Goal: Task Accomplishment & Management: Use online tool/utility

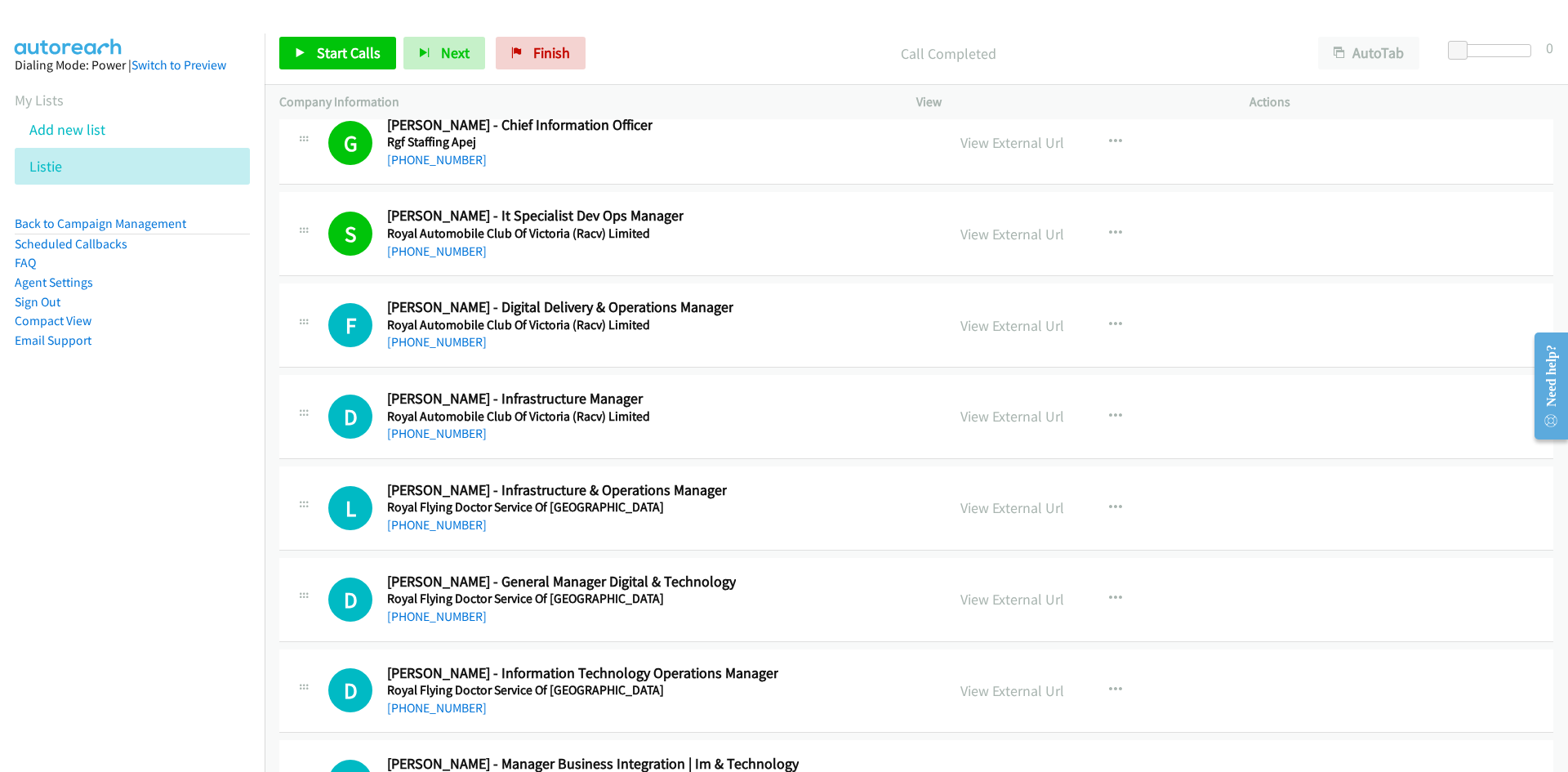
drag, startPoint x: 462, startPoint y: 349, endPoint x: 179, endPoint y: 487, distance: 314.9
click at [462, 349] on link "[PHONE_NUMBER]" at bounding box center [437, 342] width 100 height 16
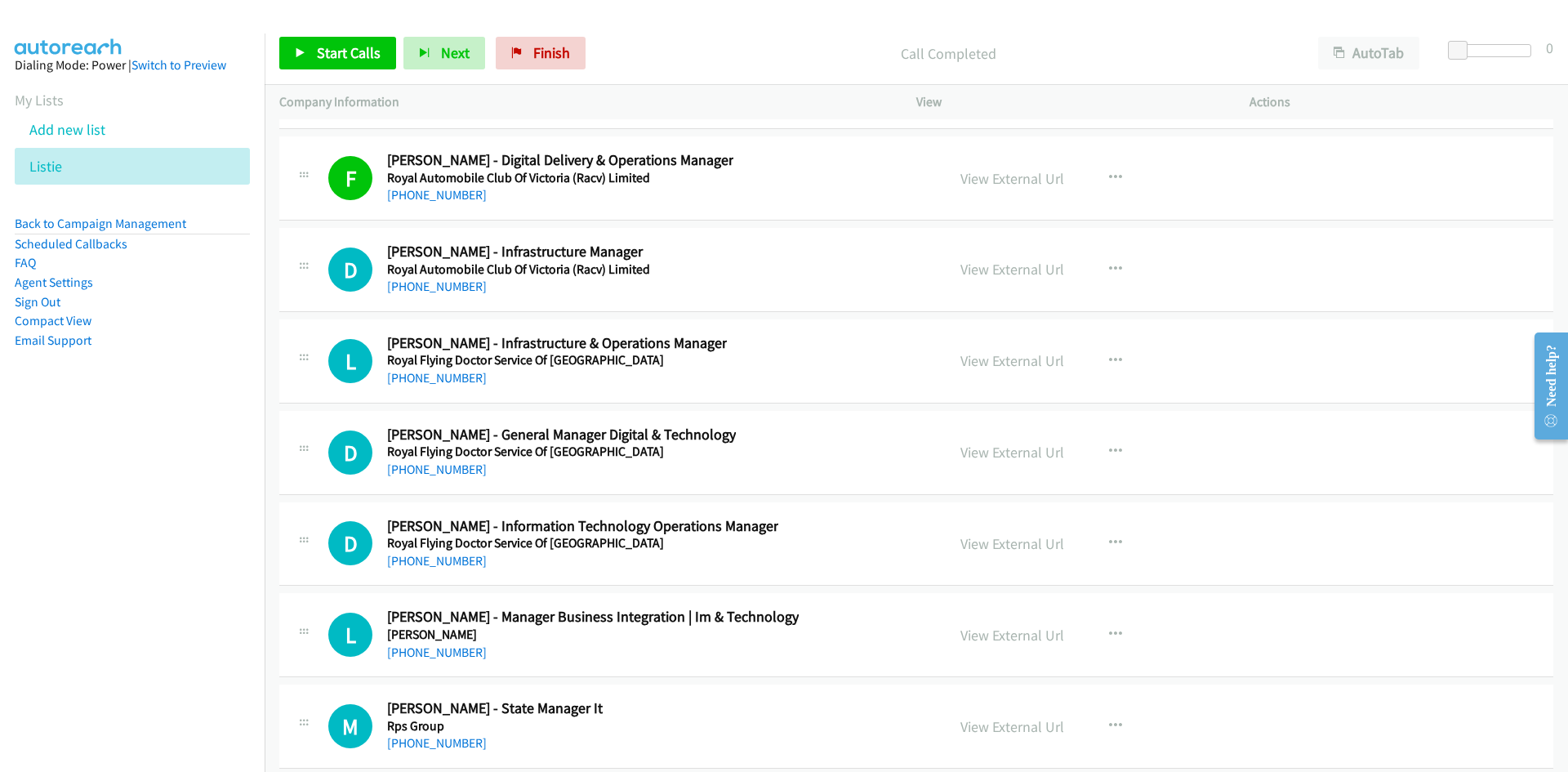
scroll to position [28931, 0]
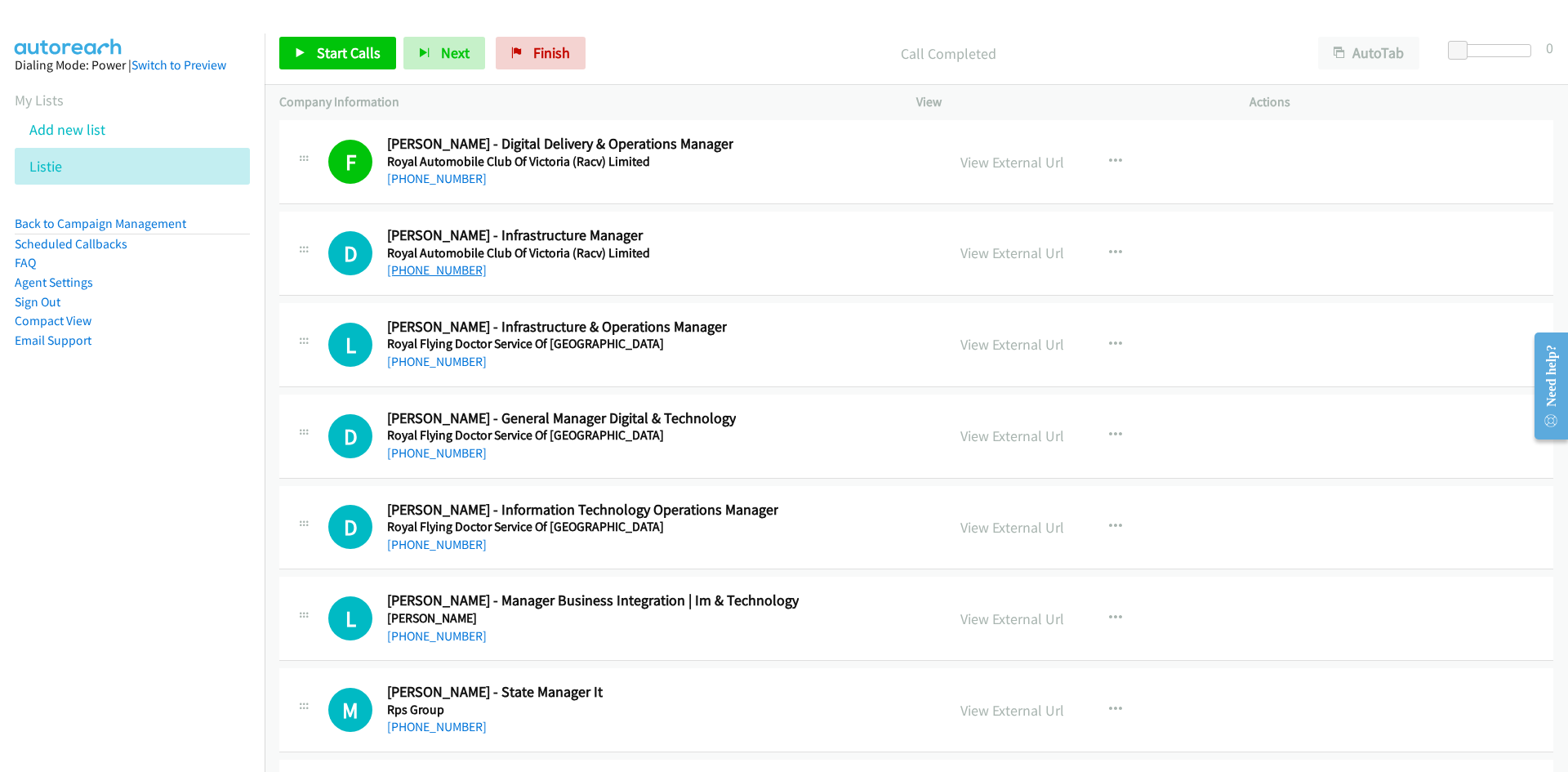
click at [437, 276] on link "[PHONE_NUMBER]" at bounding box center [437, 270] width 100 height 16
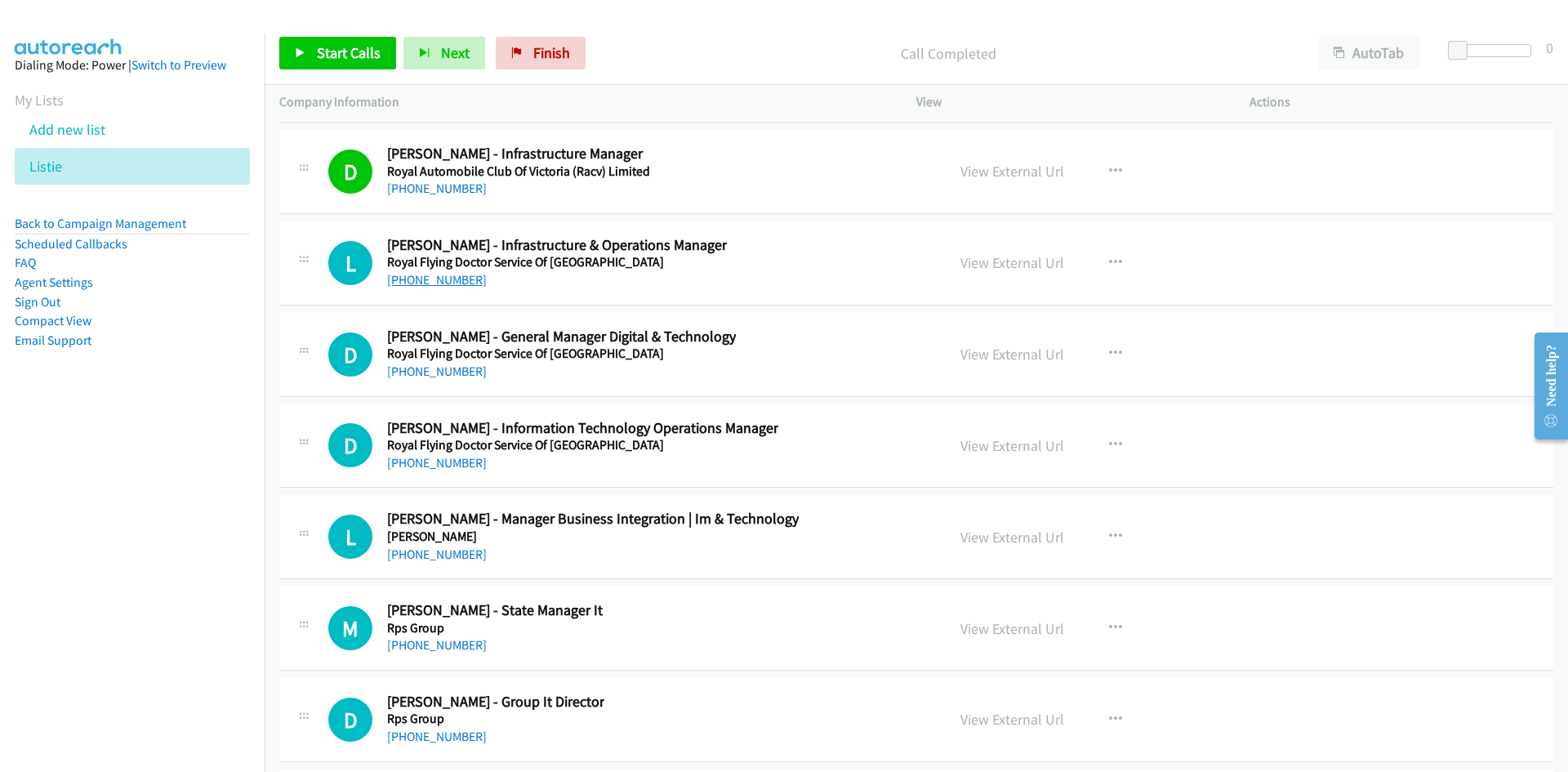
click at [436, 275] on link "[PHONE_NUMBER]" at bounding box center [437, 279] width 100 height 16
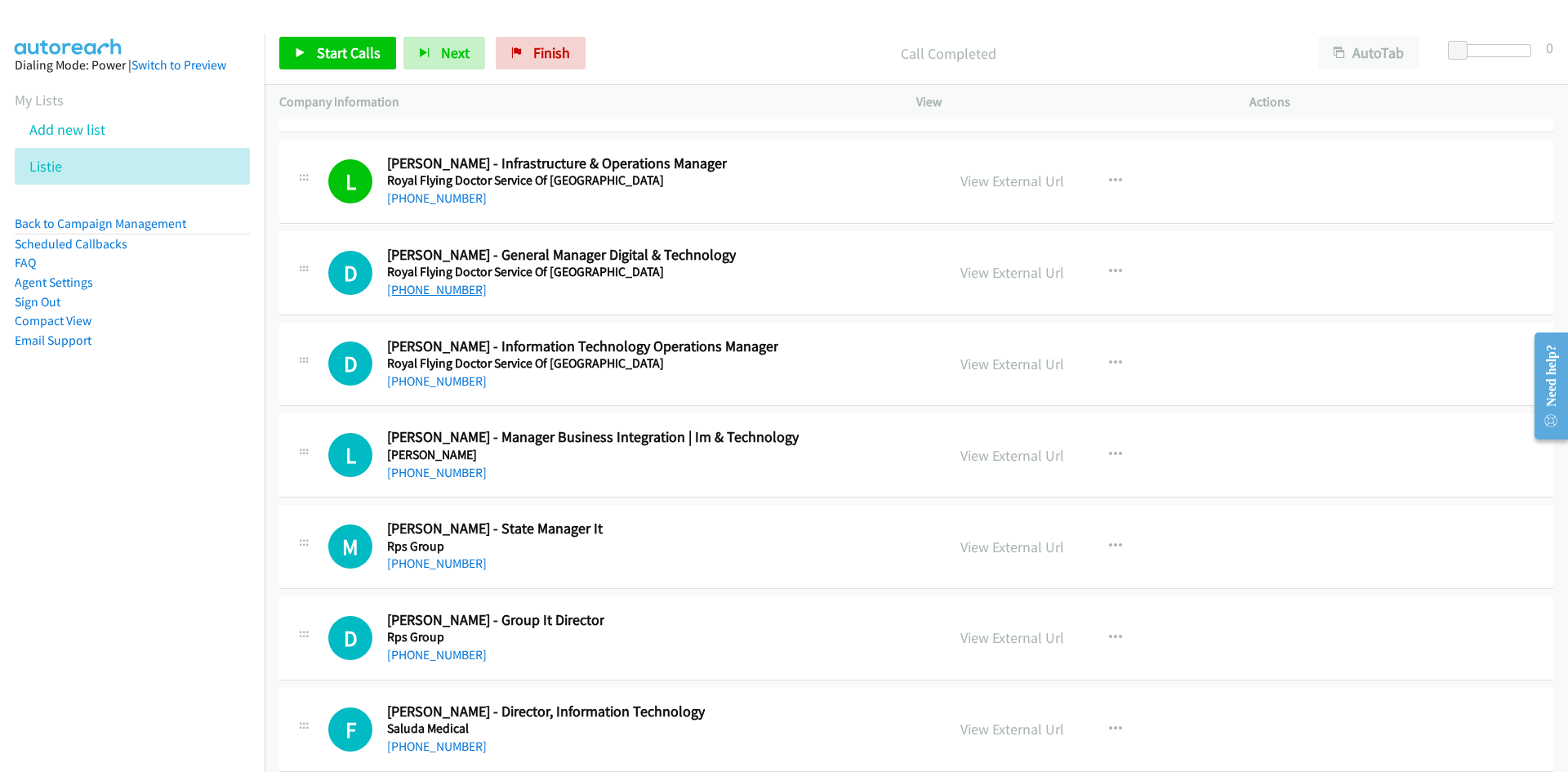
click at [447, 296] on link "[PHONE_NUMBER]" at bounding box center [437, 289] width 100 height 16
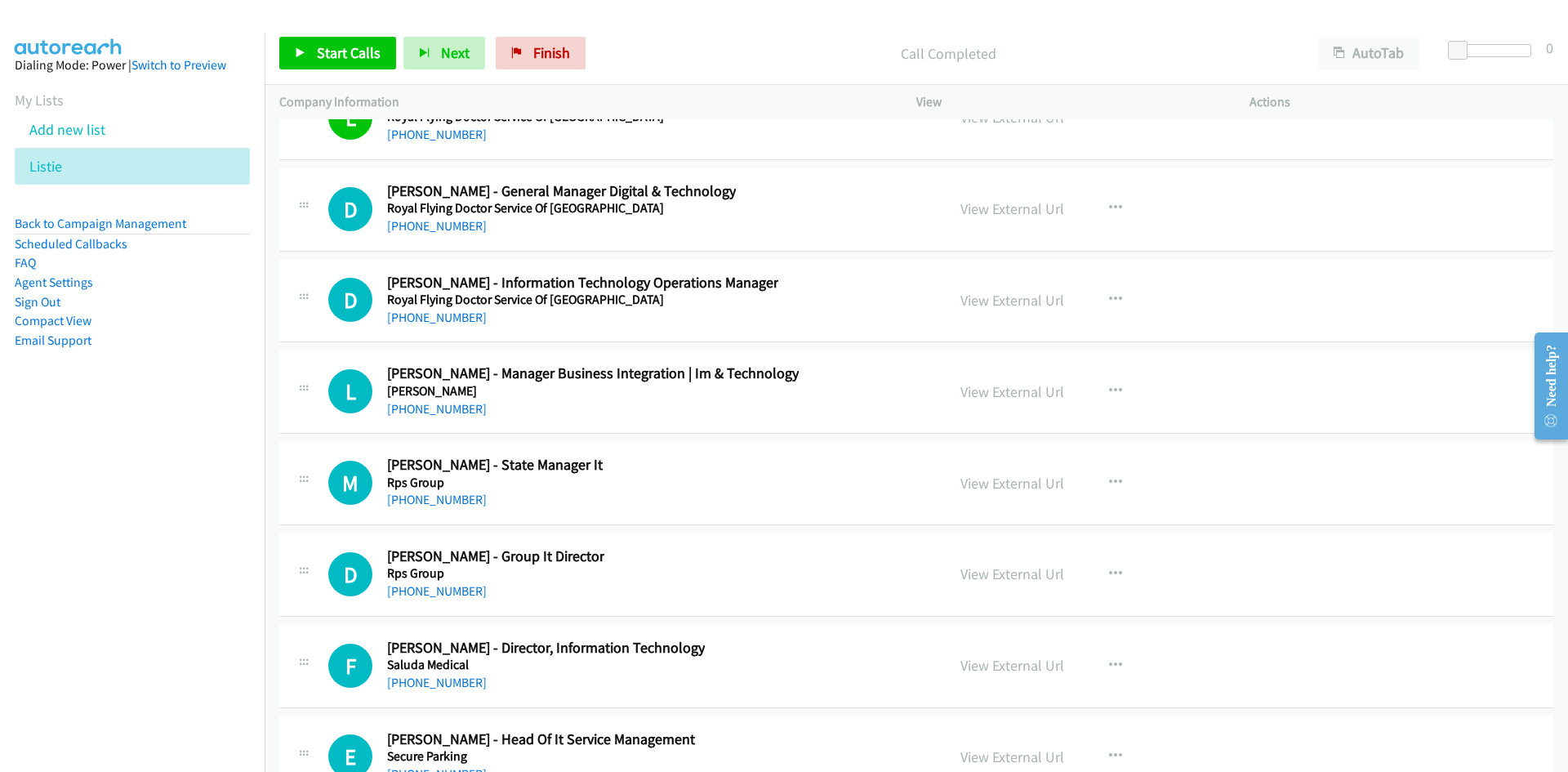
scroll to position [29176, 0]
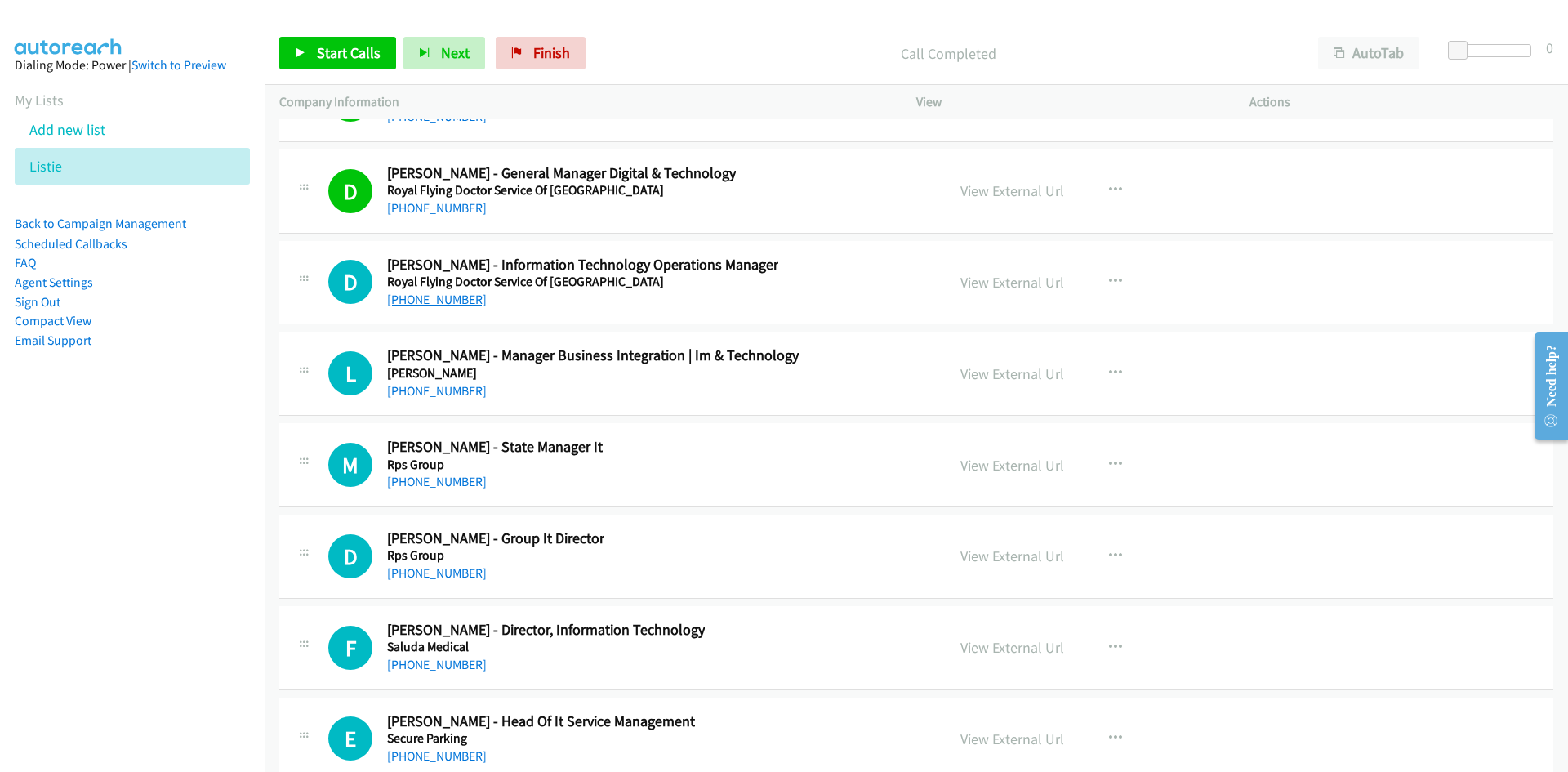
click at [442, 304] on link "[PHONE_NUMBER]" at bounding box center [437, 300] width 100 height 16
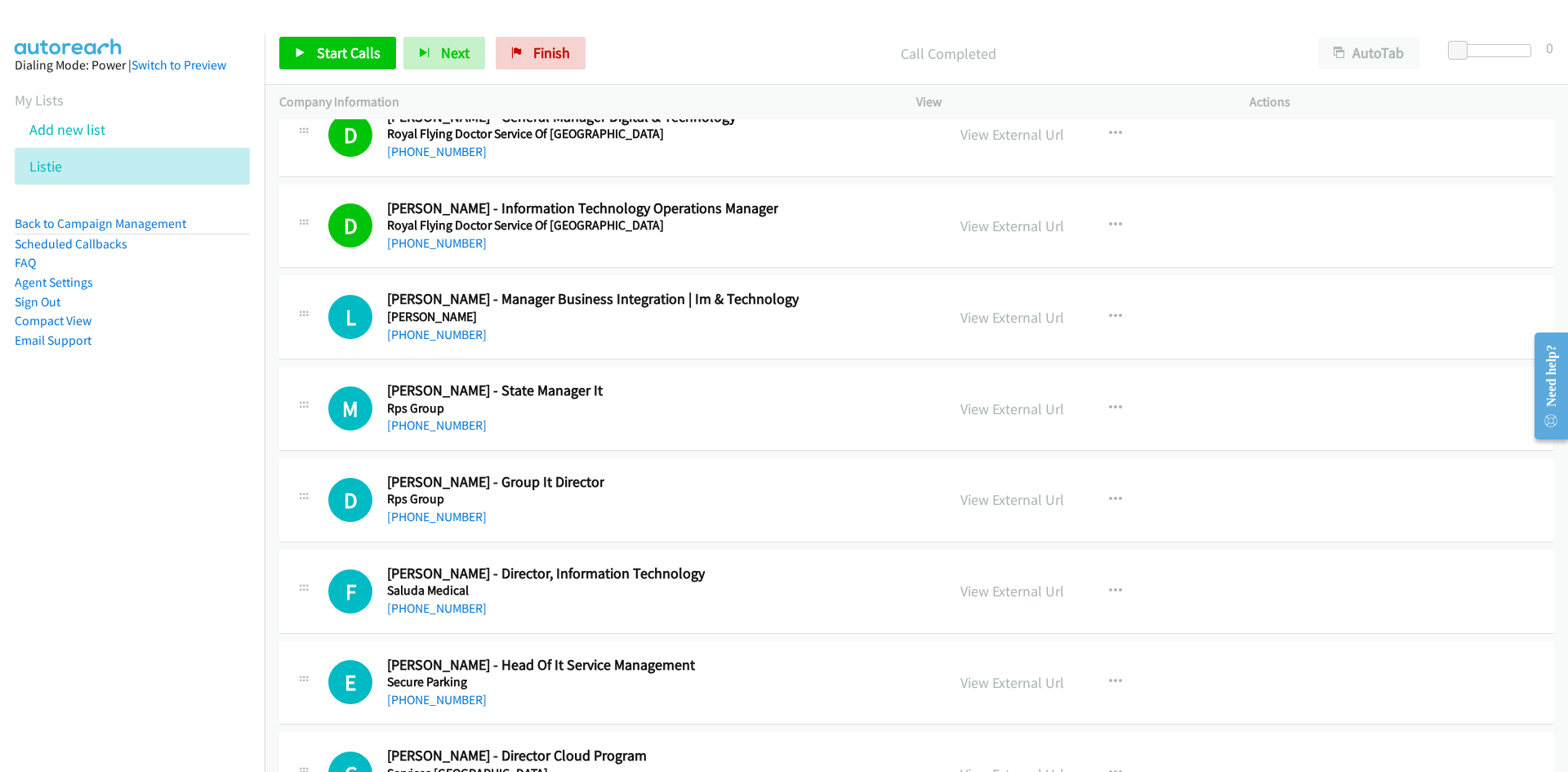
scroll to position [29258, 0]
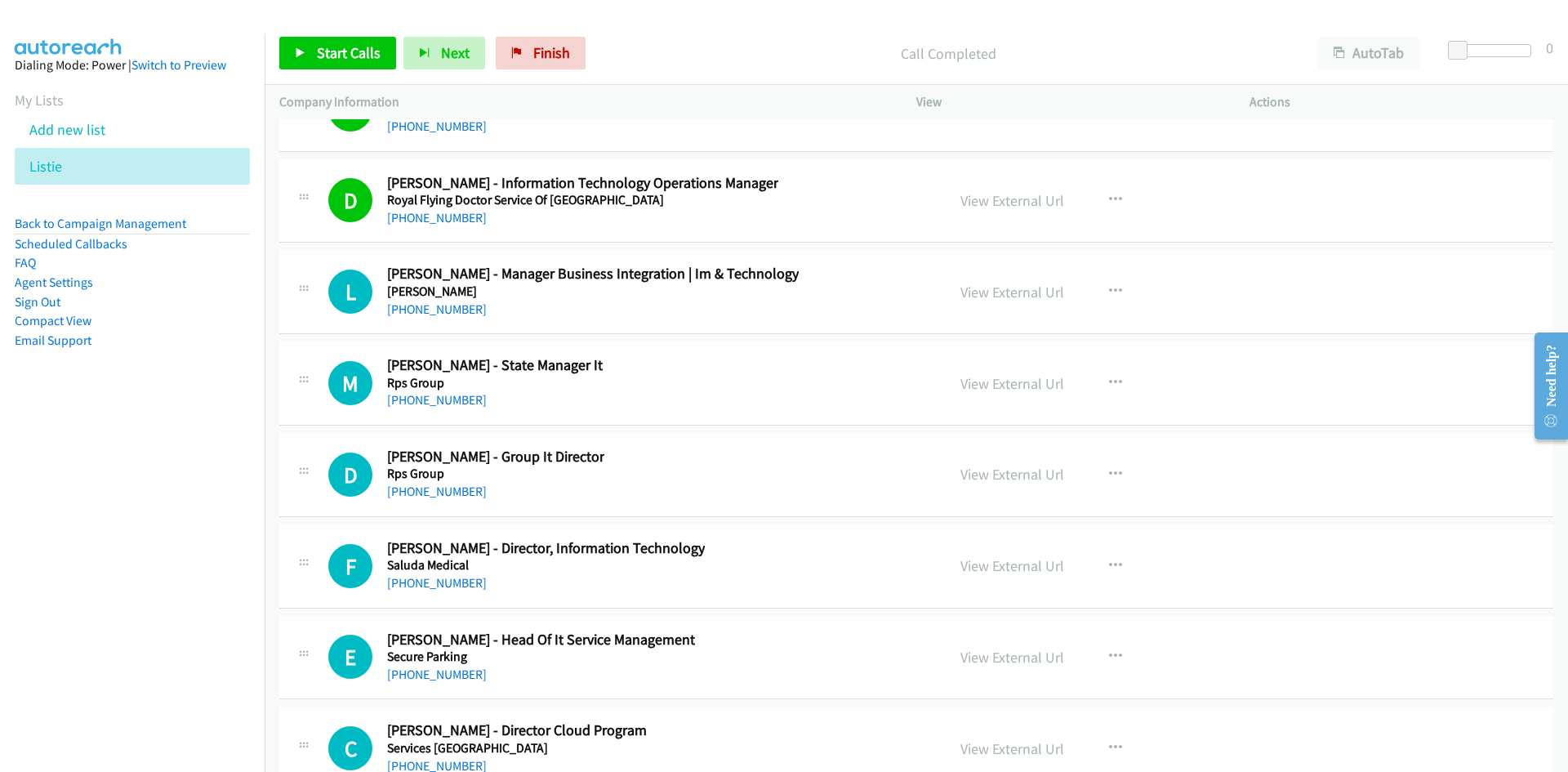
drag, startPoint x: 436, startPoint y: 315, endPoint x: 170, endPoint y: 362, distance: 270.1
click at [436, 315] on link "[PHONE_NUMBER]" at bounding box center [437, 309] width 100 height 16
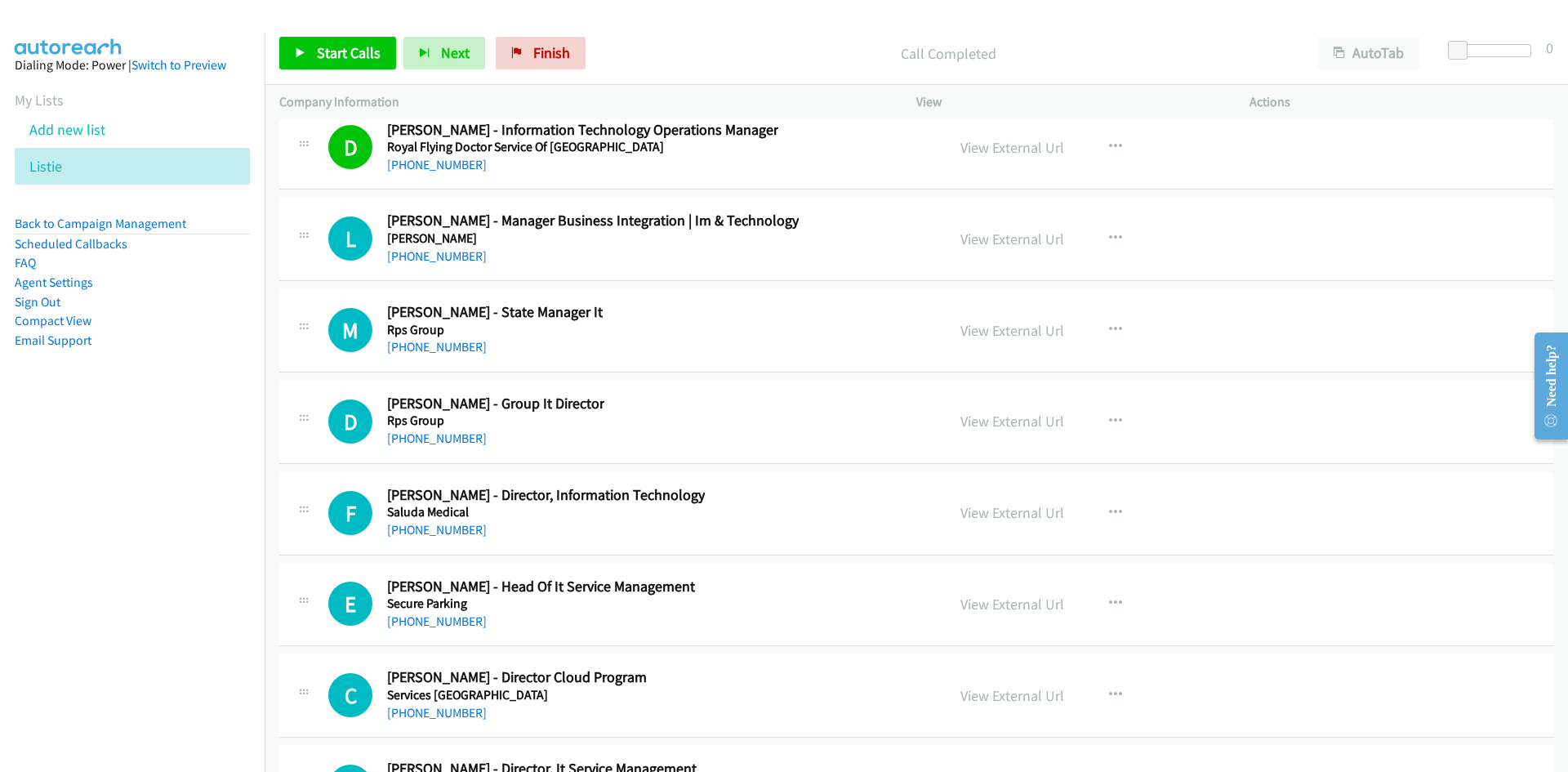
scroll to position [29340, 0]
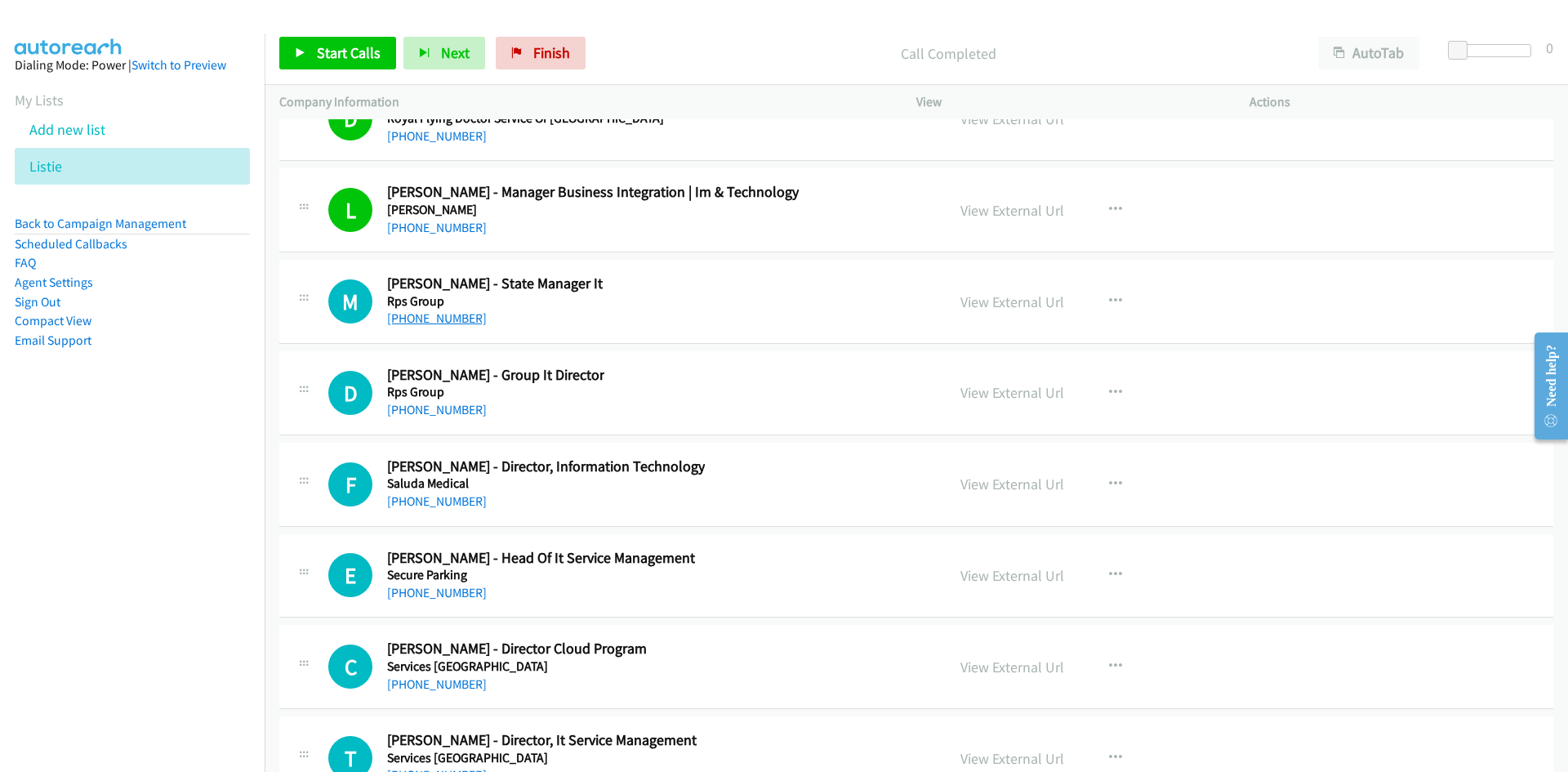
click at [452, 319] on link "[PHONE_NUMBER]" at bounding box center [437, 318] width 100 height 16
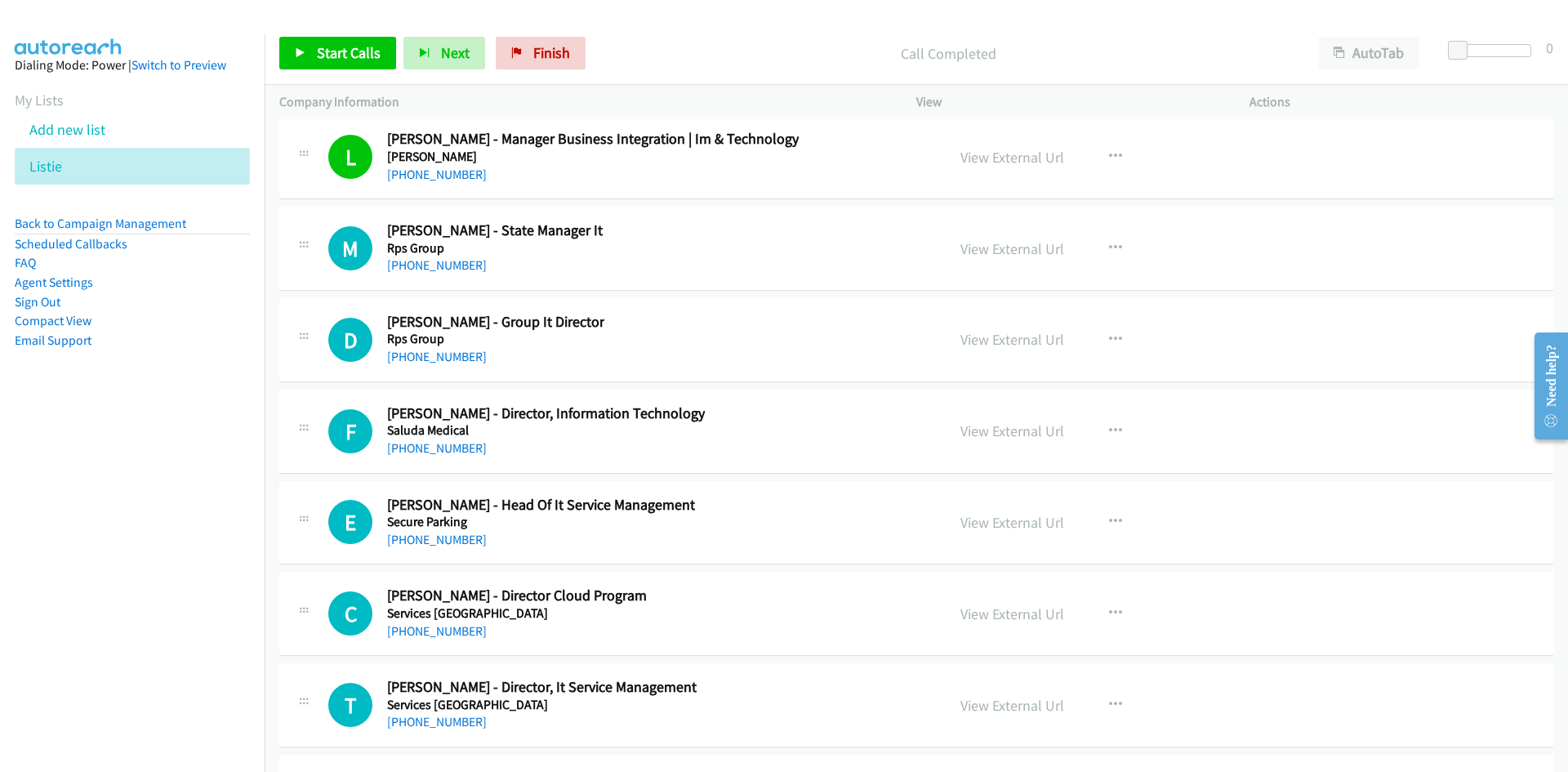
scroll to position [29421, 0]
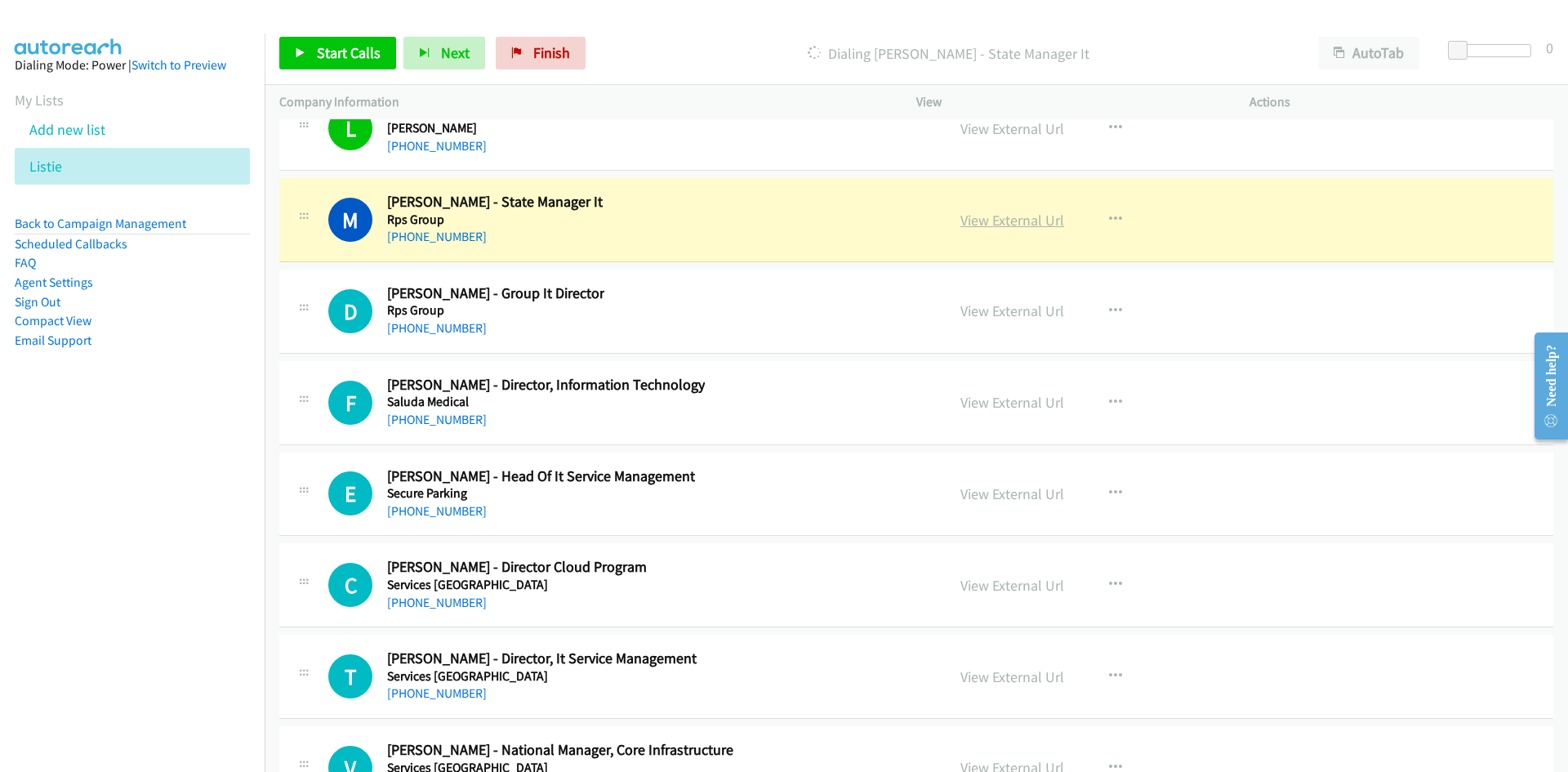
click at [1015, 219] on link "View External Url" at bounding box center [1013, 220] width 103 height 18
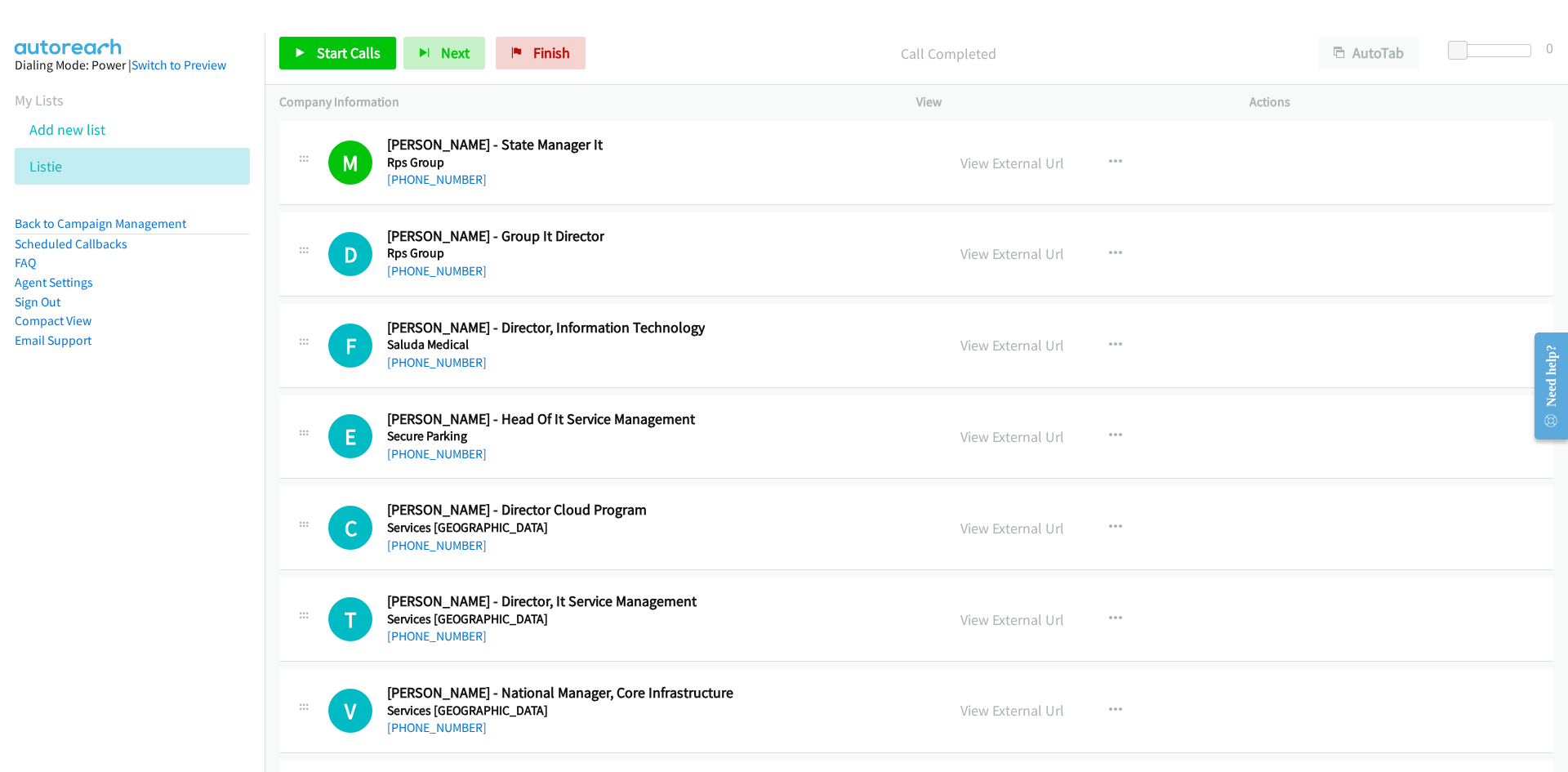
scroll to position [29503, 0]
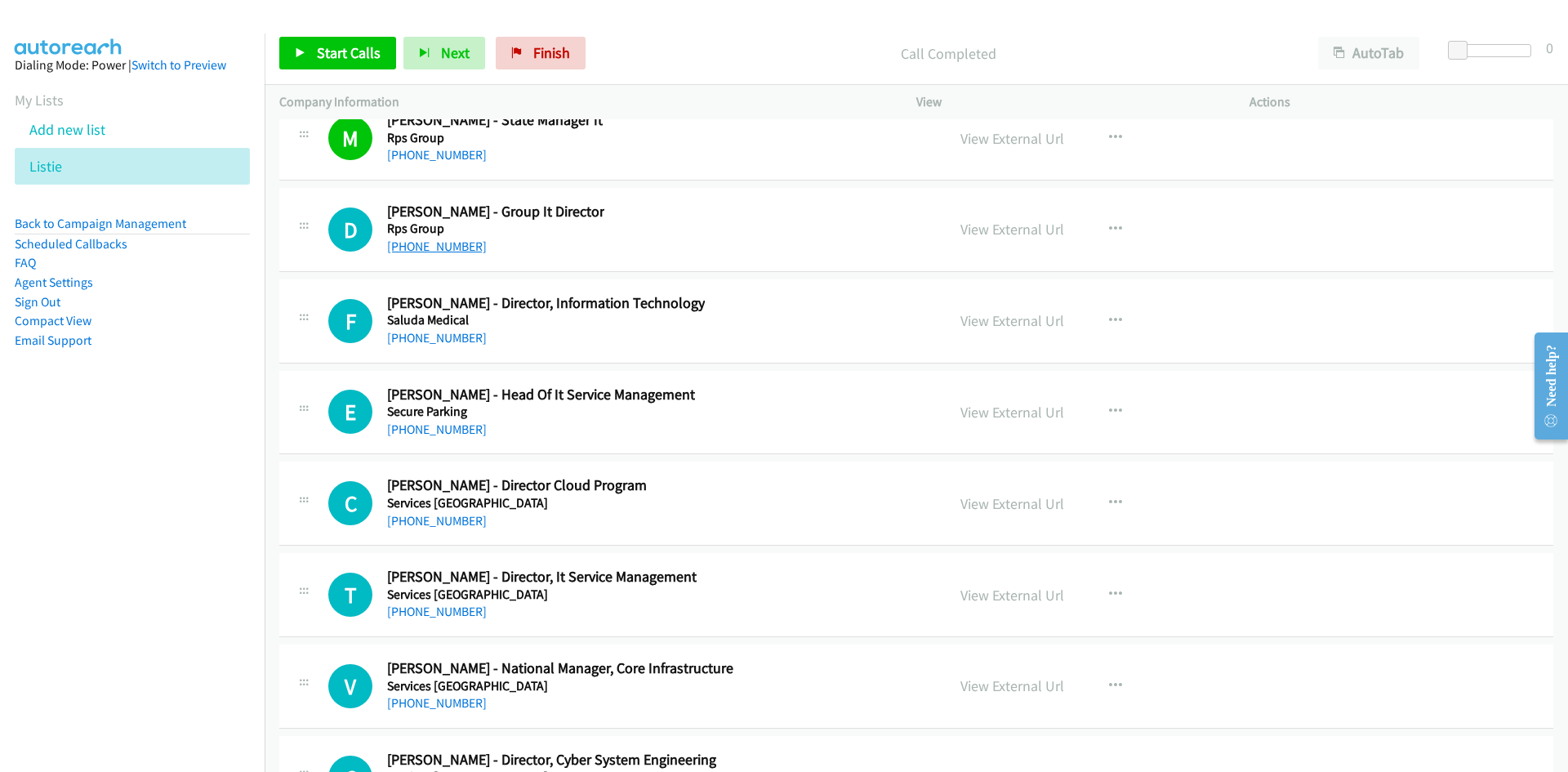
click at [437, 241] on link "[PHONE_NUMBER]" at bounding box center [437, 246] width 100 height 16
click at [432, 335] on link "[PHONE_NUMBER]" at bounding box center [437, 337] width 100 height 16
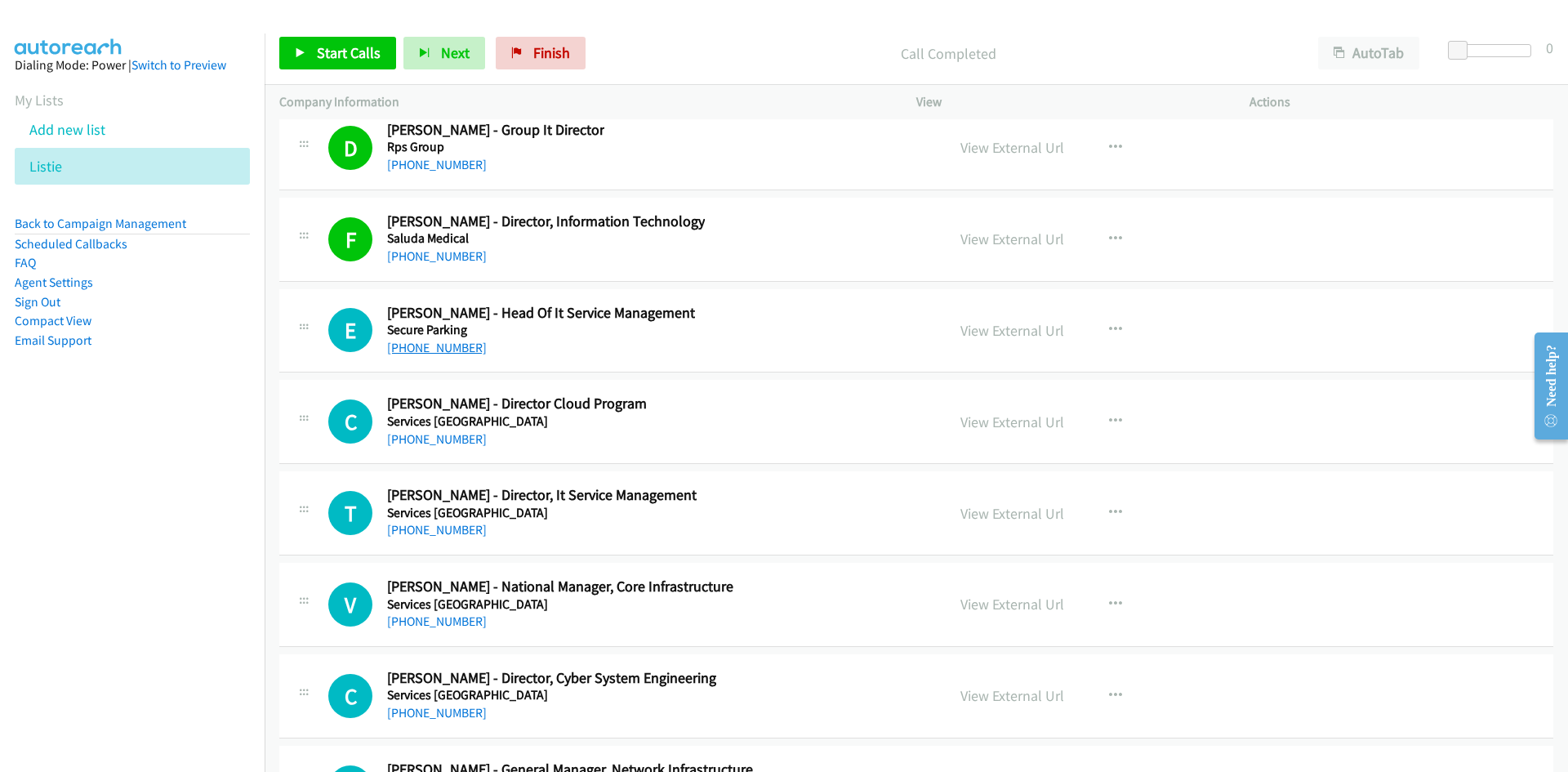
click at [468, 344] on link "[PHONE_NUMBER]" at bounding box center [437, 348] width 100 height 16
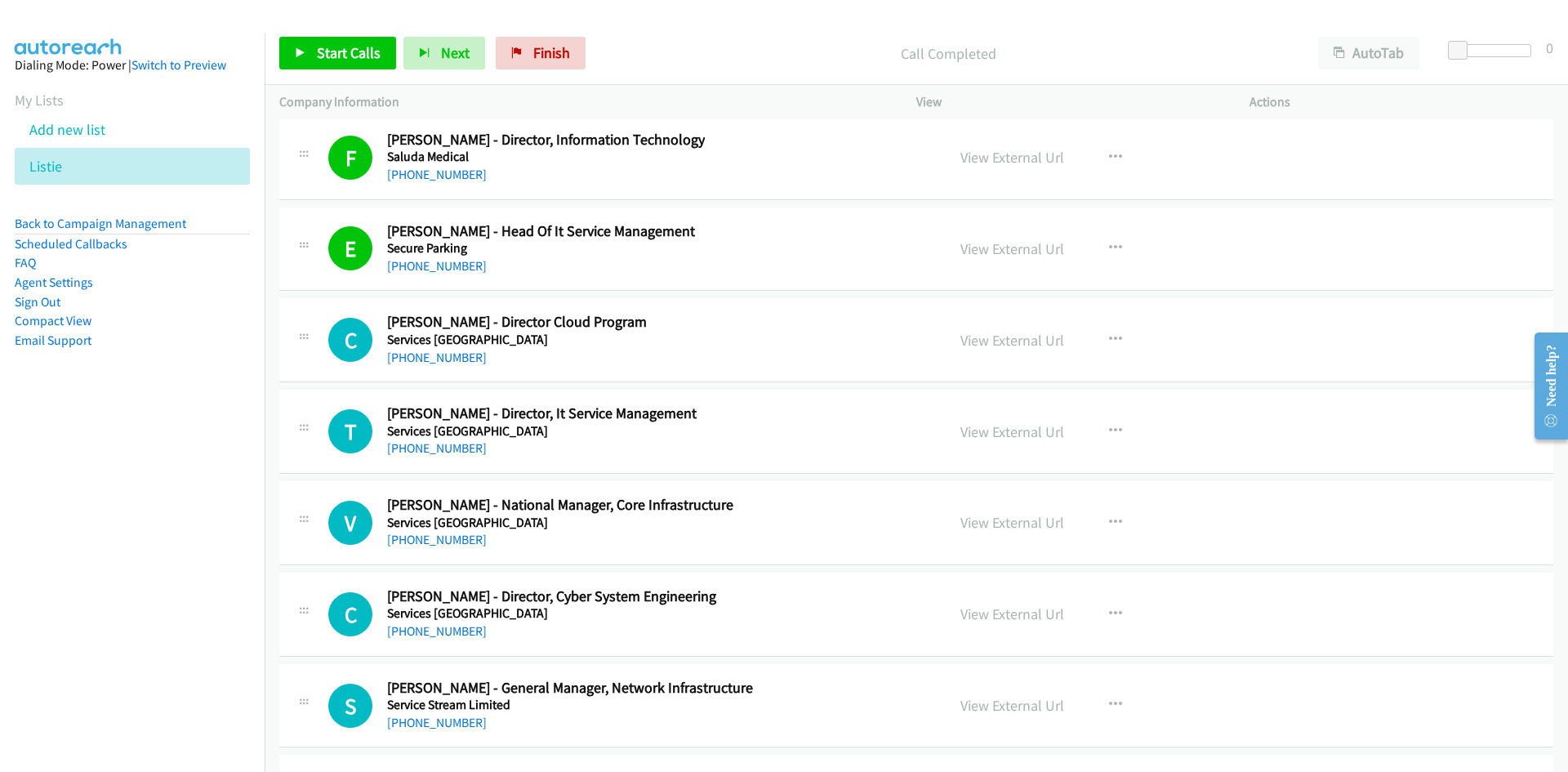
scroll to position [29748, 0]
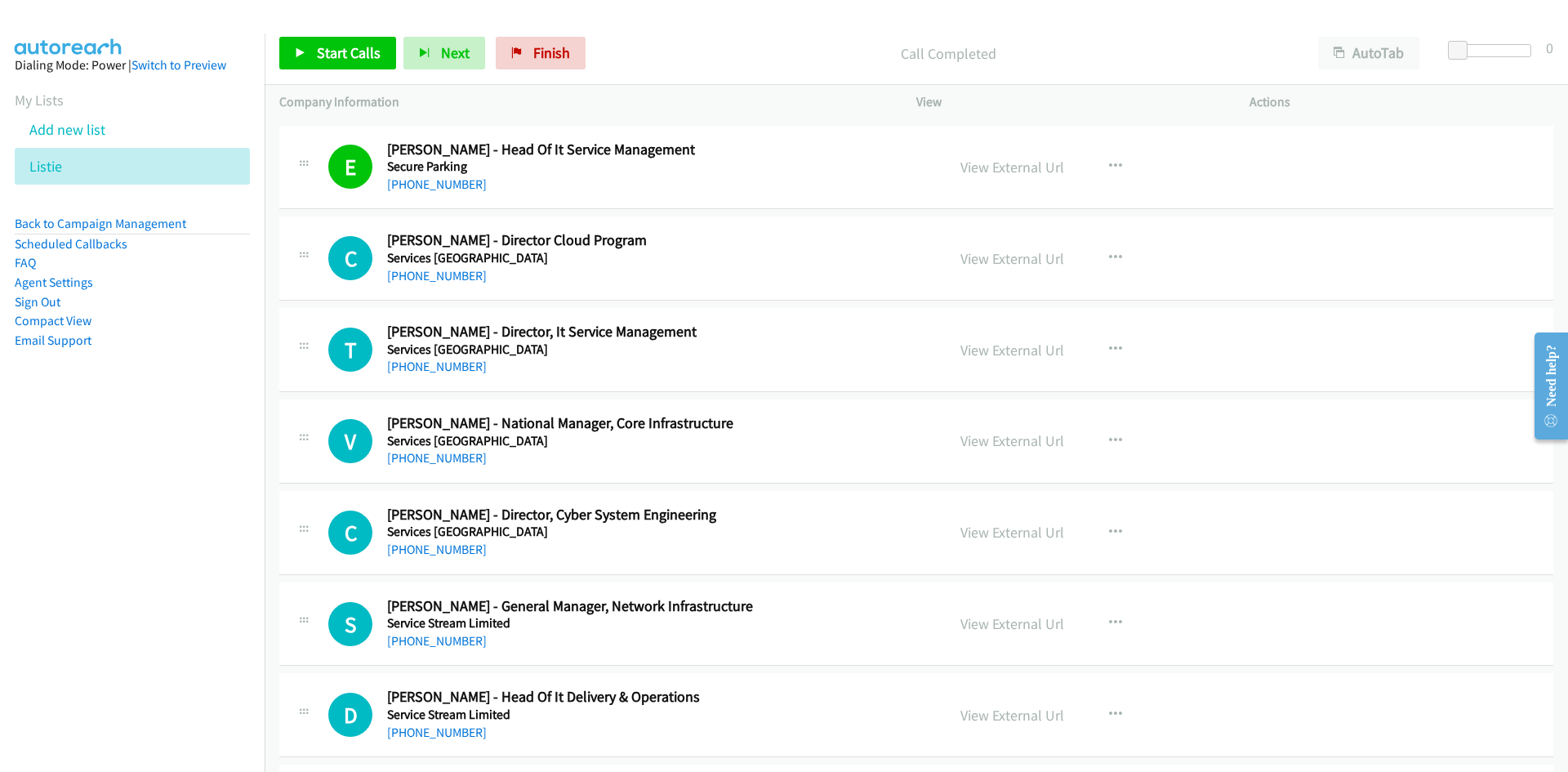
drag, startPoint x: 456, startPoint y: 281, endPoint x: 160, endPoint y: 419, distance: 326.6
click at [456, 281] on link "[PHONE_NUMBER]" at bounding box center [437, 276] width 100 height 16
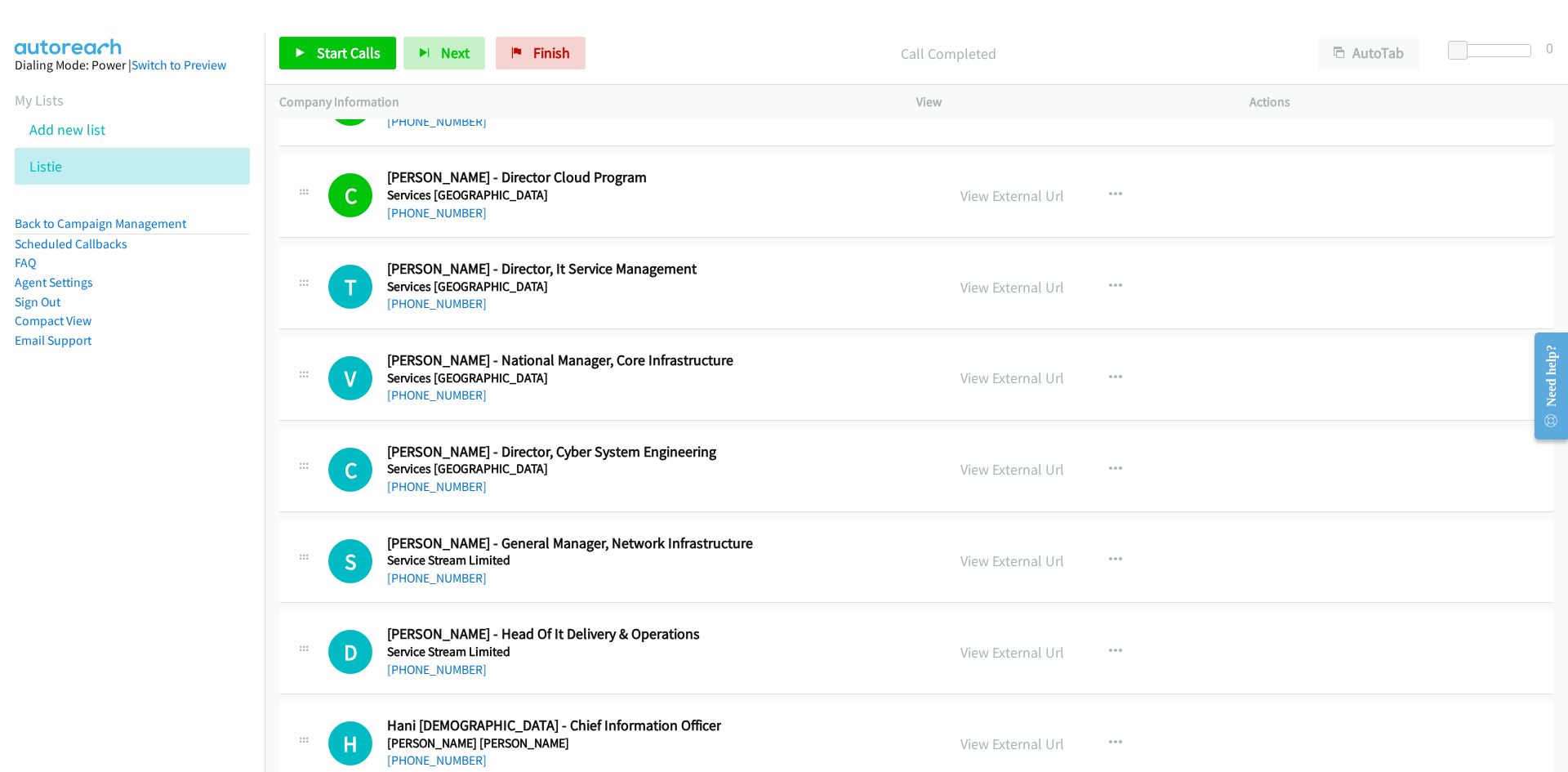
scroll to position [29830, 0]
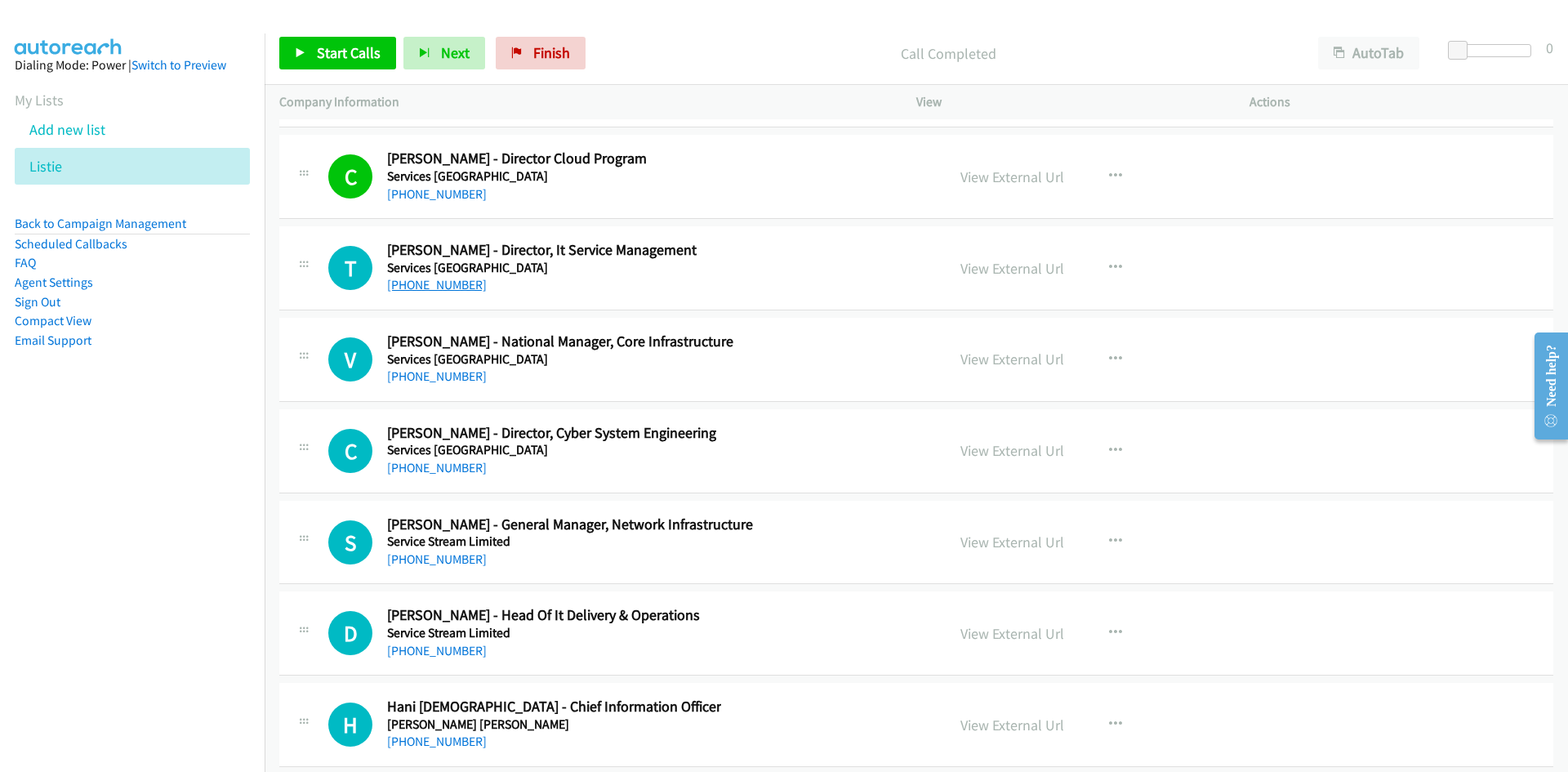
click at [458, 278] on link "[PHONE_NUMBER]" at bounding box center [437, 285] width 100 height 16
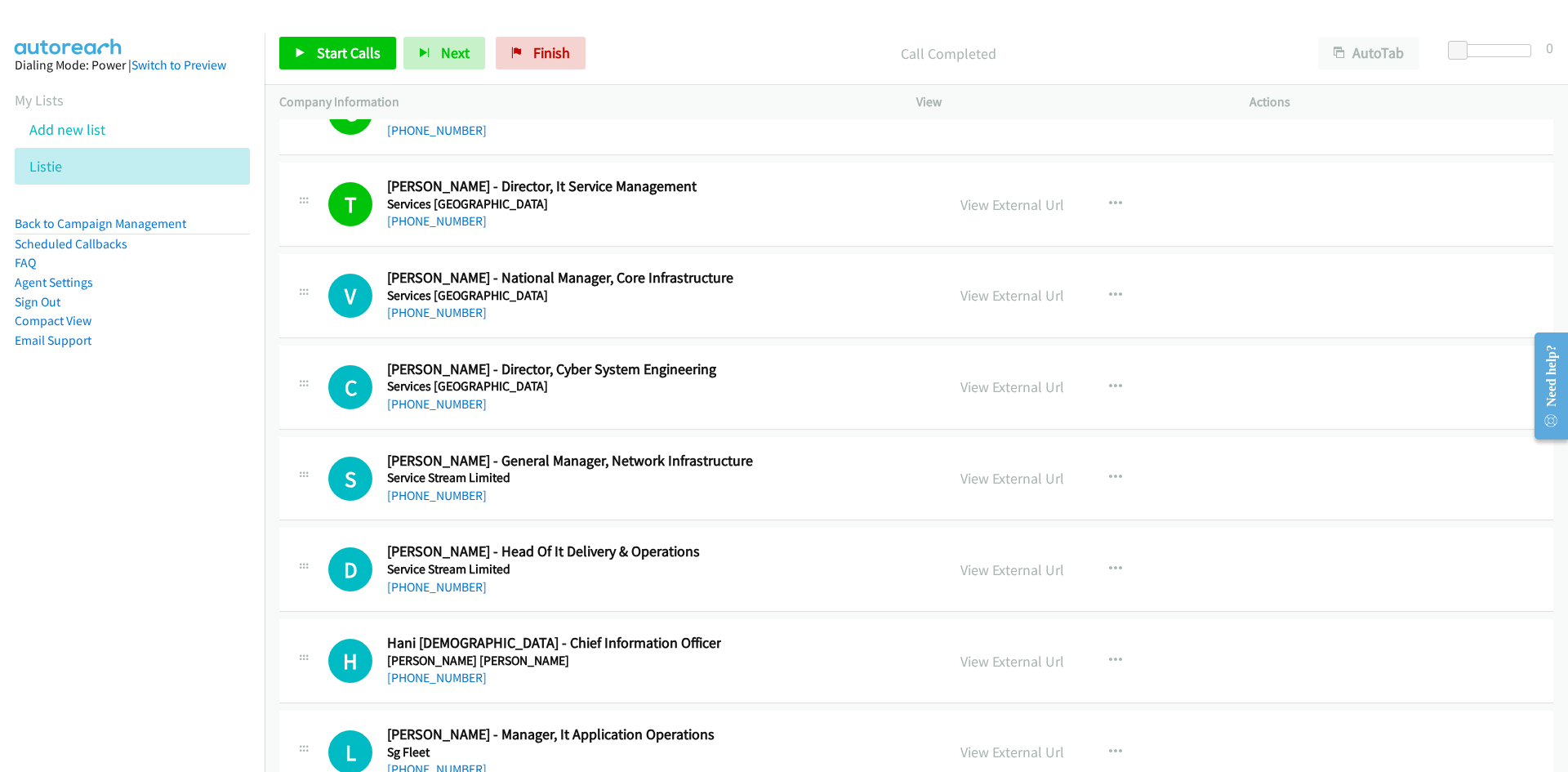
scroll to position [29912, 0]
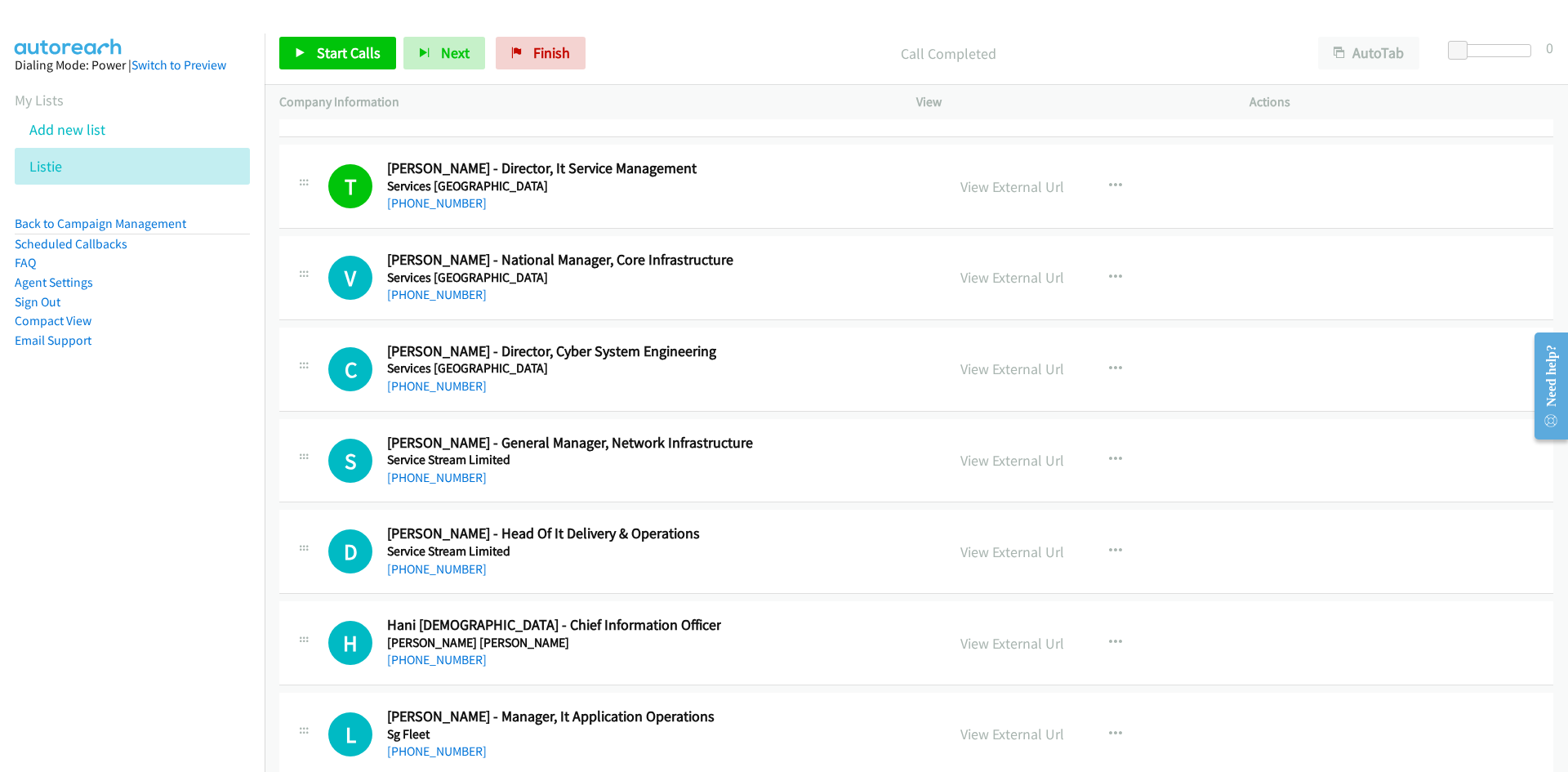
drag, startPoint x: 457, startPoint y: 301, endPoint x: 105, endPoint y: 457, distance: 385.0
click at [457, 301] on link "[PHONE_NUMBER]" at bounding box center [437, 294] width 100 height 16
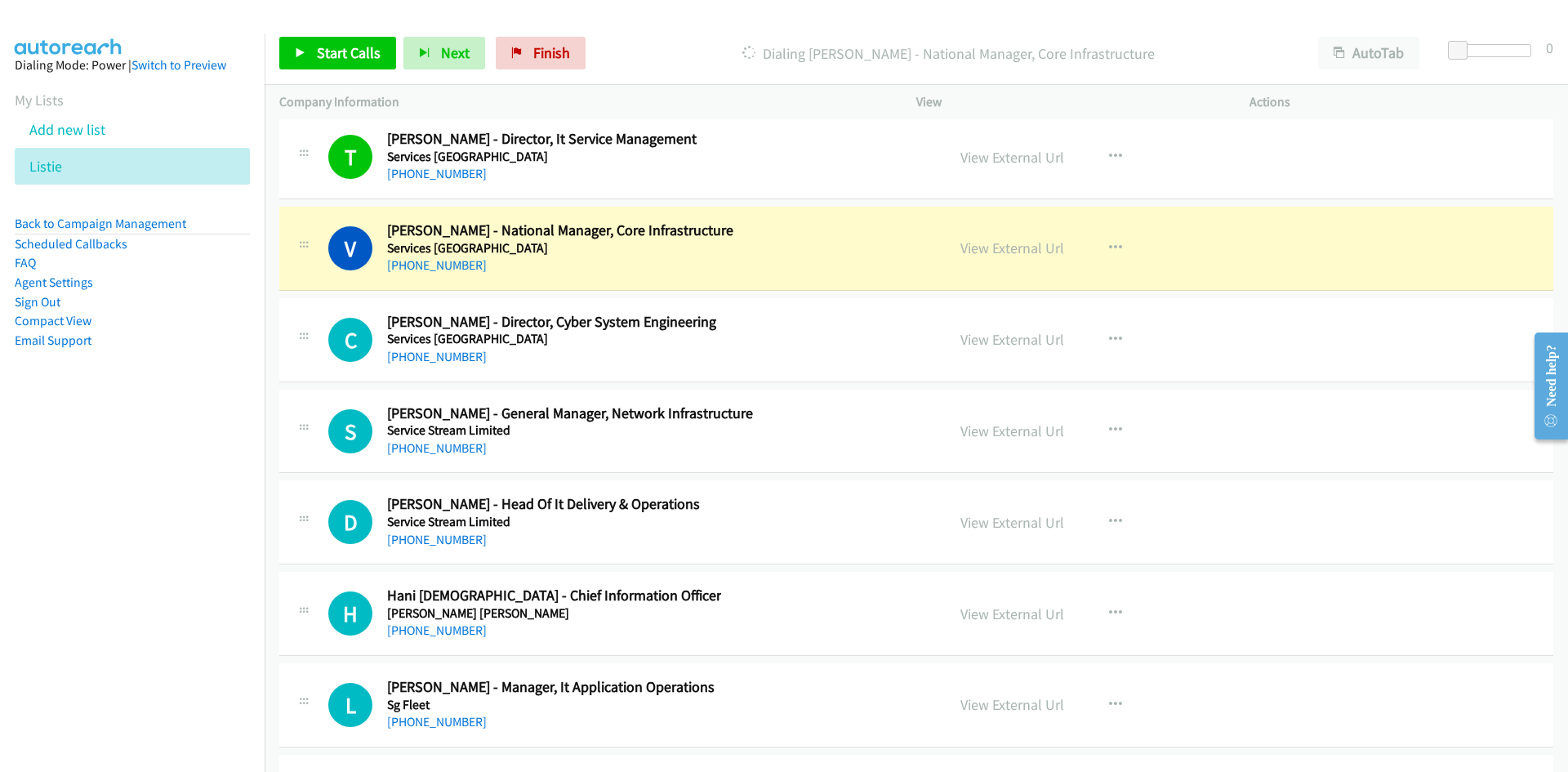
scroll to position [29993, 0]
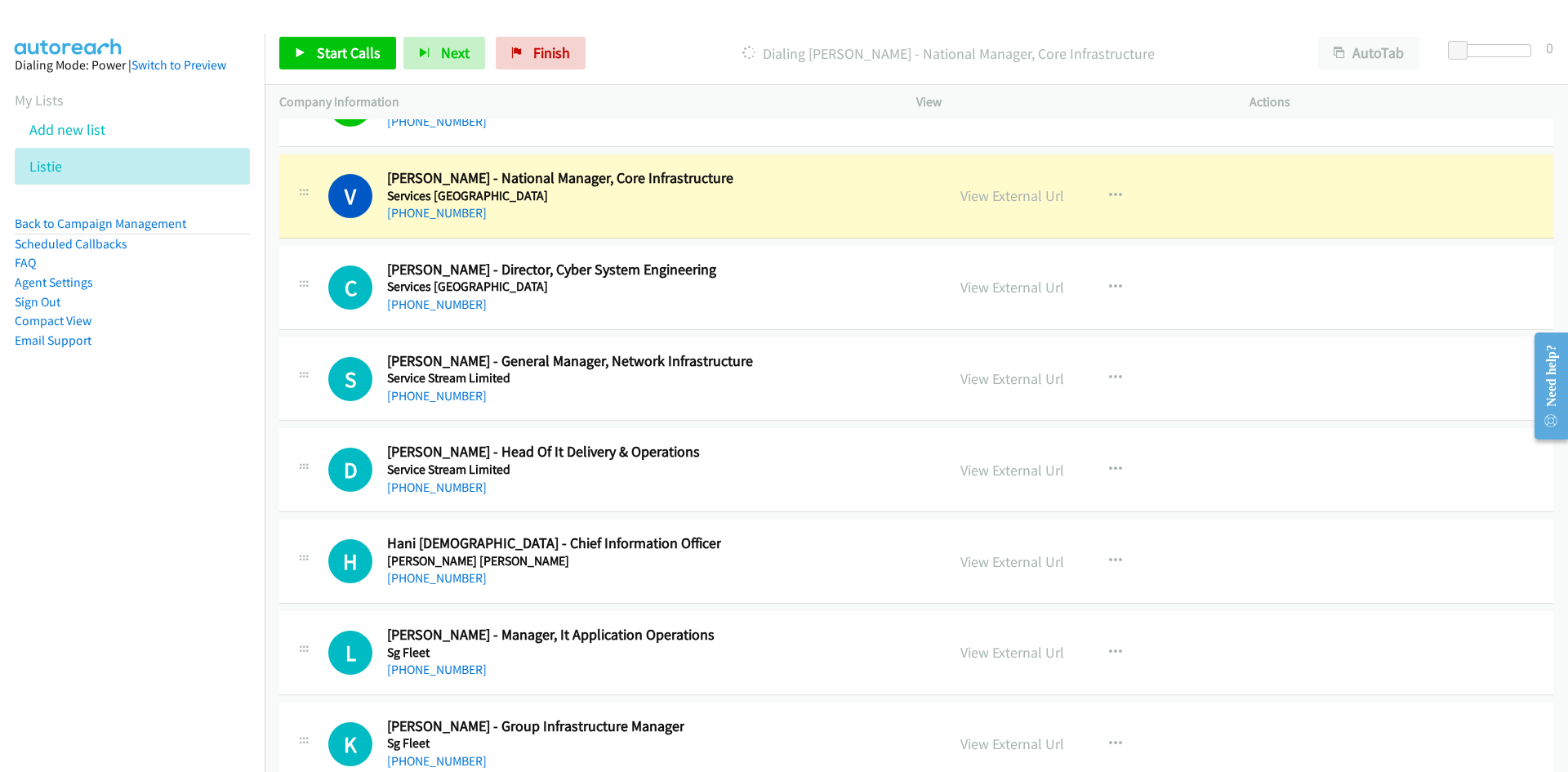
drag, startPoint x: 458, startPoint y: 298, endPoint x: 300, endPoint y: 381, distance: 178.5
click at [458, 298] on link "[PHONE_NUMBER]" at bounding box center [437, 304] width 100 height 16
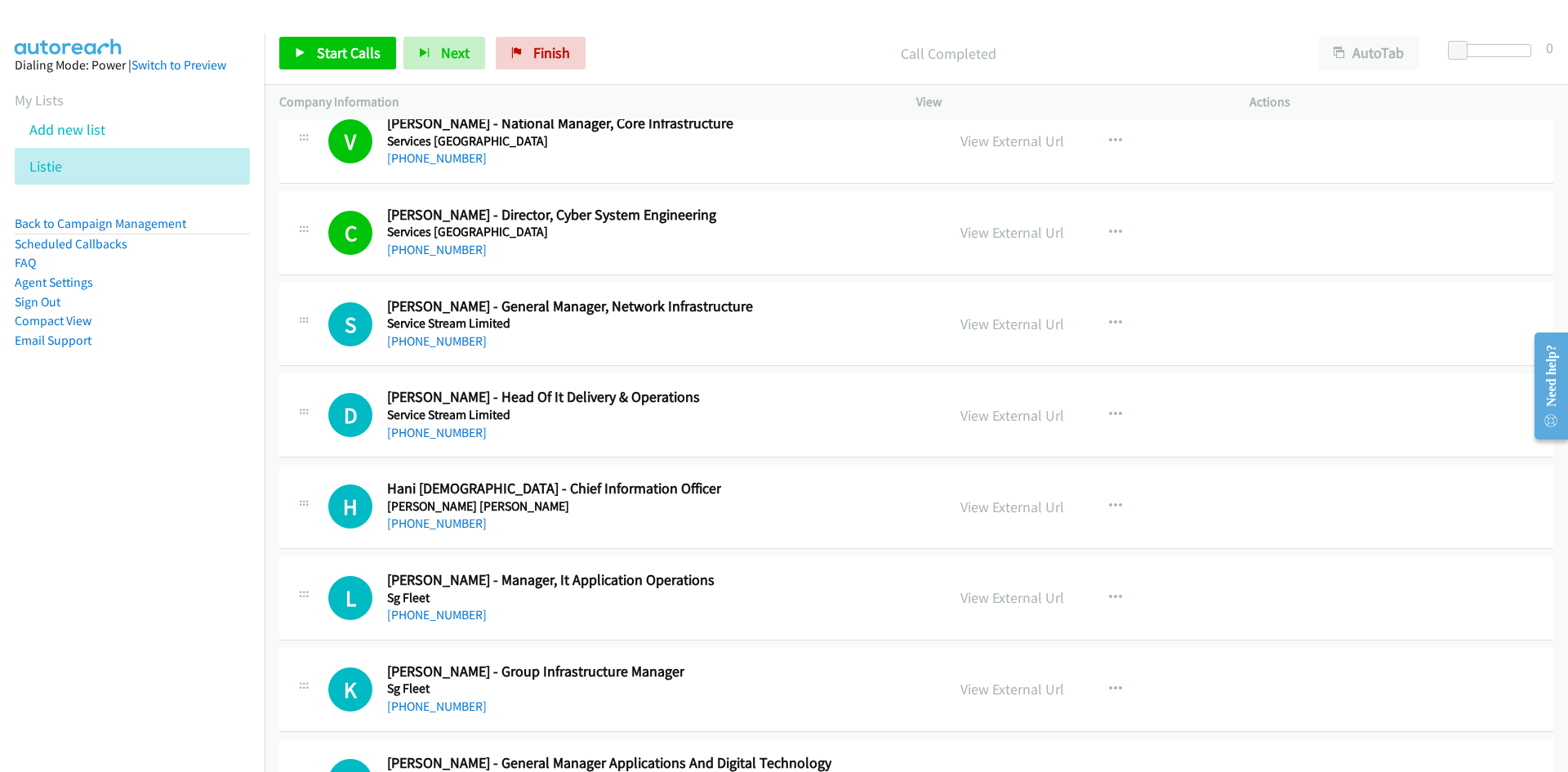
scroll to position [30076, 0]
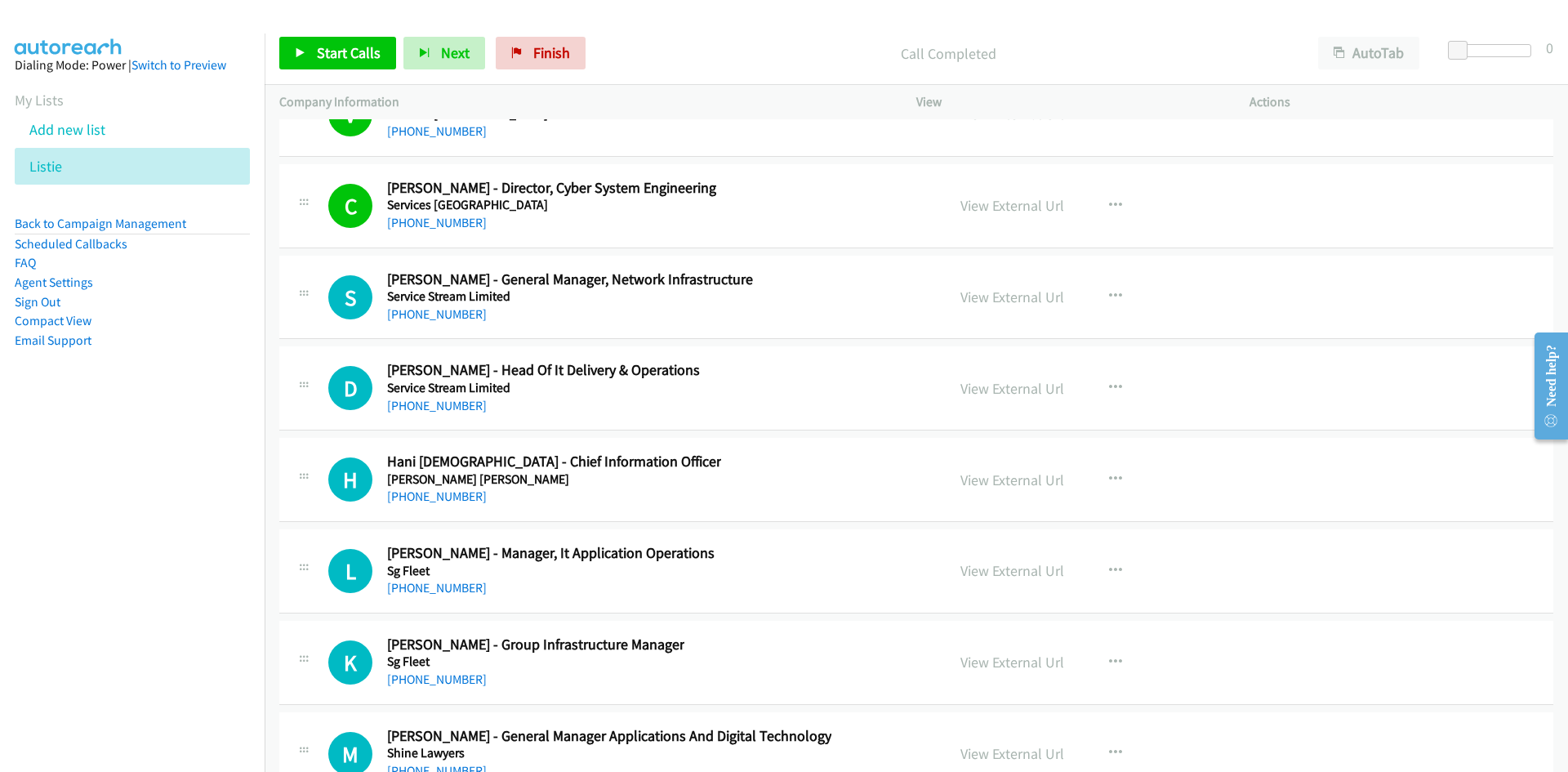
drag, startPoint x: 445, startPoint y: 314, endPoint x: 236, endPoint y: 414, distance: 231.7
click at [445, 314] on link "[PHONE_NUMBER]" at bounding box center [437, 313] width 100 height 16
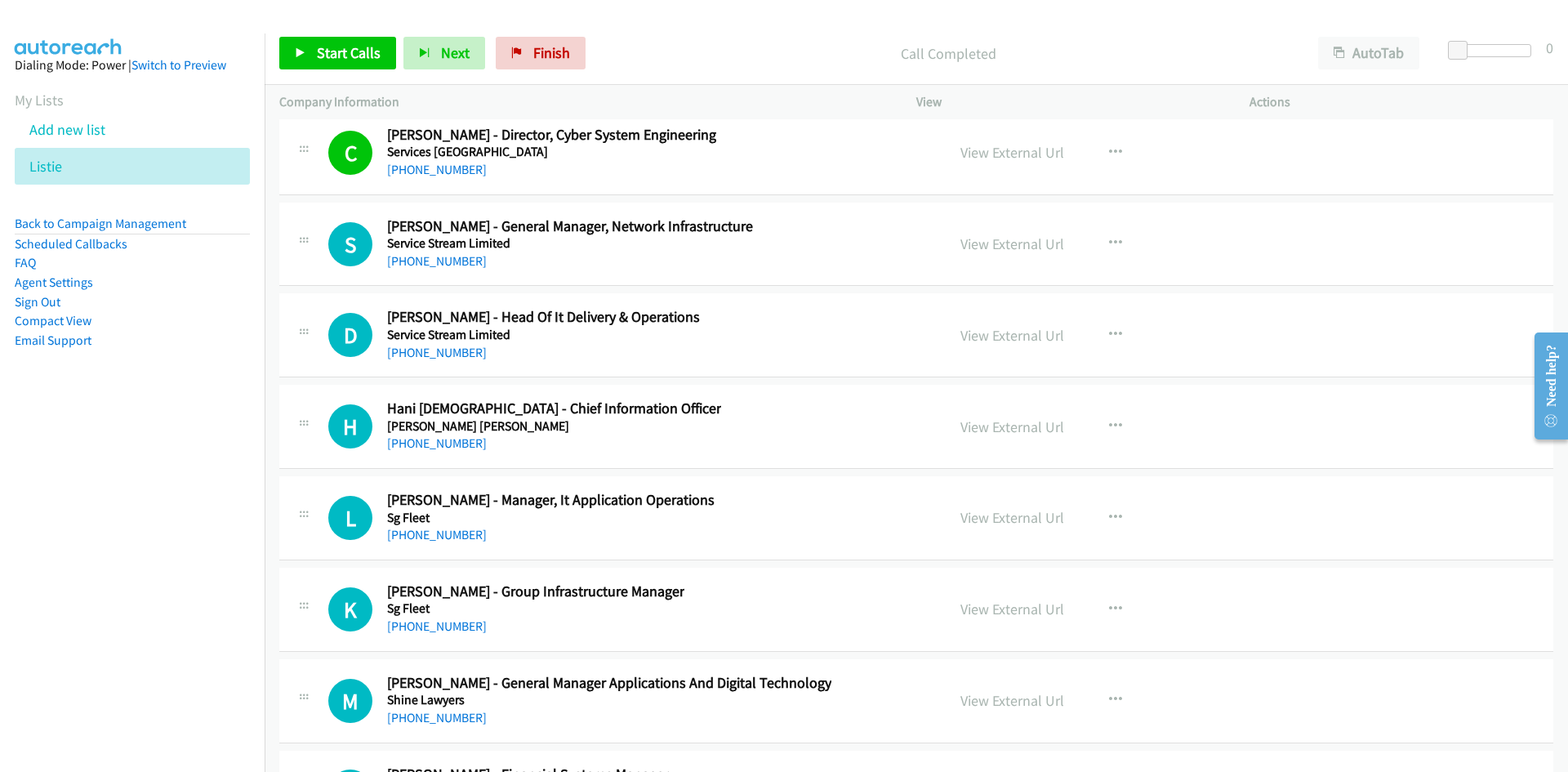
scroll to position [30157, 0]
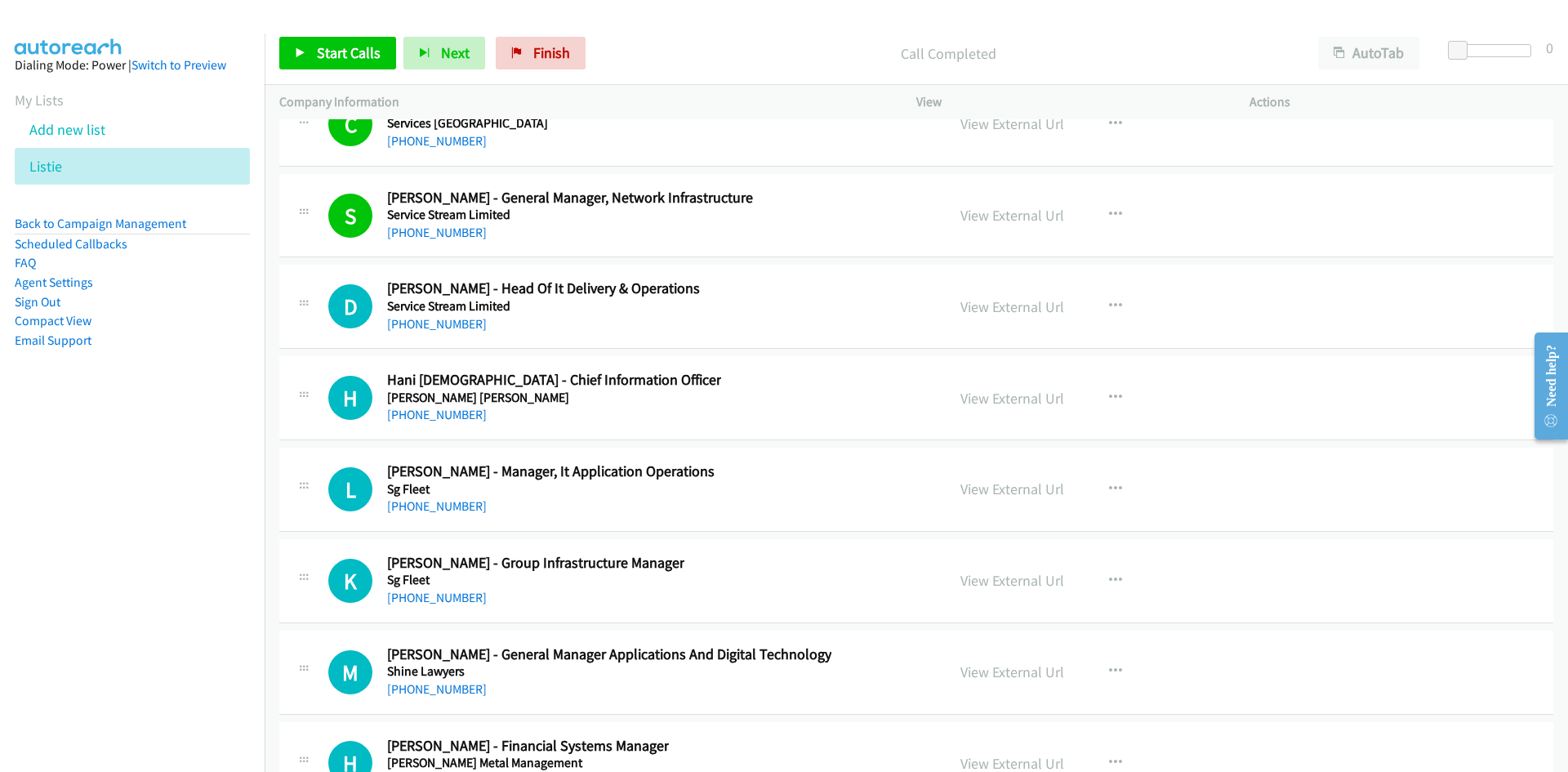
drag, startPoint x: 418, startPoint y: 325, endPoint x: 269, endPoint y: 426, distance: 180.0
click at [418, 325] on link "[PHONE_NUMBER]" at bounding box center [437, 324] width 100 height 16
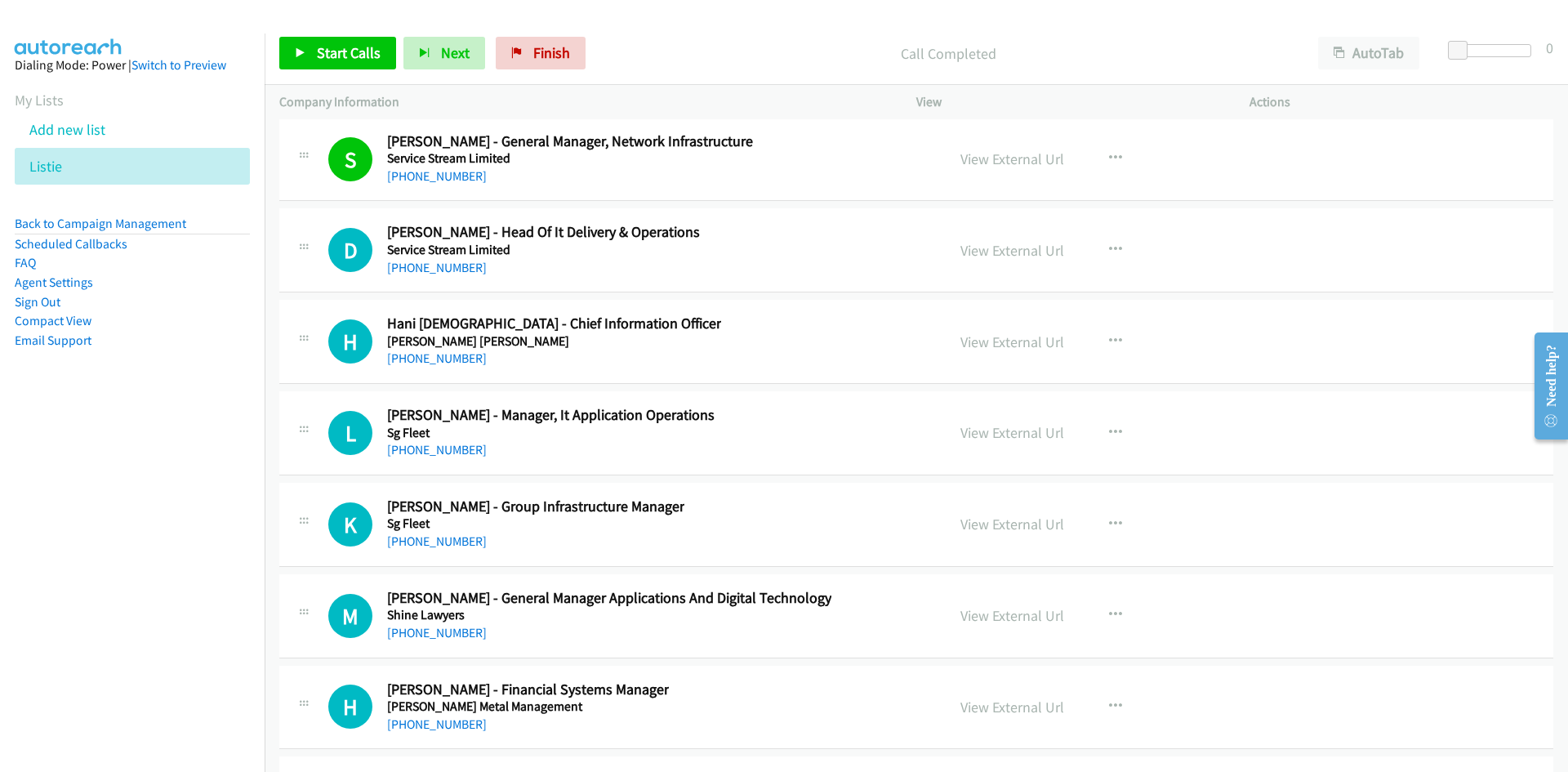
scroll to position [30238, 0]
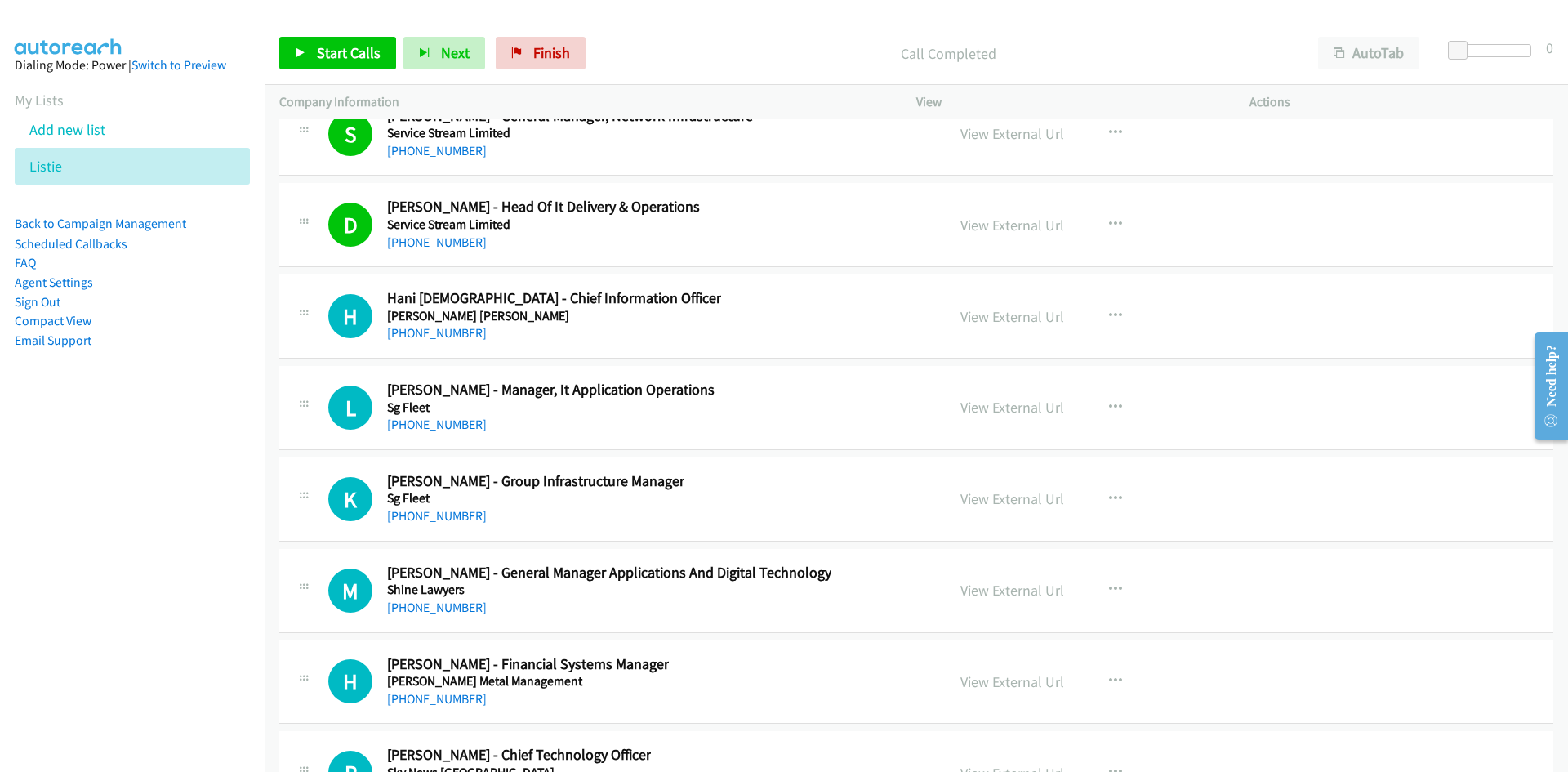
drag, startPoint x: 446, startPoint y: 334, endPoint x: 14, endPoint y: 469, distance: 452.6
click at [446, 334] on link "[PHONE_NUMBER]" at bounding box center [437, 333] width 100 height 16
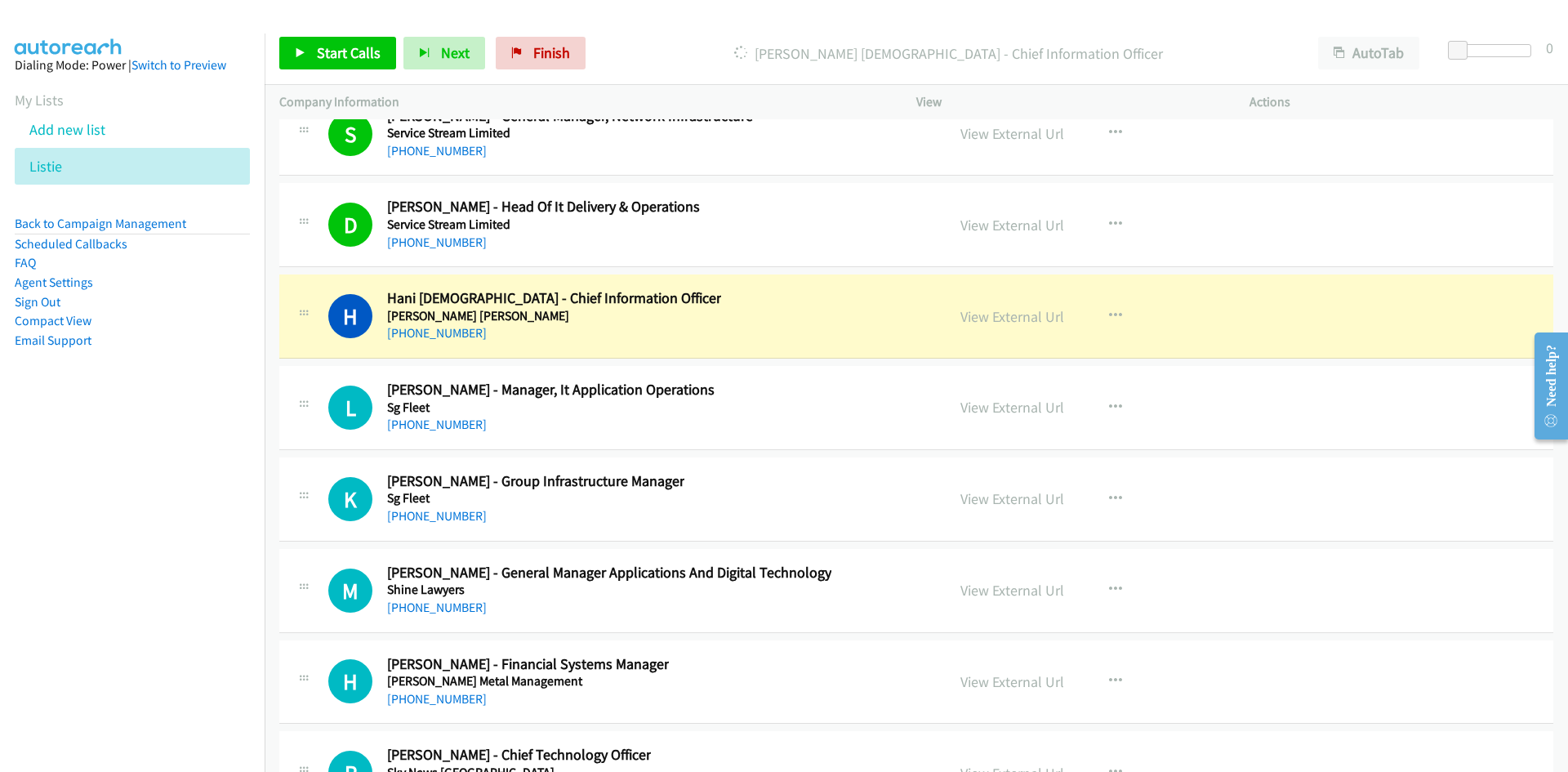
scroll to position [30321, 0]
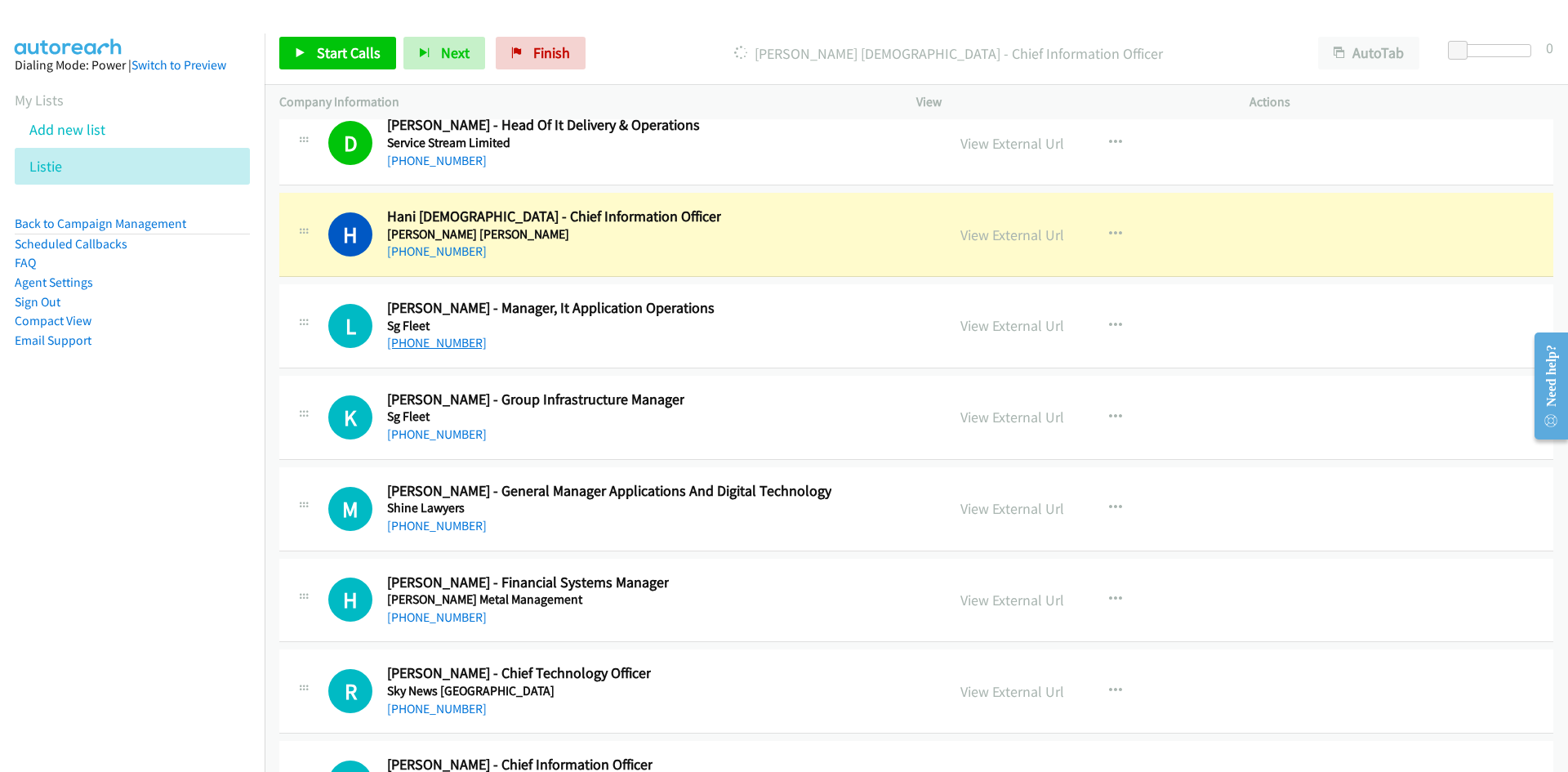
click at [399, 341] on link "[PHONE_NUMBER]" at bounding box center [437, 342] width 100 height 16
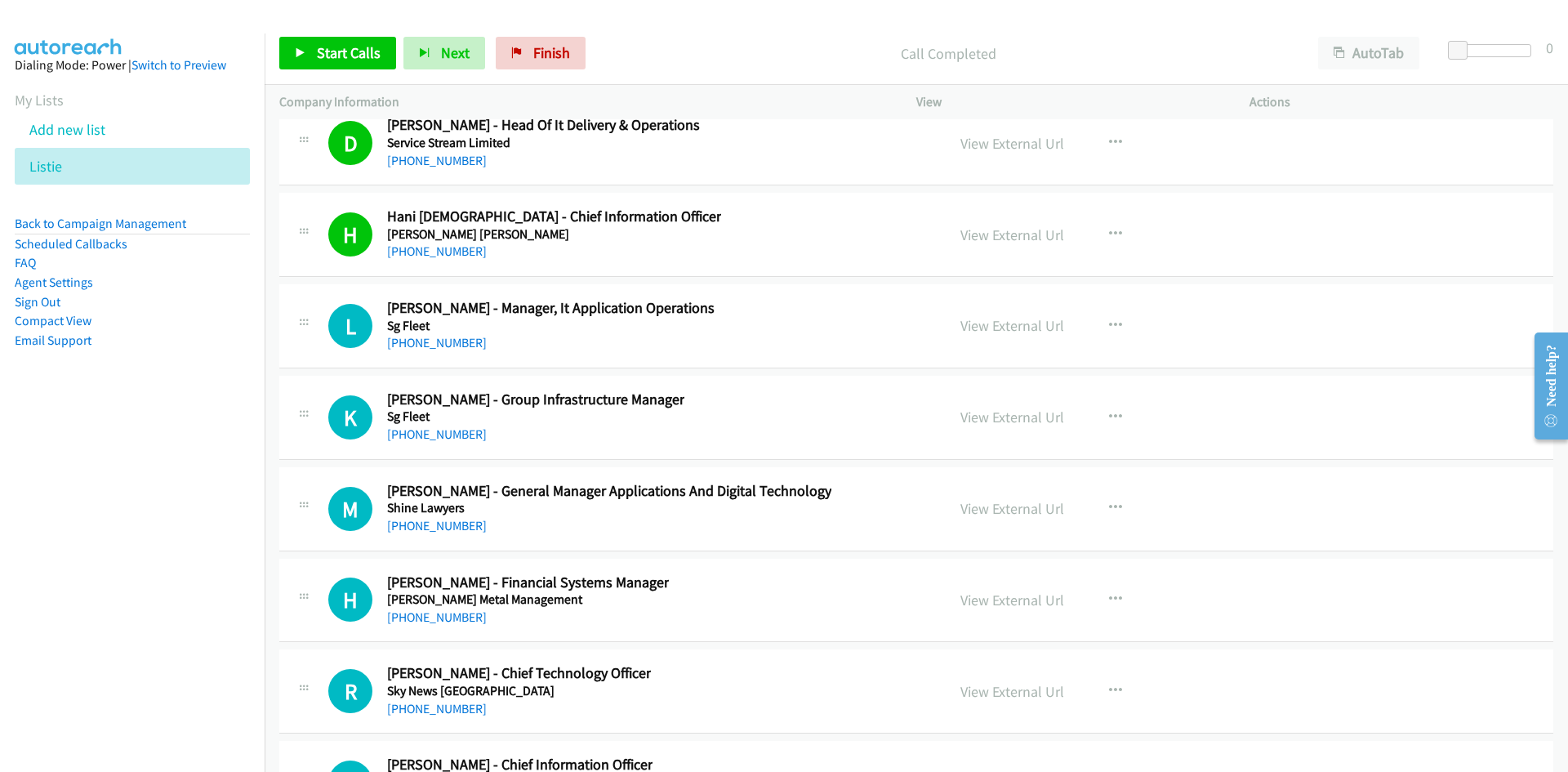
scroll to position [30402, 0]
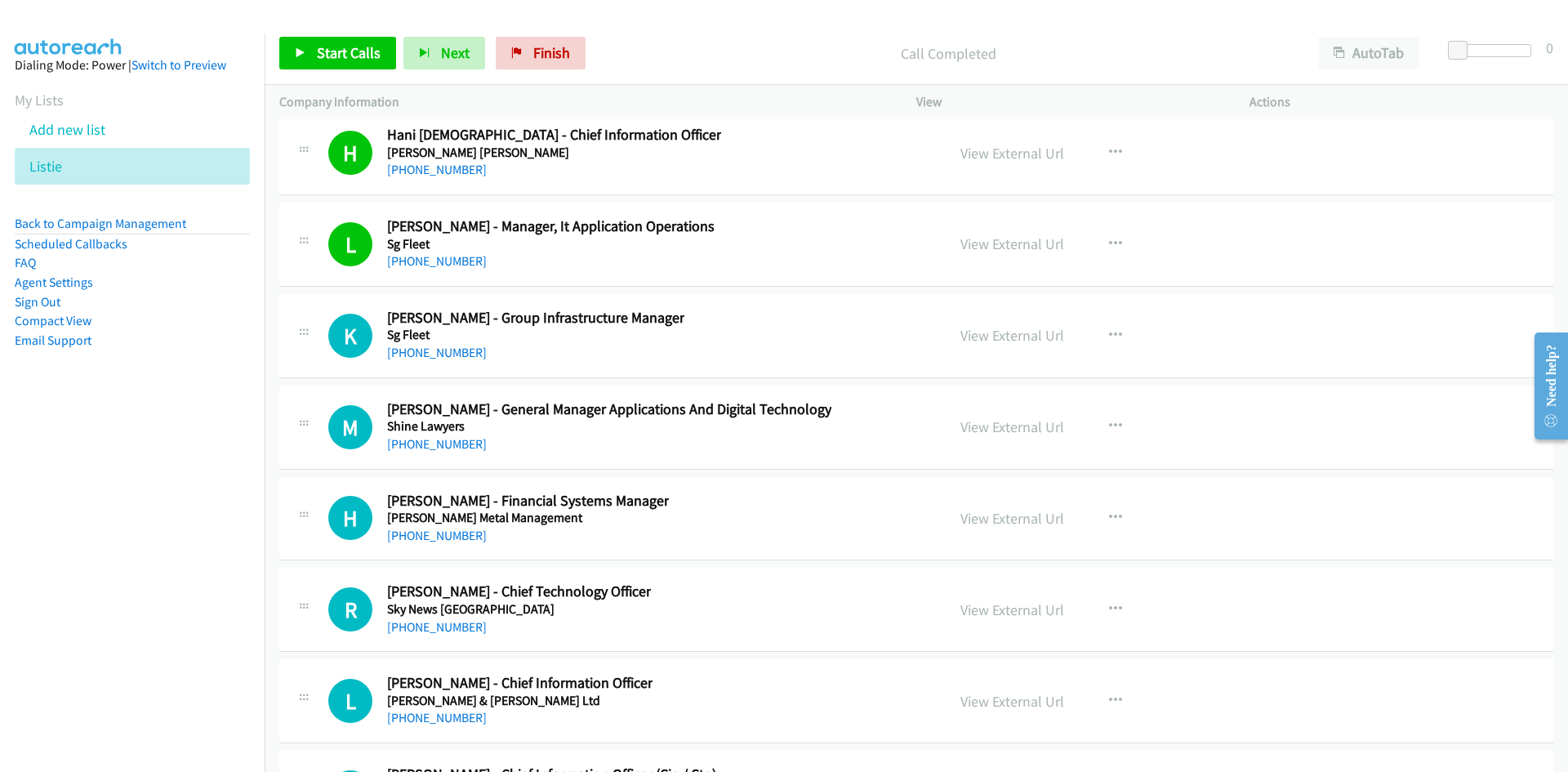
drag, startPoint x: 462, startPoint y: 356, endPoint x: 60, endPoint y: 510, distance: 430.5
click at [462, 356] on link "[PHONE_NUMBER]" at bounding box center [437, 352] width 100 height 16
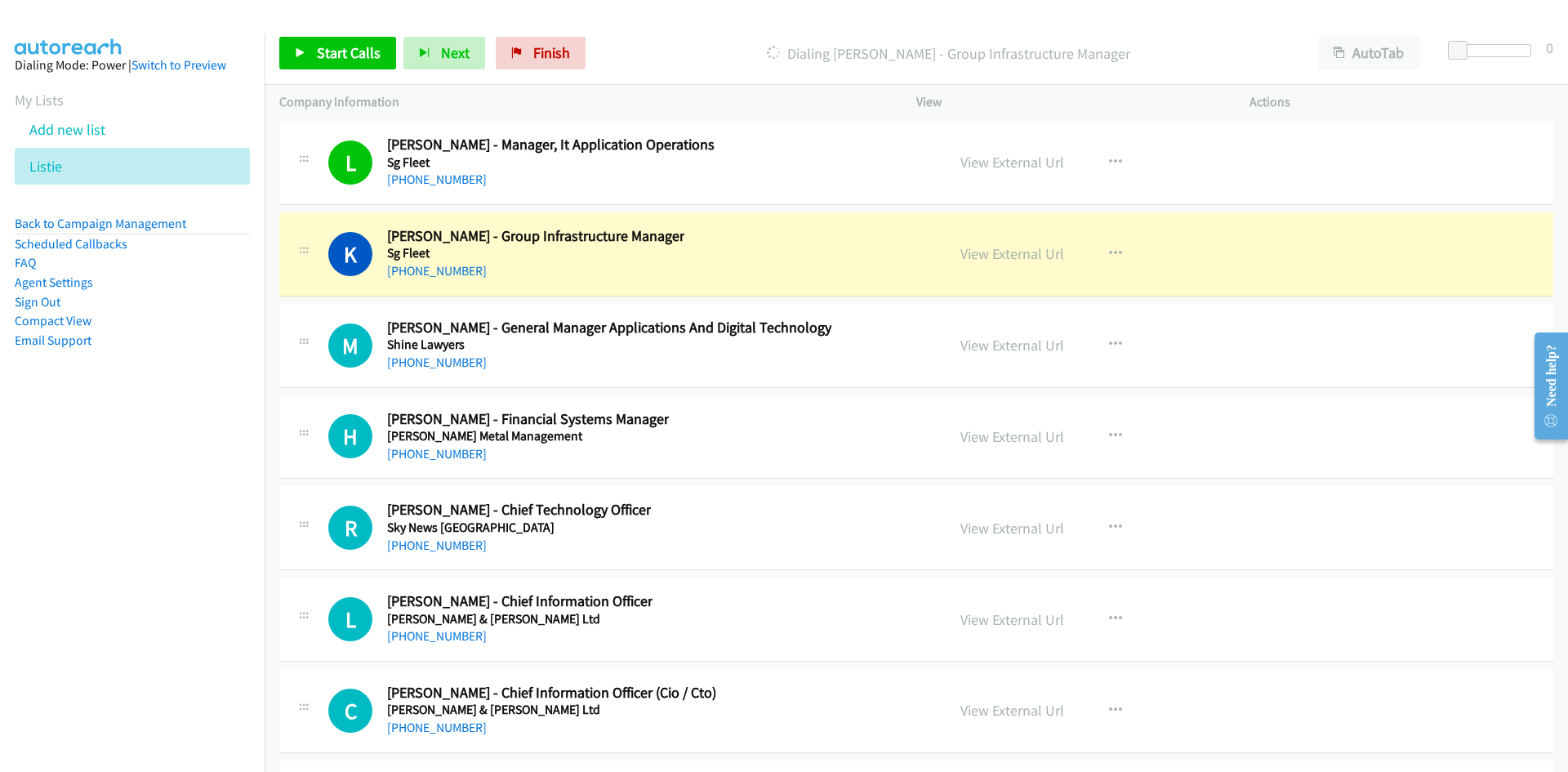
scroll to position [30566, 0]
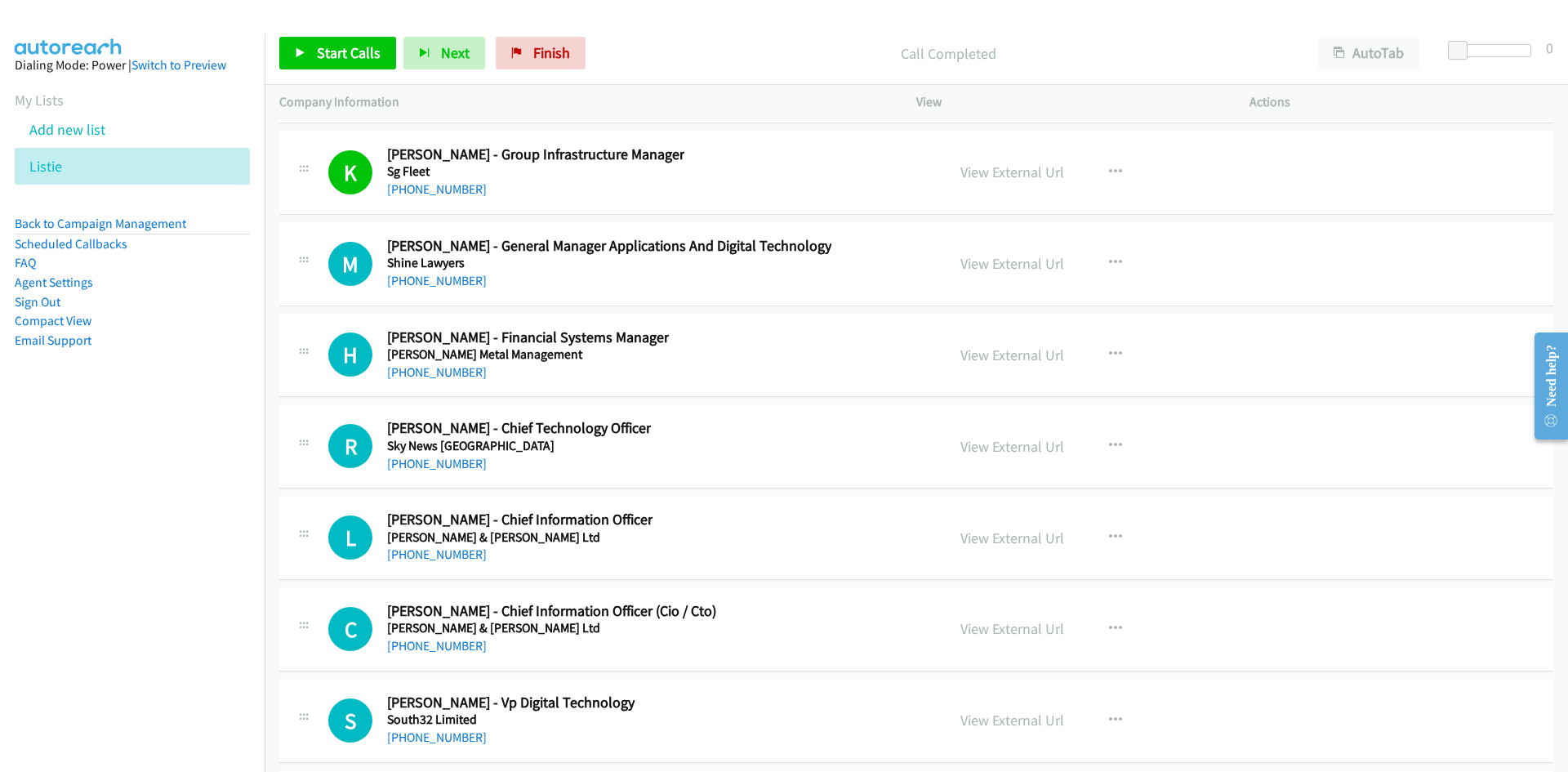
drag, startPoint x: 414, startPoint y: 276, endPoint x: 6, endPoint y: 448, distance: 442.8
click at [414, 276] on link "[PHONE_NUMBER]" at bounding box center [437, 280] width 100 height 16
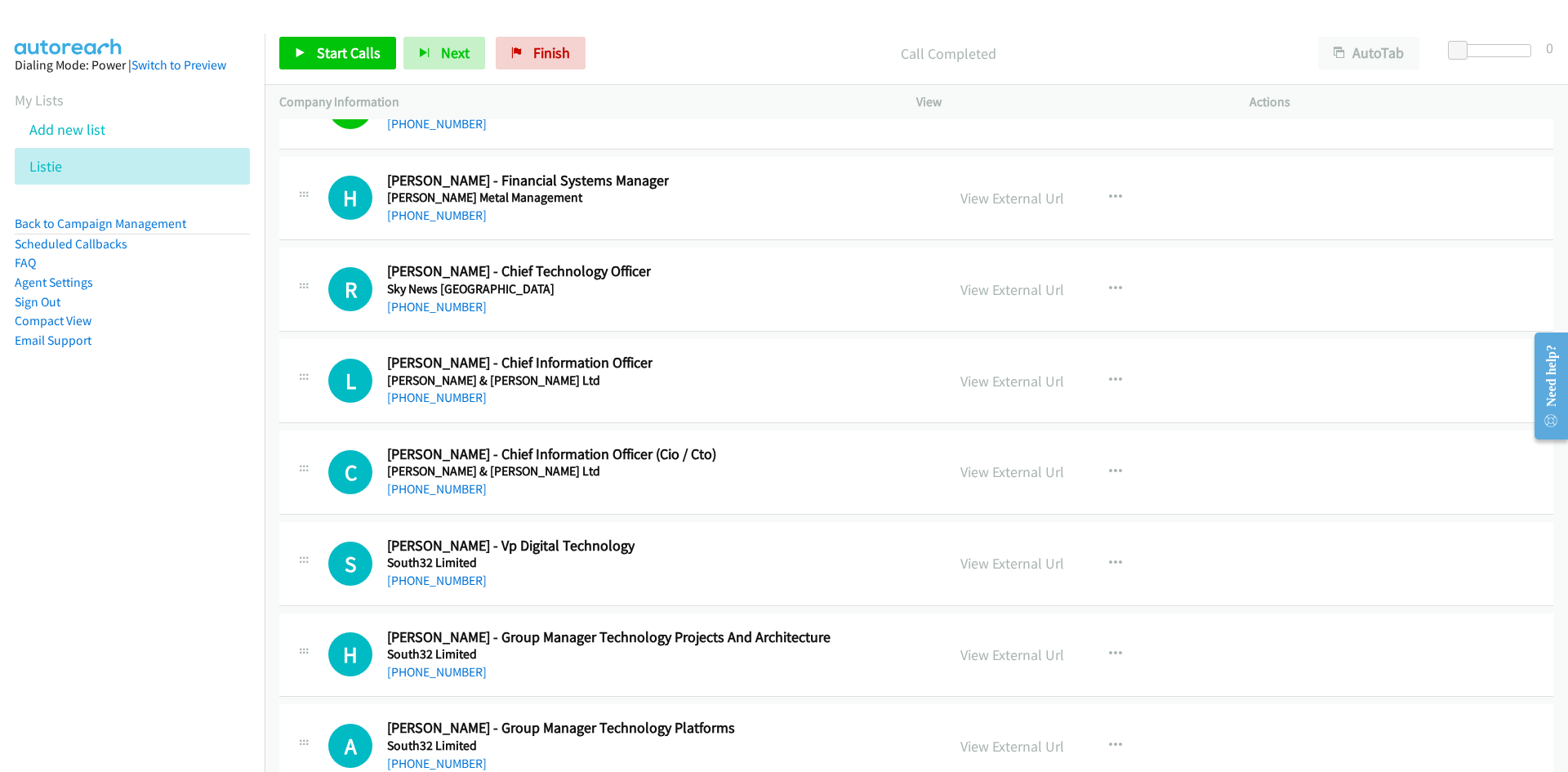
scroll to position [30729, 0]
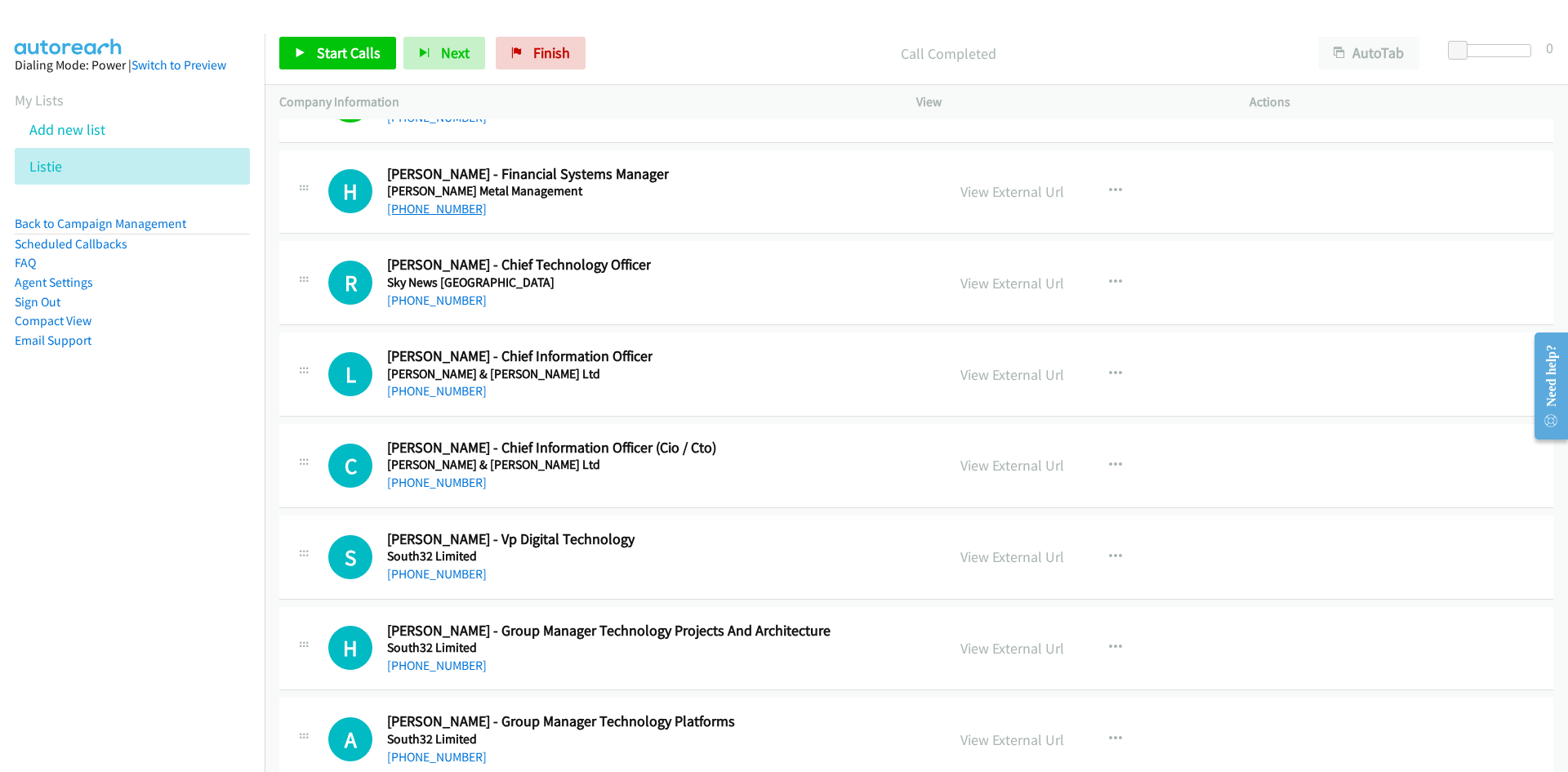
click at [468, 212] on link "[PHONE_NUMBER]" at bounding box center [437, 208] width 100 height 16
drag, startPoint x: 463, startPoint y: 306, endPoint x: 5, endPoint y: 458, distance: 482.6
click at [463, 306] on link "[PHONE_NUMBER]" at bounding box center [437, 300] width 100 height 16
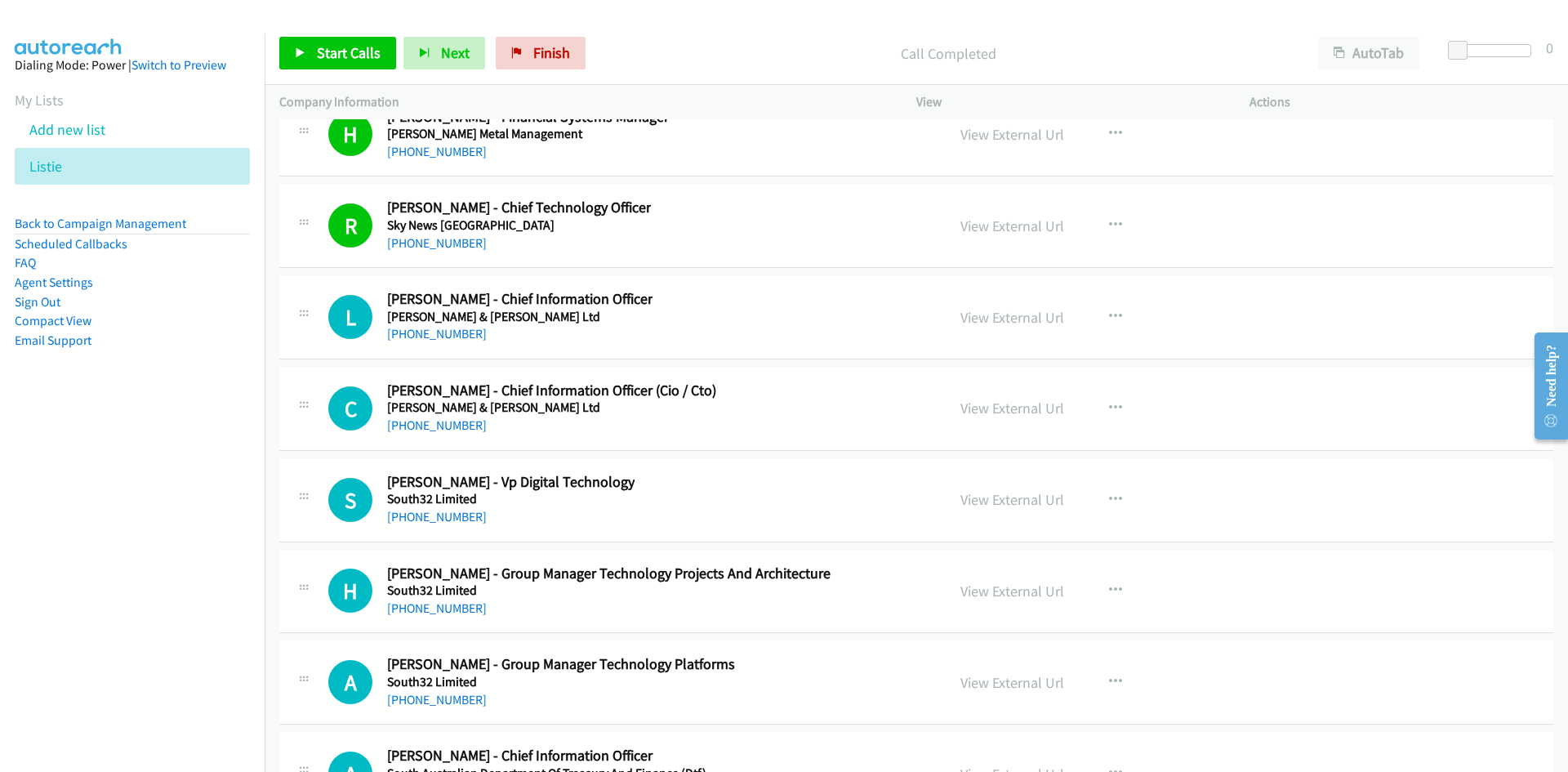
scroll to position [30811, 0]
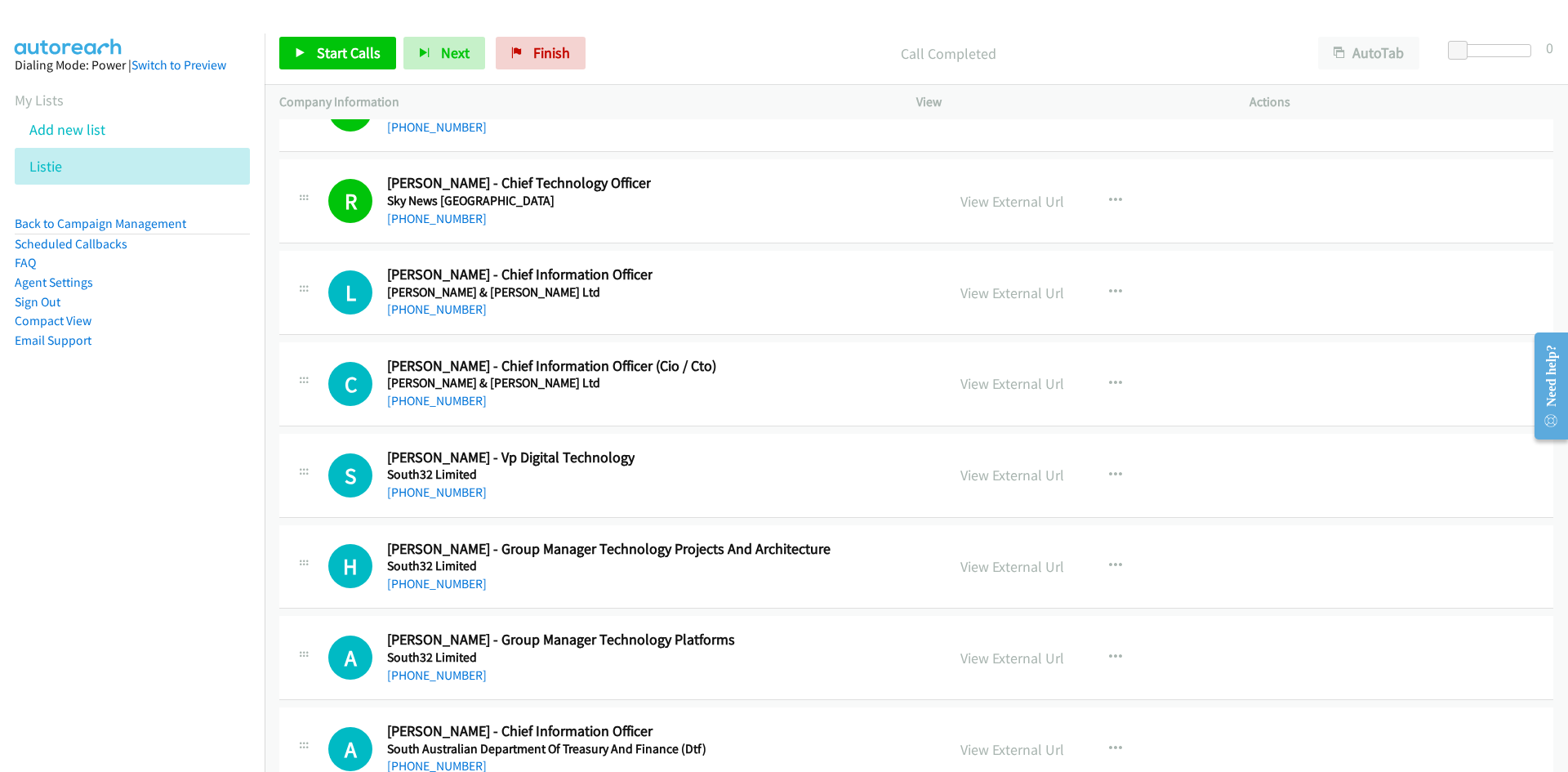
drag, startPoint x: 464, startPoint y: 316, endPoint x: 13, endPoint y: 464, distance: 474.7
click at [464, 316] on link "[PHONE_NUMBER]" at bounding box center [437, 309] width 100 height 16
click at [465, 401] on link "[PHONE_NUMBER]" at bounding box center [437, 400] width 100 height 16
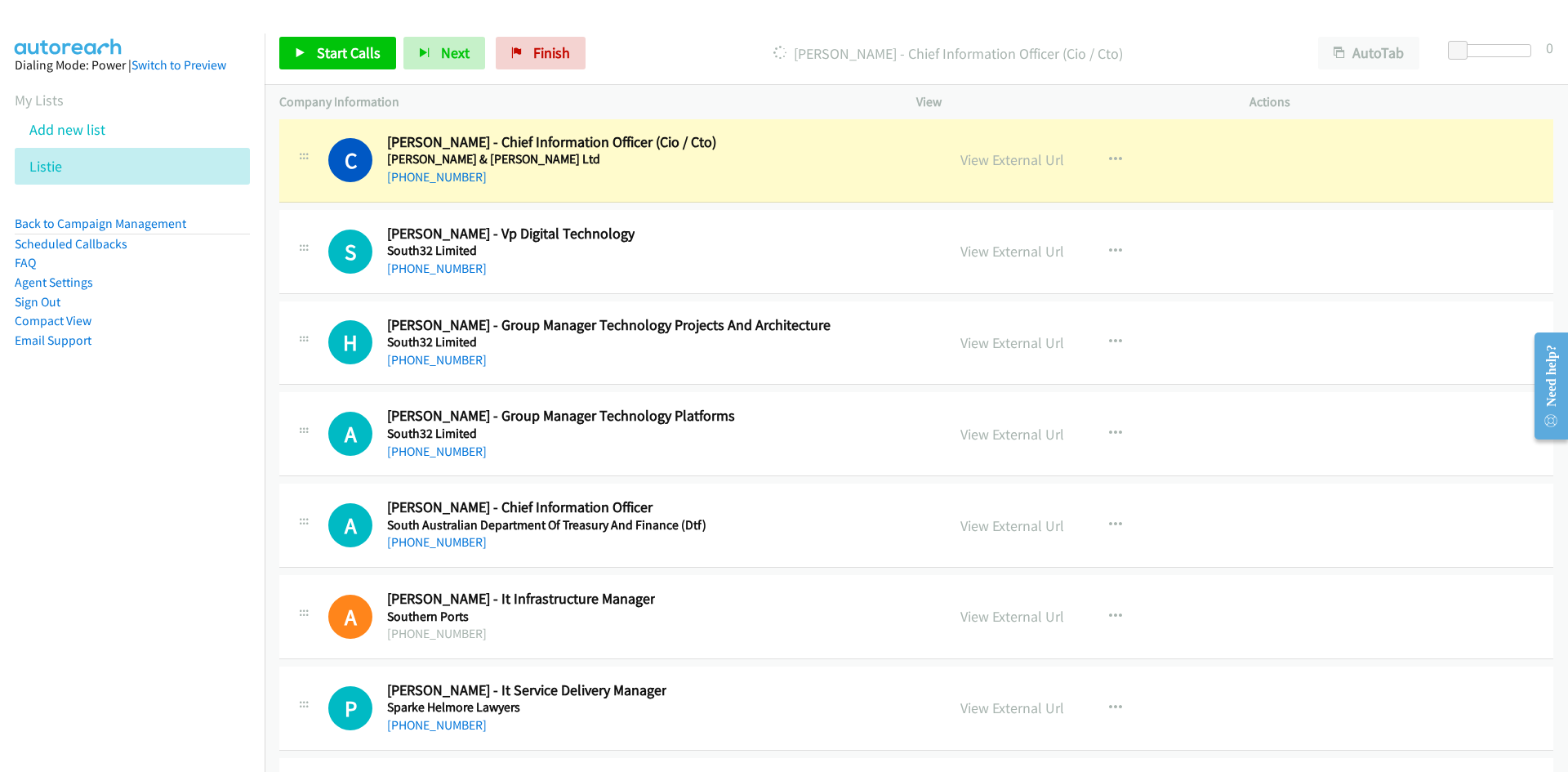
scroll to position [31056, 0]
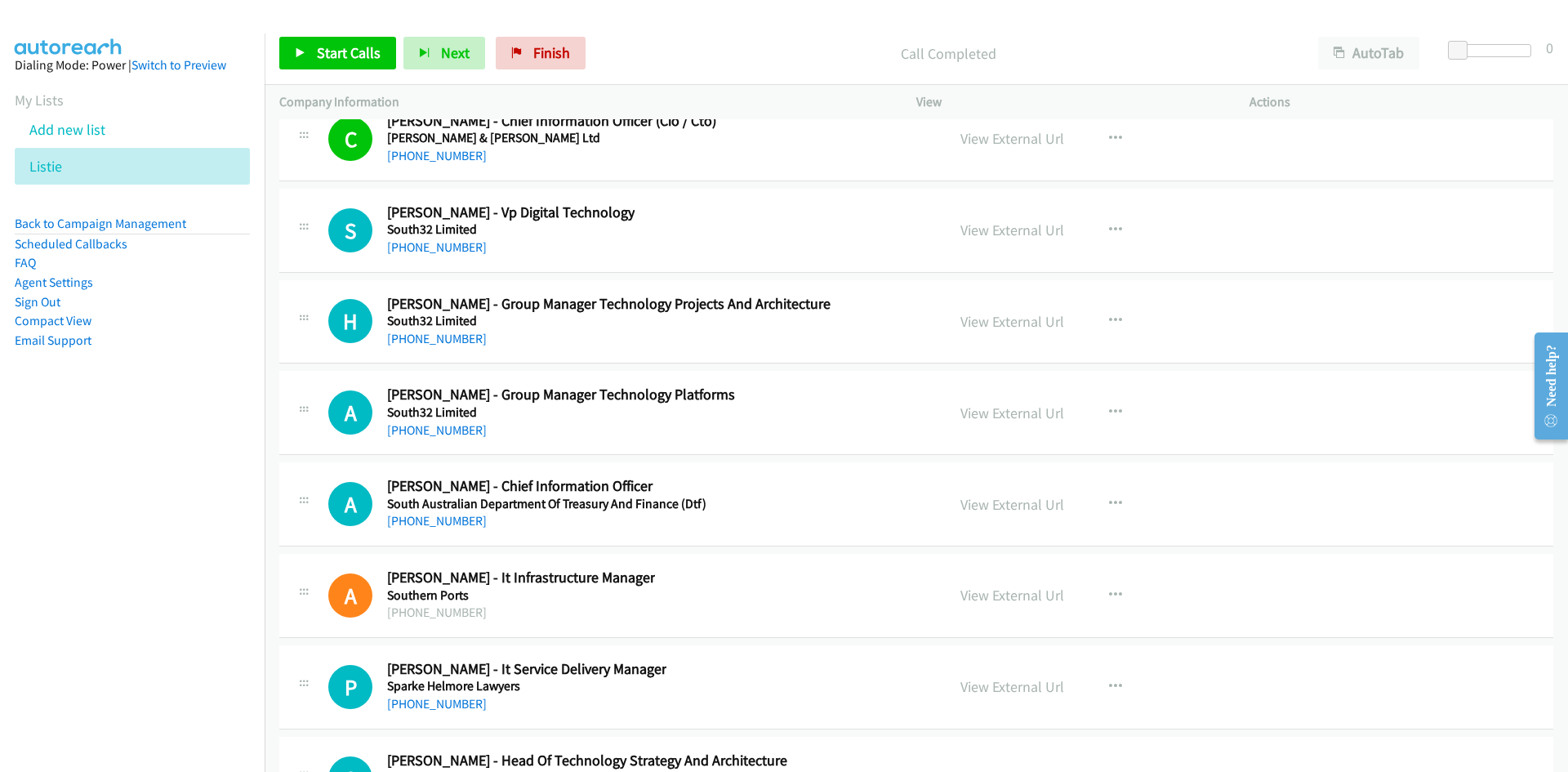
drag, startPoint x: 456, startPoint y: 251, endPoint x: 7, endPoint y: 459, distance: 494.8
click at [456, 251] on link "[PHONE_NUMBER]" at bounding box center [437, 247] width 100 height 16
click at [444, 336] on link "[PHONE_NUMBER]" at bounding box center [437, 338] width 100 height 16
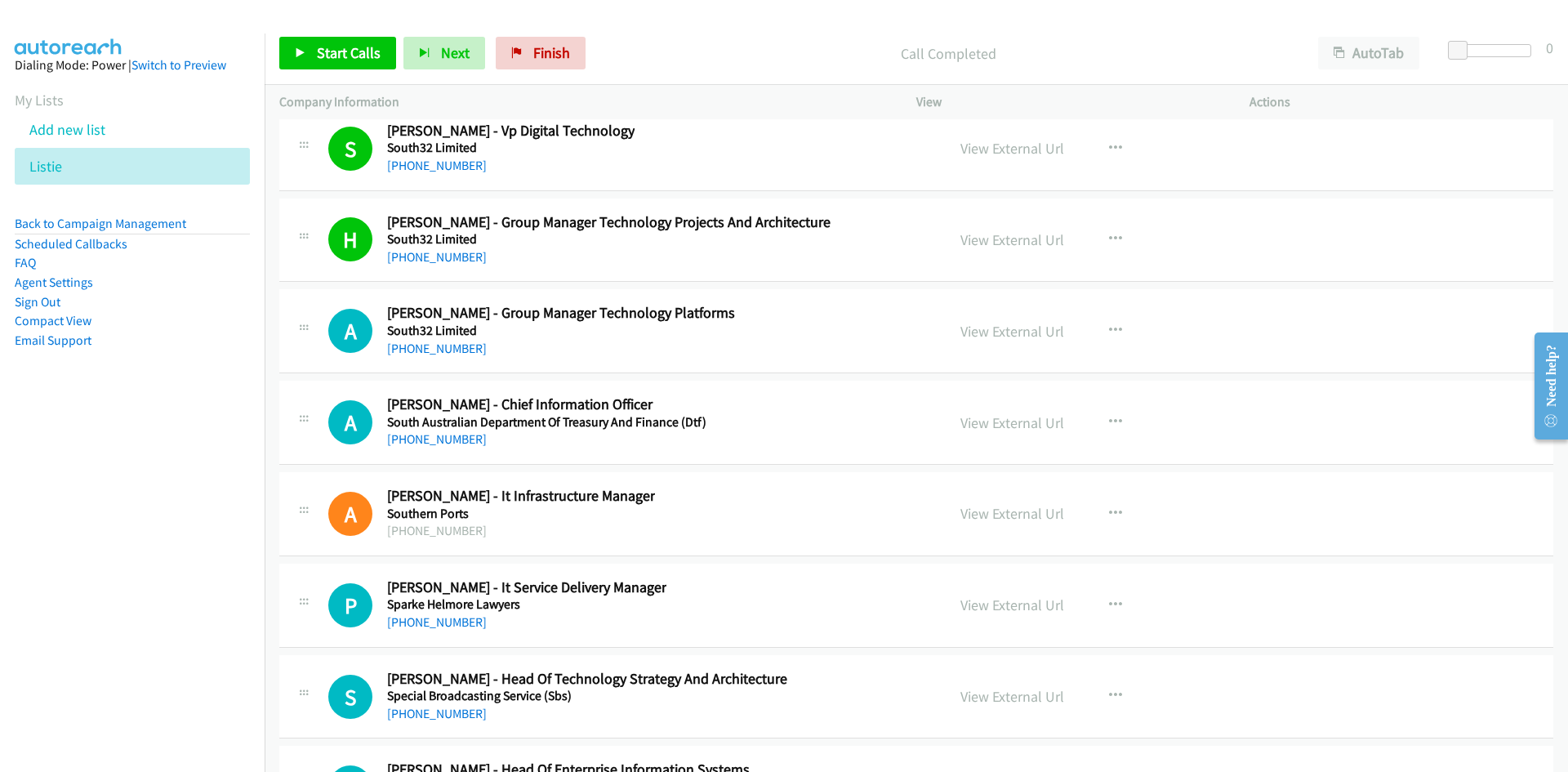
drag, startPoint x: 450, startPoint y: 345, endPoint x: 82, endPoint y: 469, distance: 388.3
click at [450, 345] on link "[PHONE_NUMBER]" at bounding box center [437, 349] width 100 height 16
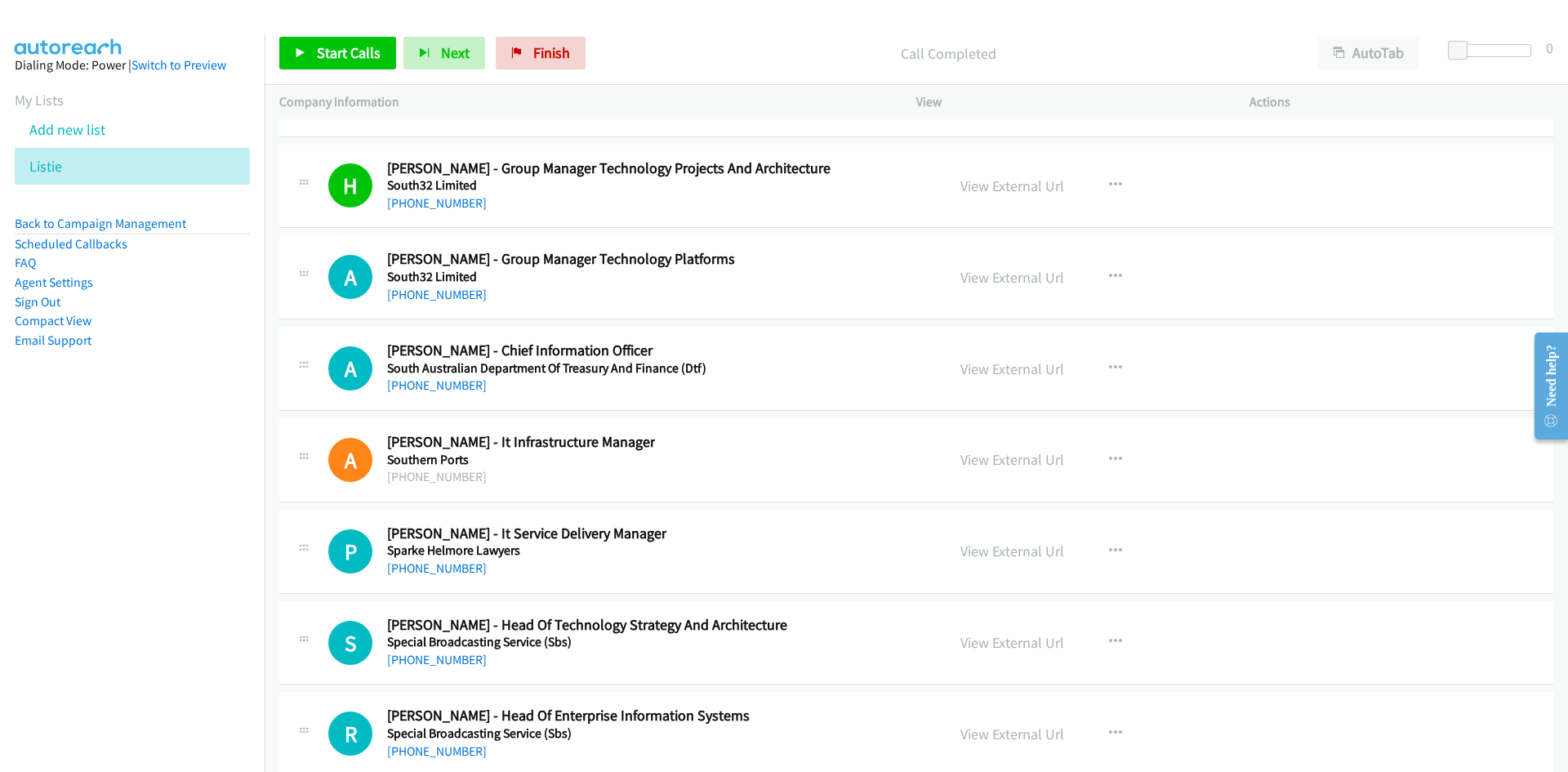
scroll to position [31219, 0]
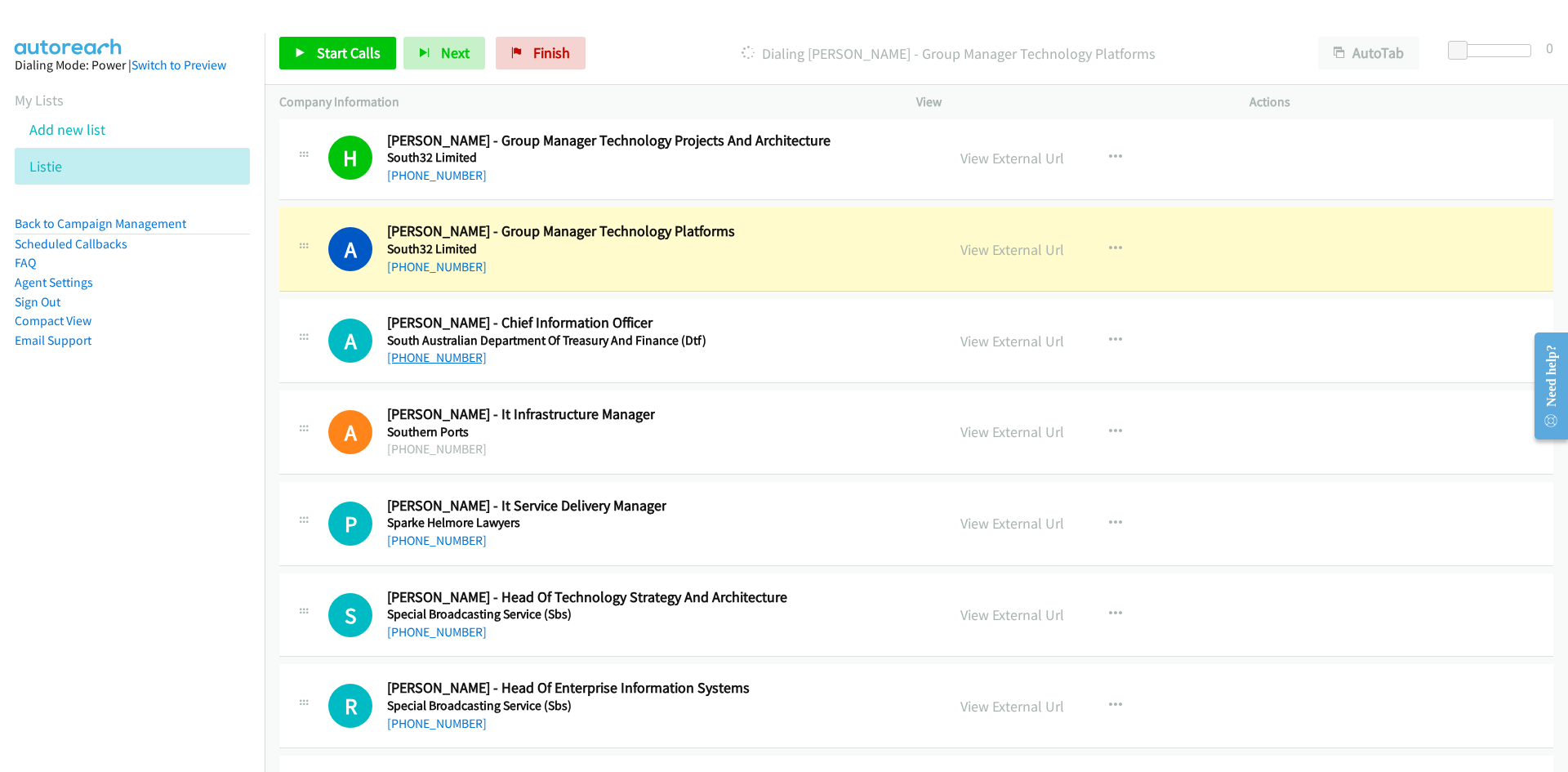
click at [454, 362] on link "[PHONE_NUMBER]" at bounding box center [437, 357] width 100 height 16
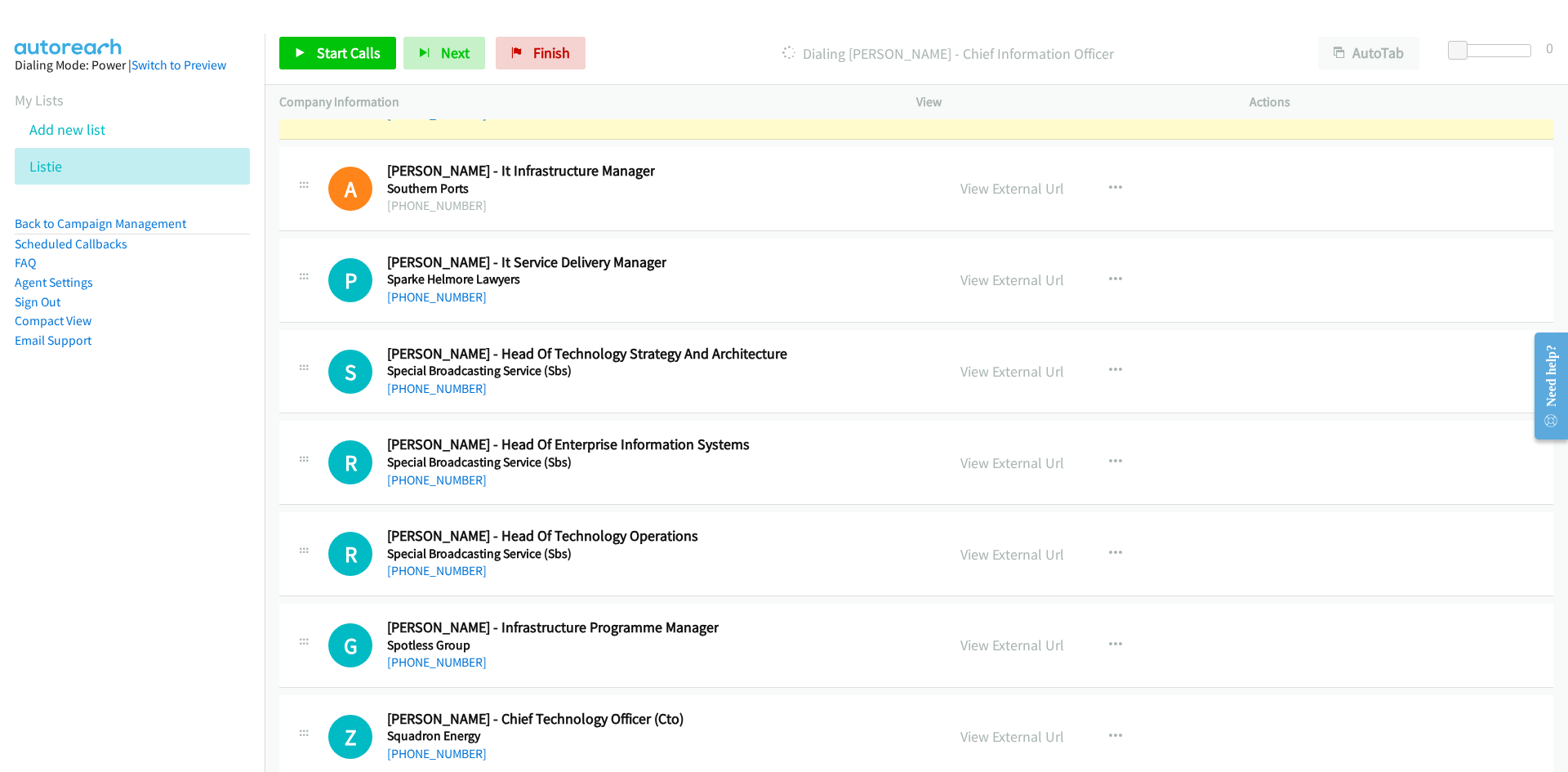
scroll to position [31464, 0]
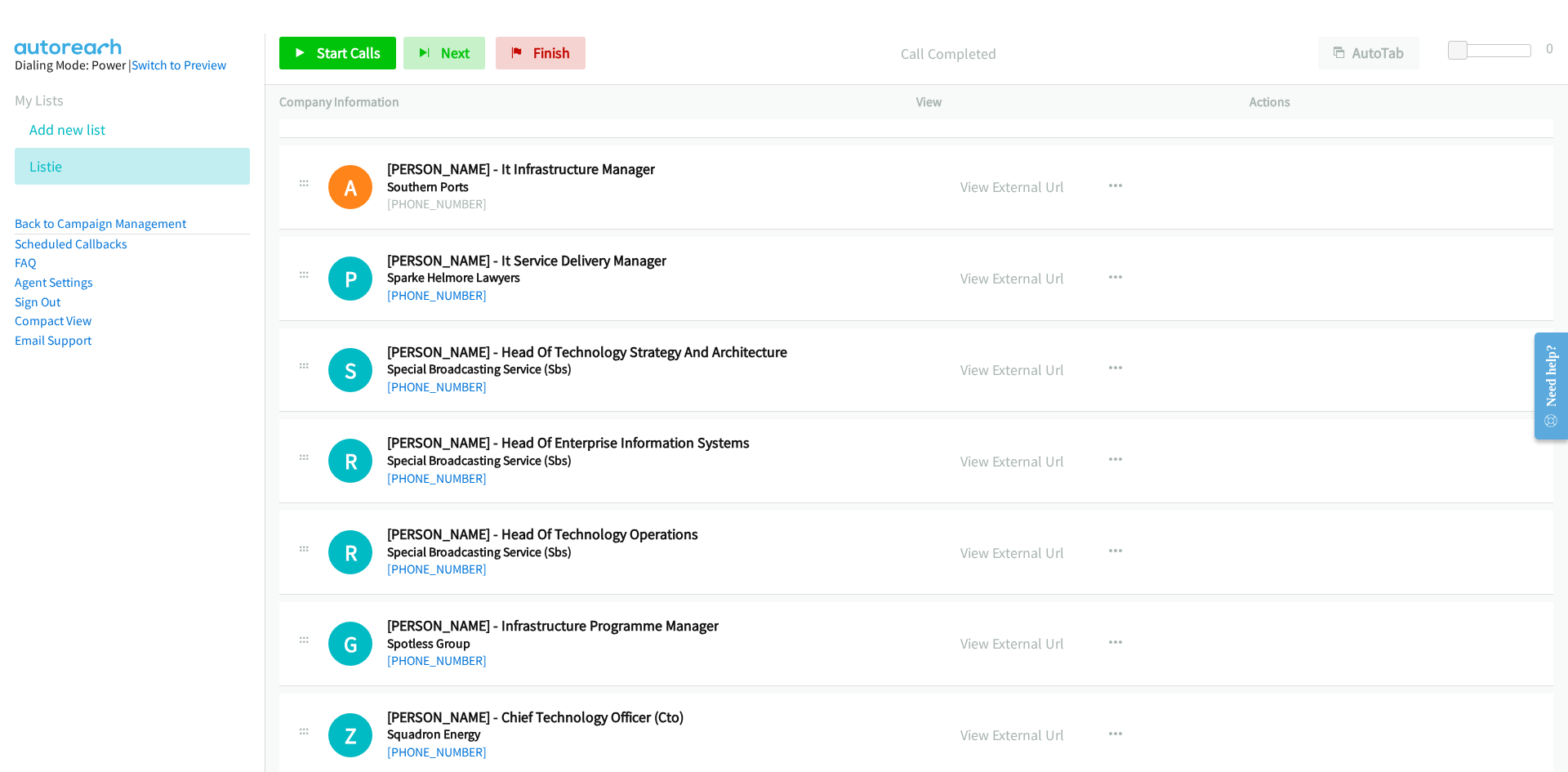
drag, startPoint x: 451, startPoint y: 295, endPoint x: 193, endPoint y: 469, distance: 311.2
click at [451, 295] on link "[PHONE_NUMBER]" at bounding box center [437, 295] width 100 height 16
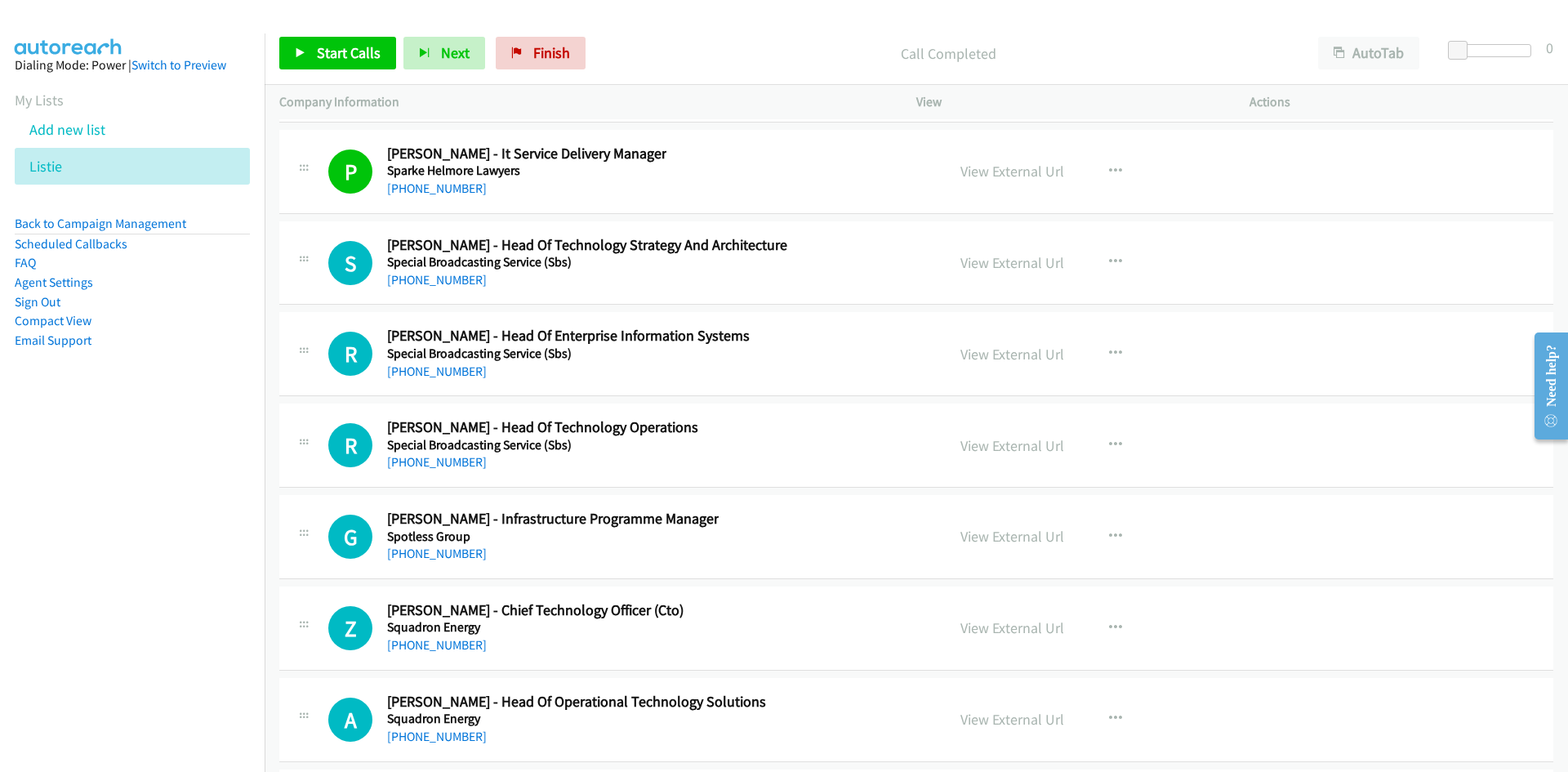
scroll to position [31547, 0]
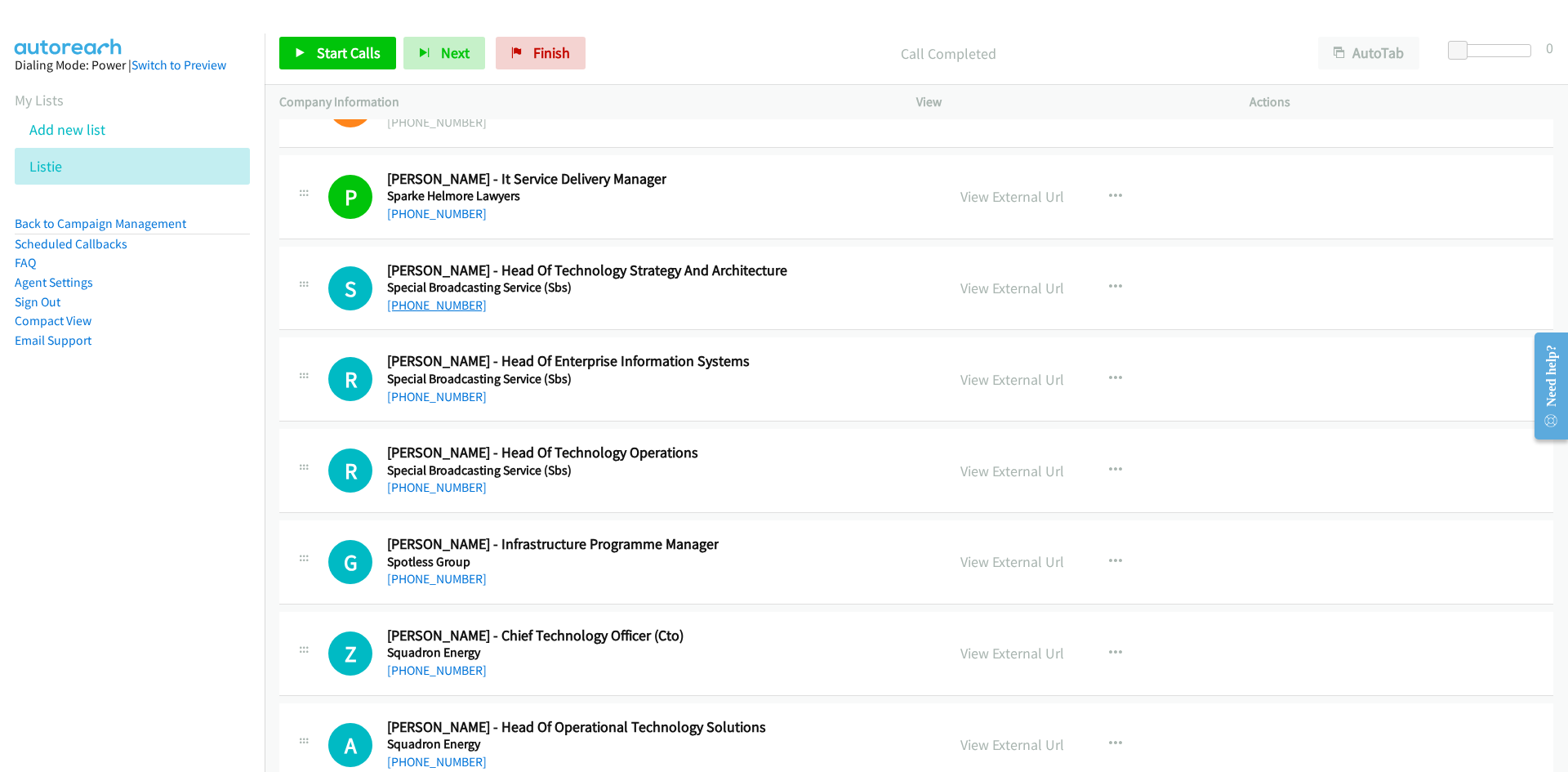
click at [463, 306] on link "[PHONE_NUMBER]" at bounding box center [437, 305] width 100 height 16
drag, startPoint x: 456, startPoint y: 402, endPoint x: 336, endPoint y: 415, distance: 120.7
click at [456, 402] on link "[PHONE_NUMBER]" at bounding box center [437, 397] width 100 height 16
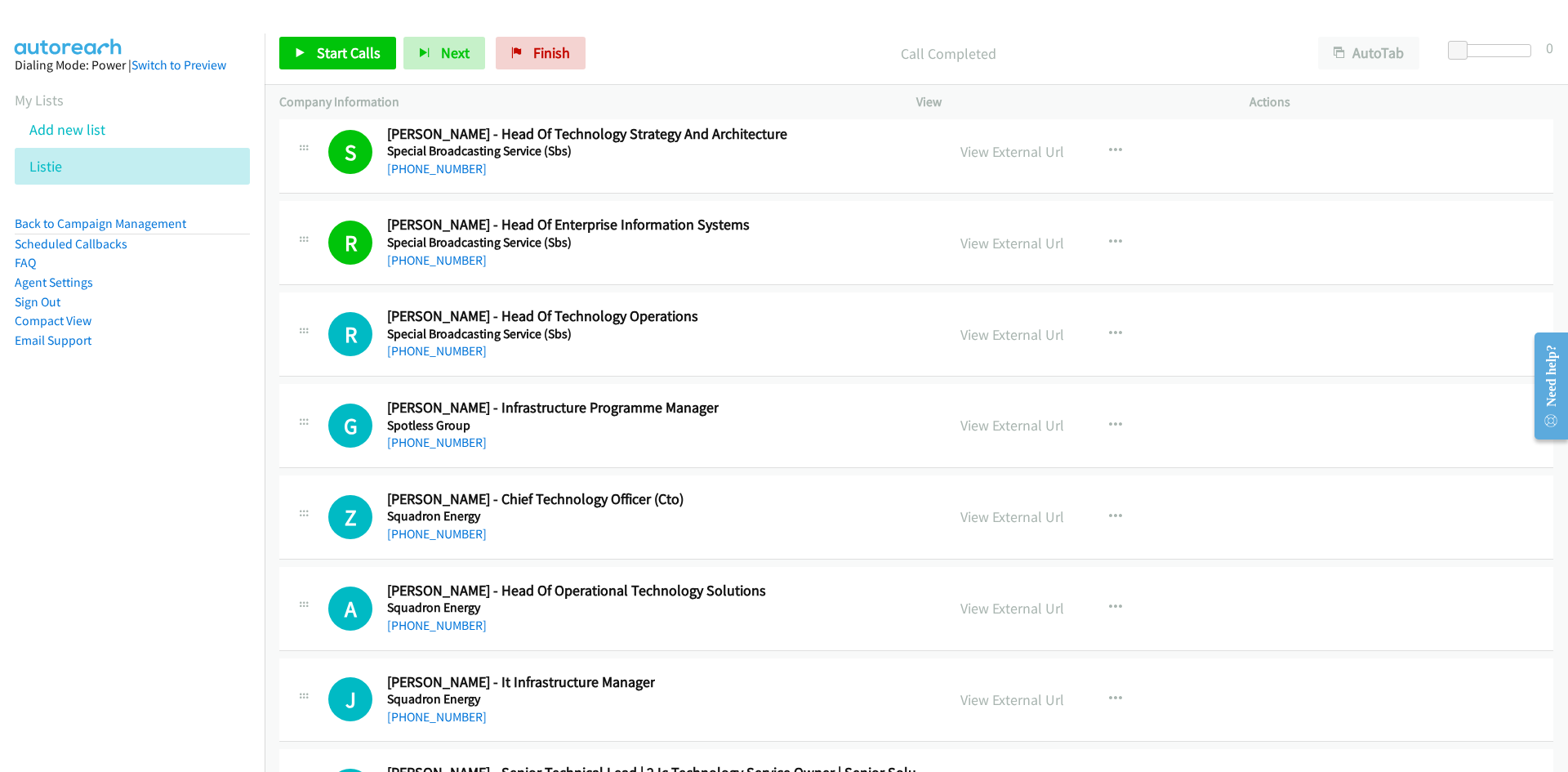
scroll to position [31709, 0]
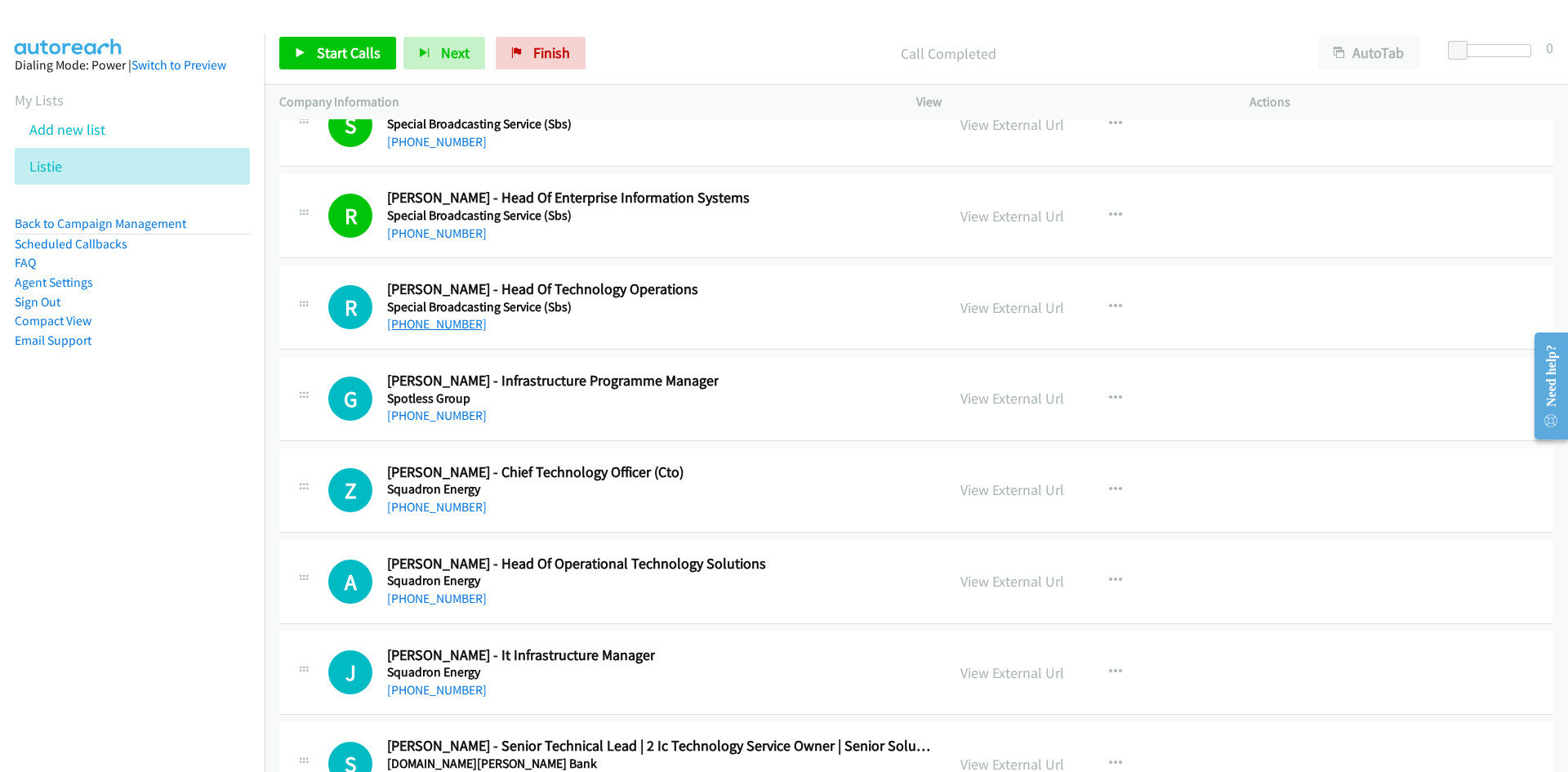
drag, startPoint x: 453, startPoint y: 330, endPoint x: 372, endPoint y: 364, distance: 87.8
click at [453, 330] on link "[PHONE_NUMBER]" at bounding box center [437, 324] width 100 height 16
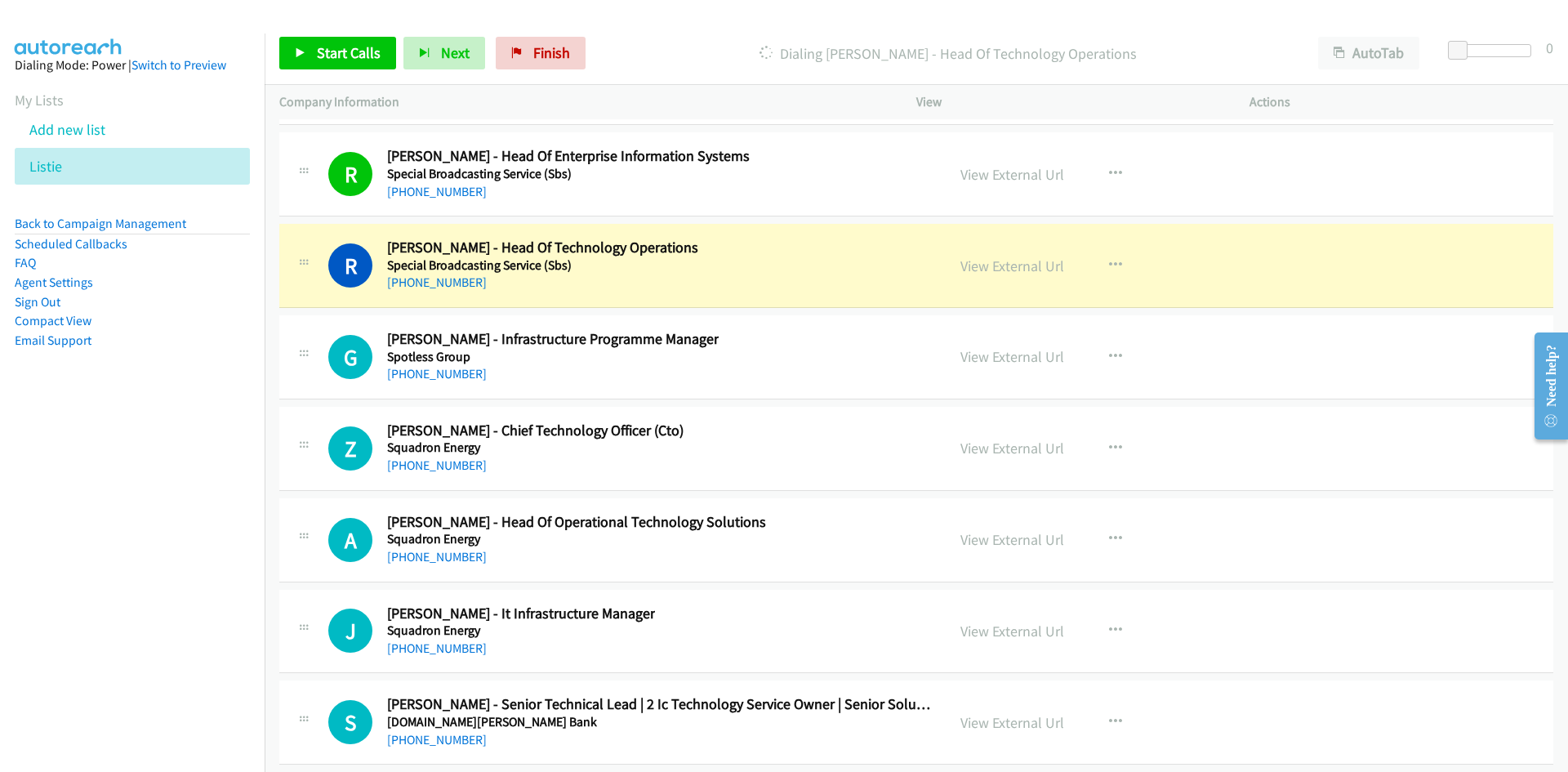
scroll to position [31792, 0]
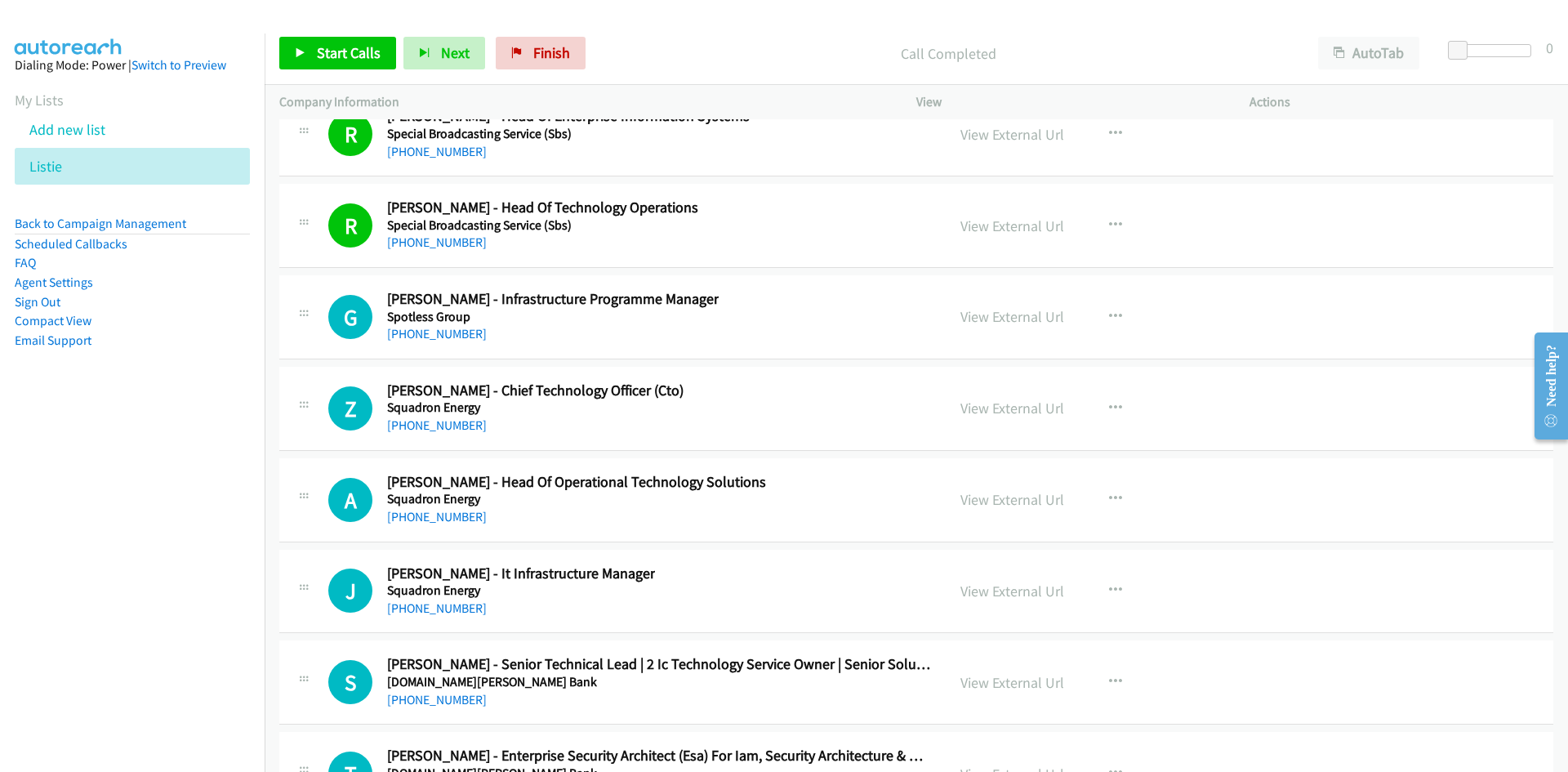
drag, startPoint x: 458, startPoint y: 339, endPoint x: 334, endPoint y: 367, distance: 127.1
click at [458, 339] on link "[PHONE_NUMBER]" at bounding box center [437, 334] width 100 height 16
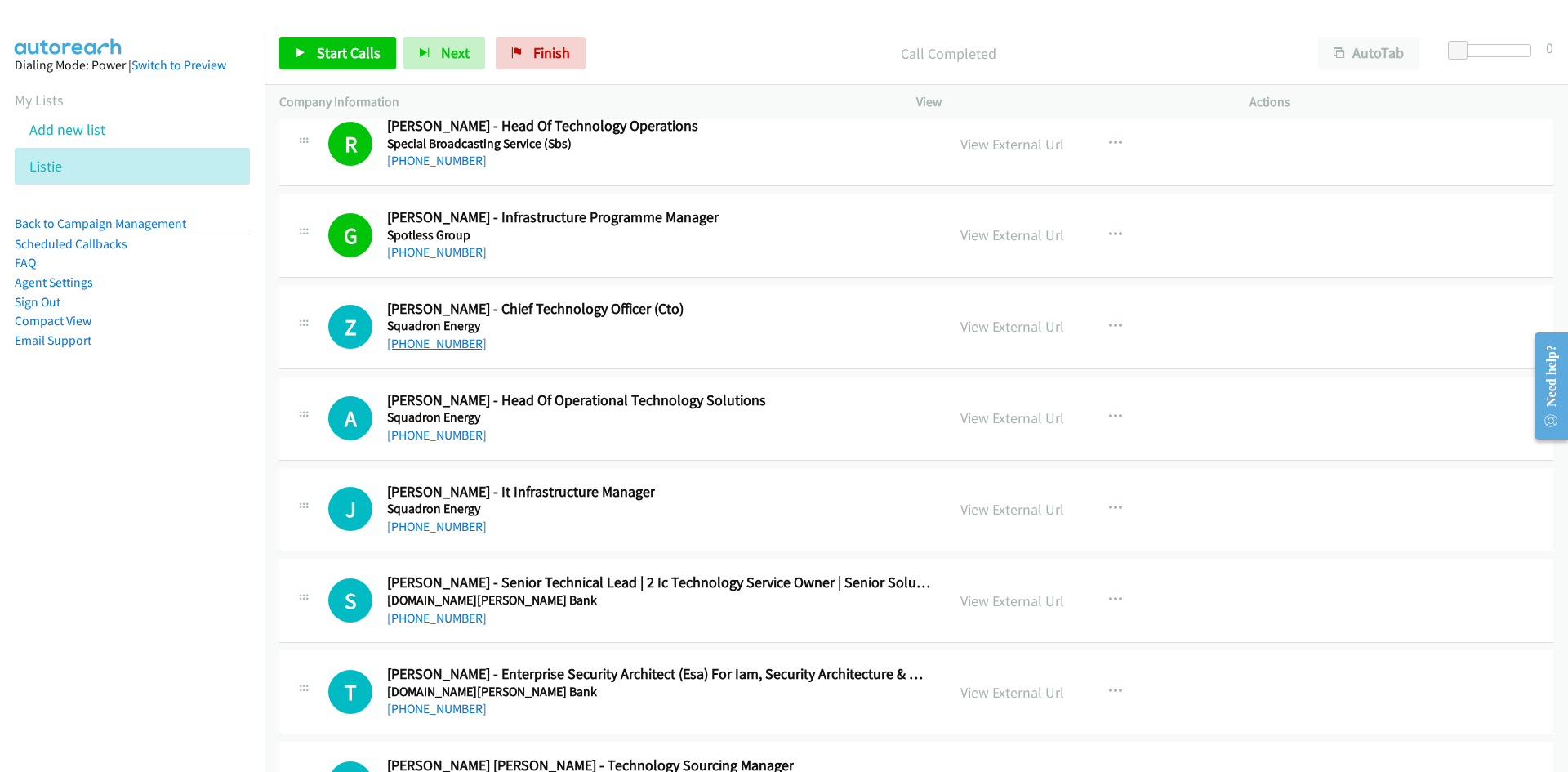
click at [435, 349] on link "[PHONE_NUMBER]" at bounding box center [437, 343] width 100 height 16
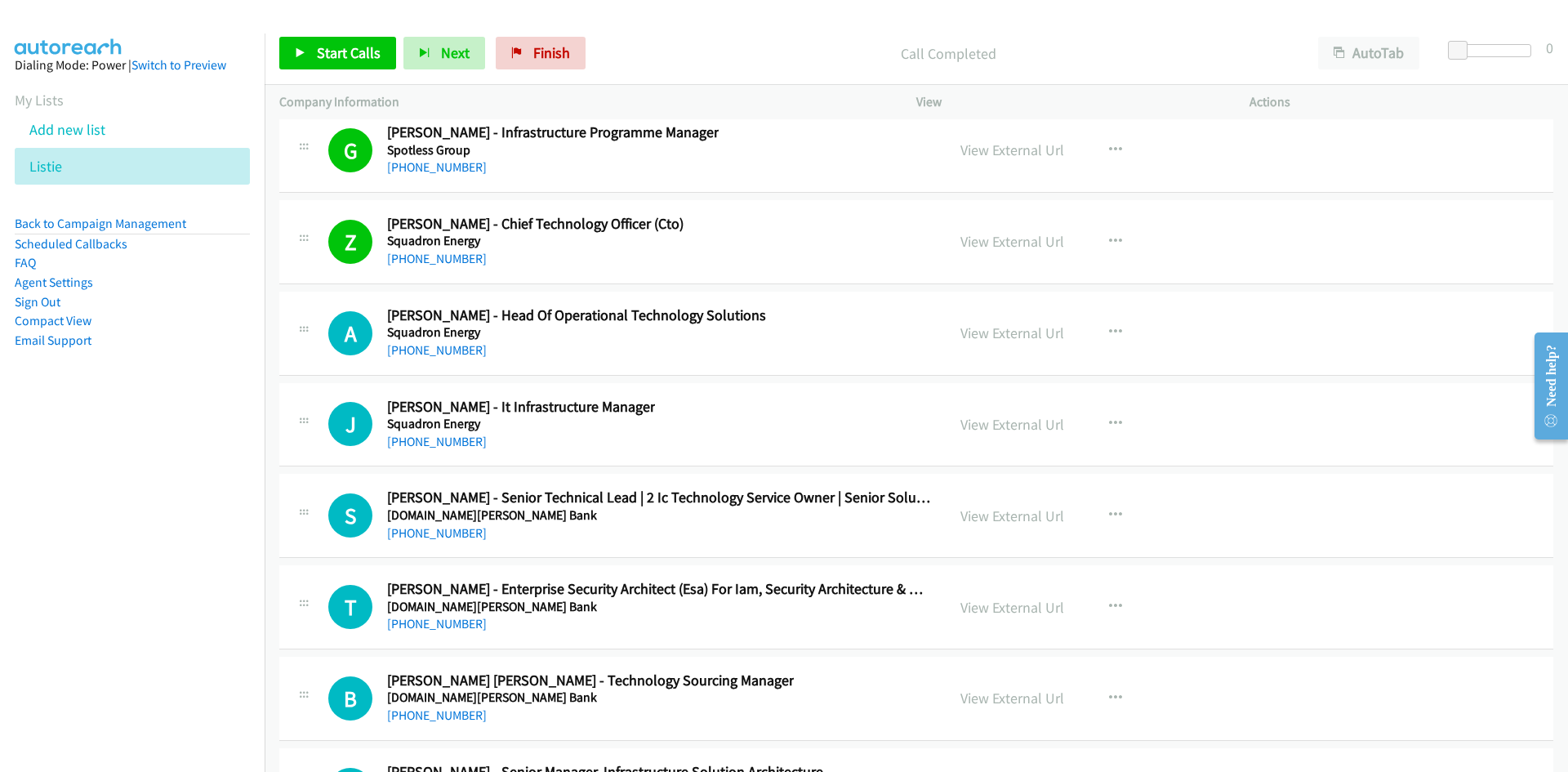
scroll to position [32037, 0]
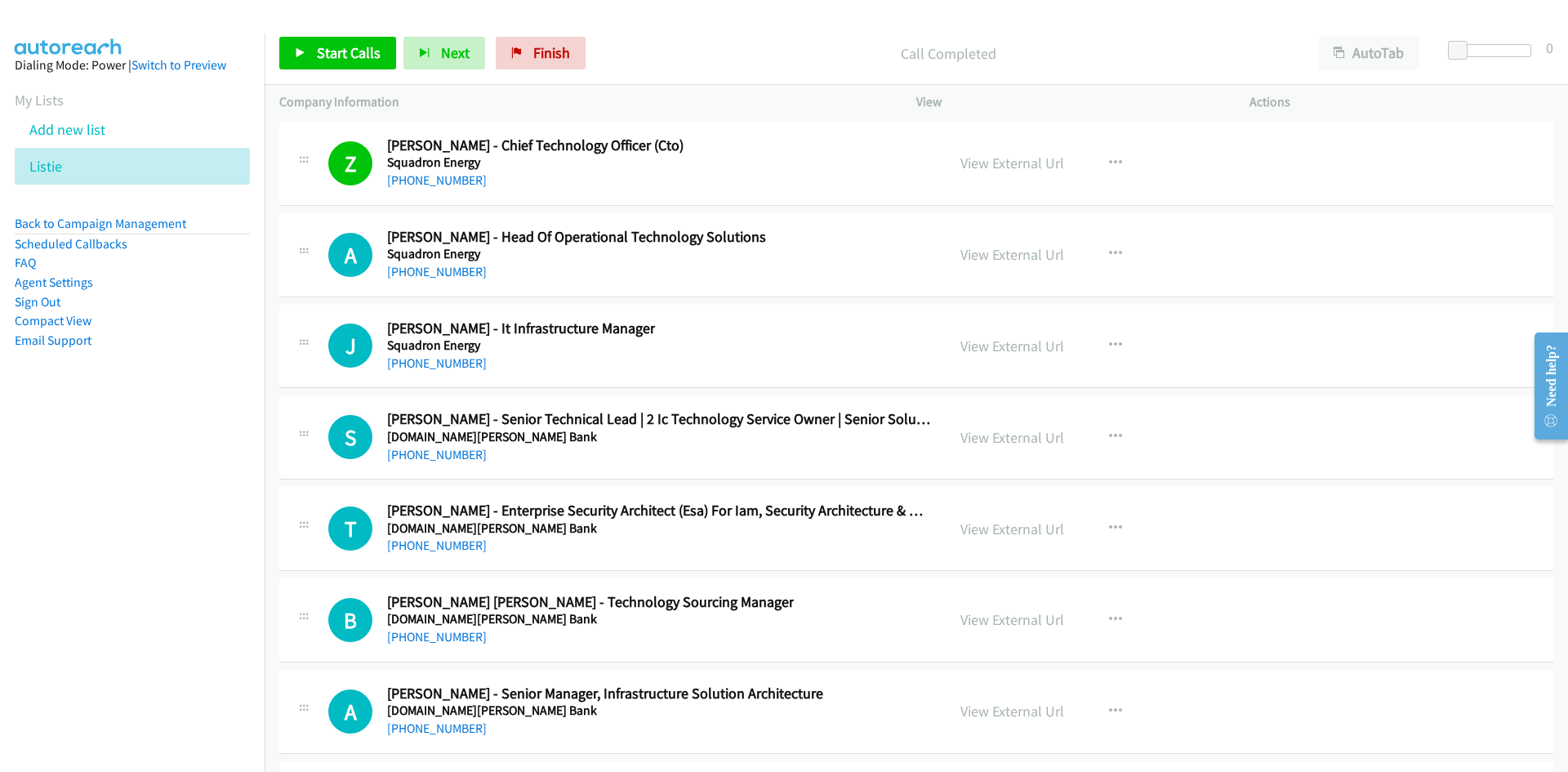
drag, startPoint x: 464, startPoint y: 274, endPoint x: 200, endPoint y: 447, distance: 315.6
click at [464, 274] on link "[PHONE_NUMBER]" at bounding box center [437, 272] width 100 height 16
drag, startPoint x: 425, startPoint y: 369, endPoint x: 264, endPoint y: 464, distance: 186.9
click at [425, 369] on link "[PHONE_NUMBER]" at bounding box center [437, 363] width 100 height 16
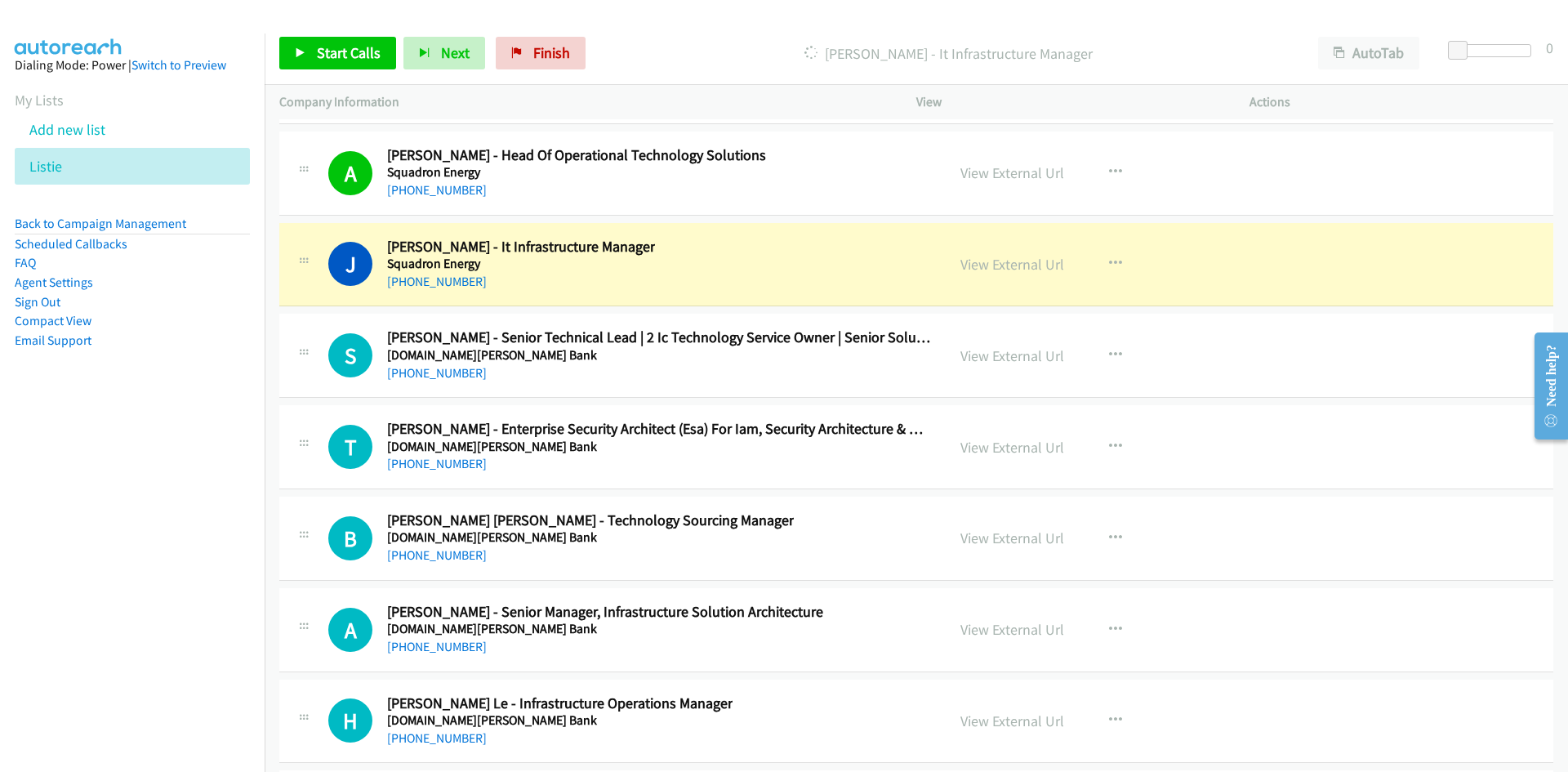
scroll to position [32200, 0]
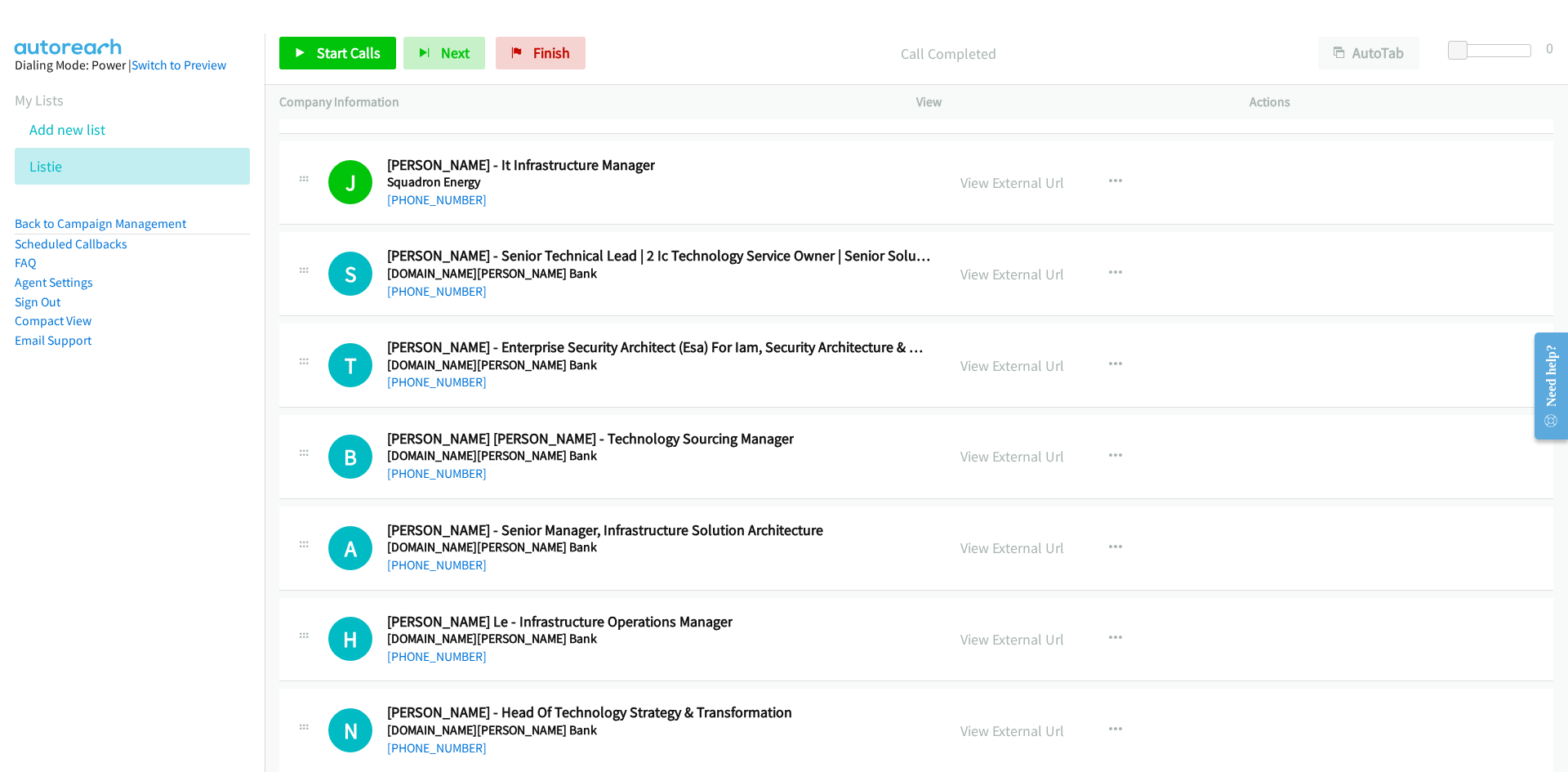
drag, startPoint x: 432, startPoint y: 293, endPoint x: 4, endPoint y: 422, distance: 447.0
click at [432, 293] on link "[PHONE_NUMBER]" at bounding box center [437, 291] width 100 height 16
drag, startPoint x: 427, startPoint y: 376, endPoint x: 70, endPoint y: 502, distance: 378.6
click at [427, 376] on link "[PHONE_NUMBER]" at bounding box center [437, 382] width 100 height 16
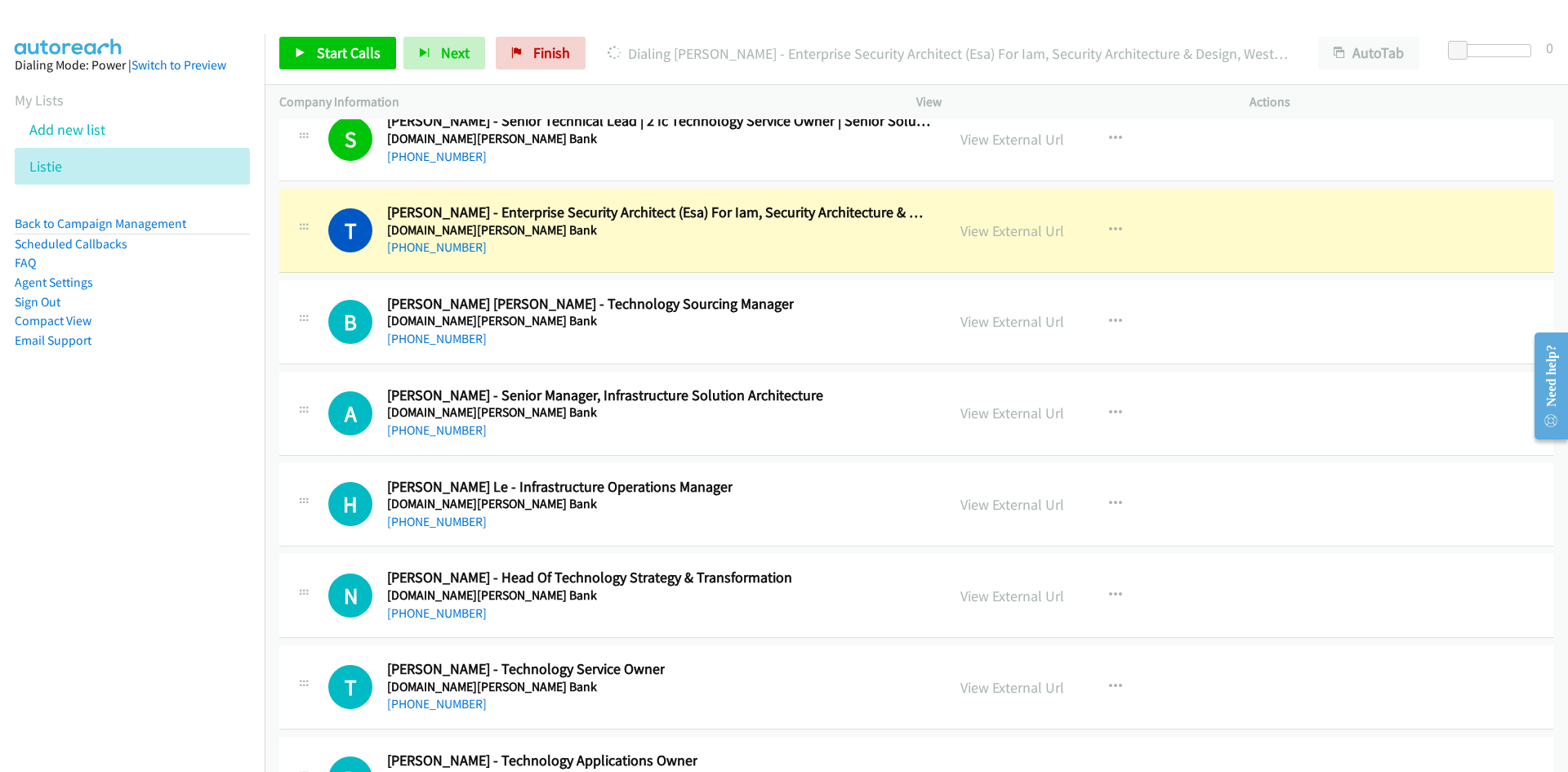
scroll to position [32364, 0]
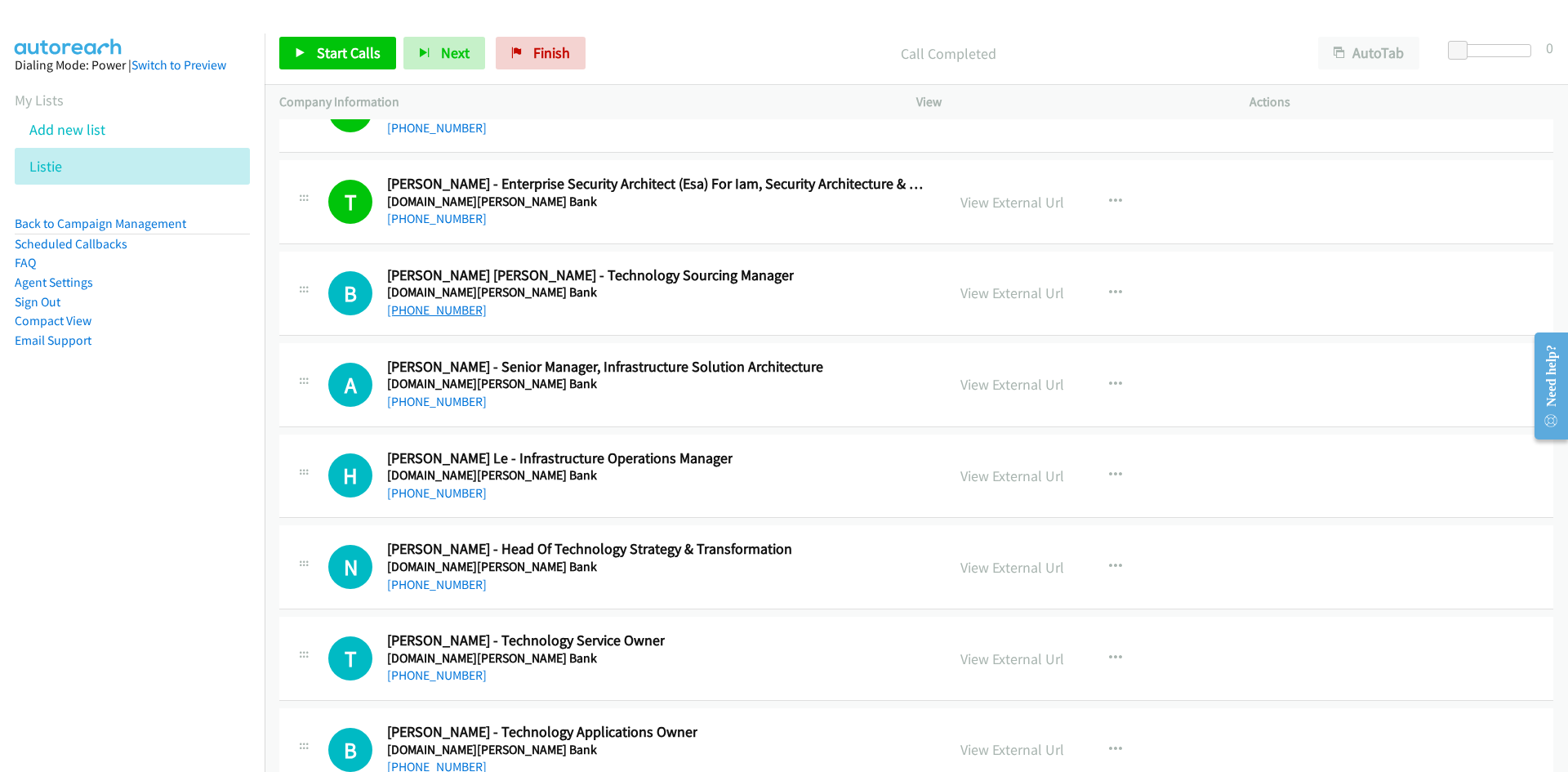
click at [445, 305] on link "[PHONE_NUMBER]" at bounding box center [437, 310] width 100 height 16
drag, startPoint x: 446, startPoint y: 398, endPoint x: 23, endPoint y: 490, distance: 432.9
click at [446, 398] on link "[PHONE_NUMBER]" at bounding box center [437, 401] width 100 height 16
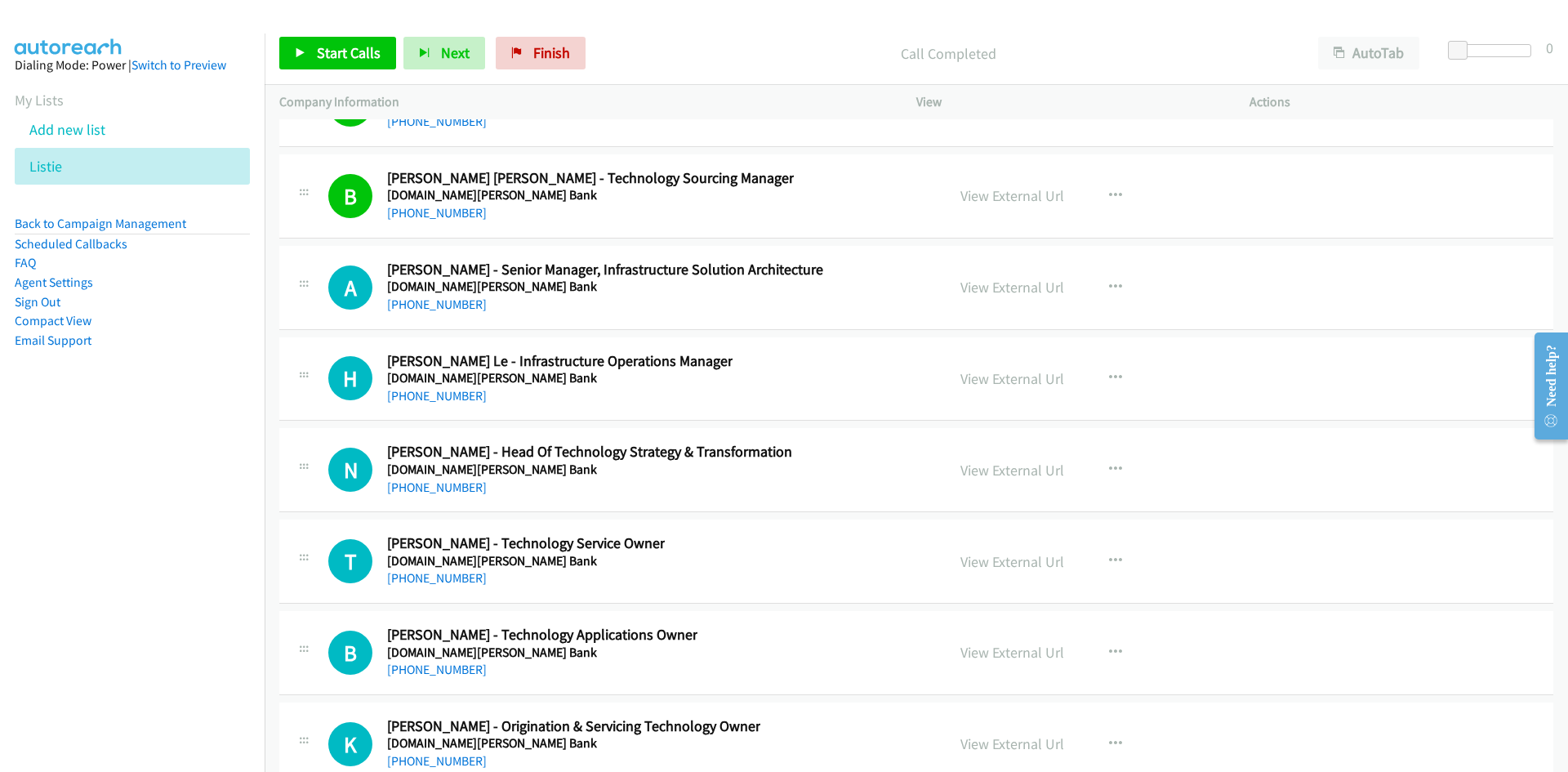
scroll to position [32527, 0]
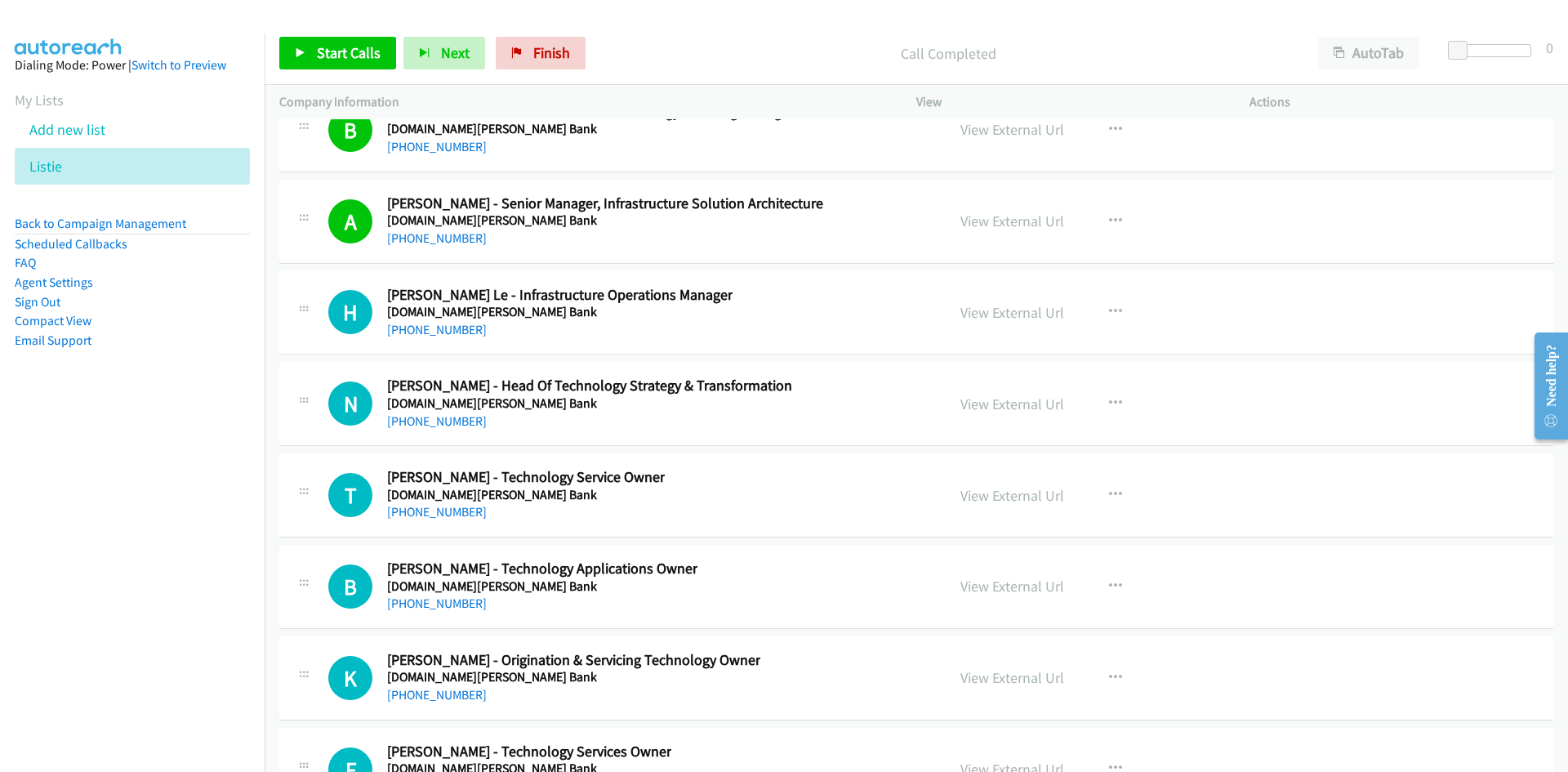
drag, startPoint x: 413, startPoint y: 330, endPoint x: 311, endPoint y: 438, distance: 148.6
click at [413, 330] on link "[PHONE_NUMBER]" at bounding box center [437, 329] width 100 height 16
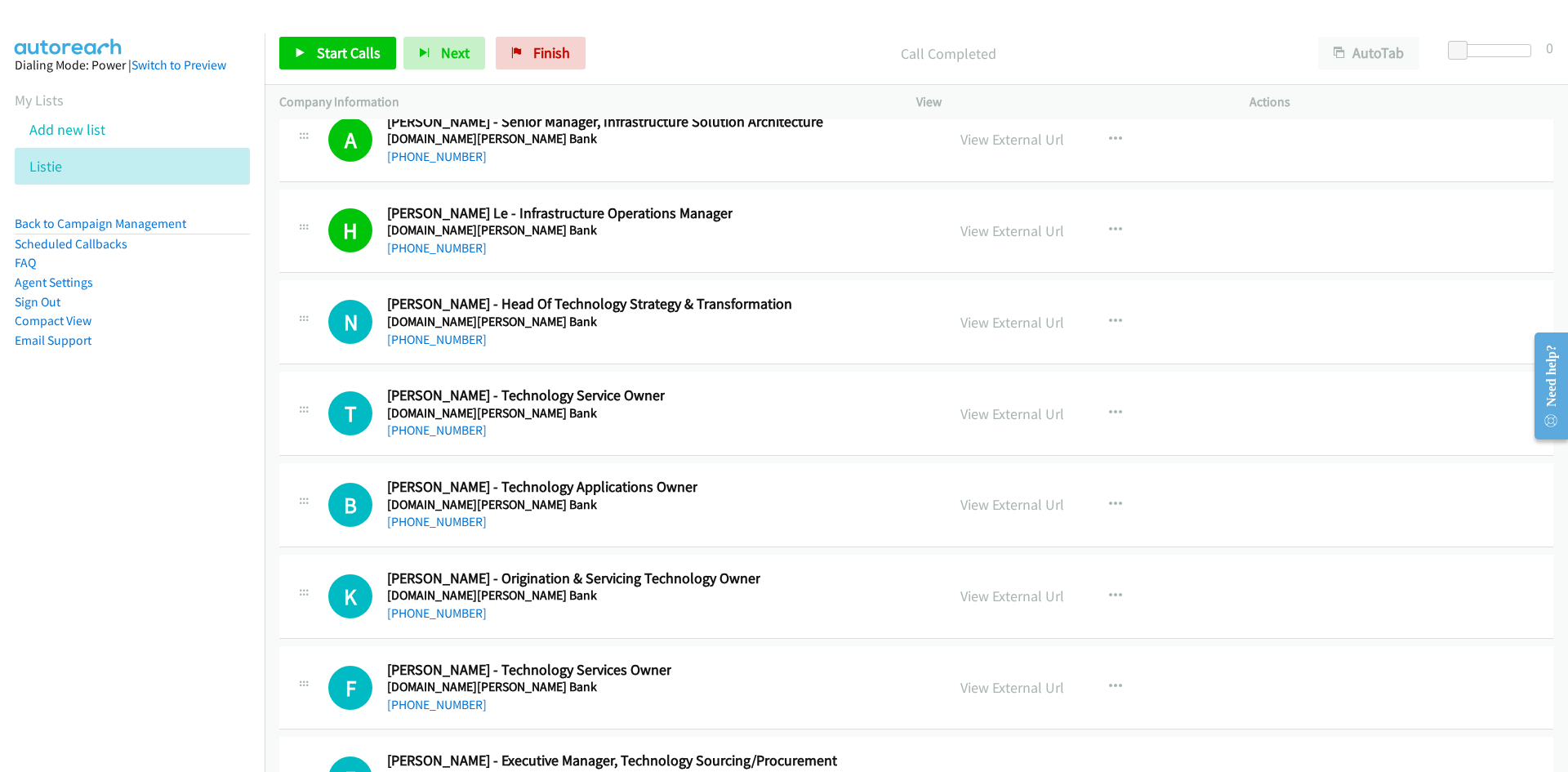
drag, startPoint x: 438, startPoint y: 347, endPoint x: 299, endPoint y: 402, distance: 149.5
click at [438, 347] on link "[PHONE_NUMBER]" at bounding box center [437, 339] width 100 height 16
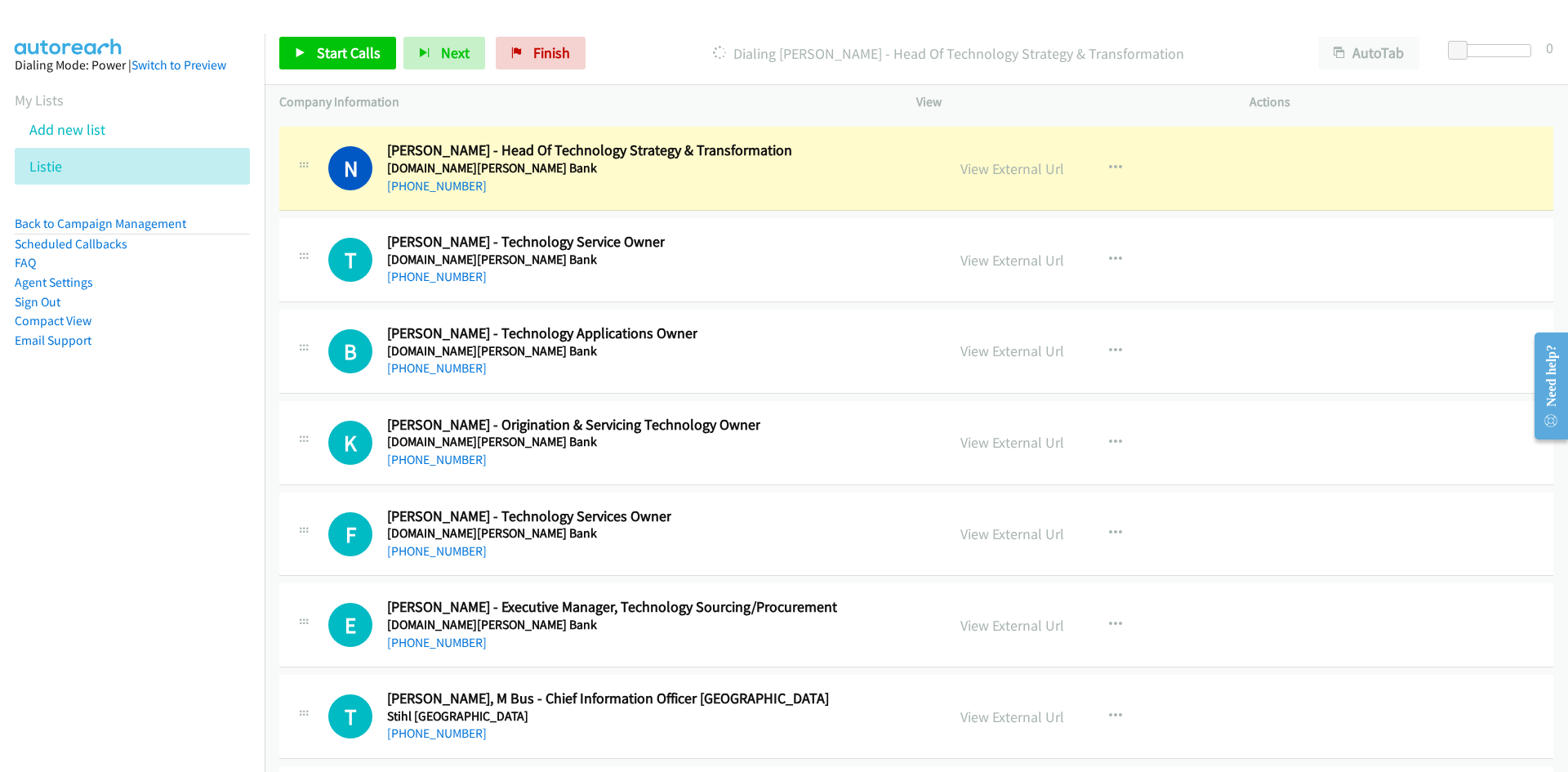
scroll to position [32773, 0]
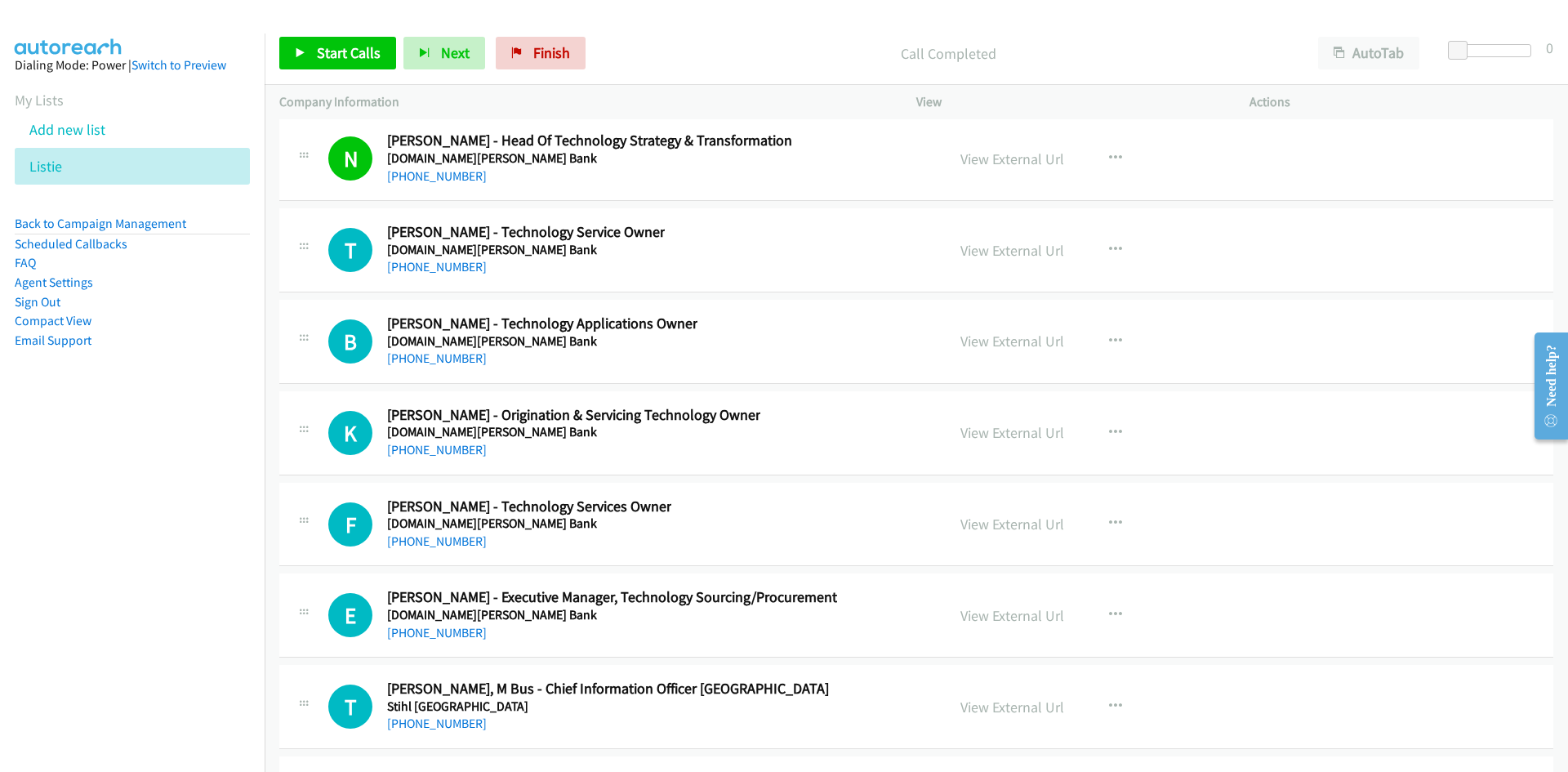
drag, startPoint x: 459, startPoint y: 270, endPoint x: 95, endPoint y: 419, distance: 393.3
click at [459, 270] on link "[PHONE_NUMBER]" at bounding box center [437, 266] width 100 height 16
click at [460, 357] on link "[PHONE_NUMBER]" at bounding box center [437, 358] width 100 height 16
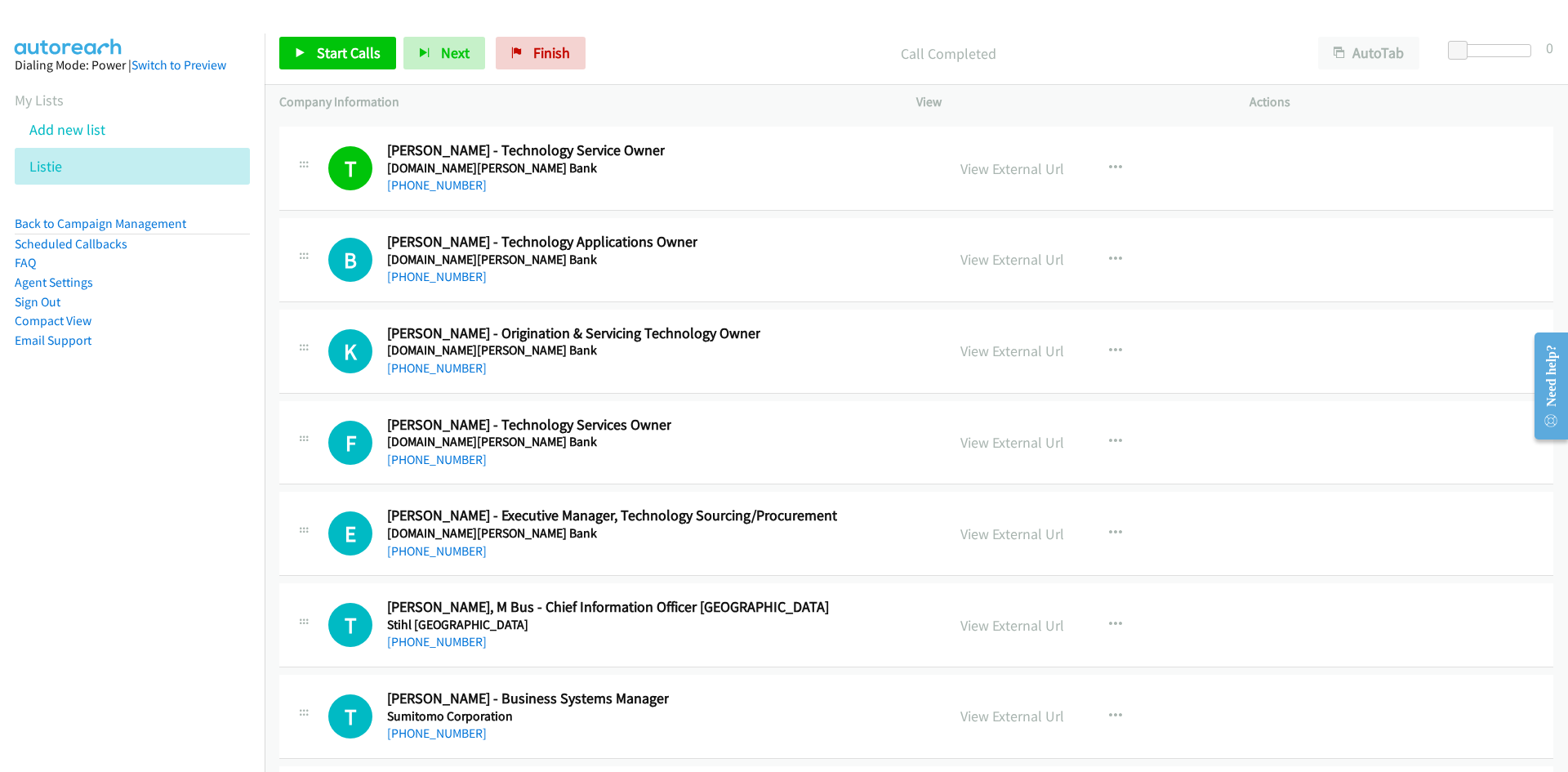
scroll to position [32935, 0]
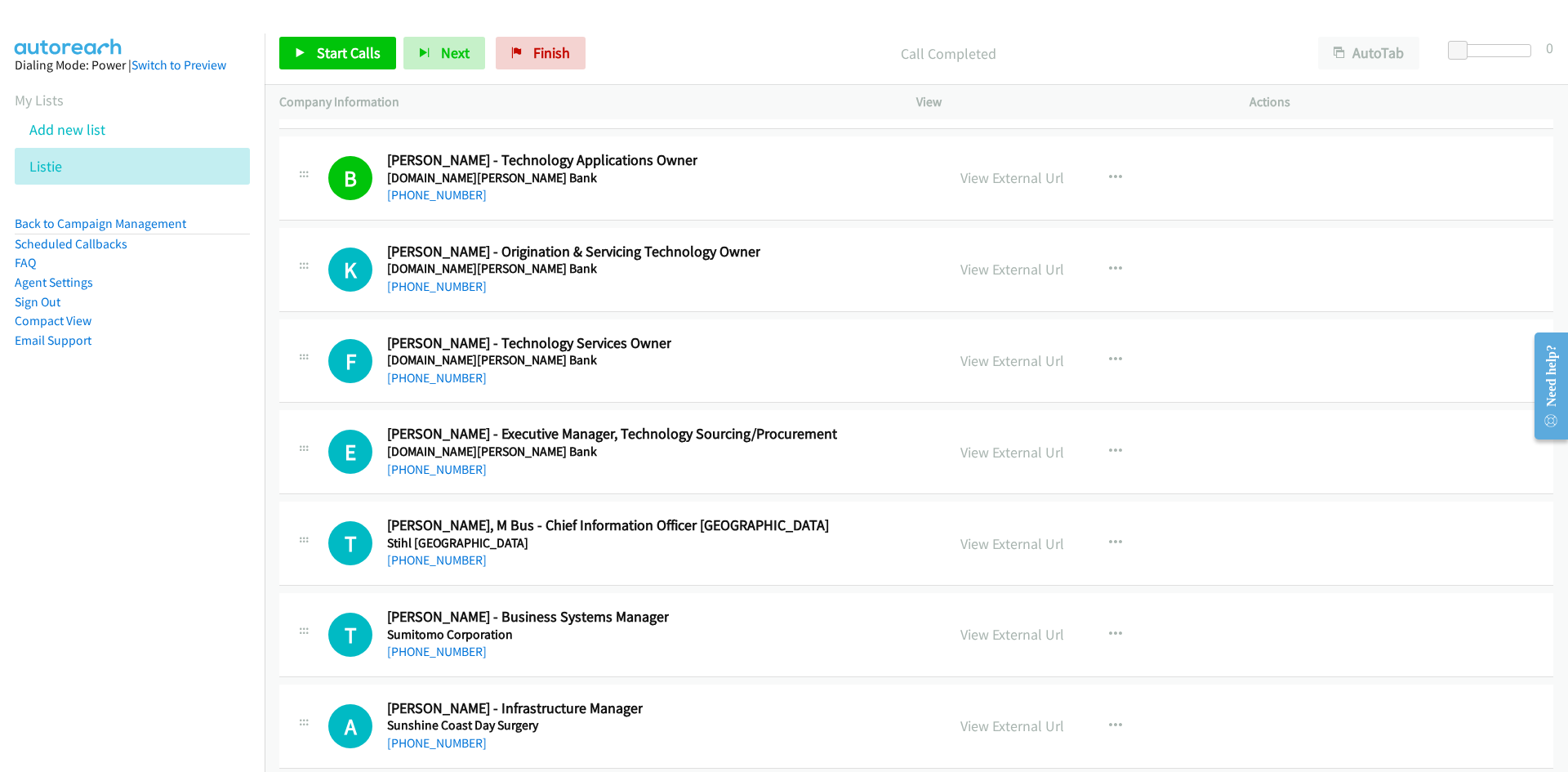
drag, startPoint x: 427, startPoint y: 282, endPoint x: 25, endPoint y: 425, distance: 426.7
click at [427, 282] on link "[PHONE_NUMBER]" at bounding box center [437, 286] width 100 height 16
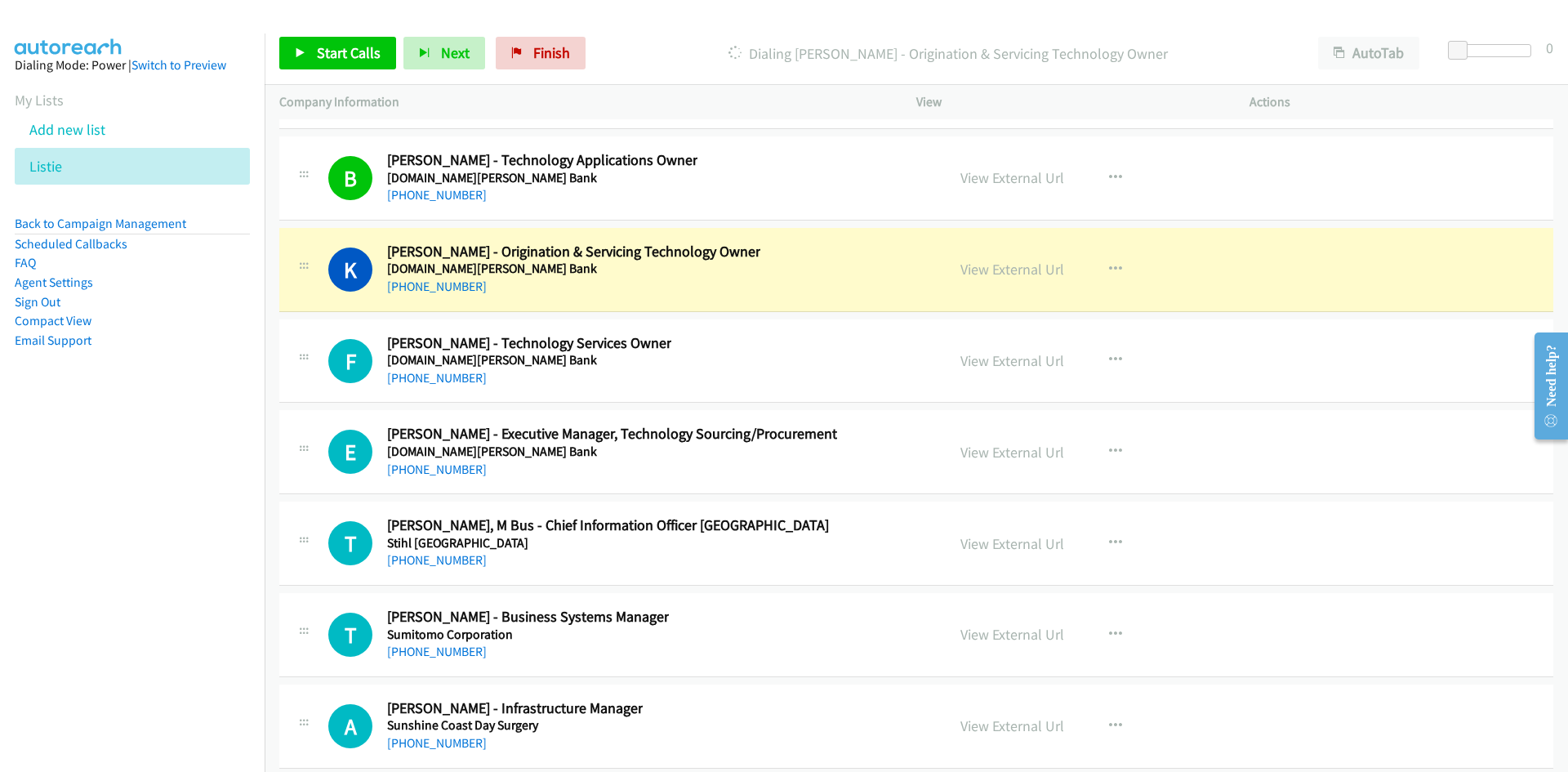
drag, startPoint x: 465, startPoint y: 374, endPoint x: 188, endPoint y: 470, distance: 293.2
click at [465, 374] on link "[PHONE_NUMBER]" at bounding box center [437, 377] width 100 height 16
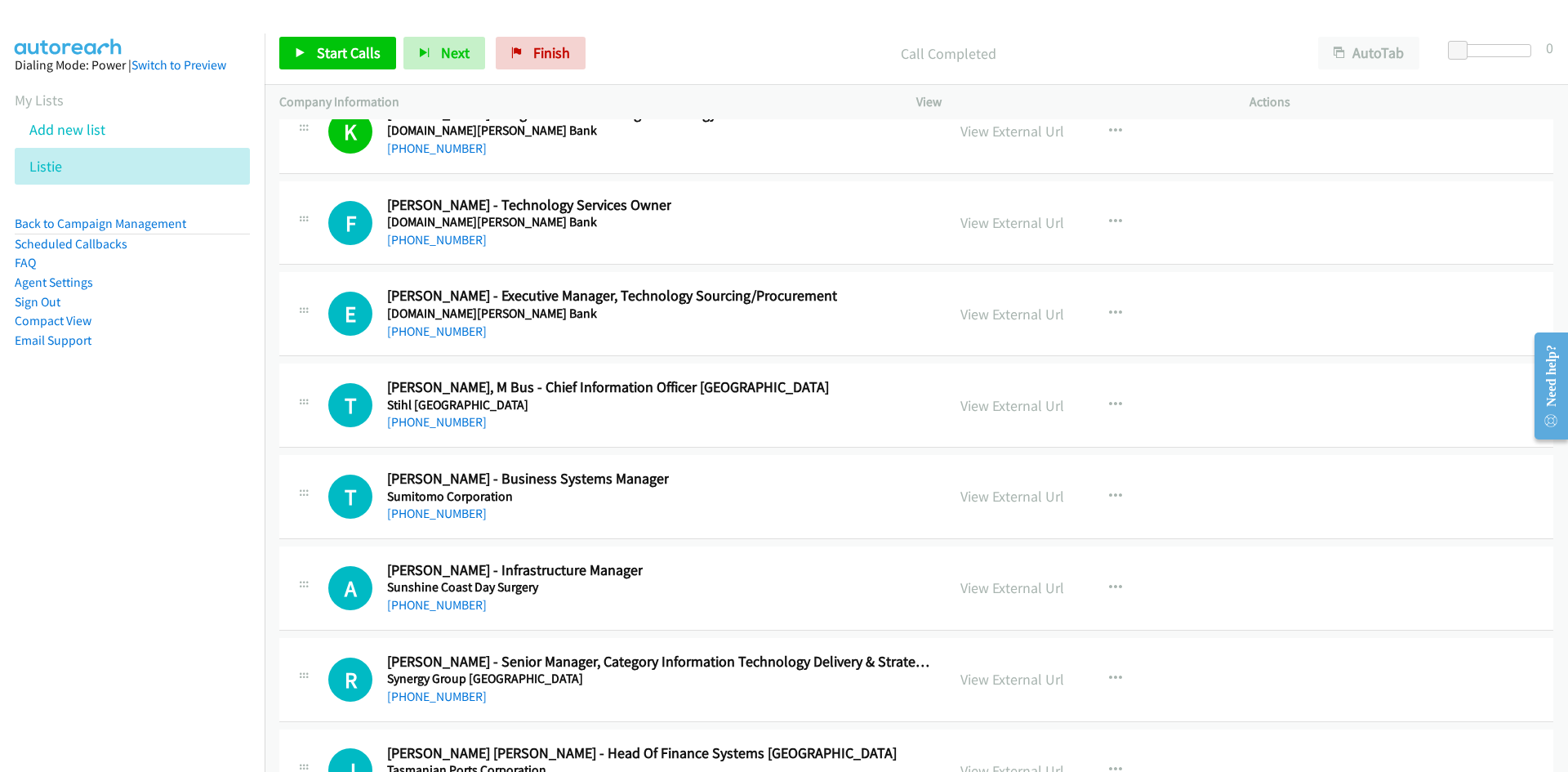
scroll to position [33099, 0]
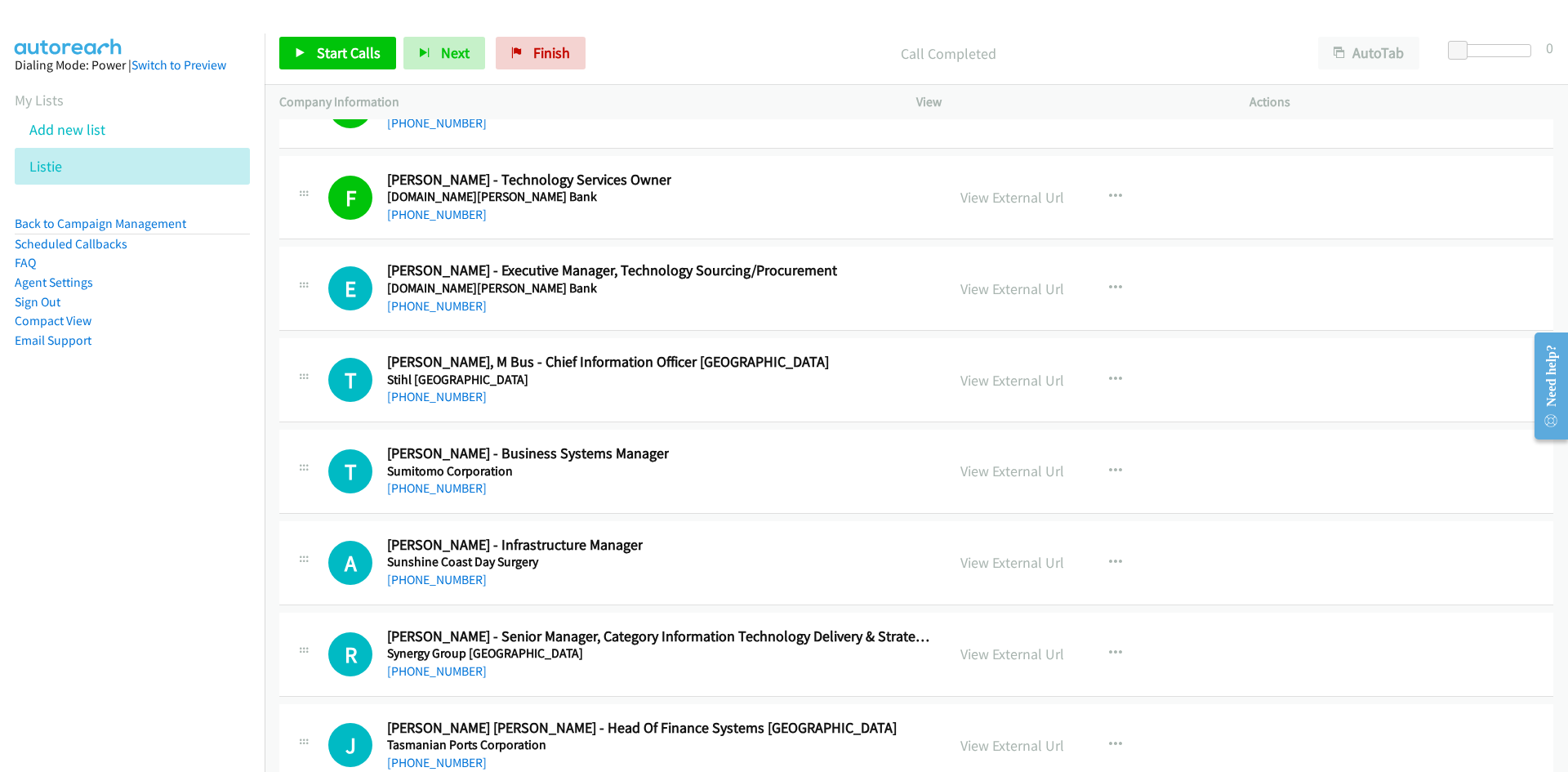
drag, startPoint x: 434, startPoint y: 306, endPoint x: 194, endPoint y: 404, distance: 259.2
click at [434, 306] on link "[PHONE_NUMBER]" at bounding box center [437, 306] width 100 height 16
click at [419, 391] on link "[PHONE_NUMBER]" at bounding box center [437, 397] width 100 height 16
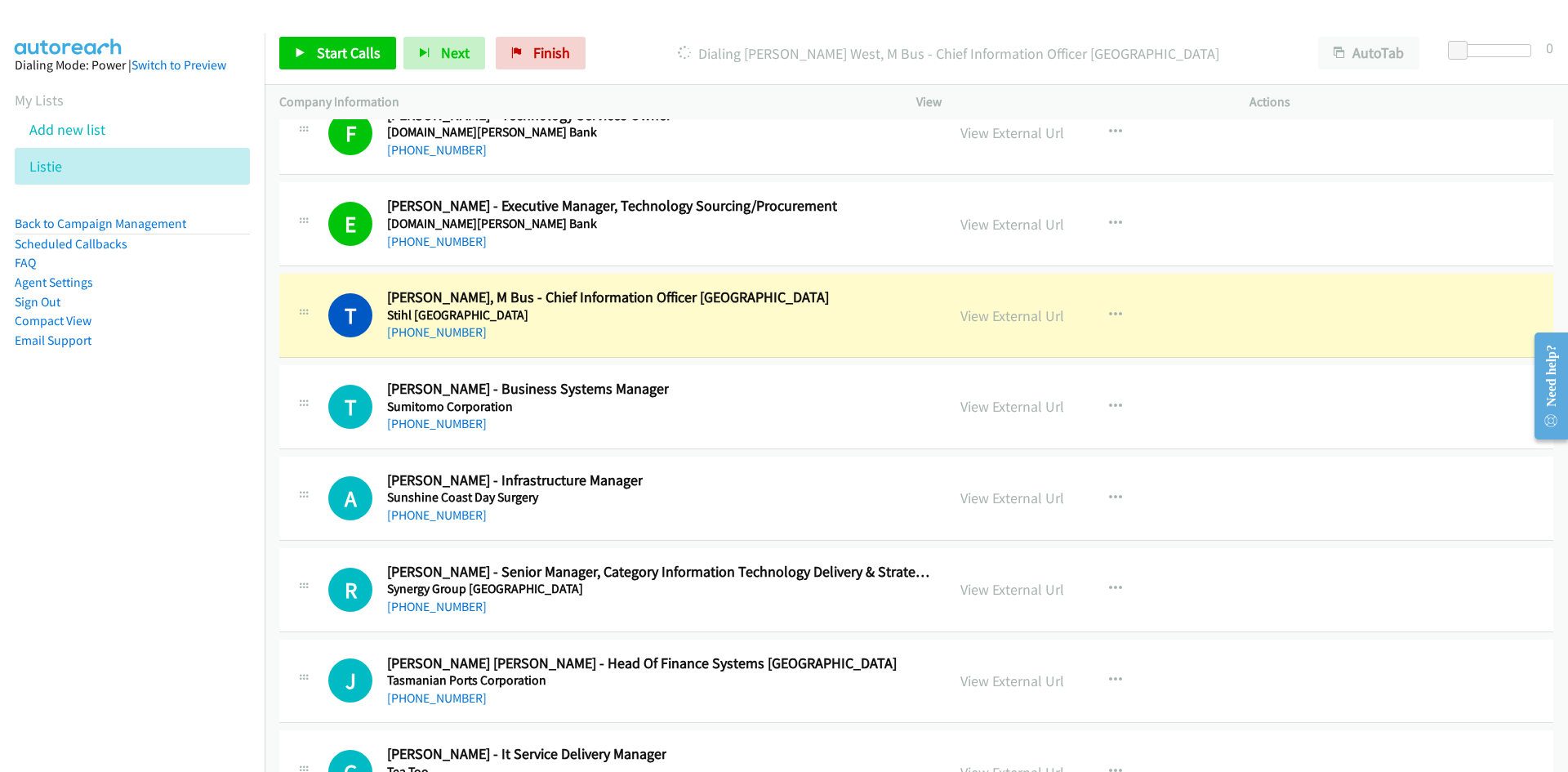
scroll to position [33263, 0]
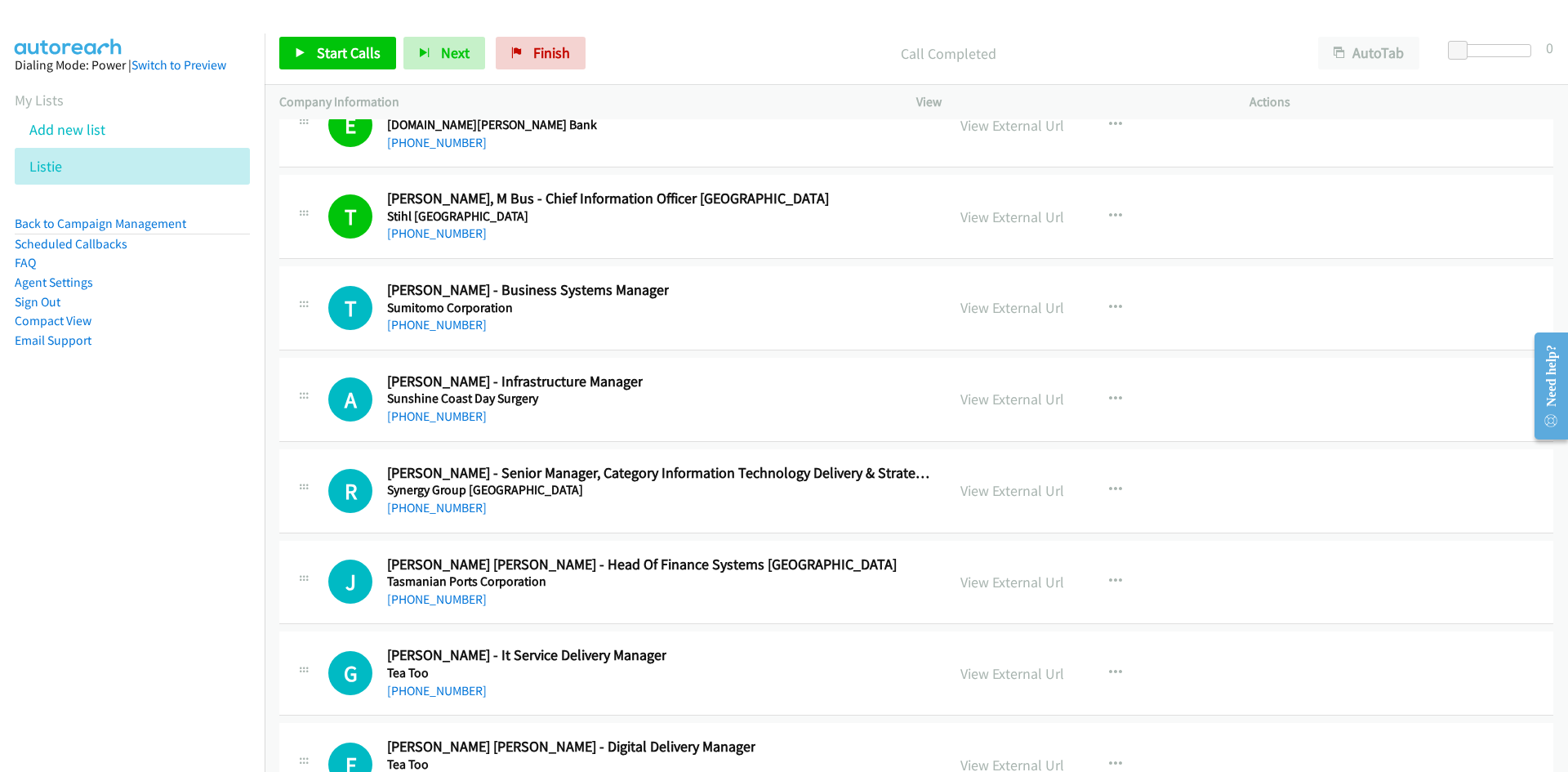
drag, startPoint x: 464, startPoint y: 330, endPoint x: 31, endPoint y: 532, distance: 477.8
click at [464, 330] on link "[PHONE_NUMBER]" at bounding box center [437, 325] width 100 height 16
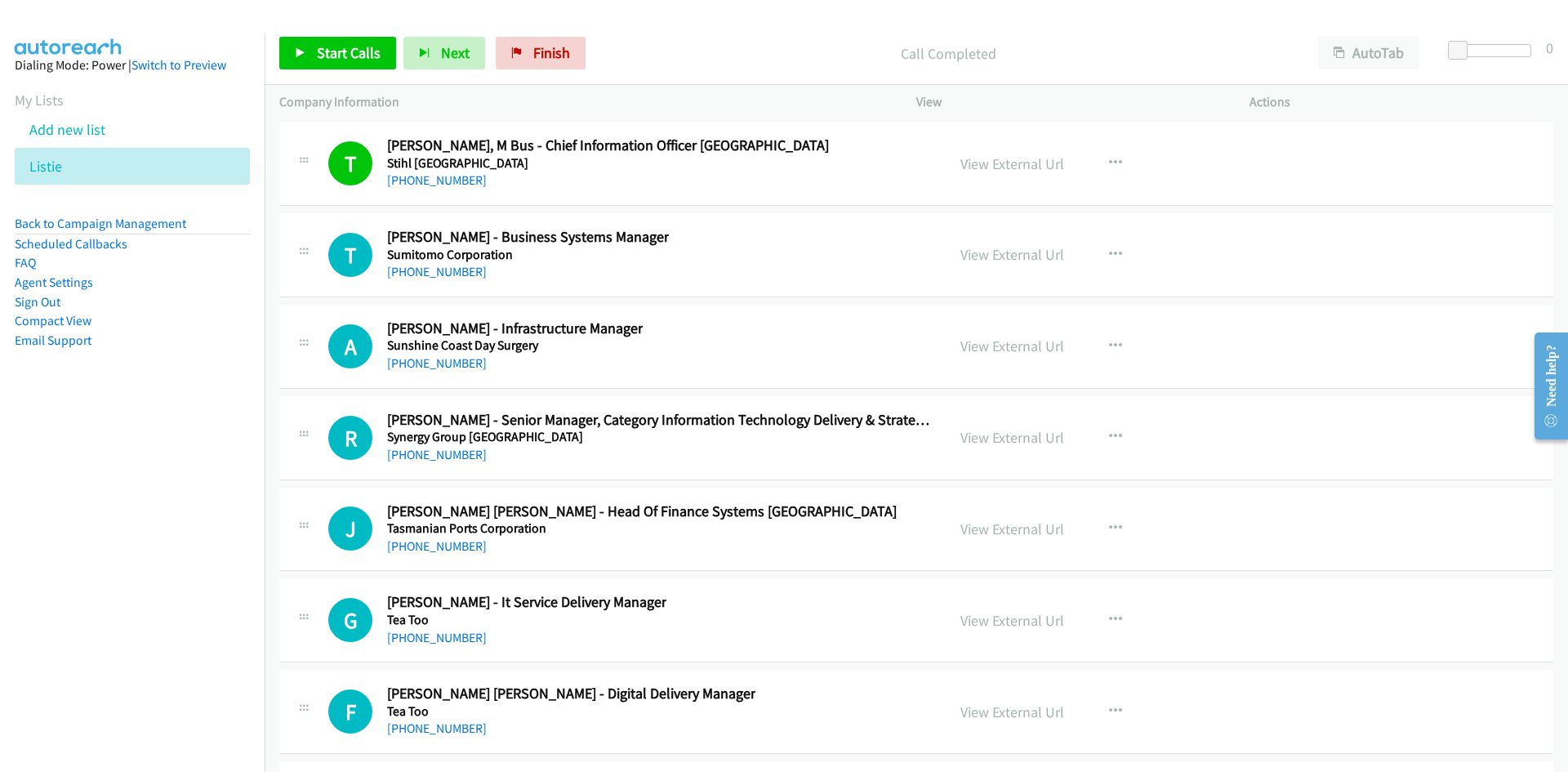
scroll to position [33344, 0]
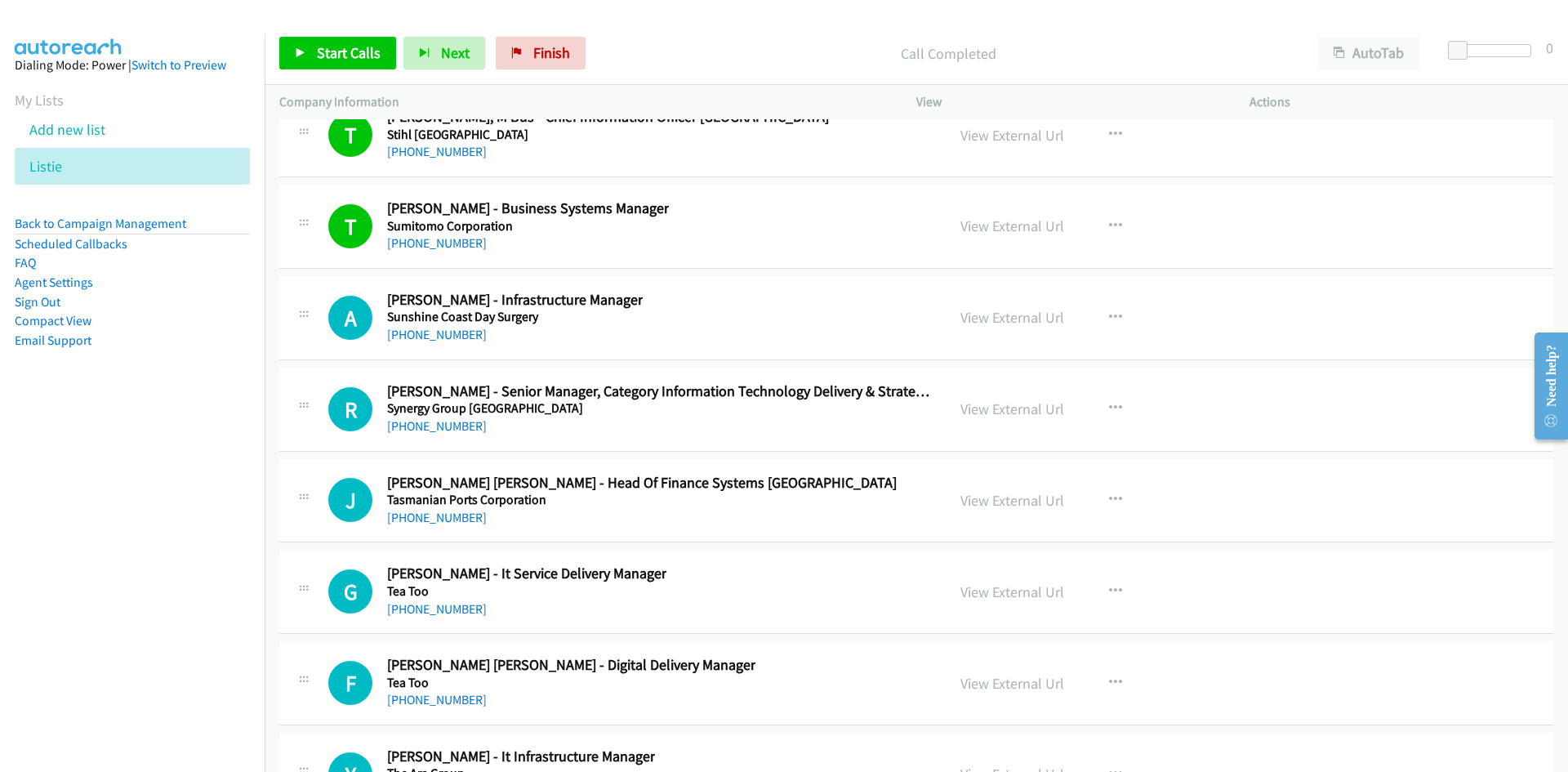
drag, startPoint x: 416, startPoint y: 338, endPoint x: 174, endPoint y: 409, distance: 252.2
click at [416, 338] on link "[PHONE_NUMBER]" at bounding box center [437, 335] width 100 height 16
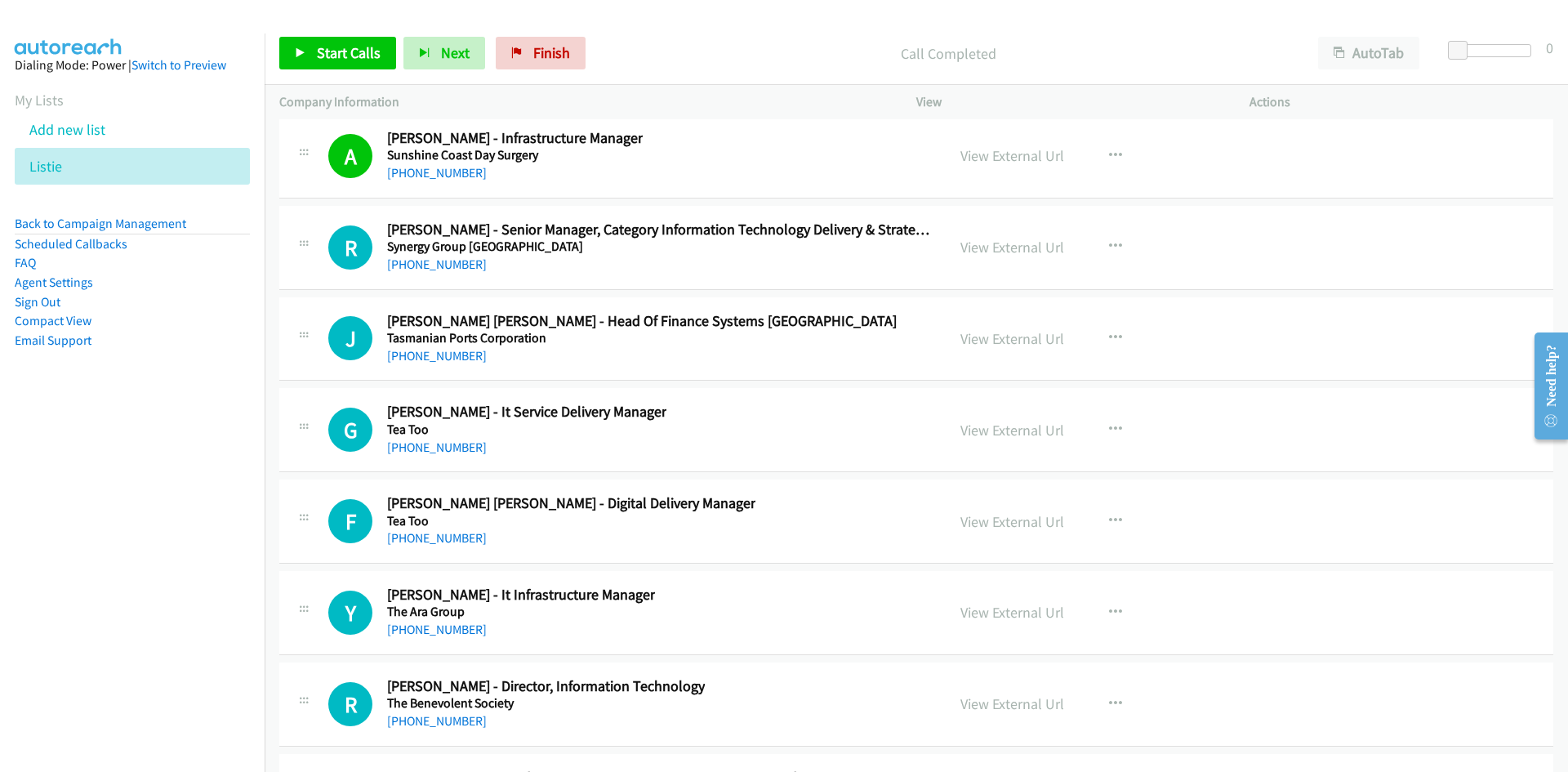
scroll to position [33508, 0]
drag, startPoint x: 450, startPoint y: 263, endPoint x: 184, endPoint y: 313, distance: 270.7
click at [450, 263] on link "[PHONE_NUMBER]" at bounding box center [437, 263] width 100 height 16
drag, startPoint x: 456, startPoint y: 358, endPoint x: 1, endPoint y: 573, distance: 503.2
click at [456, 358] on link "[PHONE_NUMBER]" at bounding box center [437, 354] width 100 height 16
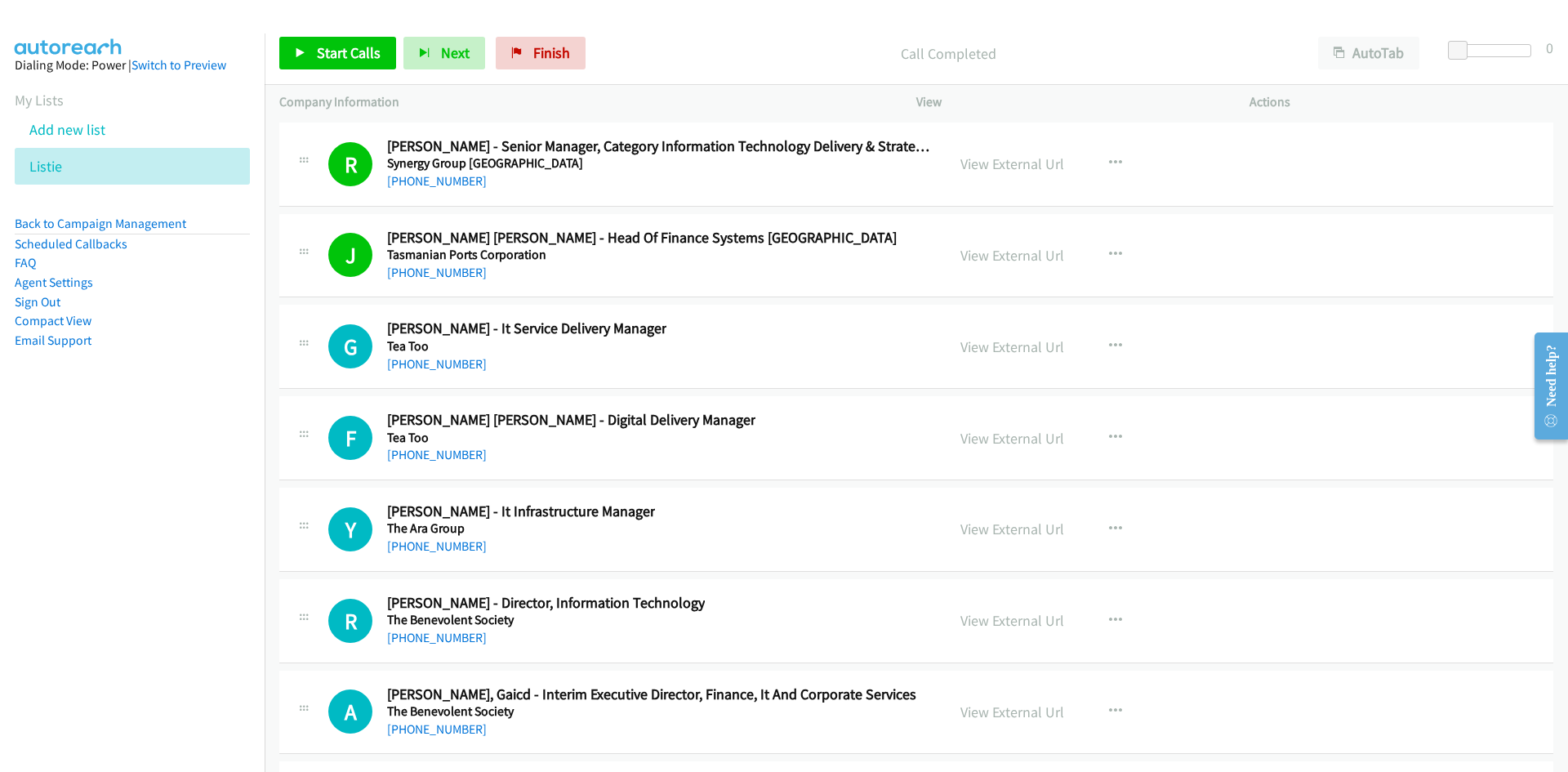
scroll to position [33671, 0]
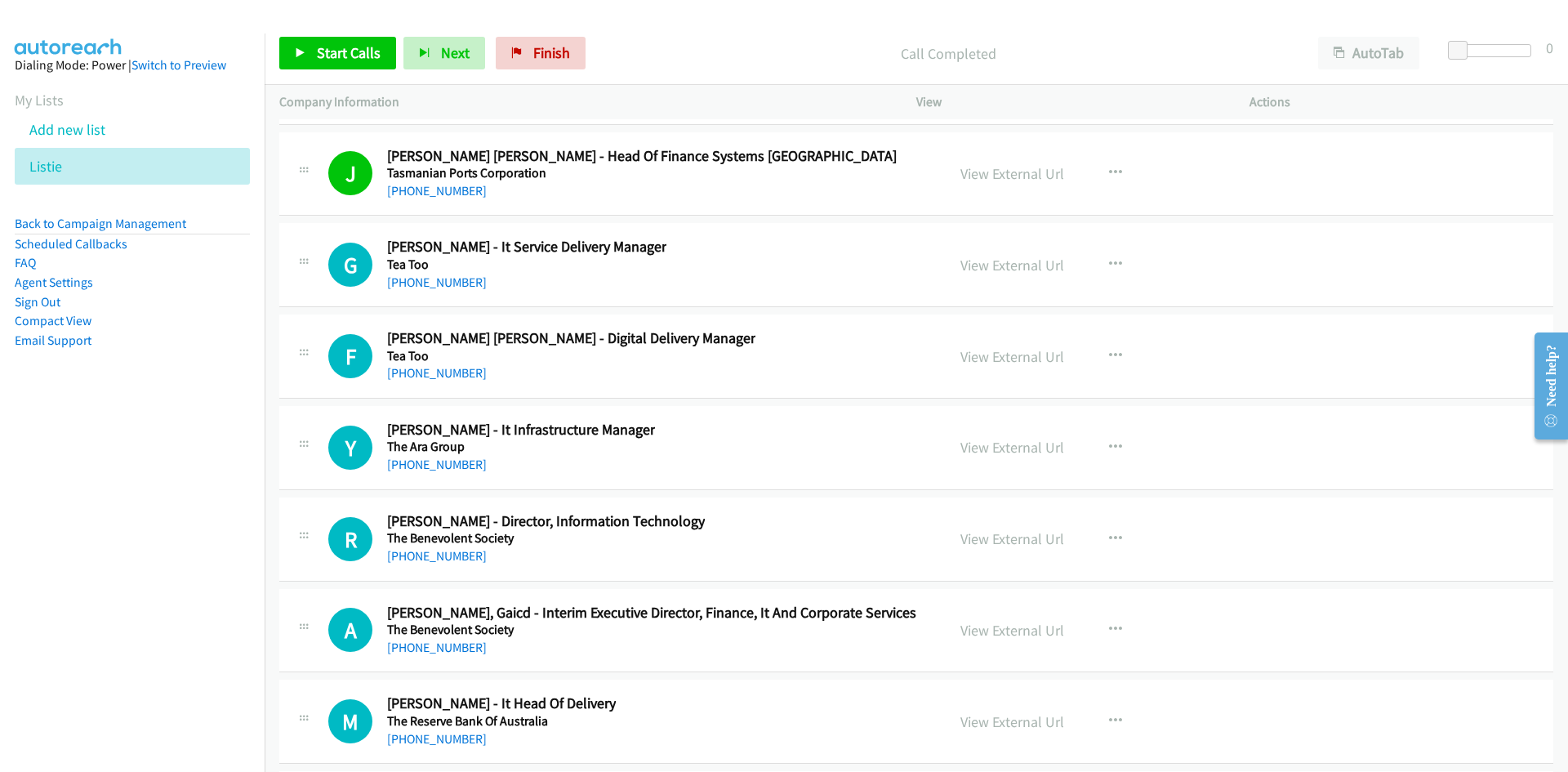
click at [462, 290] on div "[PHONE_NUMBER]" at bounding box center [527, 282] width 279 height 19
click at [466, 285] on link "[PHONE_NUMBER]" at bounding box center [437, 282] width 100 height 16
click at [428, 377] on link "[PHONE_NUMBER]" at bounding box center [437, 373] width 100 height 16
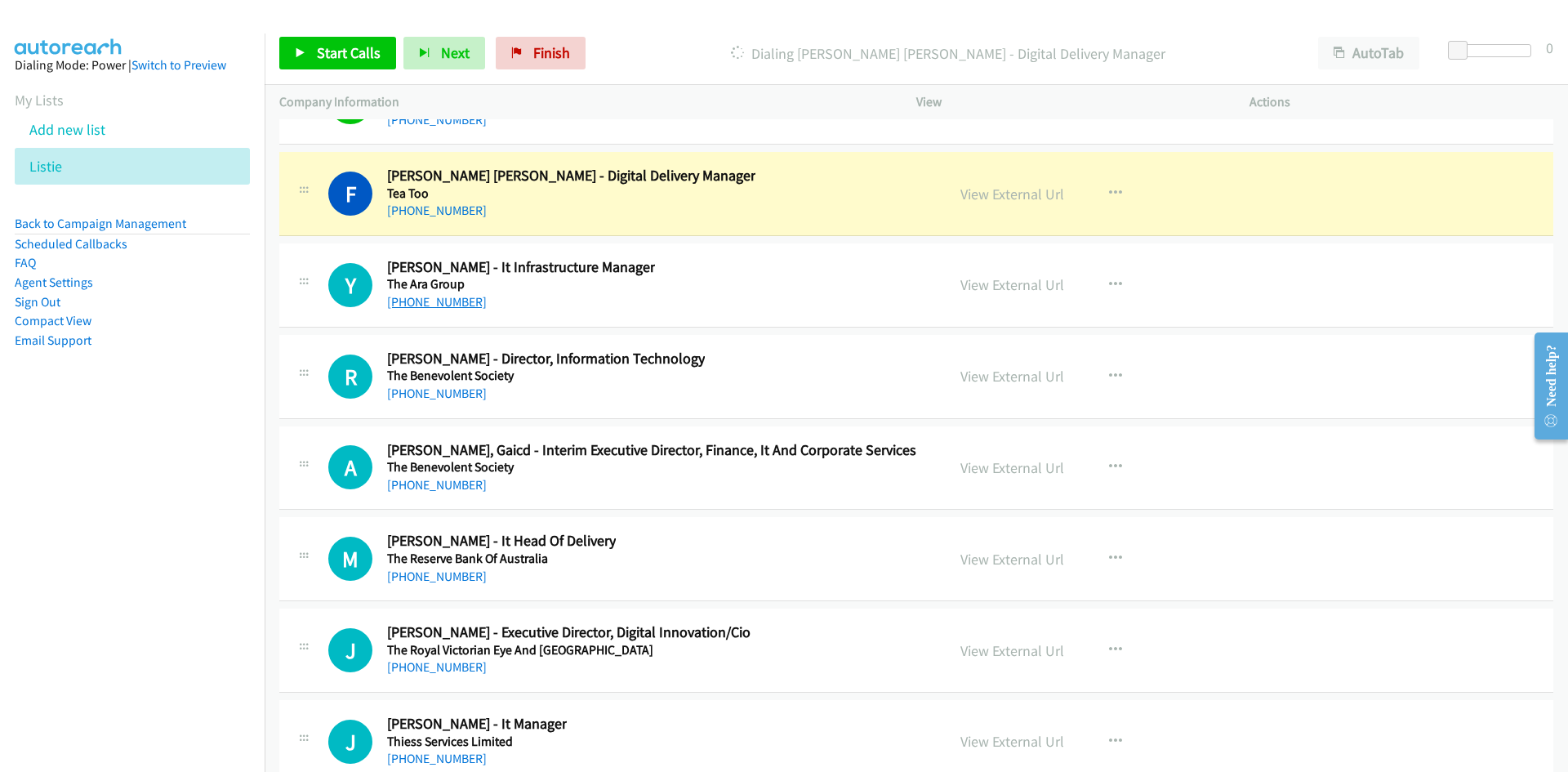
scroll to position [33835, 0]
click at [456, 301] on link "[PHONE_NUMBER]" at bounding box center [437, 300] width 100 height 16
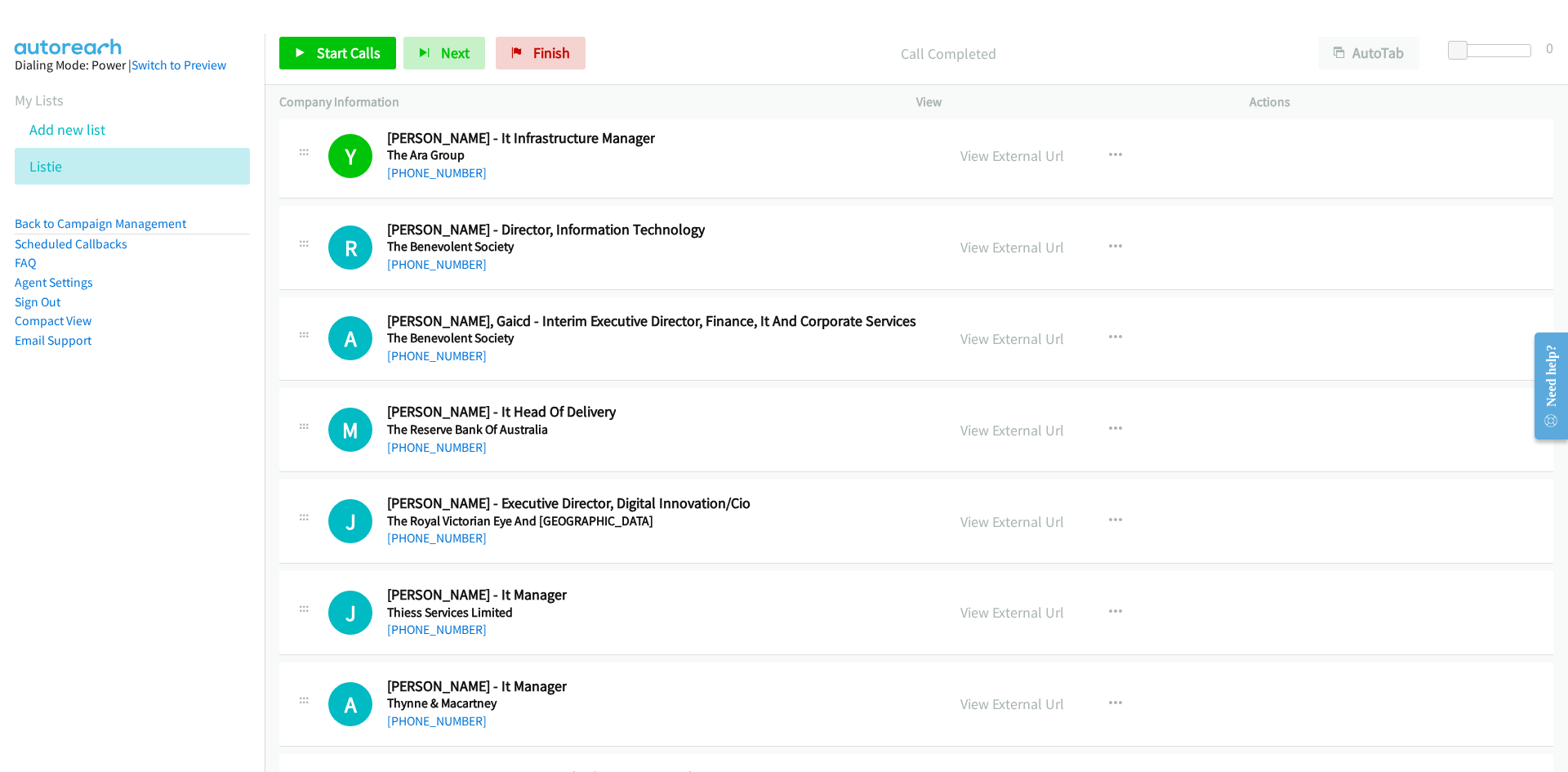
scroll to position [33999, 0]
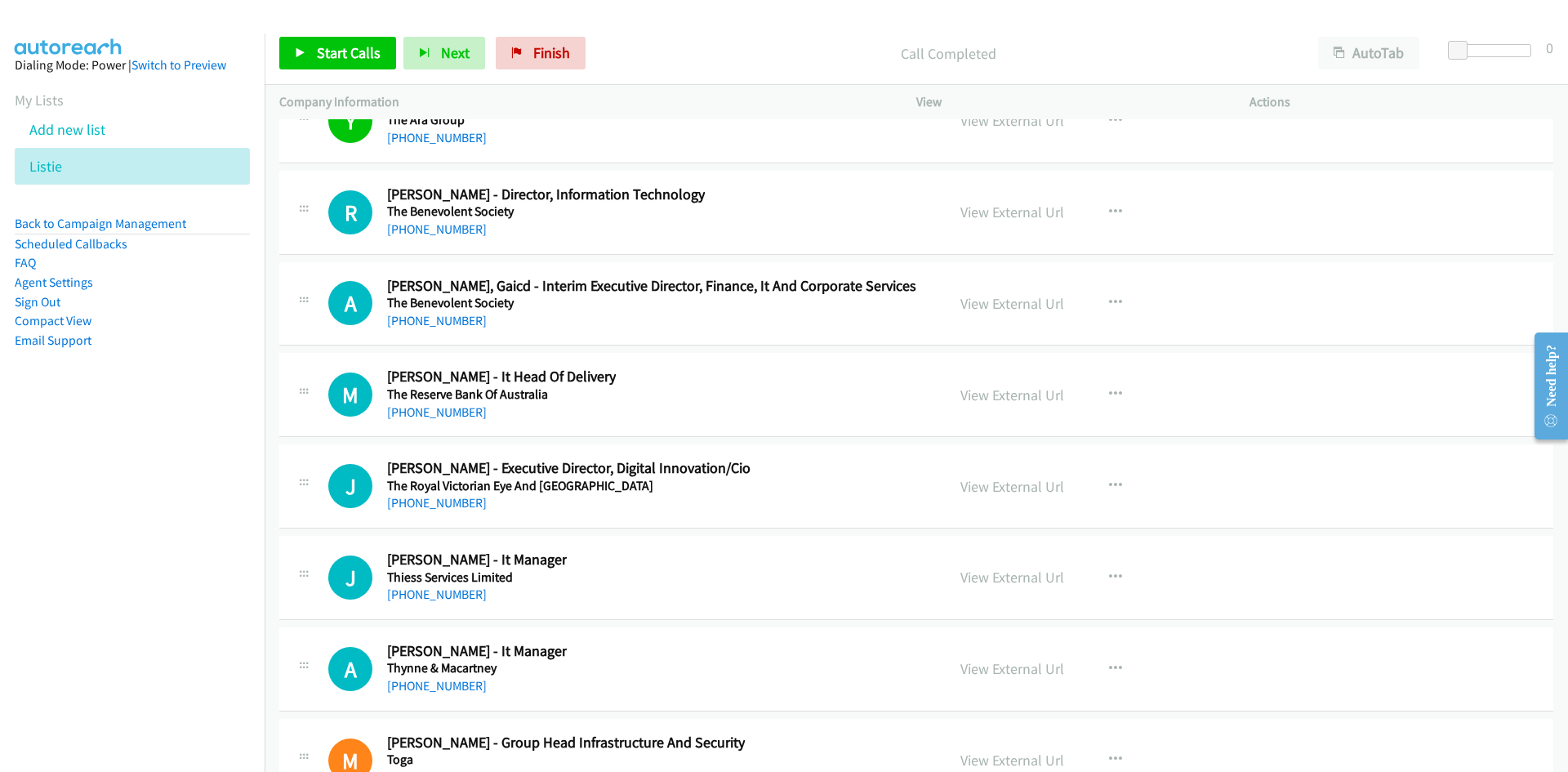
drag, startPoint x: 448, startPoint y: 229, endPoint x: 272, endPoint y: 331, distance: 203.4
click at [448, 229] on link "[PHONE_NUMBER]" at bounding box center [437, 229] width 100 height 16
drag, startPoint x: 428, startPoint y: 326, endPoint x: 310, endPoint y: 374, distance: 127.4
click at [428, 326] on link "[PHONE_NUMBER]" at bounding box center [437, 321] width 100 height 16
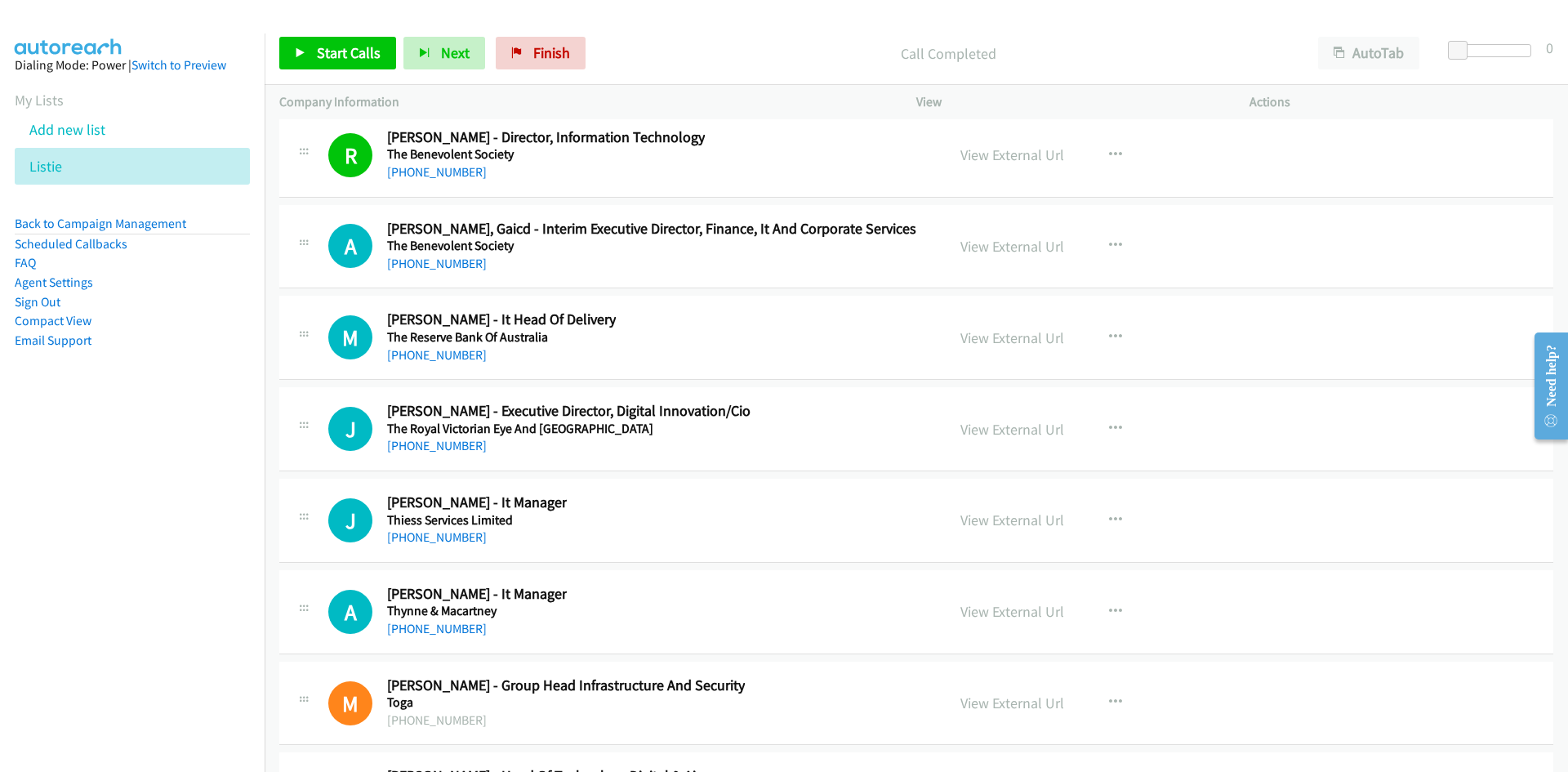
scroll to position [34080, 0]
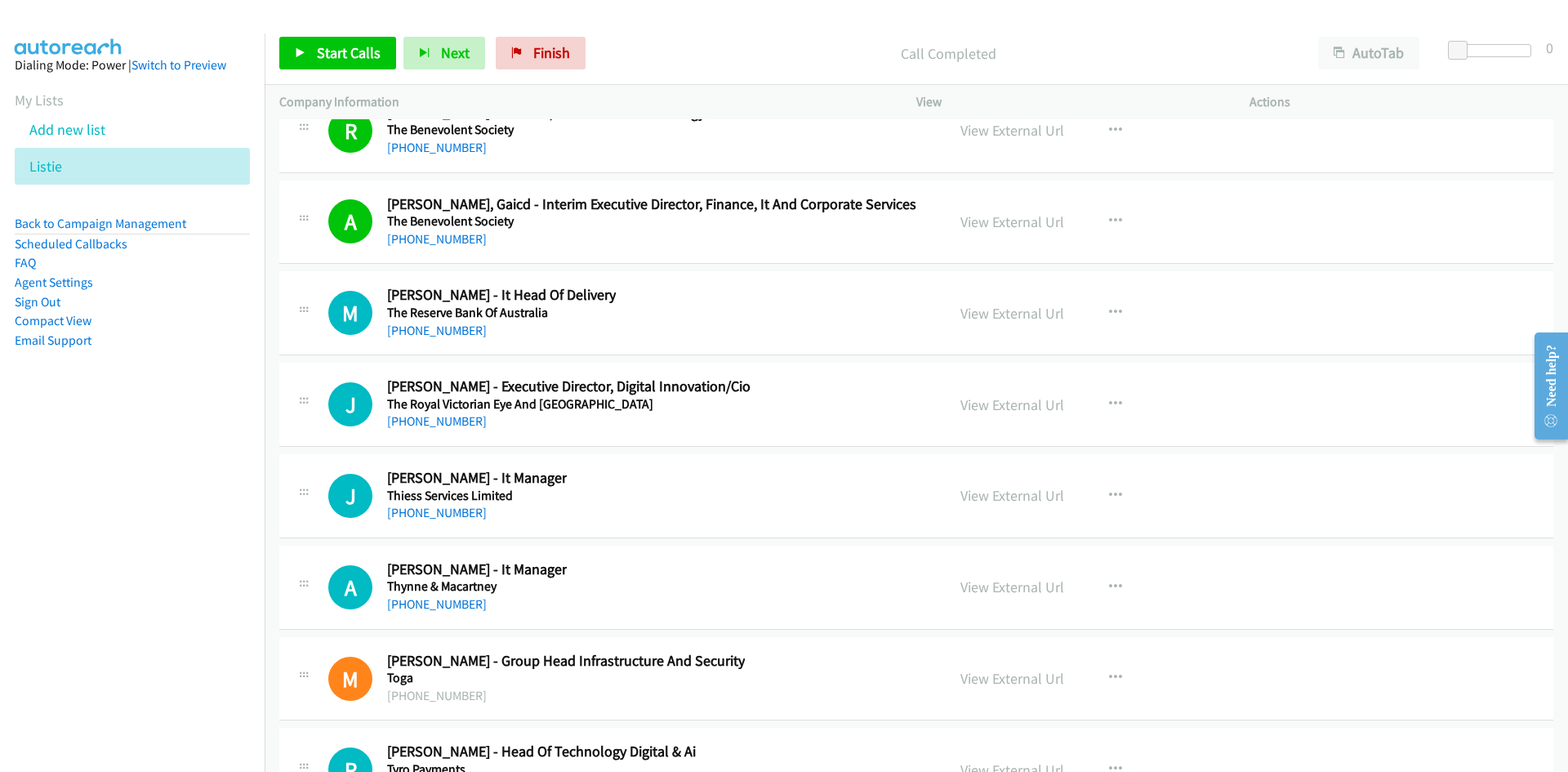
click at [450, 338] on div "[PHONE_NUMBER]" at bounding box center [502, 330] width 229 height 19
click at [451, 334] on link "[PHONE_NUMBER]" at bounding box center [437, 330] width 100 height 16
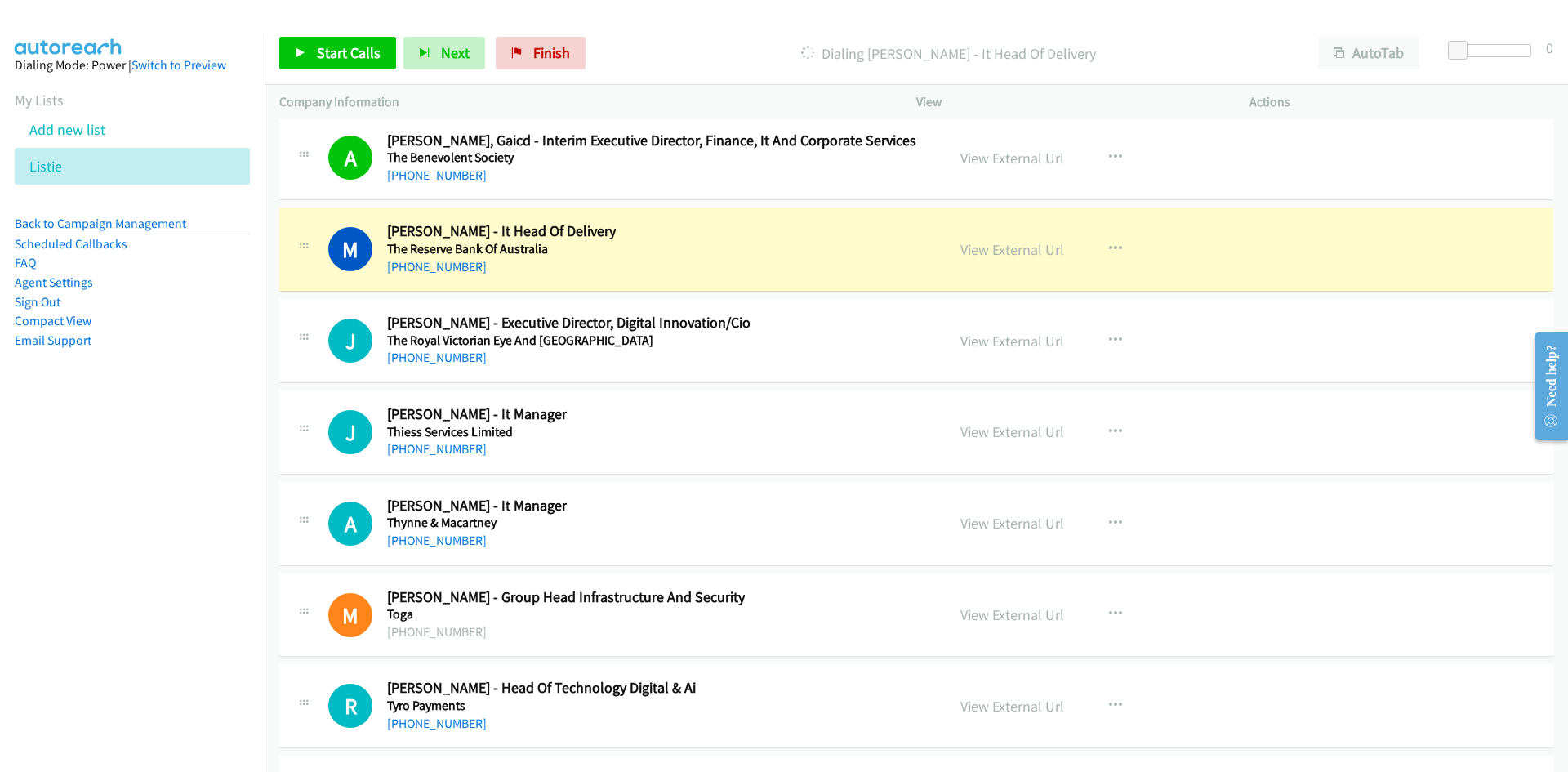
scroll to position [34161, 0]
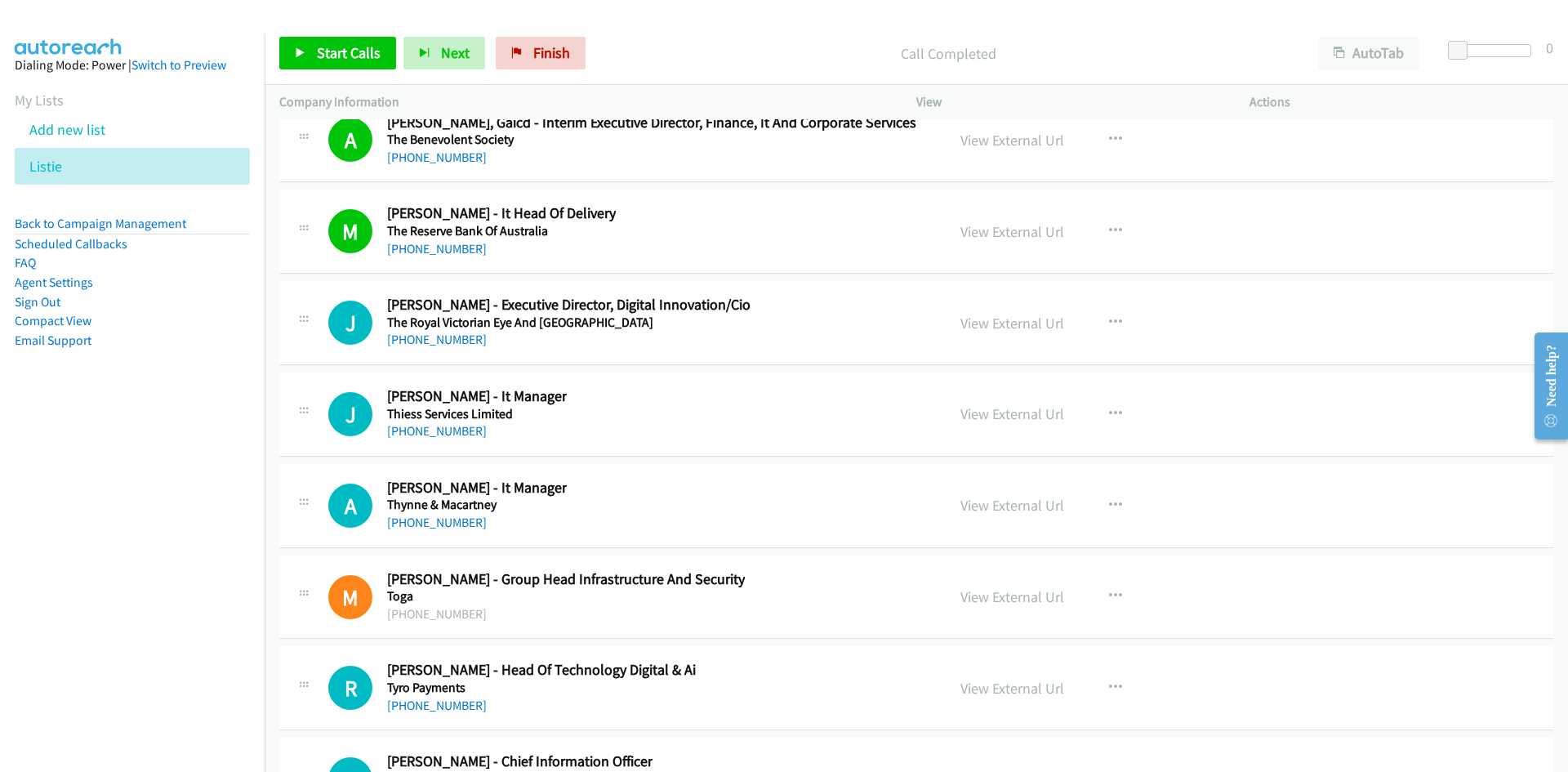
drag, startPoint x: 454, startPoint y: 345, endPoint x: 104, endPoint y: 512, distance: 387.8
click at [454, 345] on link "[PHONE_NUMBER]" at bounding box center [437, 339] width 100 height 16
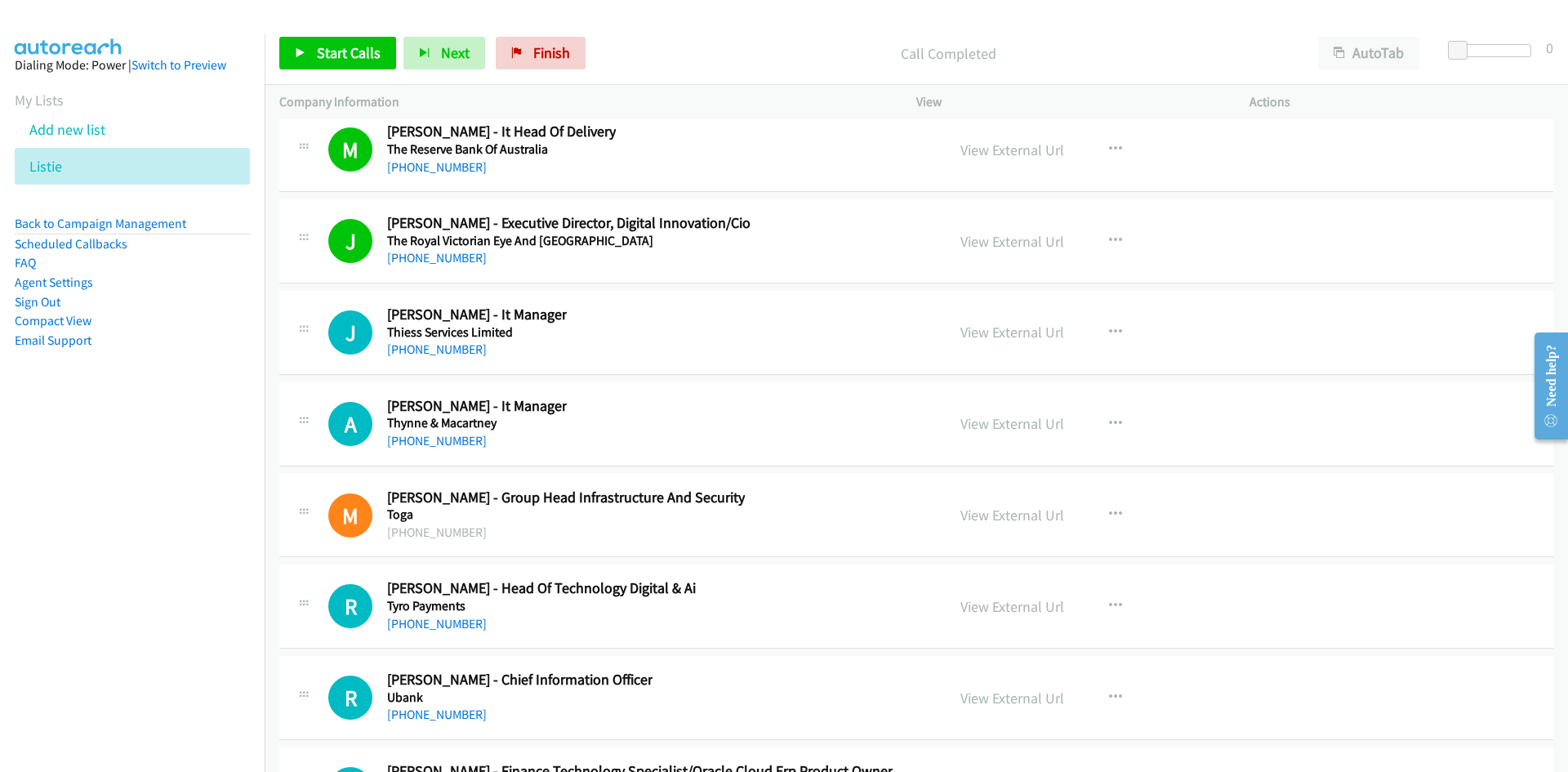
drag, startPoint x: 462, startPoint y: 349, endPoint x: 180, endPoint y: 461, distance: 303.4
click at [462, 349] on link "[PHONE_NUMBER]" at bounding box center [437, 349] width 100 height 16
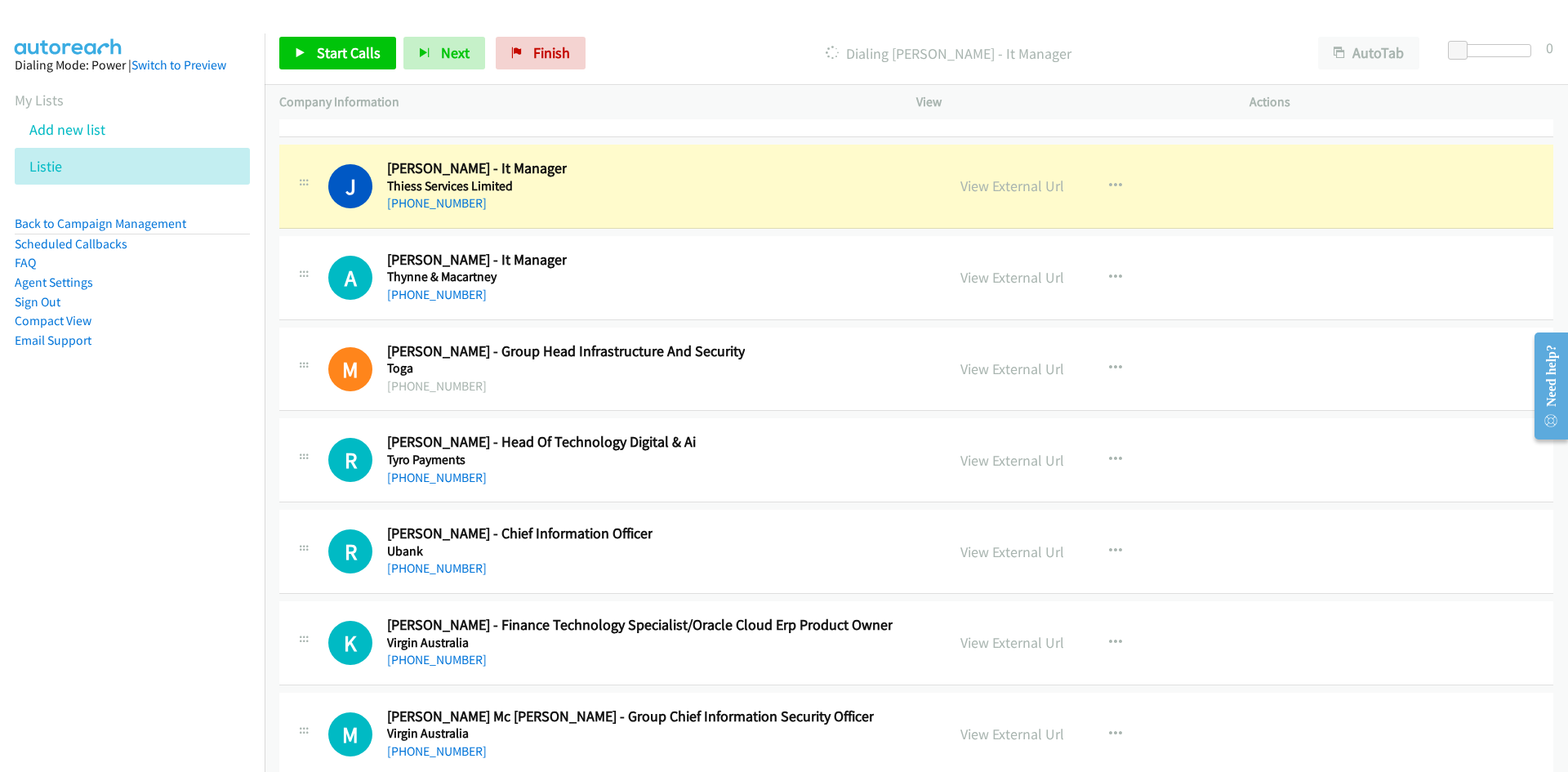
scroll to position [34407, 0]
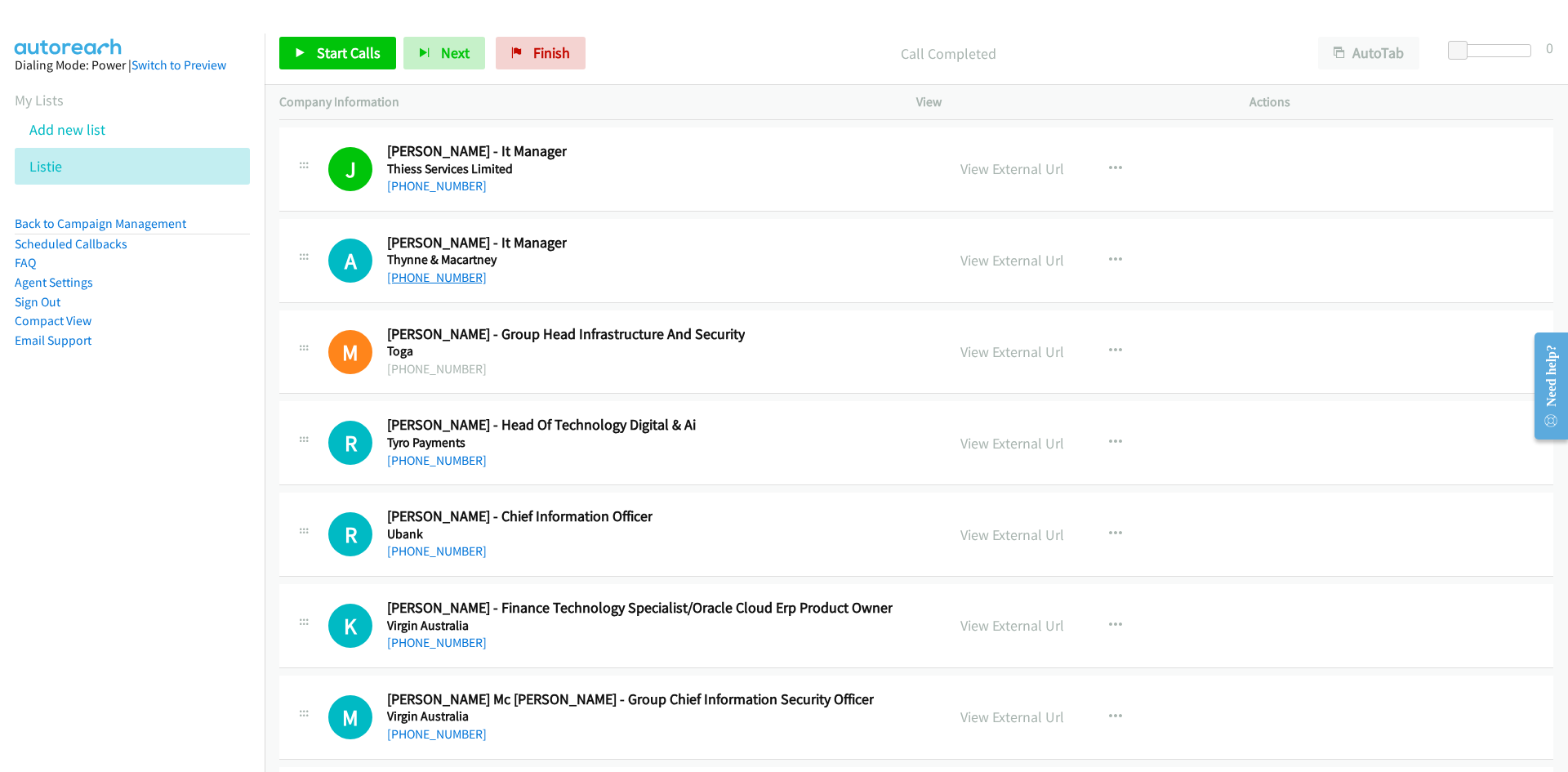
click at [440, 274] on link "[PHONE_NUMBER]" at bounding box center [437, 277] width 100 height 16
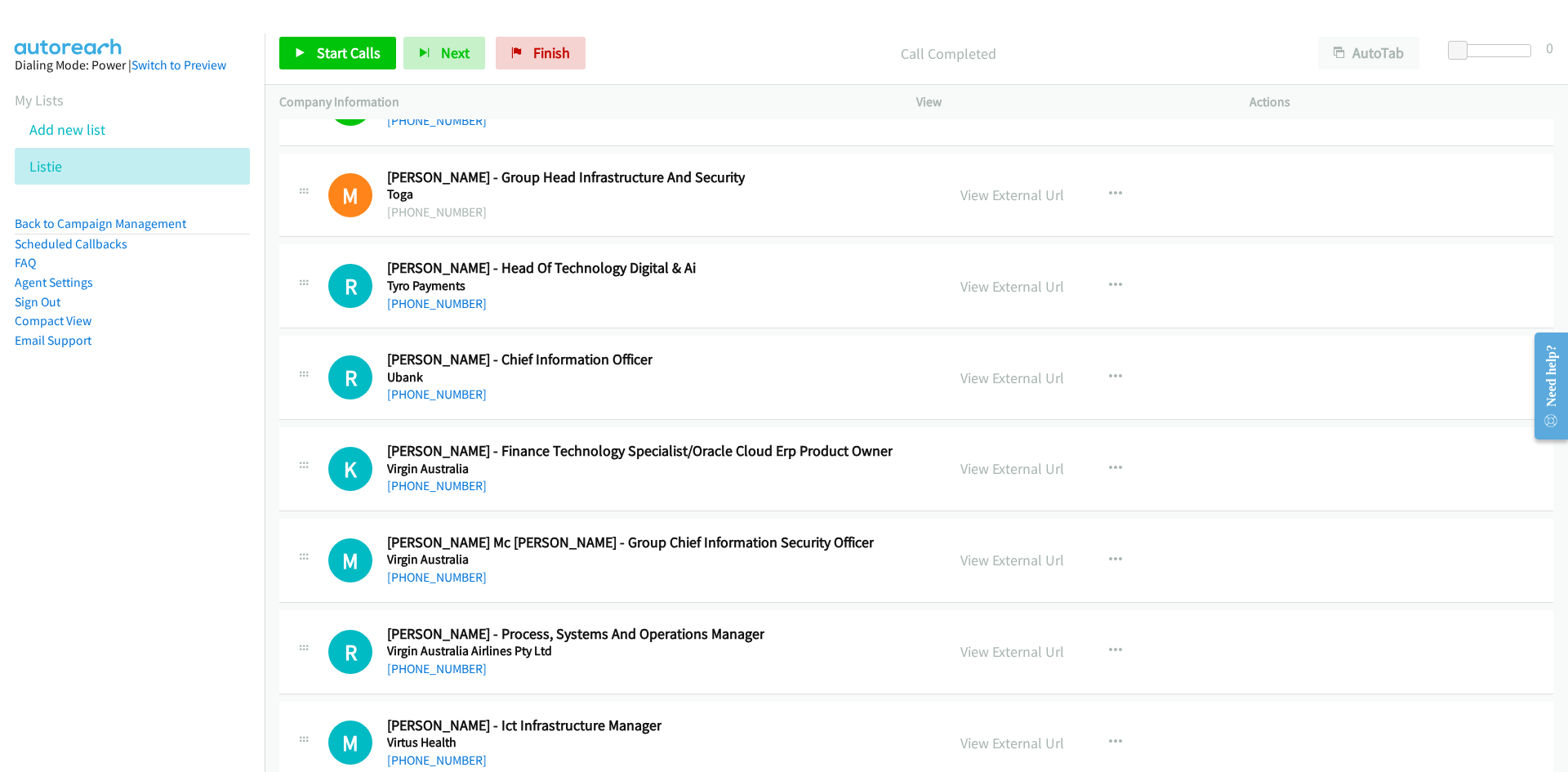
scroll to position [34570, 0]
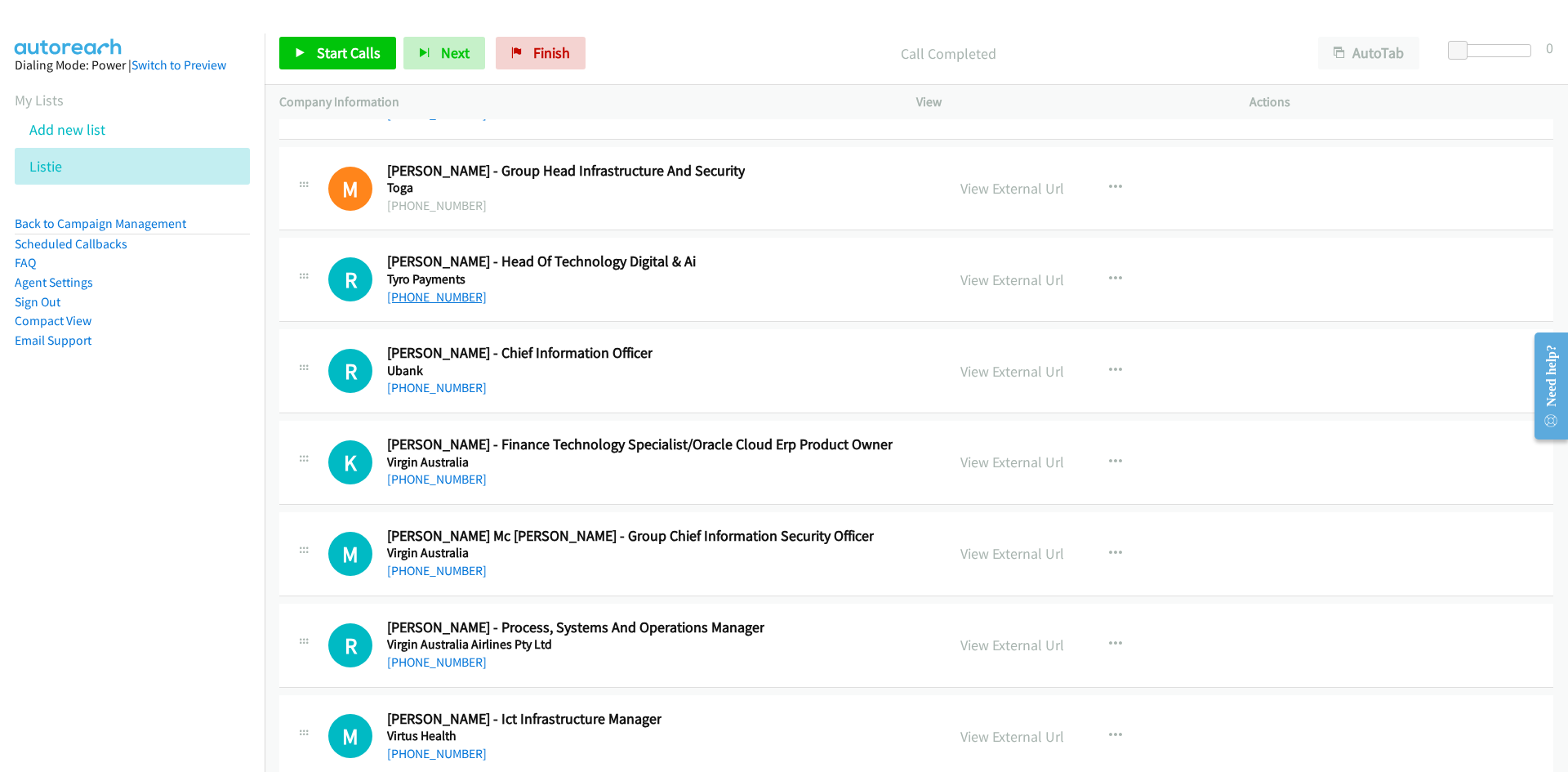
click at [445, 294] on link "[PHONE_NUMBER]" at bounding box center [437, 297] width 100 height 16
drag, startPoint x: 412, startPoint y: 383, endPoint x: 327, endPoint y: 405, distance: 87.8
click at [412, 383] on link "[PHONE_NUMBER]" at bounding box center [437, 387] width 100 height 16
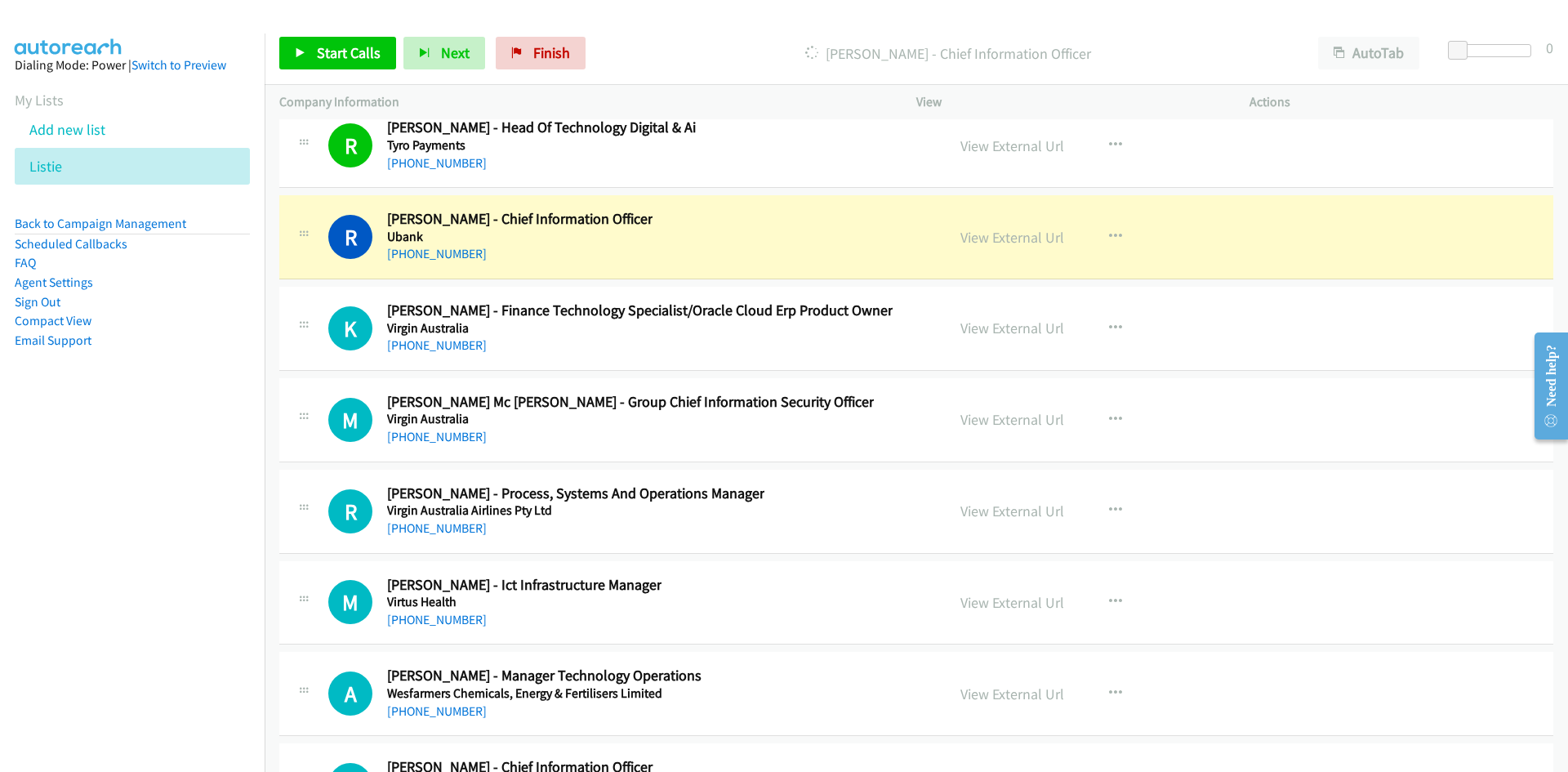
scroll to position [34734, 0]
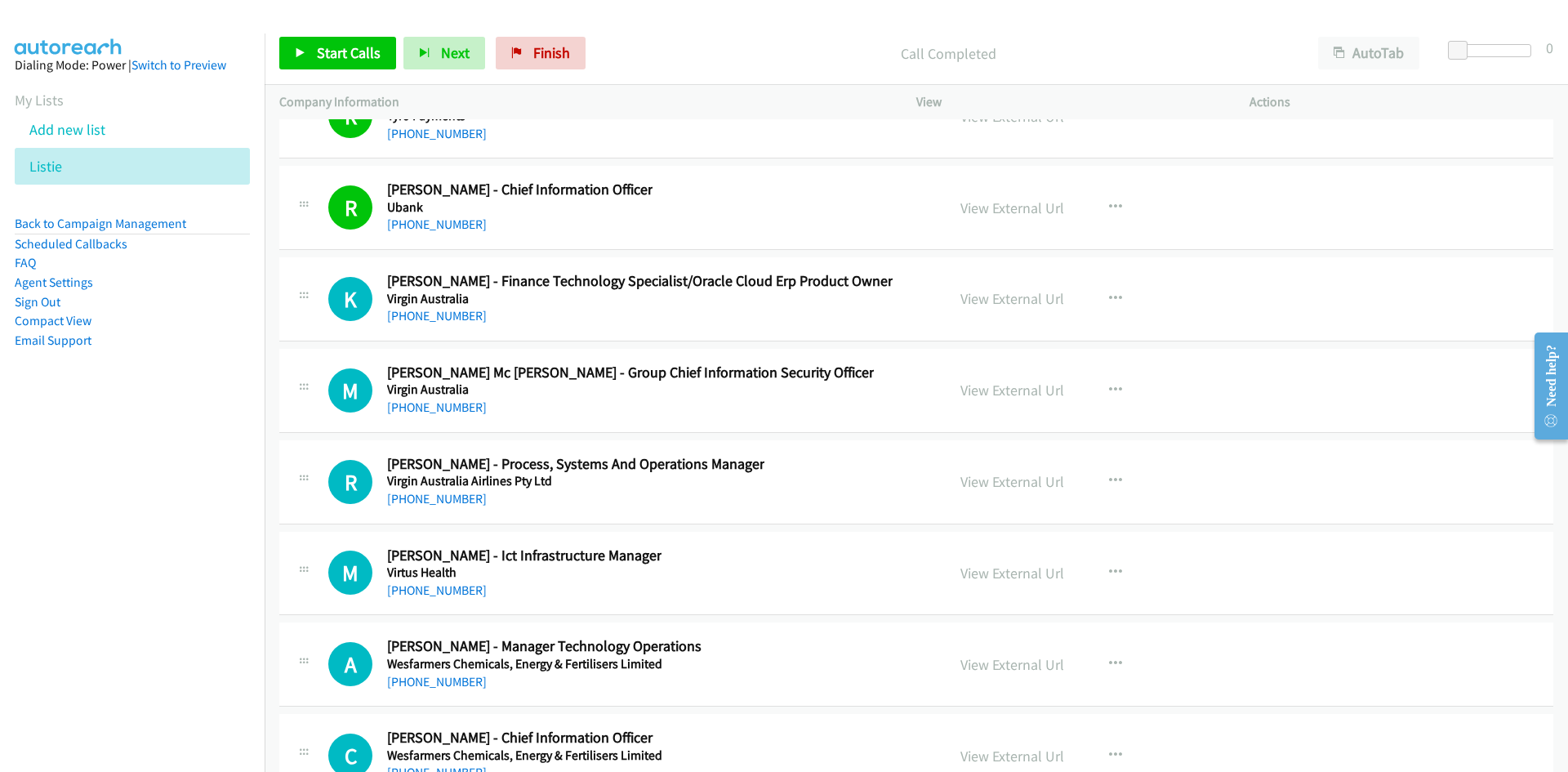
drag, startPoint x: 452, startPoint y: 314, endPoint x: 13, endPoint y: 462, distance: 463.3
click at [452, 314] on link "[PHONE_NUMBER]" at bounding box center [437, 315] width 100 height 16
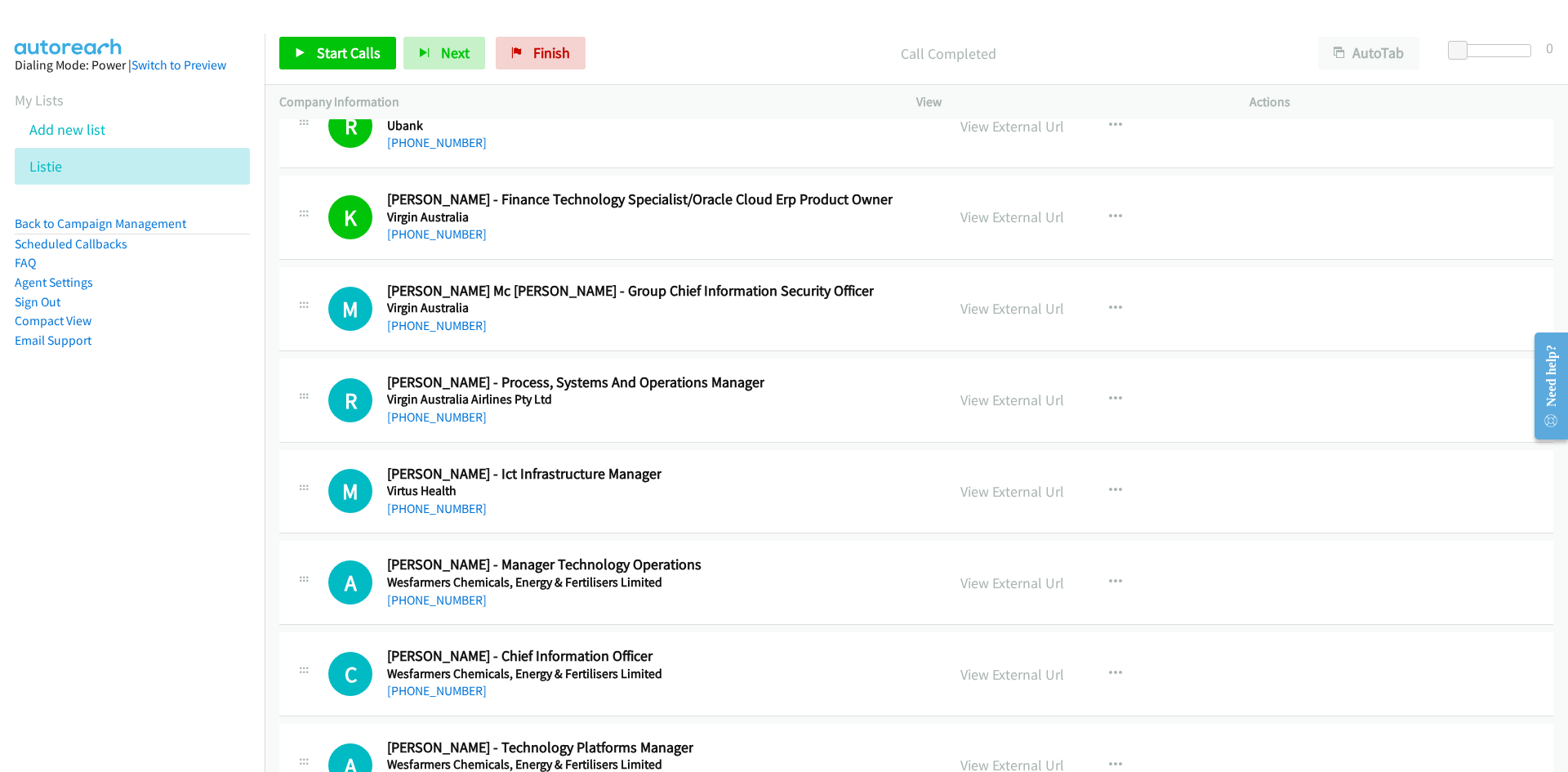
drag, startPoint x: 448, startPoint y: 329, endPoint x: 87, endPoint y: 398, distance: 367.5
click at [448, 329] on link "[PHONE_NUMBER]" at bounding box center [437, 325] width 100 height 16
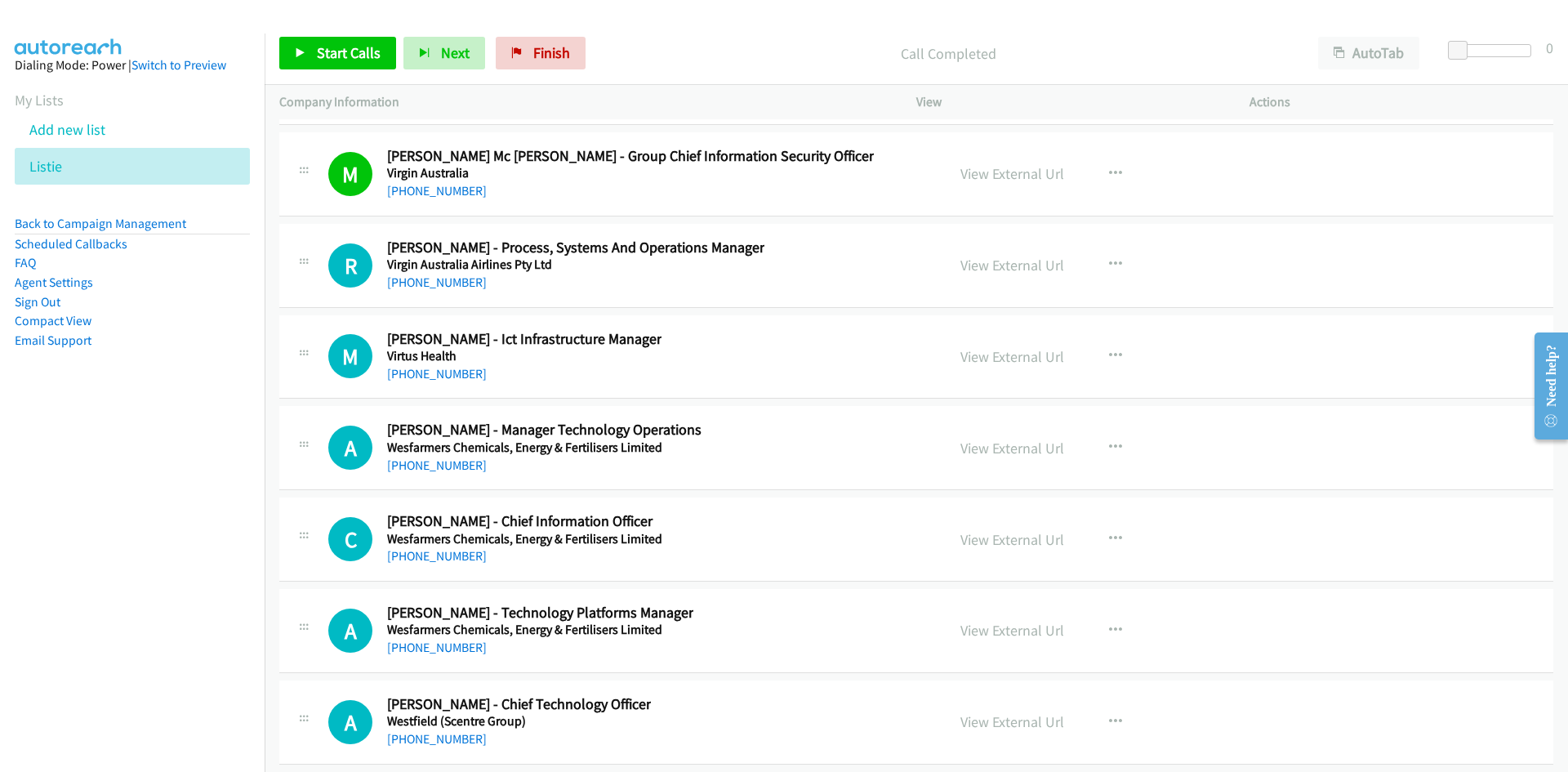
scroll to position [34979, 0]
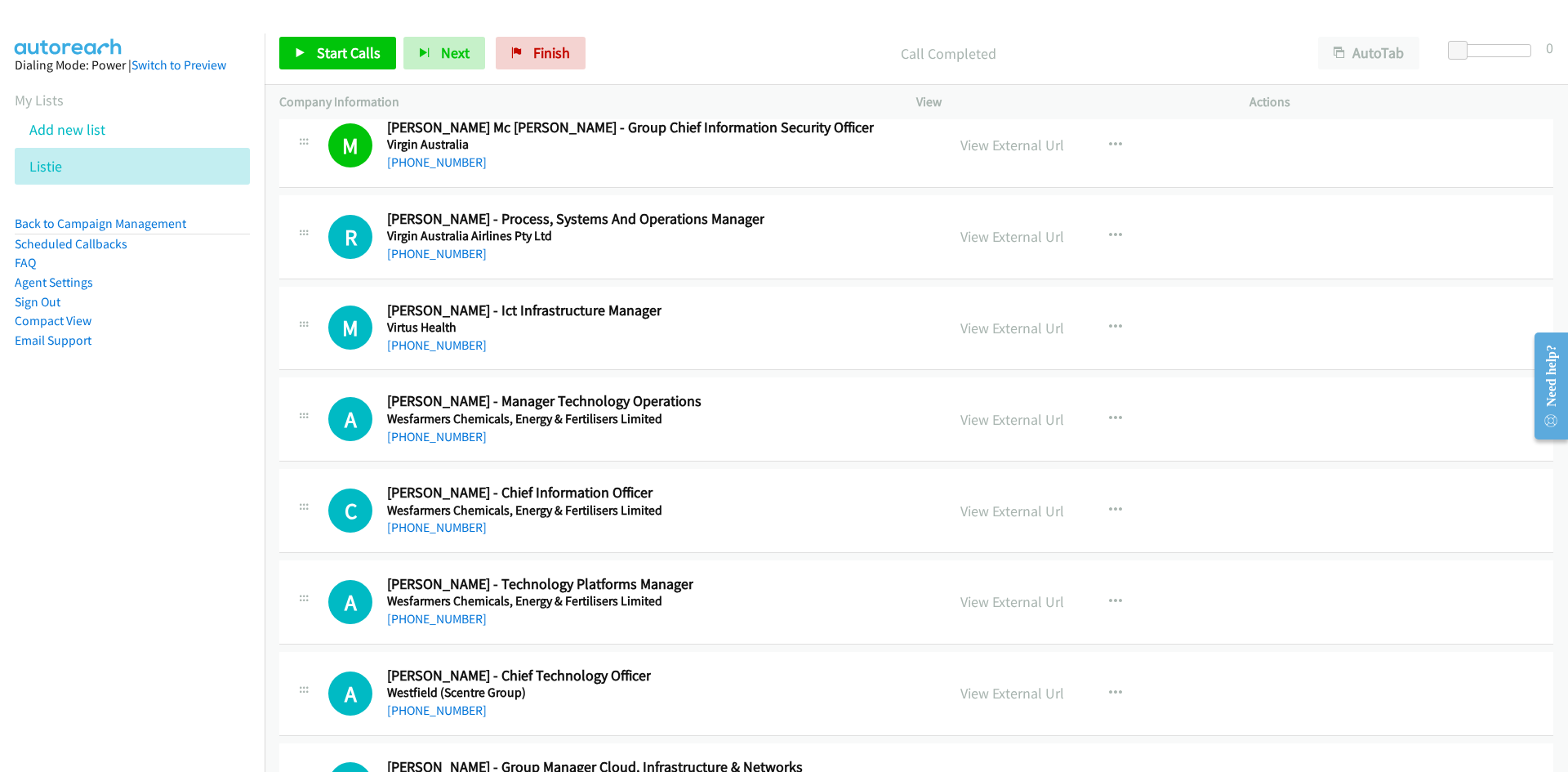
drag, startPoint x: 432, startPoint y: 260, endPoint x: 118, endPoint y: 407, distance: 346.7
click at [432, 260] on link "[PHONE_NUMBER]" at bounding box center [437, 253] width 100 height 16
drag, startPoint x: 468, startPoint y: 341, endPoint x: 229, endPoint y: 430, distance: 255.0
click at [468, 341] on link "[PHONE_NUMBER]" at bounding box center [437, 345] width 100 height 16
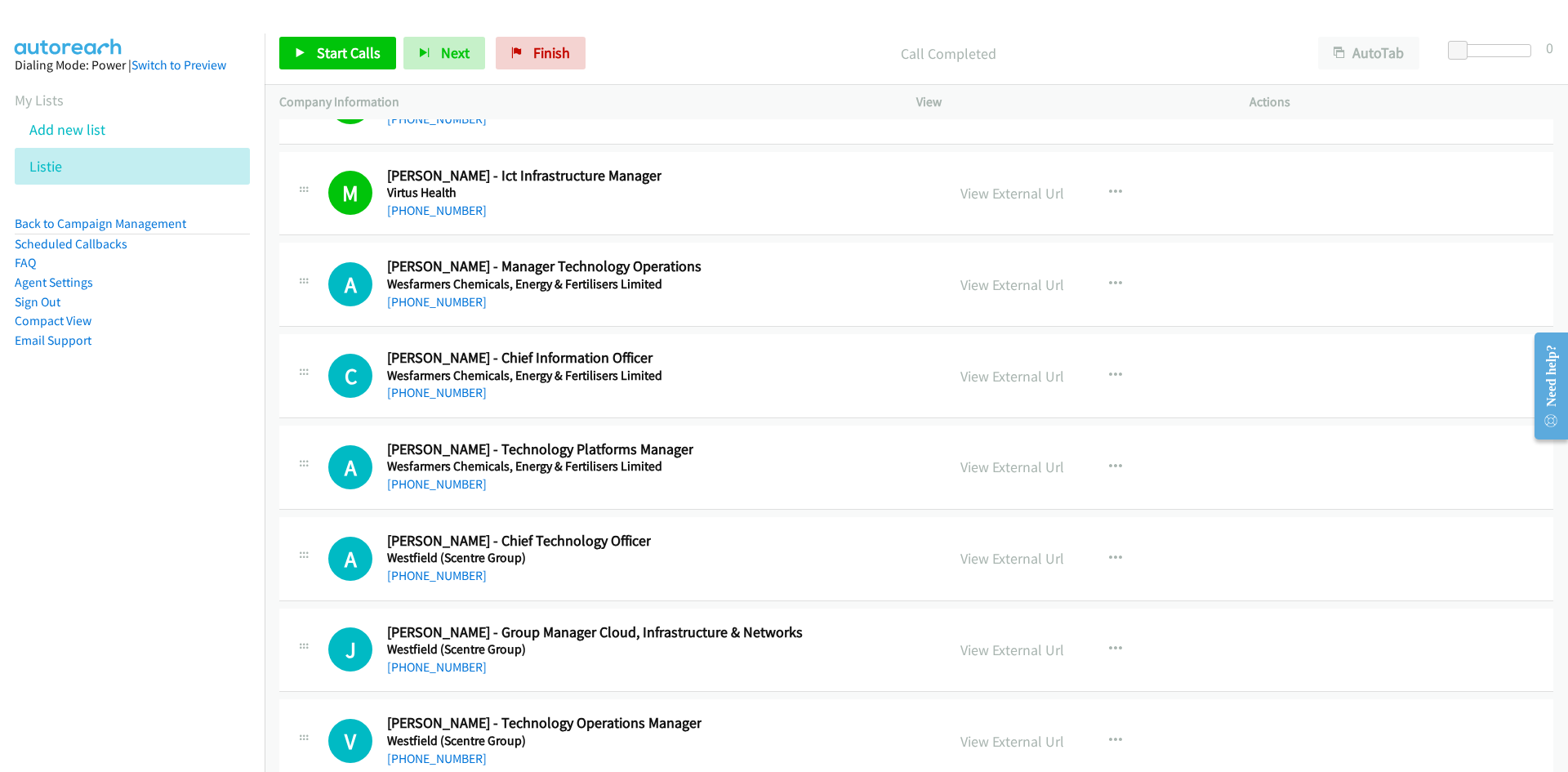
scroll to position [35142, 0]
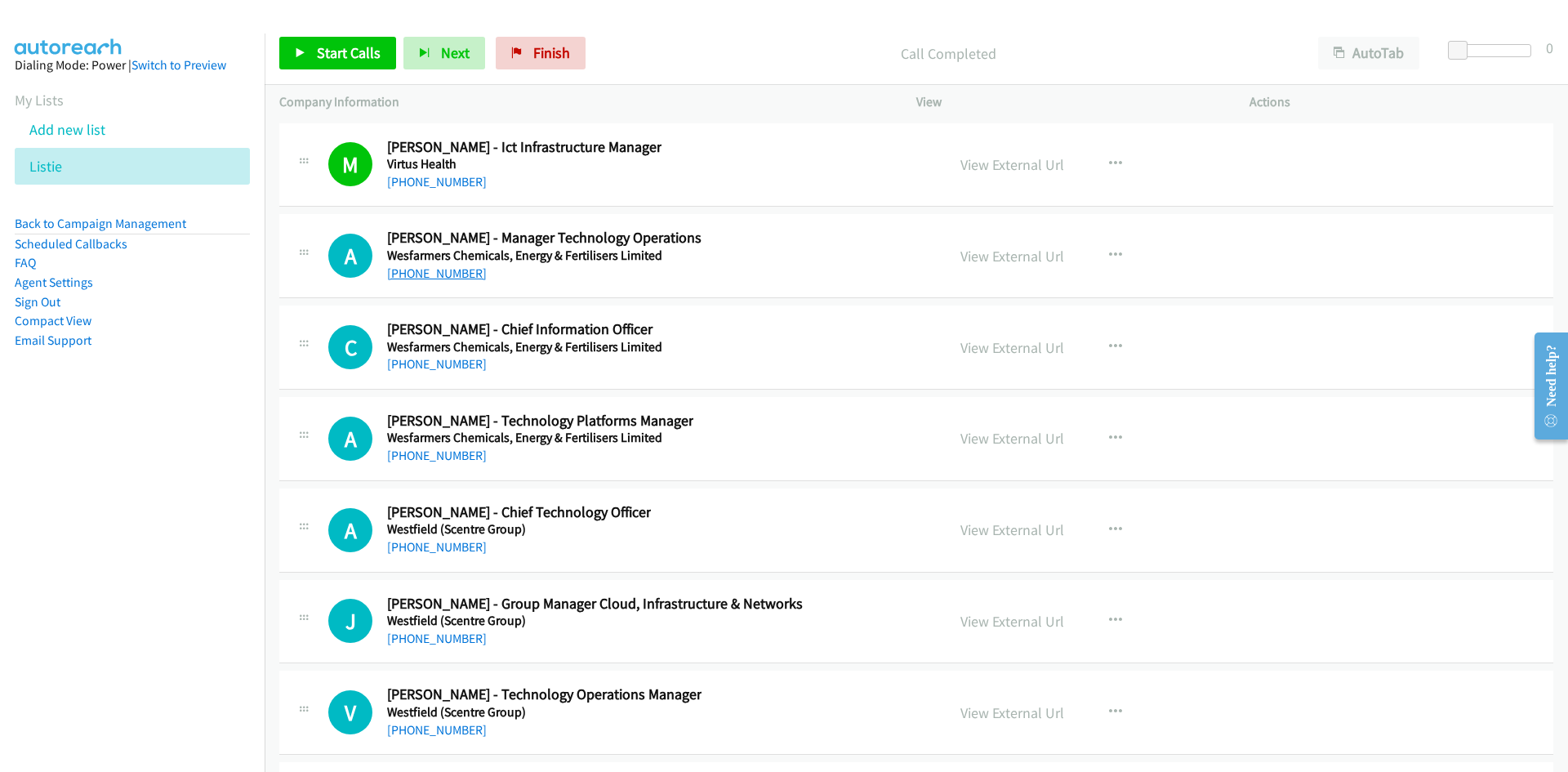
click at [449, 268] on link "[PHONE_NUMBER]" at bounding box center [437, 273] width 100 height 16
drag, startPoint x: 447, startPoint y: 361, endPoint x: 179, endPoint y: 440, distance: 279.4
click at [447, 361] on link "[PHONE_NUMBER]" at bounding box center [437, 363] width 100 height 16
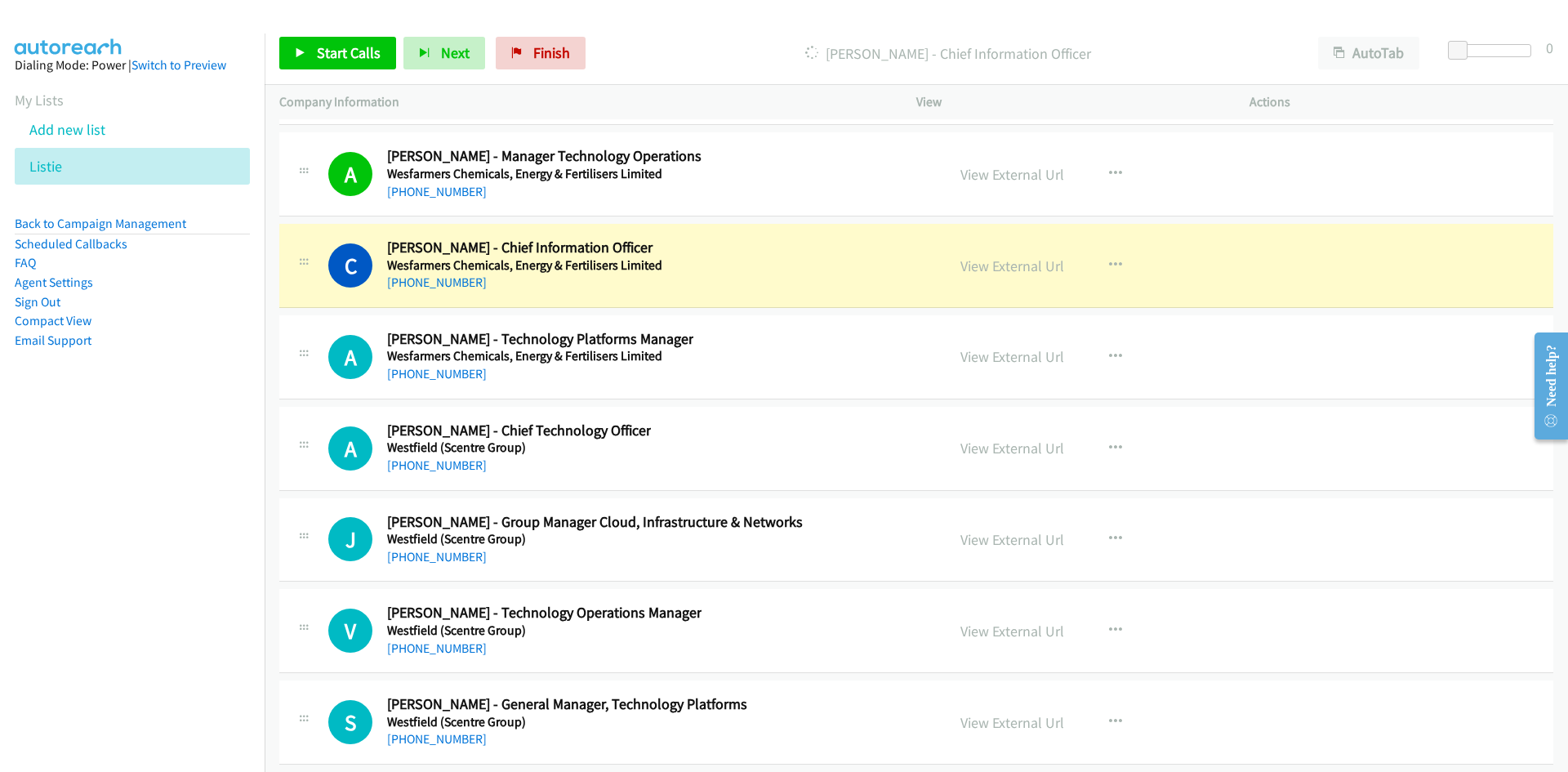
scroll to position [35306, 0]
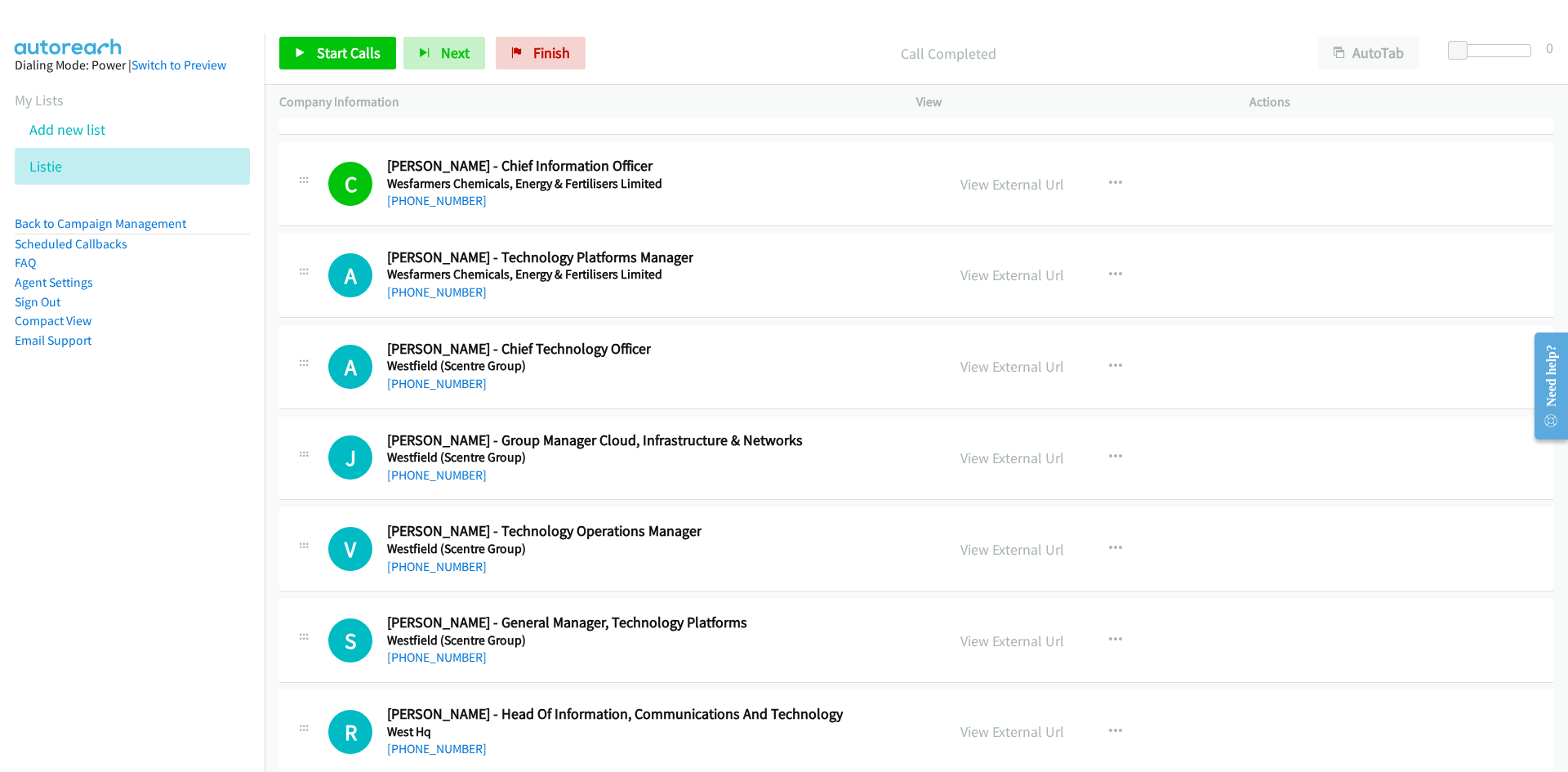
drag, startPoint x: 438, startPoint y: 292, endPoint x: 396, endPoint y: 313, distance: 47.0
click at [438, 292] on link "[PHONE_NUMBER]" at bounding box center [437, 292] width 100 height 16
click at [447, 388] on link "[PHONE_NUMBER]" at bounding box center [437, 384] width 100 height 16
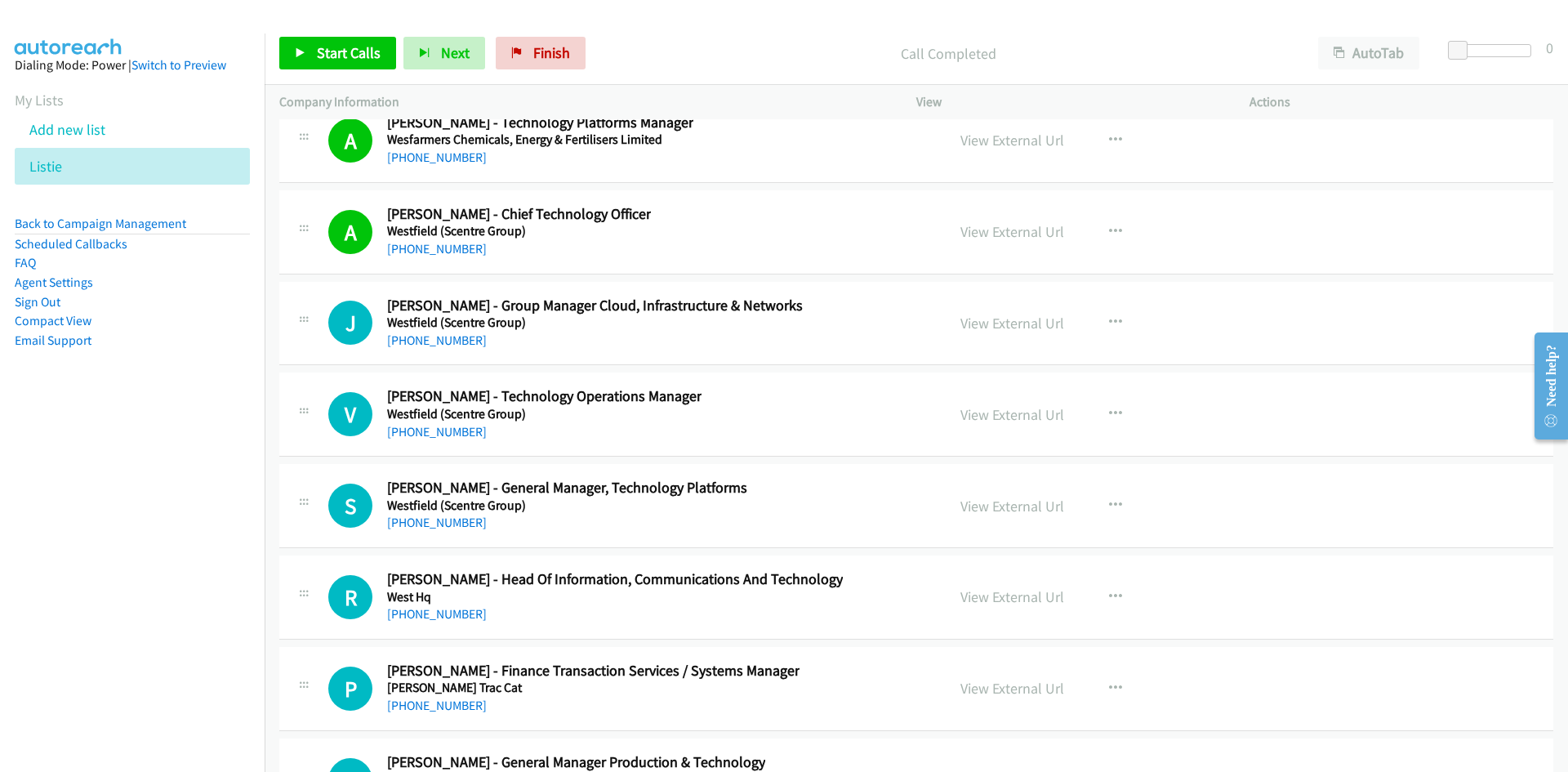
scroll to position [35469, 0]
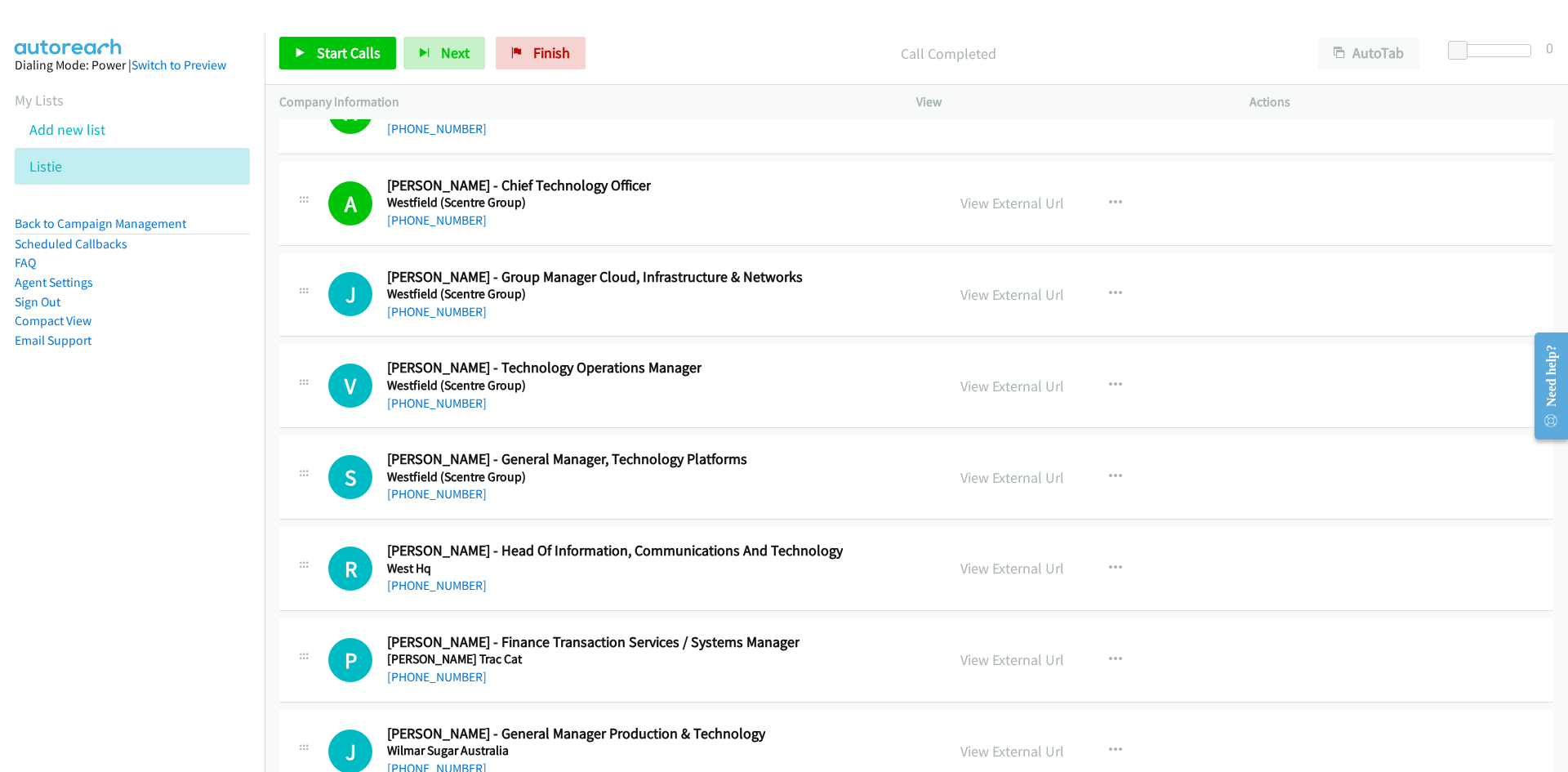
drag, startPoint x: 457, startPoint y: 312, endPoint x: 19, endPoint y: 419, distance: 450.9
click at [457, 312] on link "[PHONE_NUMBER]" at bounding box center [437, 312] width 100 height 16
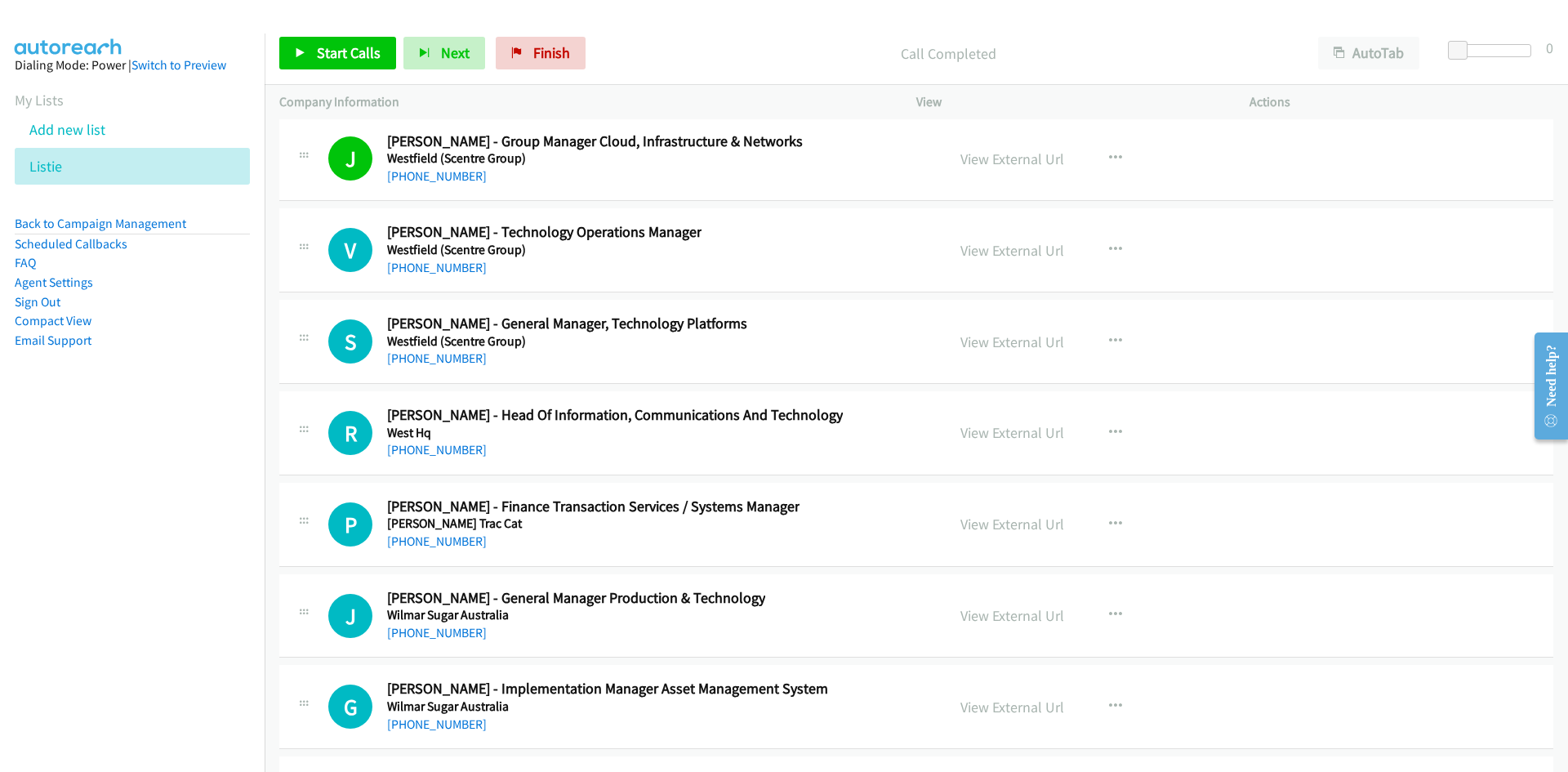
scroll to position [35632, 0]
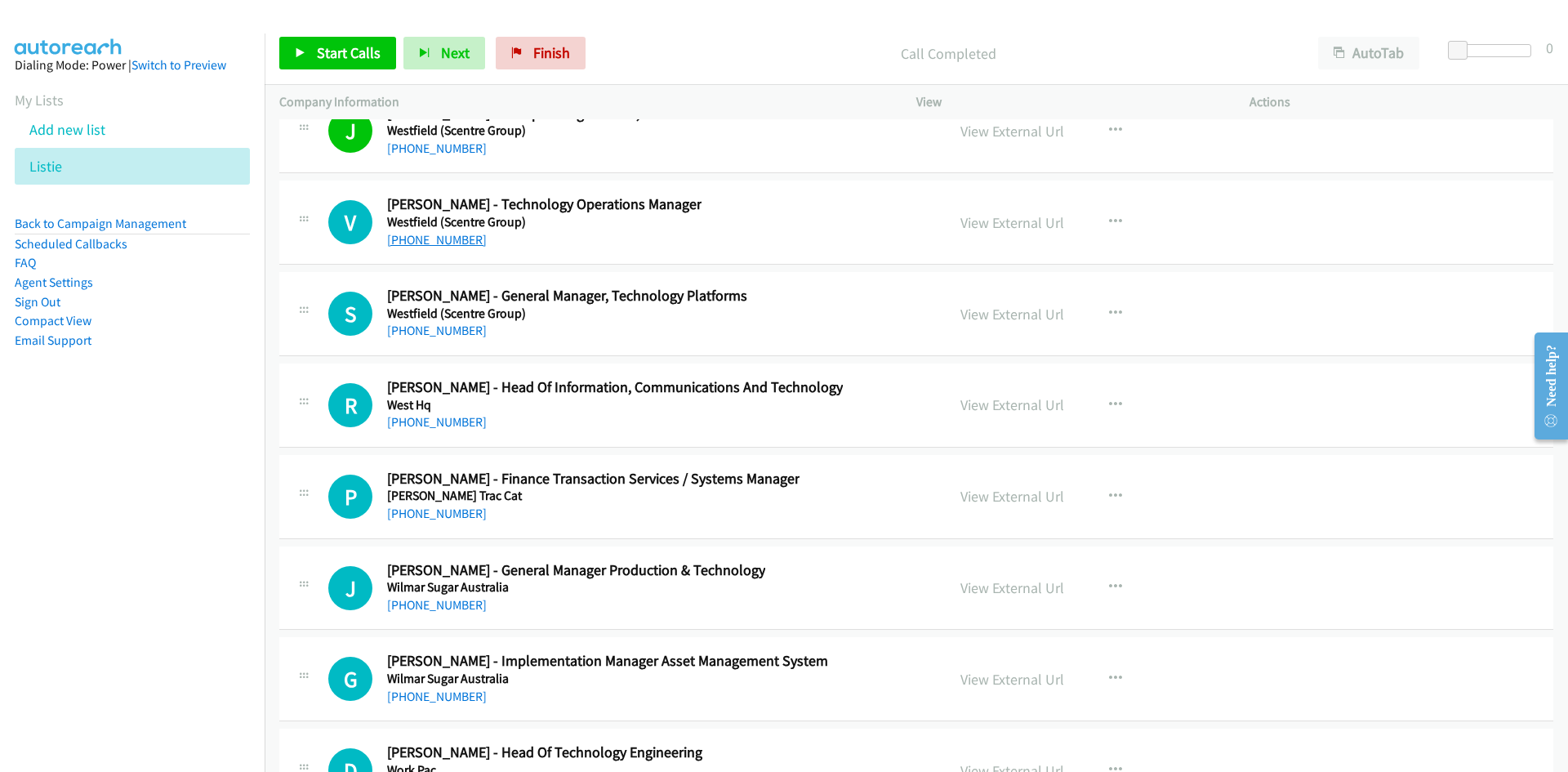
click at [446, 244] on link "[PHONE_NUMBER]" at bounding box center [437, 239] width 100 height 16
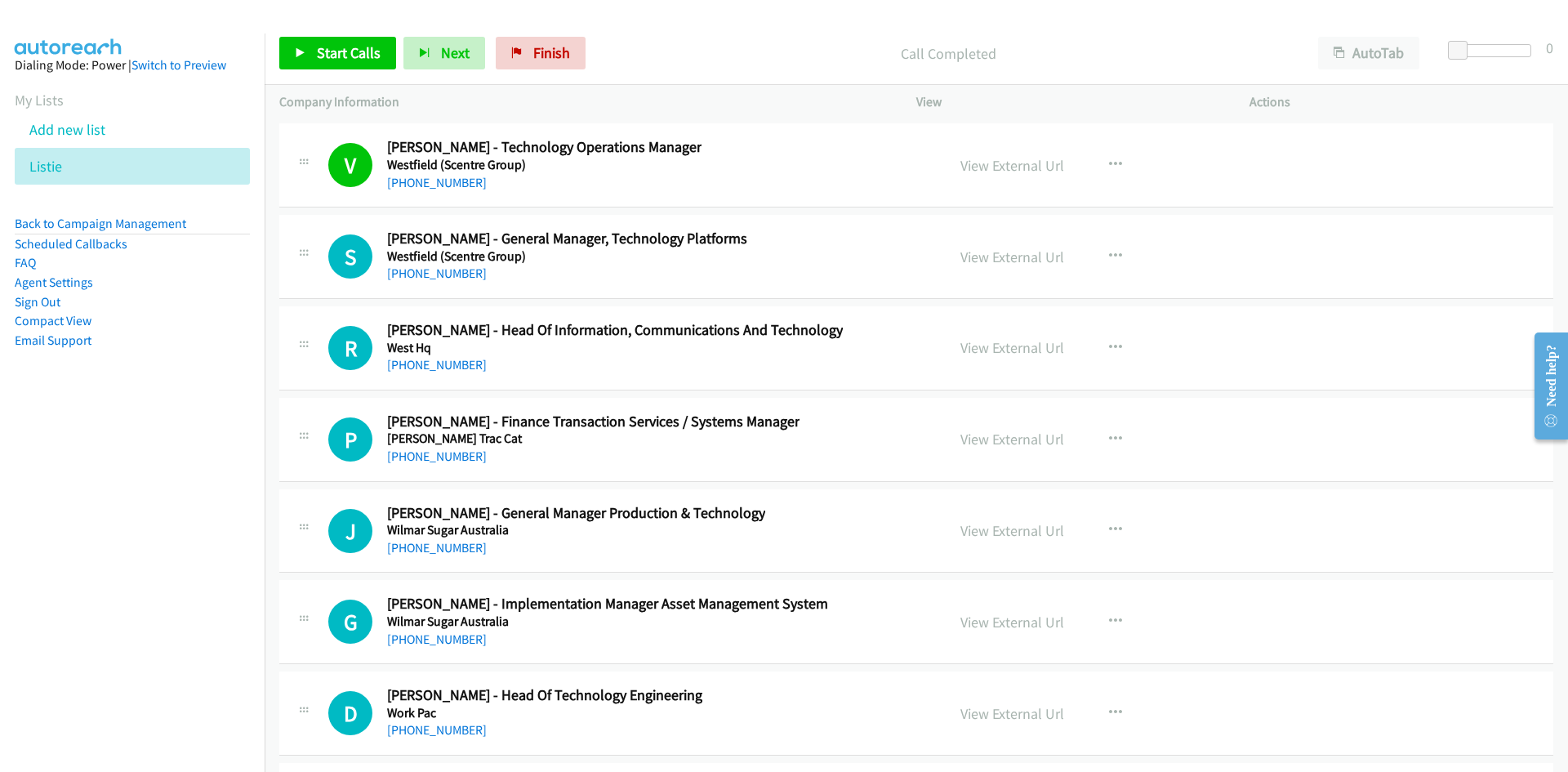
scroll to position [35714, 0]
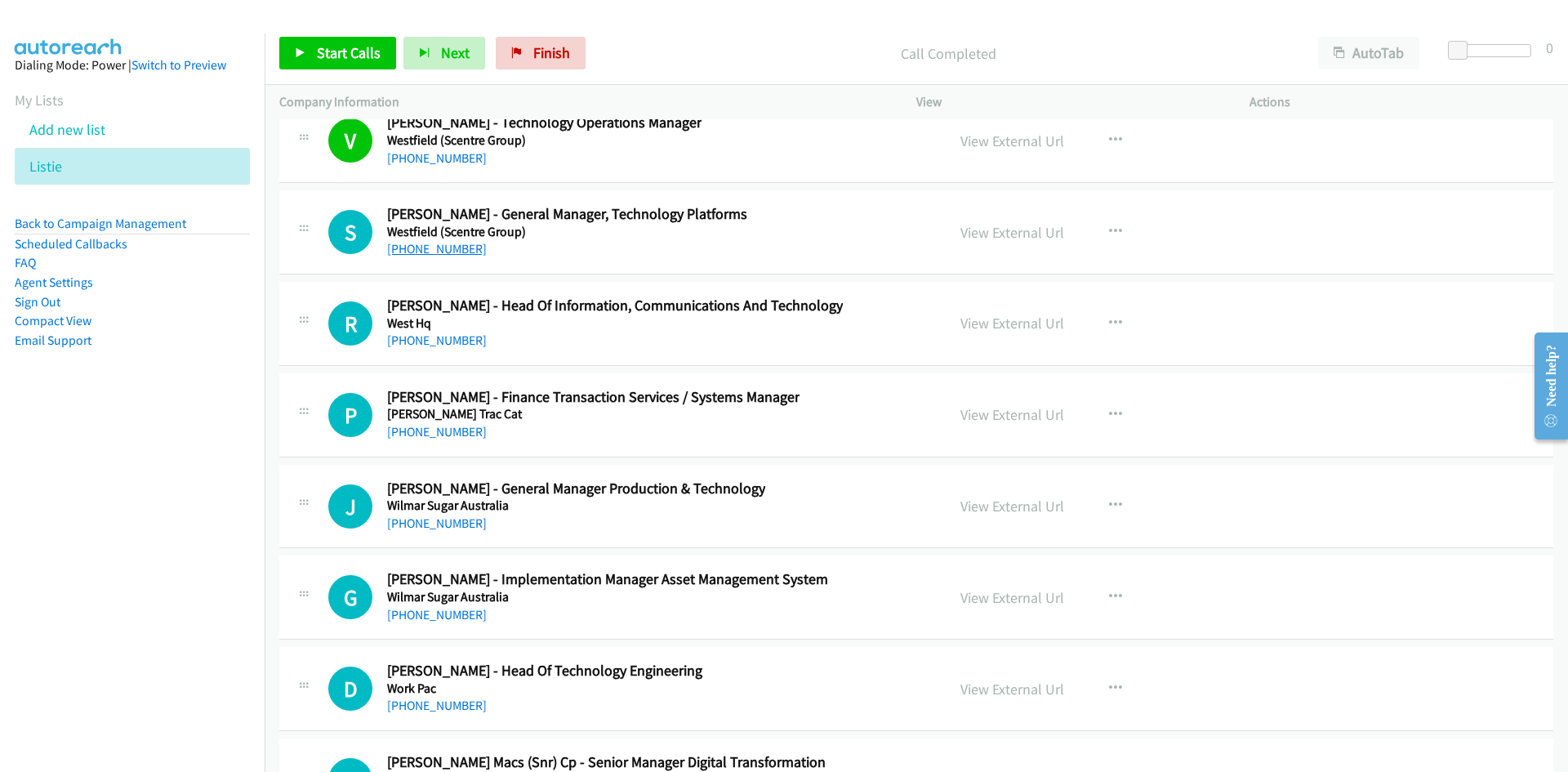
click at [445, 251] on link "[PHONE_NUMBER]" at bounding box center [437, 249] width 100 height 16
drag, startPoint x: 450, startPoint y: 344, endPoint x: 4, endPoint y: 475, distance: 464.8
click at [450, 344] on link "[PHONE_NUMBER]" at bounding box center [437, 340] width 100 height 16
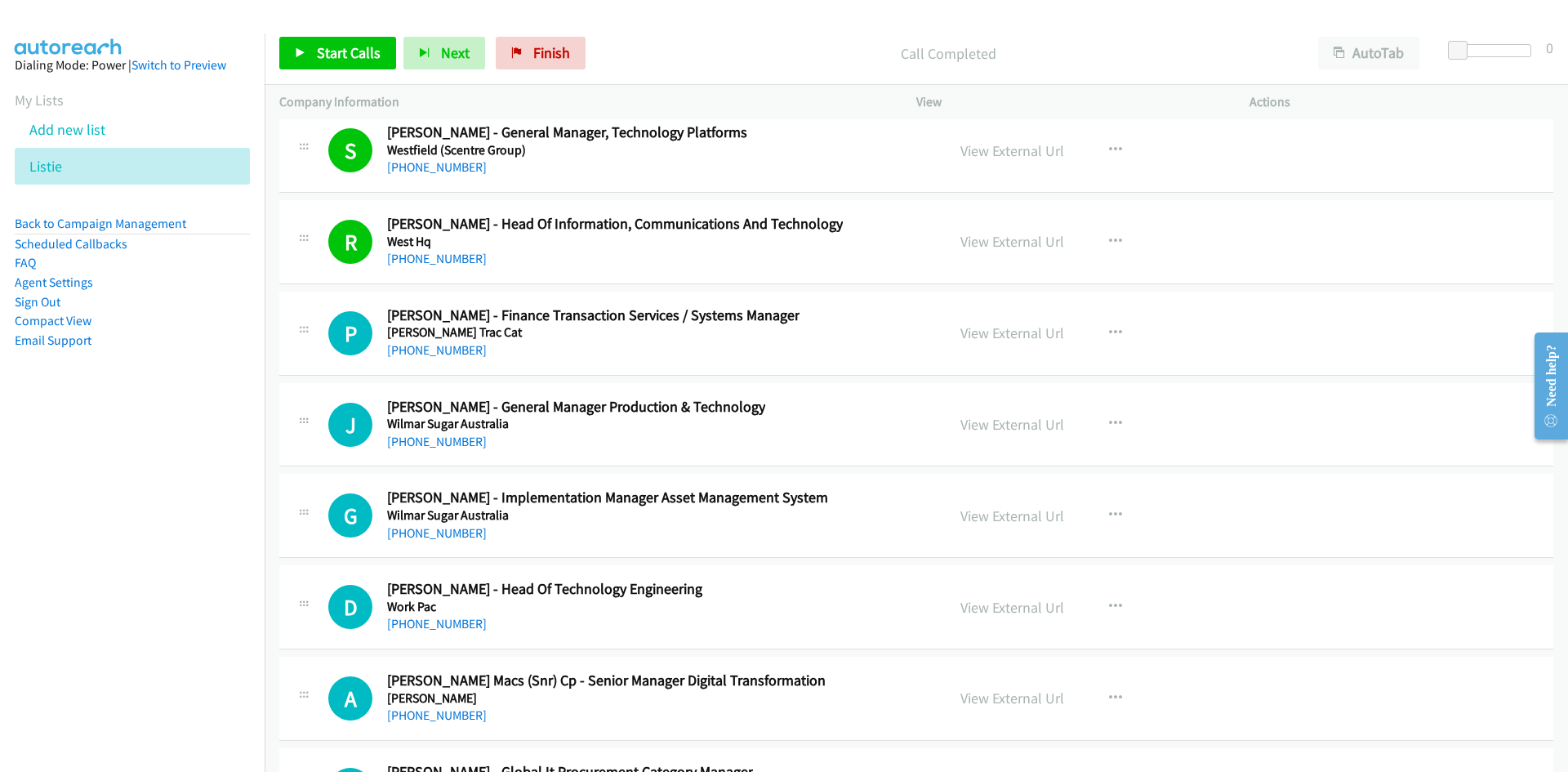
scroll to position [35878, 0]
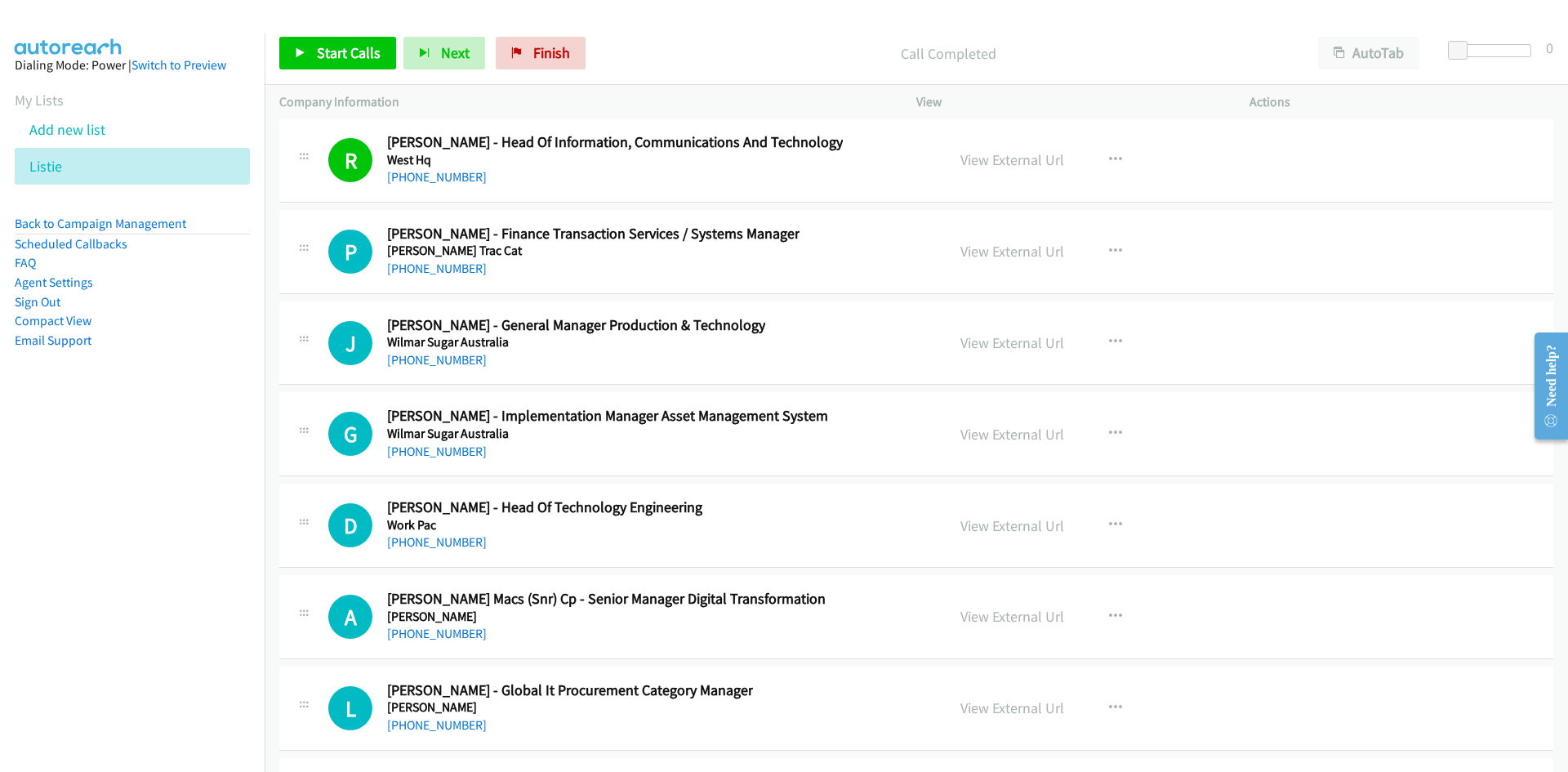
drag, startPoint x: 432, startPoint y: 263, endPoint x: 9, endPoint y: 473, distance: 472.3
click at [432, 263] on link "[PHONE_NUMBER]" at bounding box center [437, 268] width 100 height 16
drag, startPoint x: 456, startPoint y: 358, endPoint x: 0, endPoint y: 510, distance: 480.7
click at [456, 358] on link "[PHONE_NUMBER]" at bounding box center [437, 360] width 100 height 16
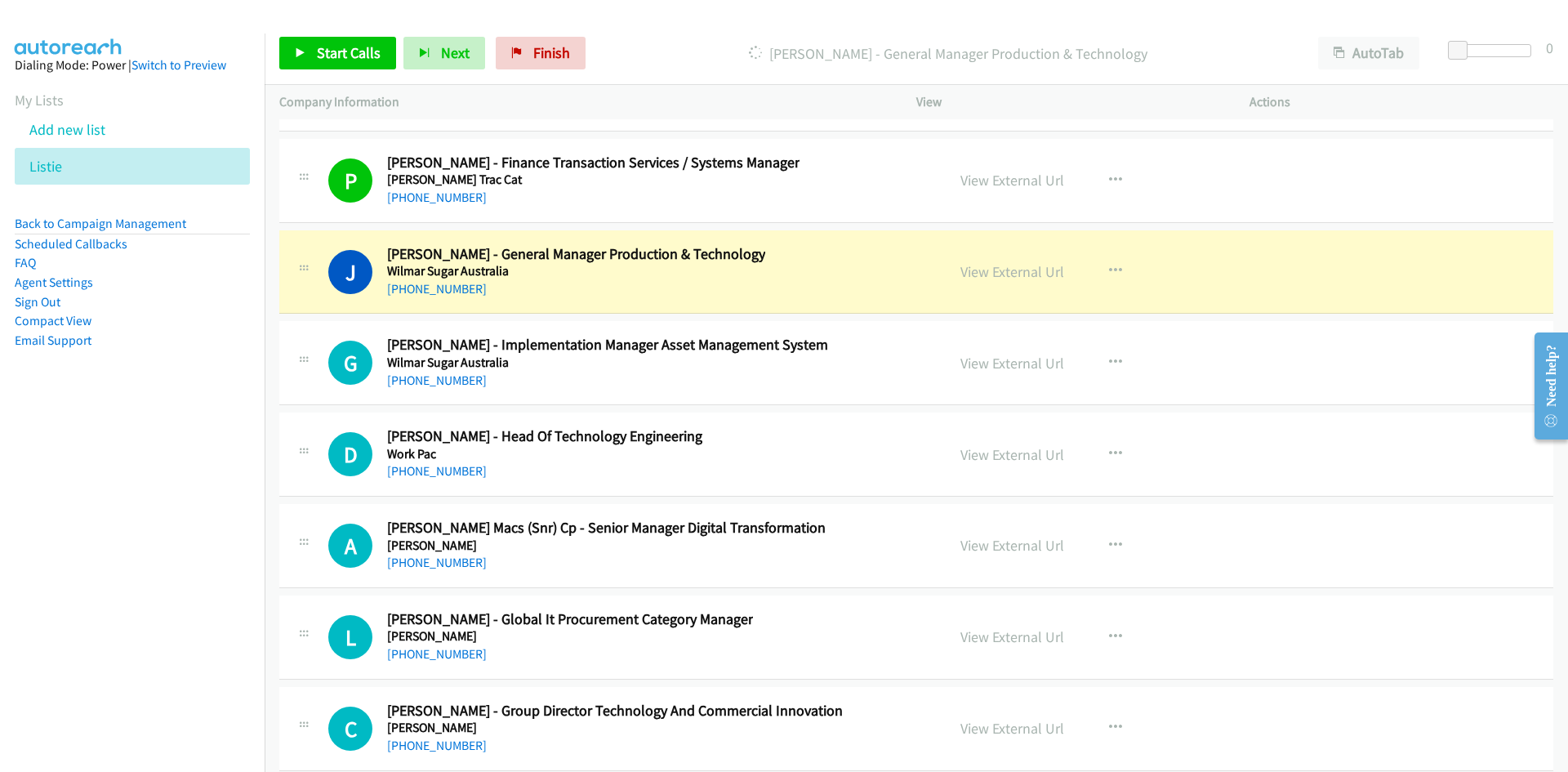
scroll to position [36041, 0]
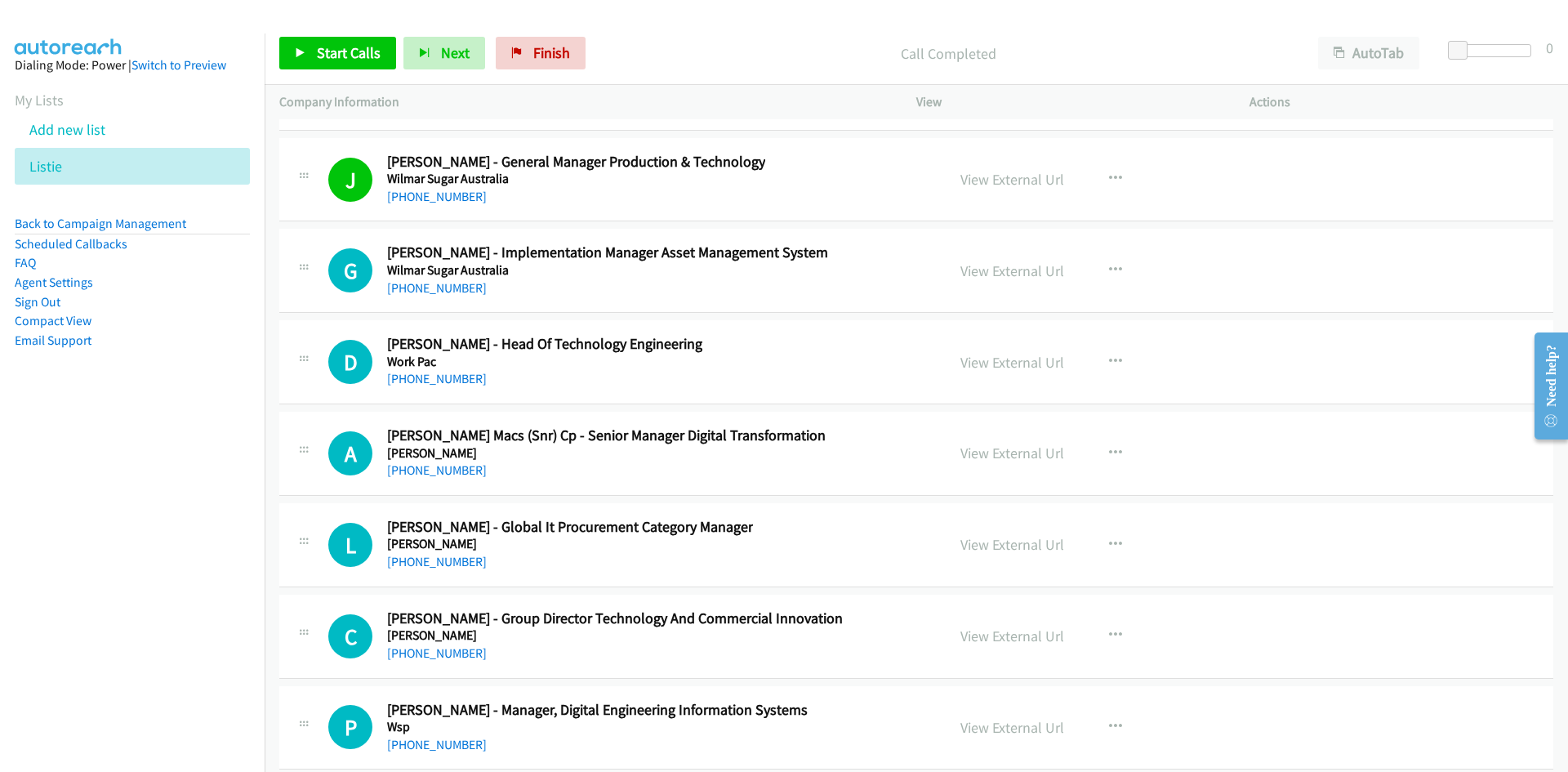
drag, startPoint x: 413, startPoint y: 286, endPoint x: 172, endPoint y: 397, distance: 265.3
click at [413, 286] on link "[PHONE_NUMBER]" at bounding box center [437, 288] width 100 height 16
click at [455, 385] on link "[PHONE_NUMBER]" at bounding box center [437, 378] width 100 height 16
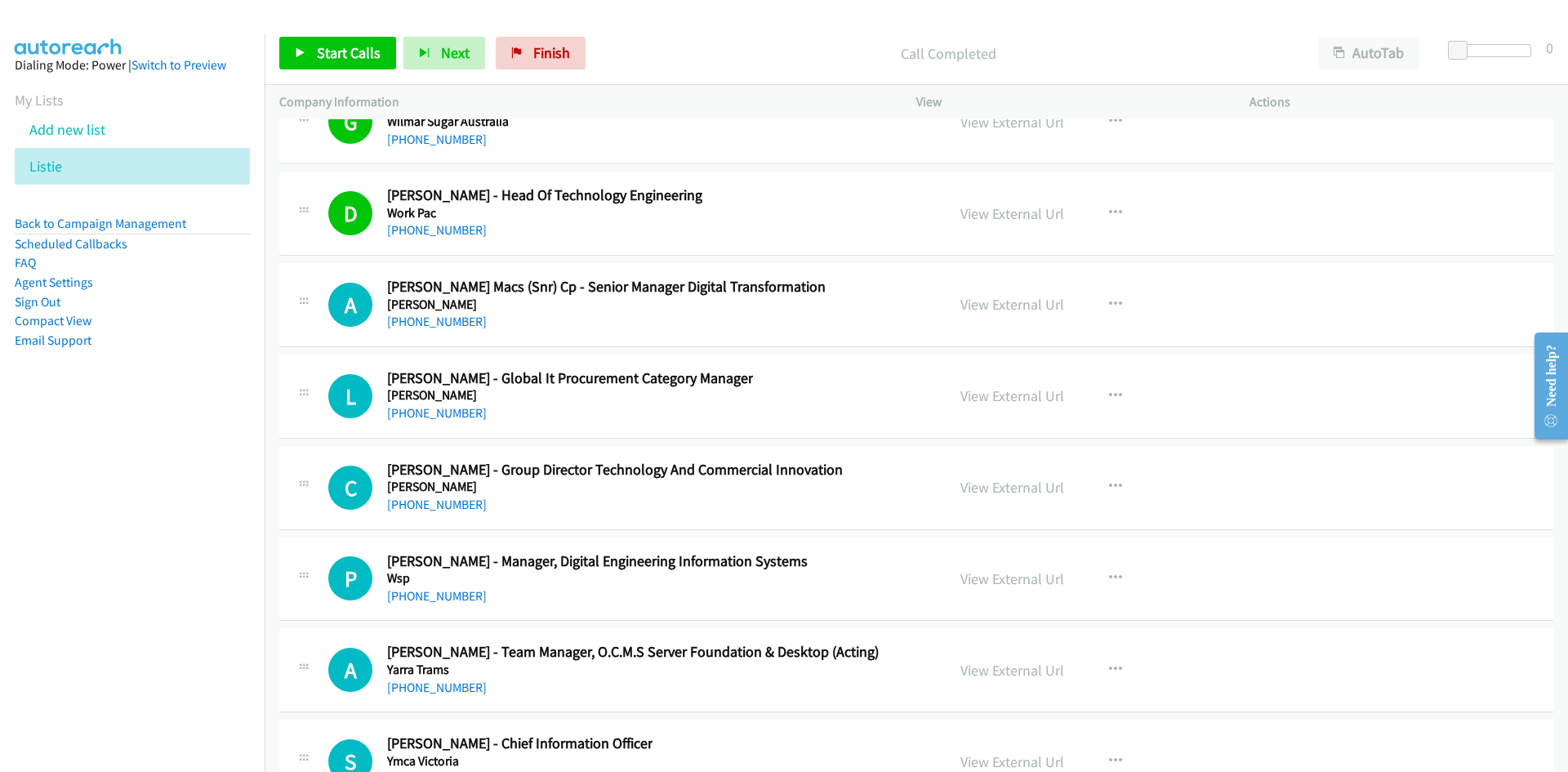
scroll to position [36204, 0]
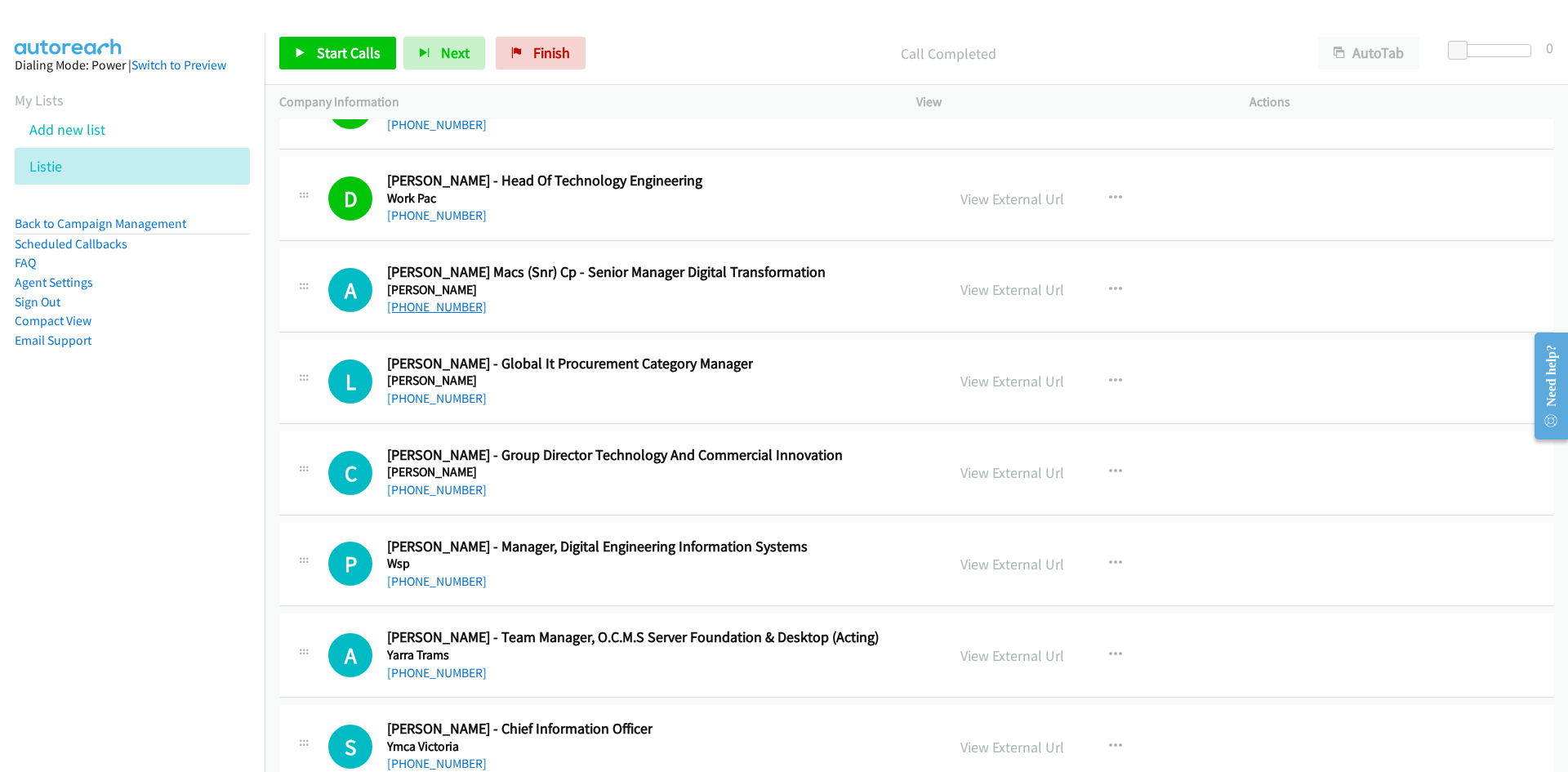
click at [458, 307] on link "[PHONE_NUMBER]" at bounding box center [437, 307] width 100 height 16
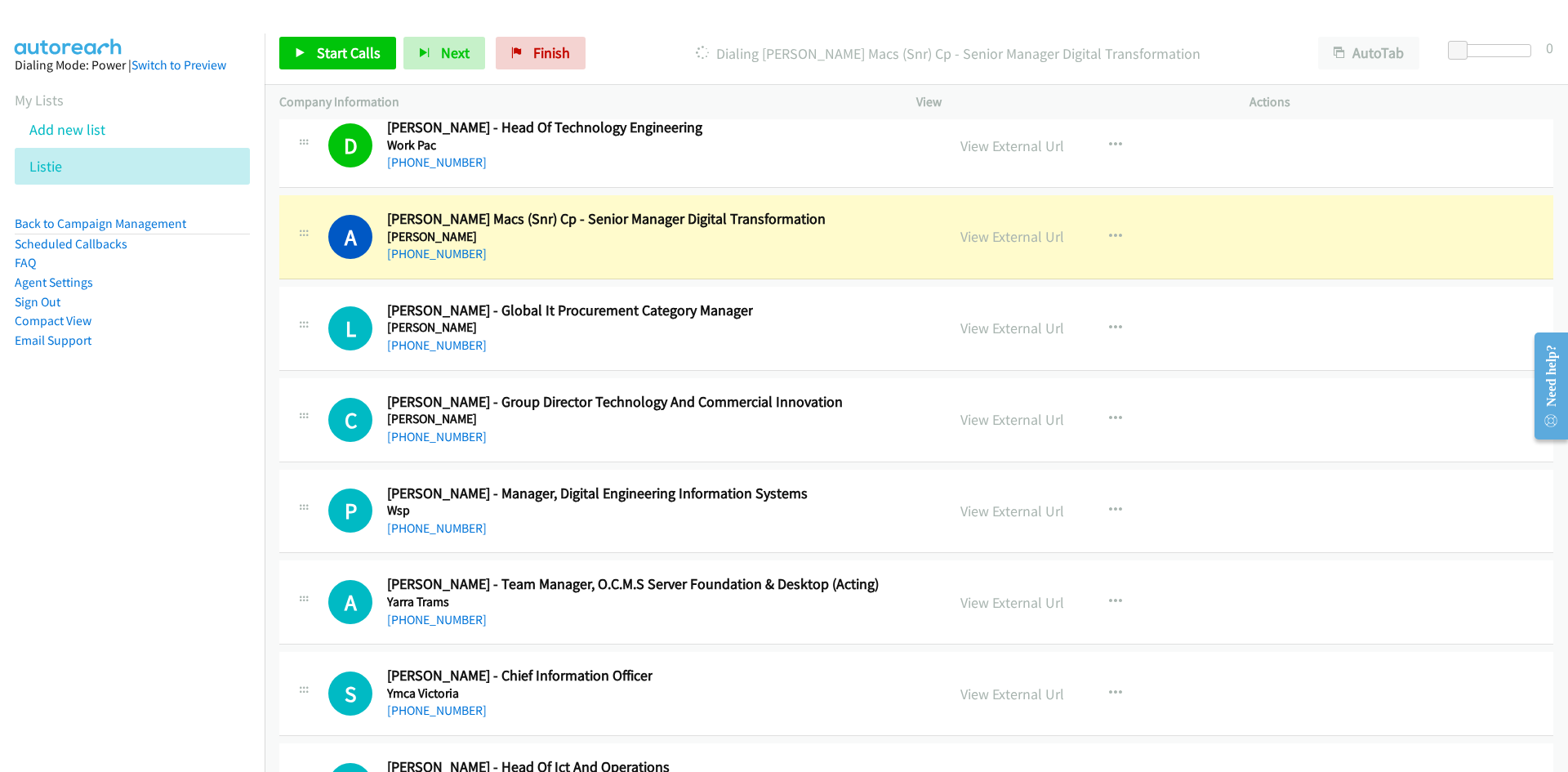
scroll to position [36287, 0]
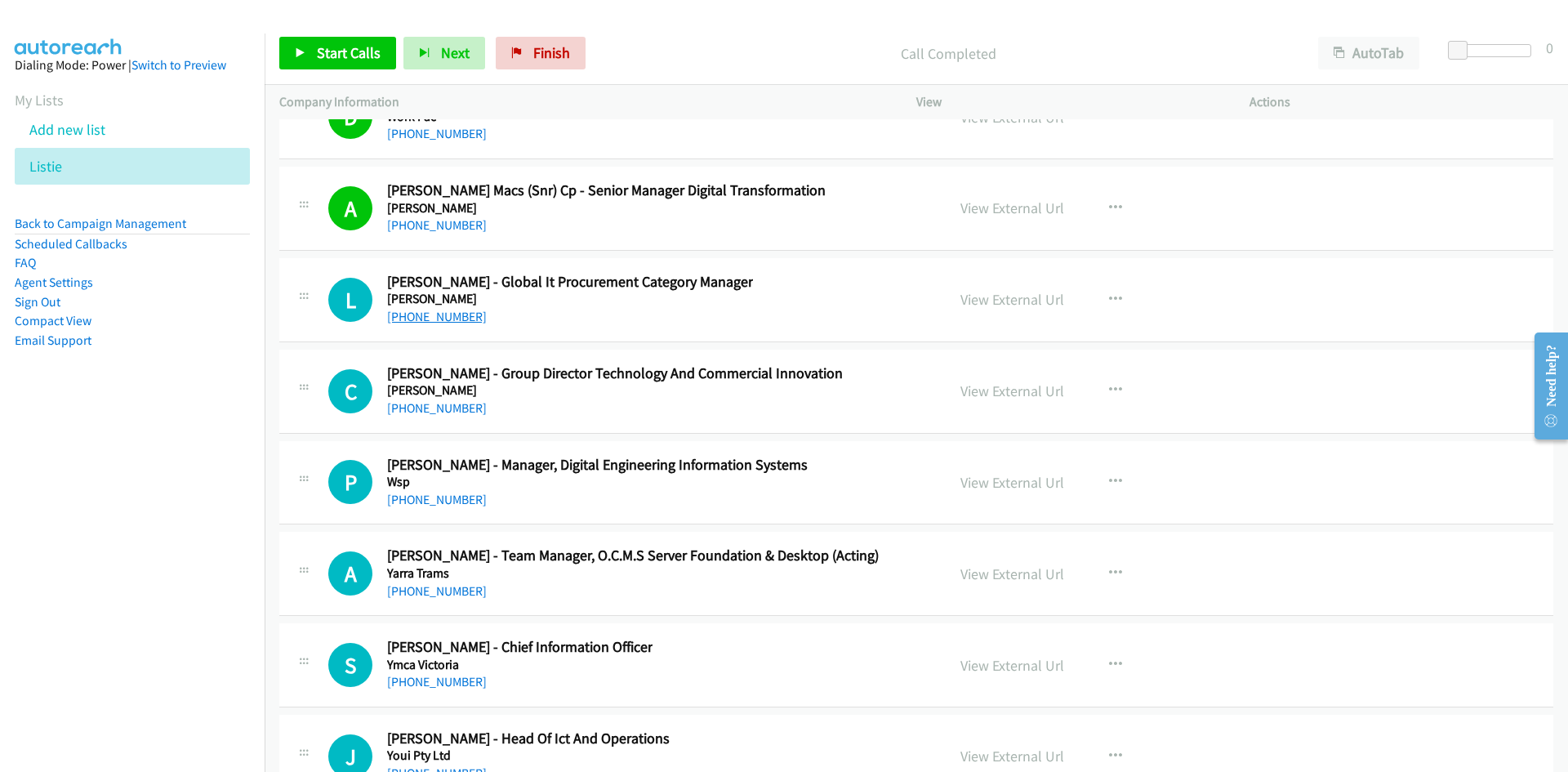
click at [444, 315] on link "[PHONE_NUMBER]" at bounding box center [437, 316] width 100 height 16
click at [428, 408] on link "[PHONE_NUMBER]" at bounding box center [437, 408] width 100 height 16
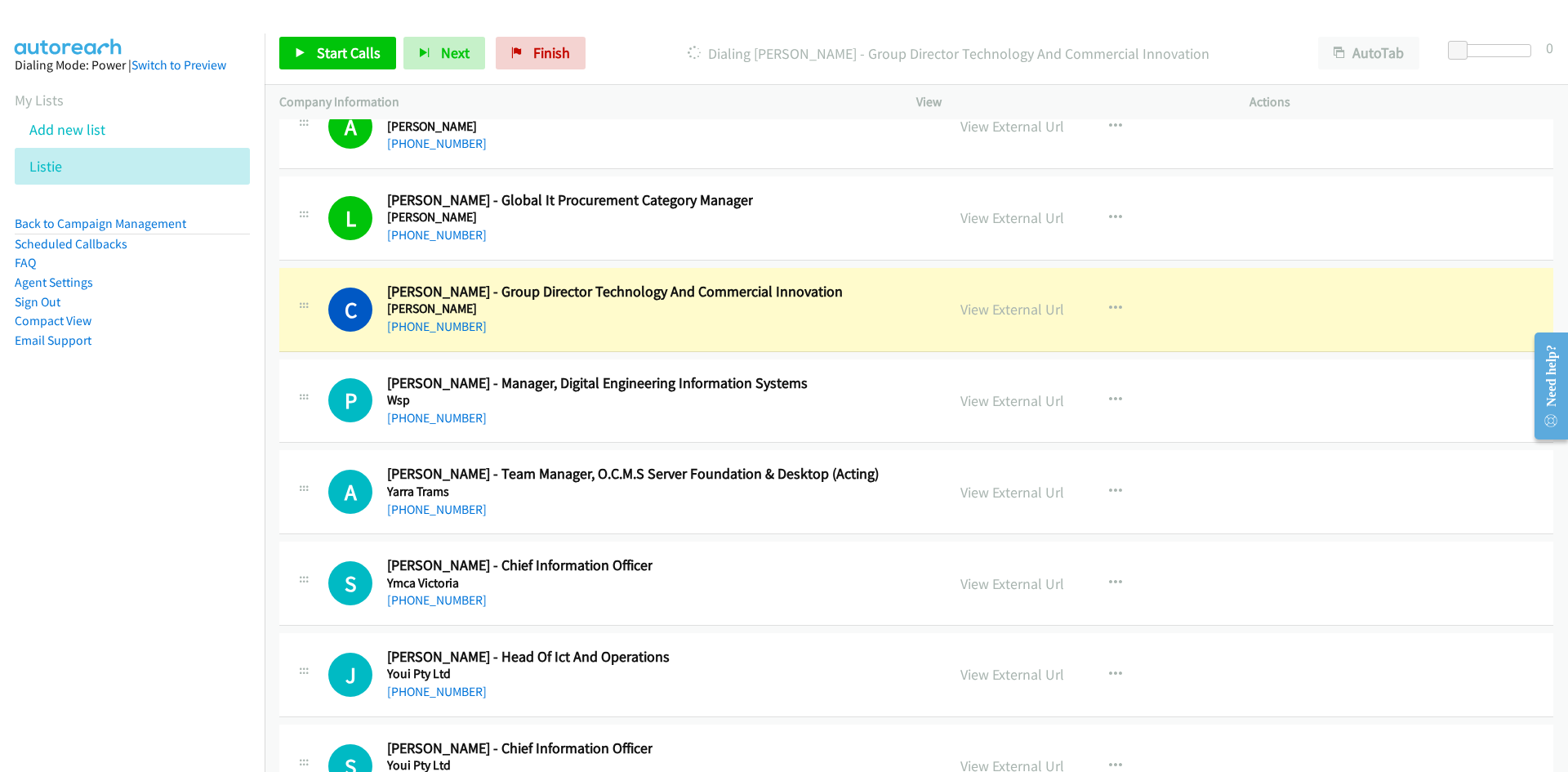
scroll to position [36449, 0]
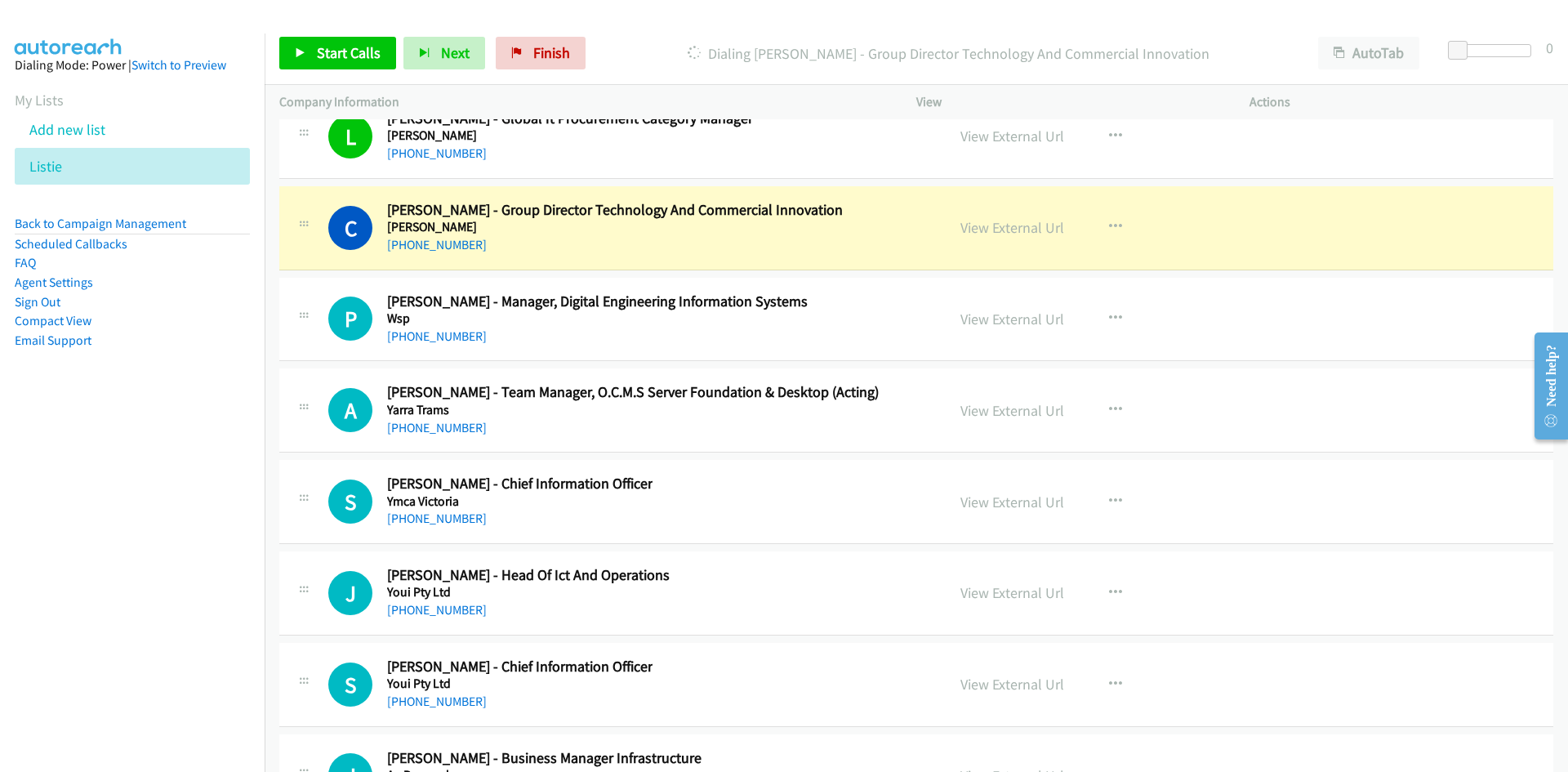
drag, startPoint x: 449, startPoint y: 335, endPoint x: 113, endPoint y: 502, distance: 375.2
click at [449, 335] on link "[PHONE_NUMBER]" at bounding box center [437, 336] width 100 height 16
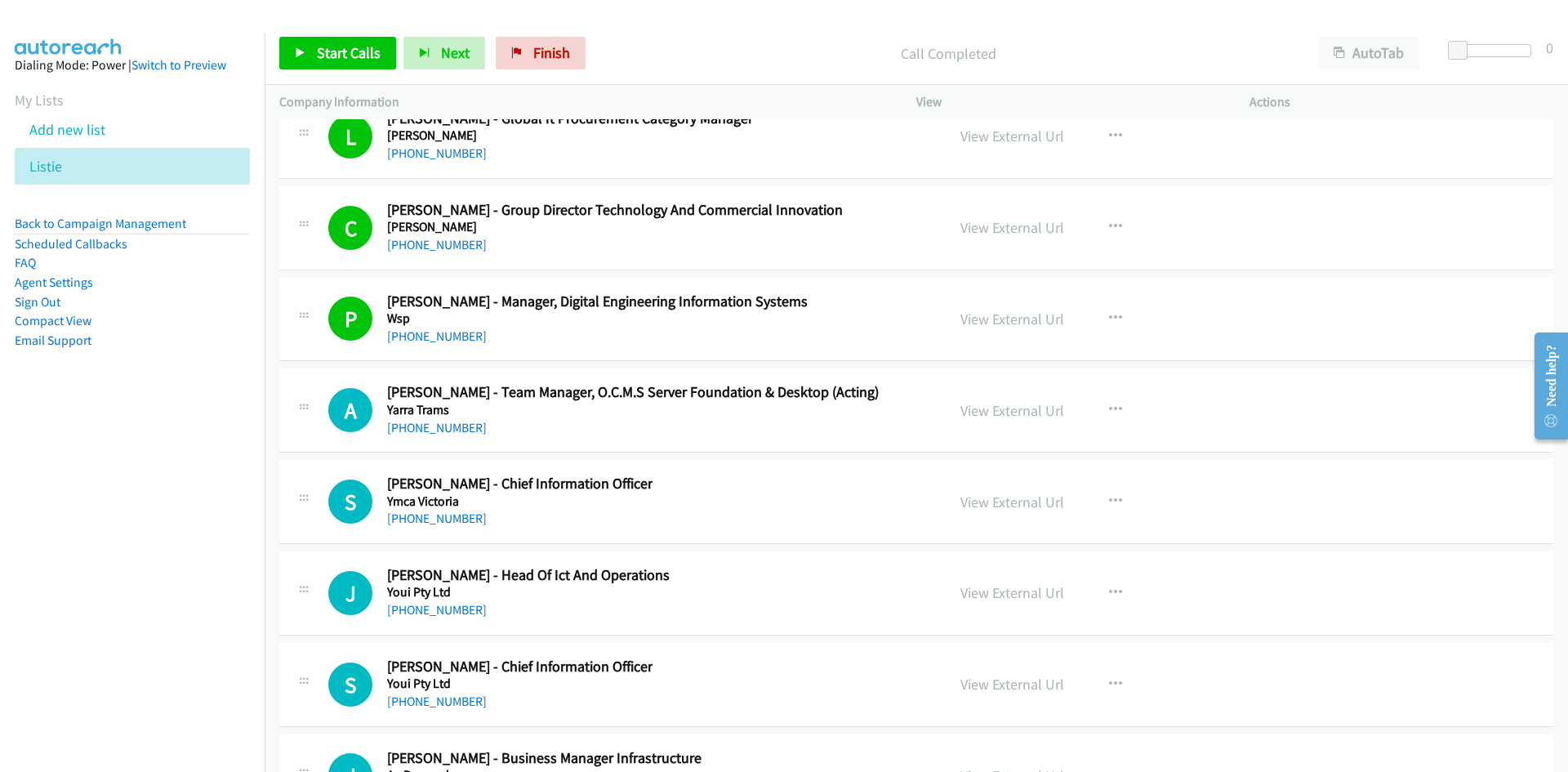
drag, startPoint x: 460, startPoint y: 425, endPoint x: 128, endPoint y: 588, distance: 369.9
click at [460, 425] on link "[PHONE_NUMBER]" at bounding box center [437, 427] width 100 height 16
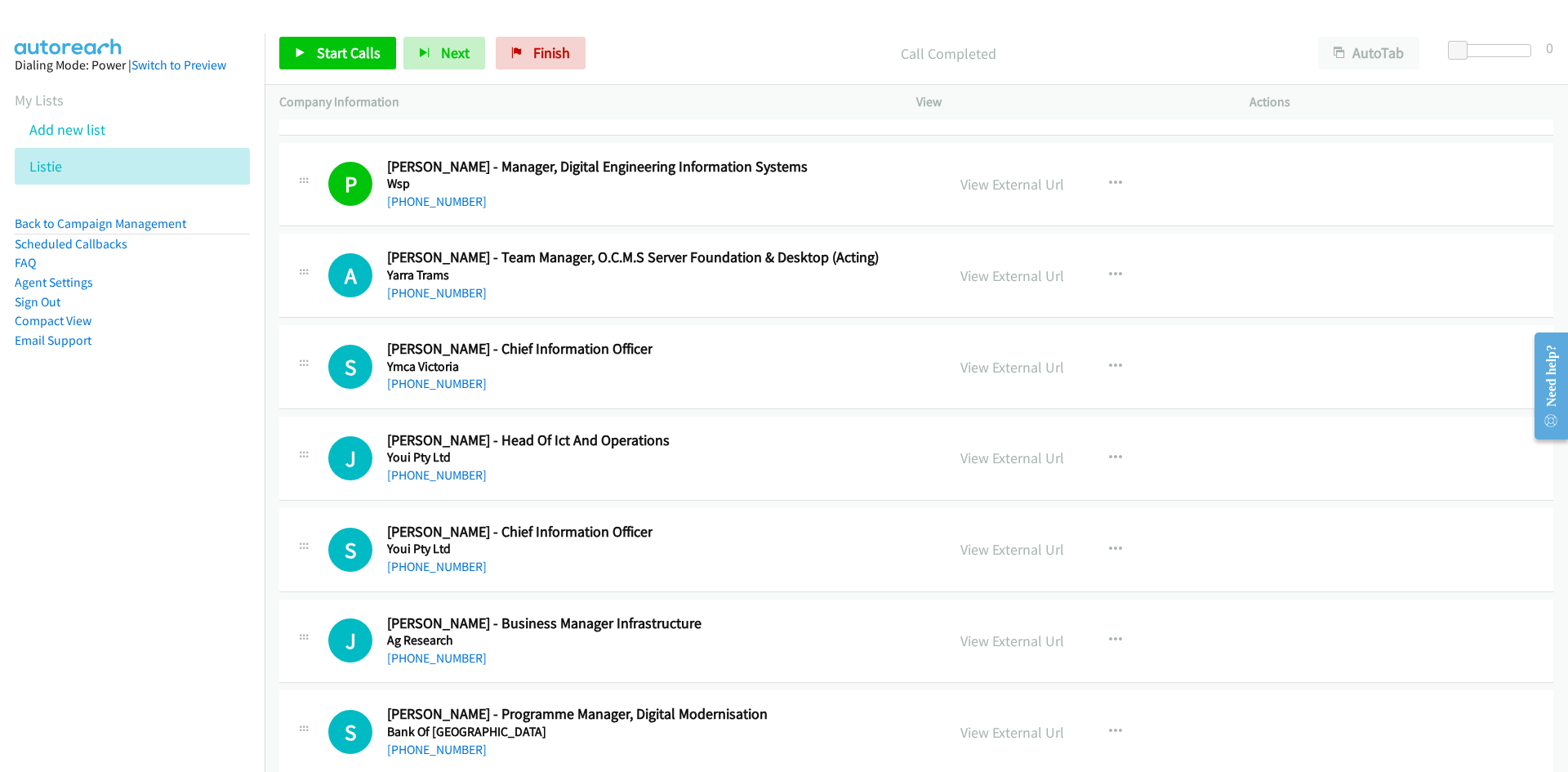
scroll to position [36613, 0]
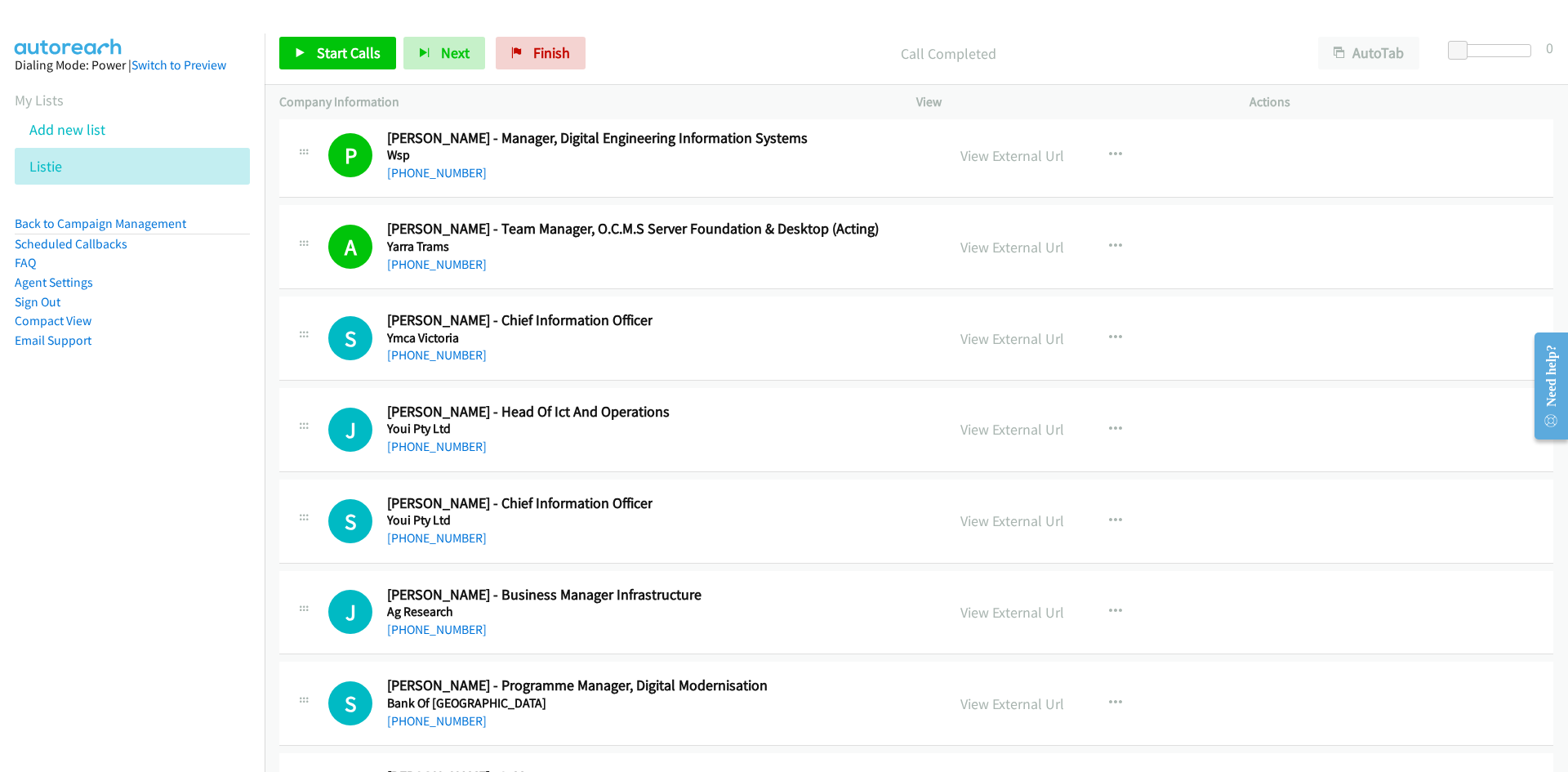
drag, startPoint x: 439, startPoint y: 358, endPoint x: 127, endPoint y: 434, distance: 321.1
click at [439, 358] on link "[PHONE_NUMBER]" at bounding box center [437, 355] width 100 height 16
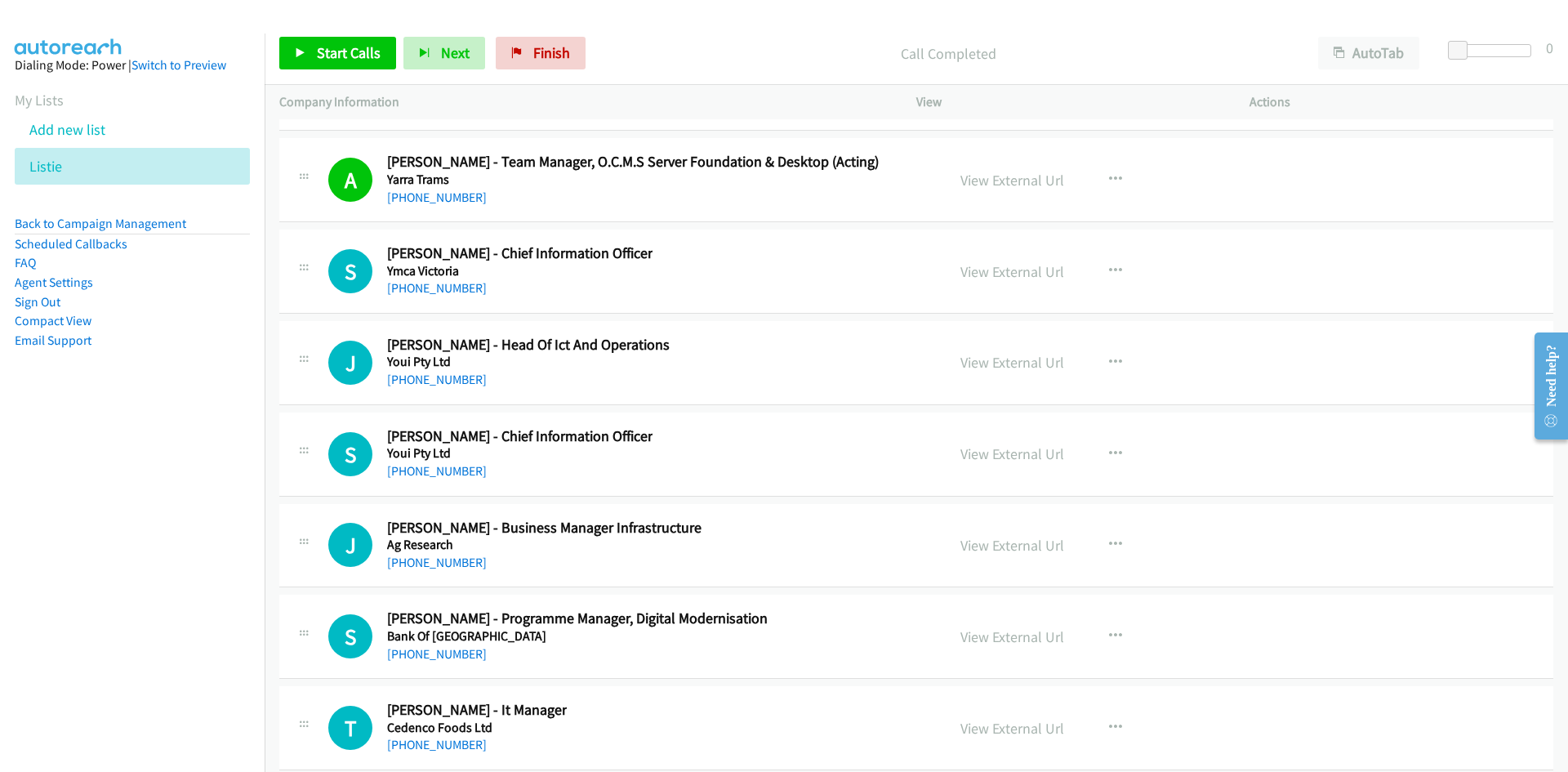
scroll to position [36695, 0]
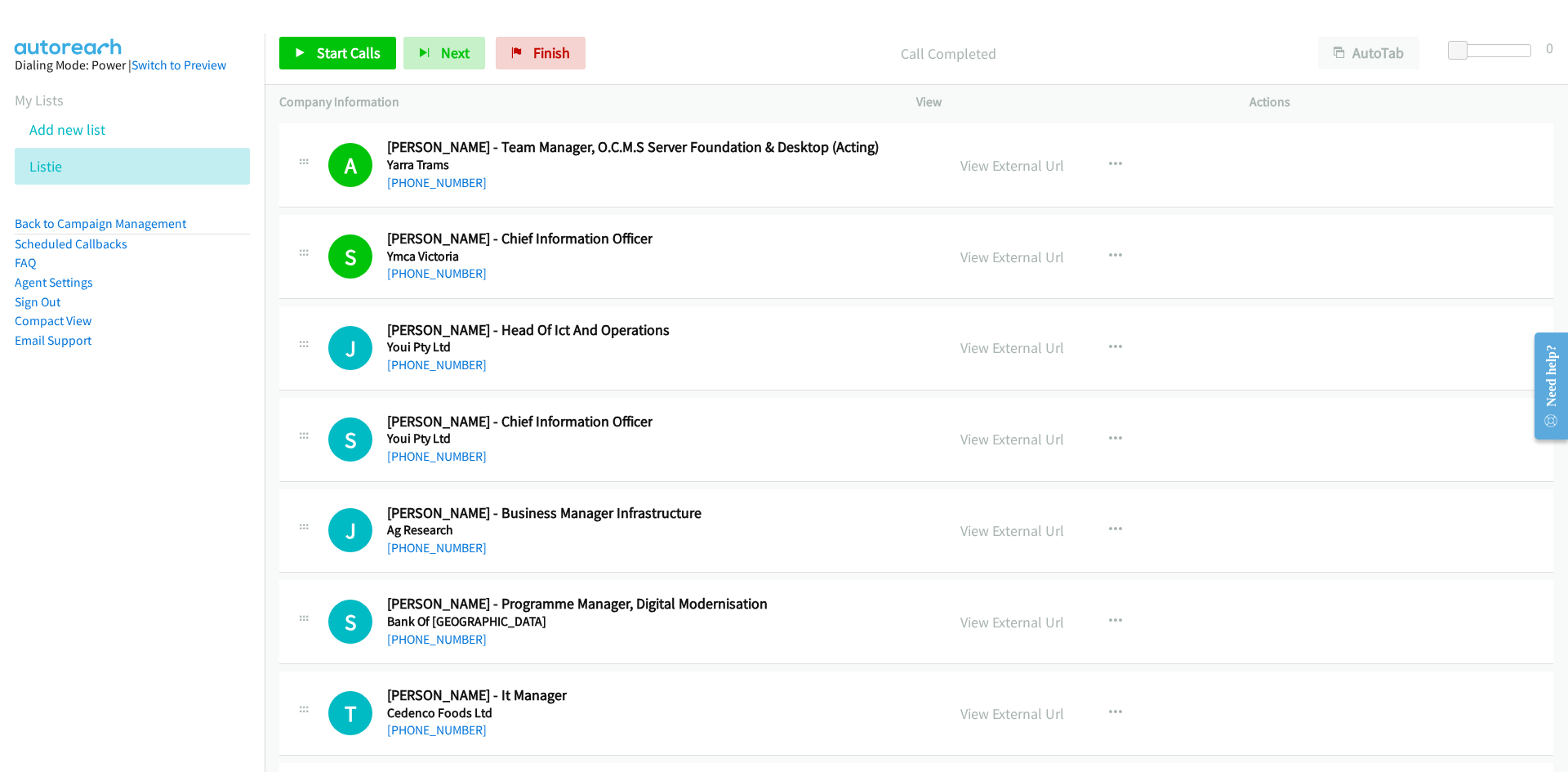
drag, startPoint x: 429, startPoint y: 361, endPoint x: 118, endPoint y: 471, distance: 329.9
click at [429, 361] on link "[PHONE_NUMBER]" at bounding box center [437, 364] width 100 height 16
click at [422, 455] on link "[PHONE_NUMBER]" at bounding box center [437, 456] width 100 height 16
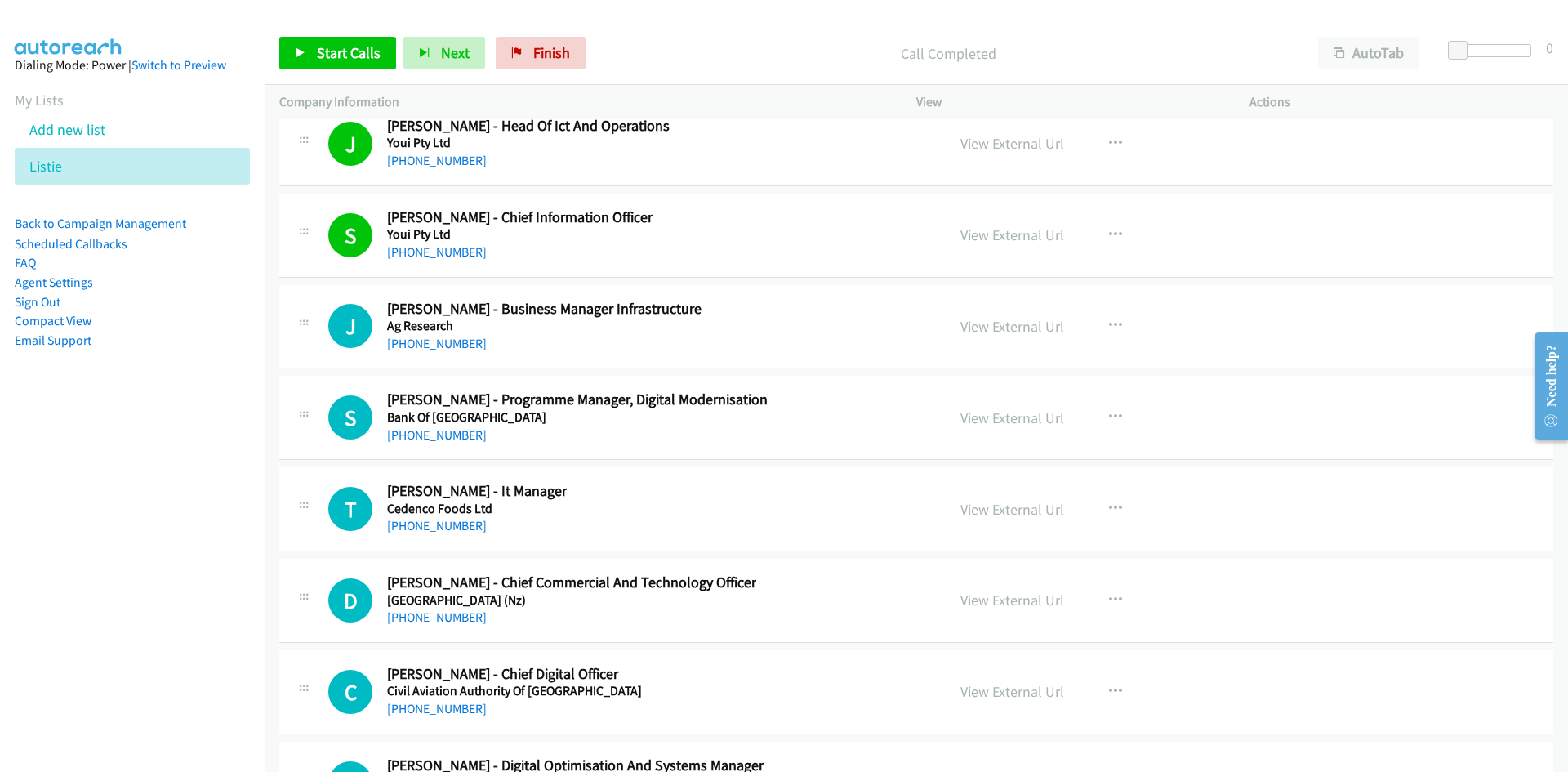
scroll to position [36940, 0]
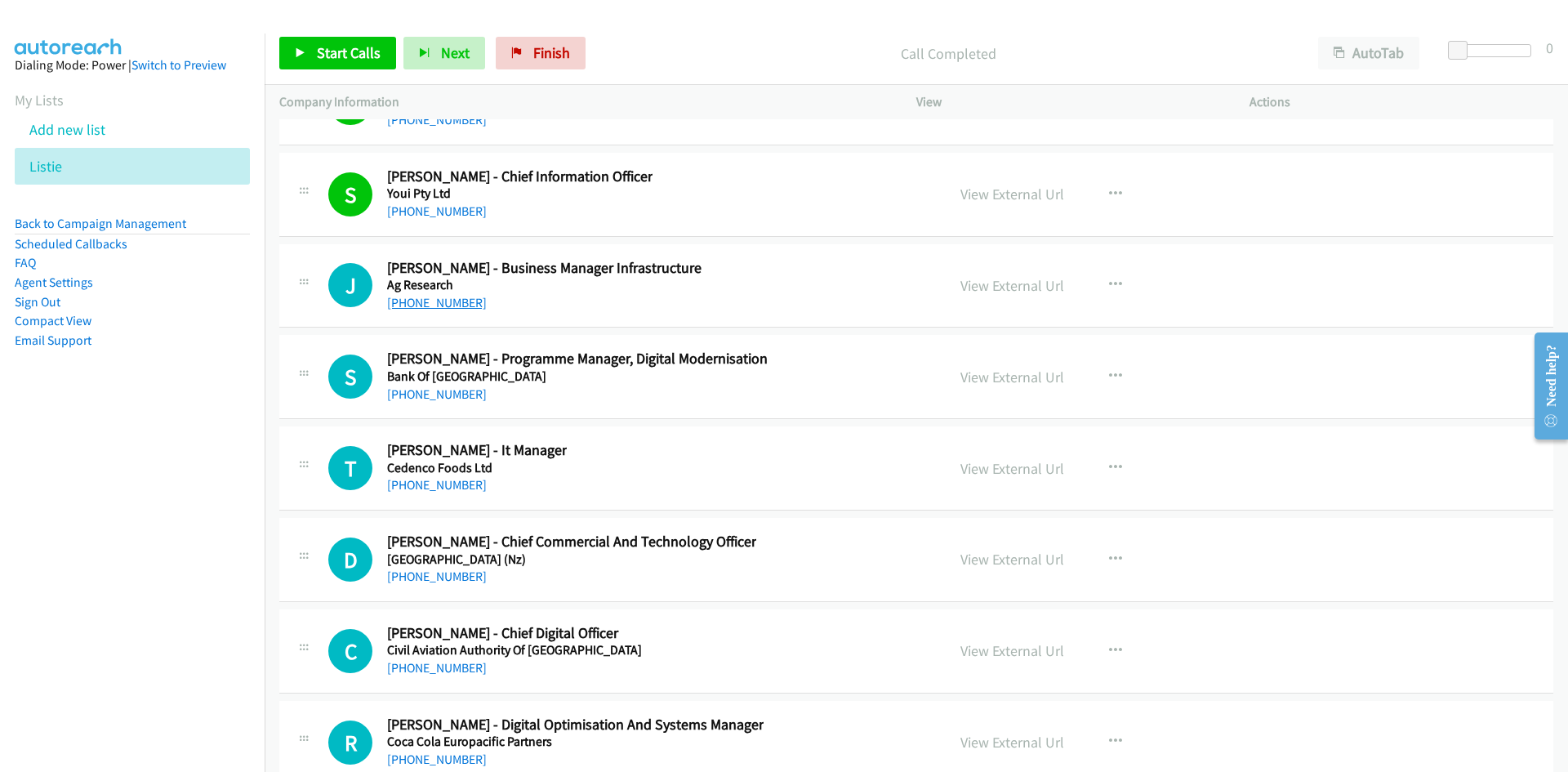
click at [410, 296] on link "[PHONE_NUMBER]" at bounding box center [437, 302] width 100 height 16
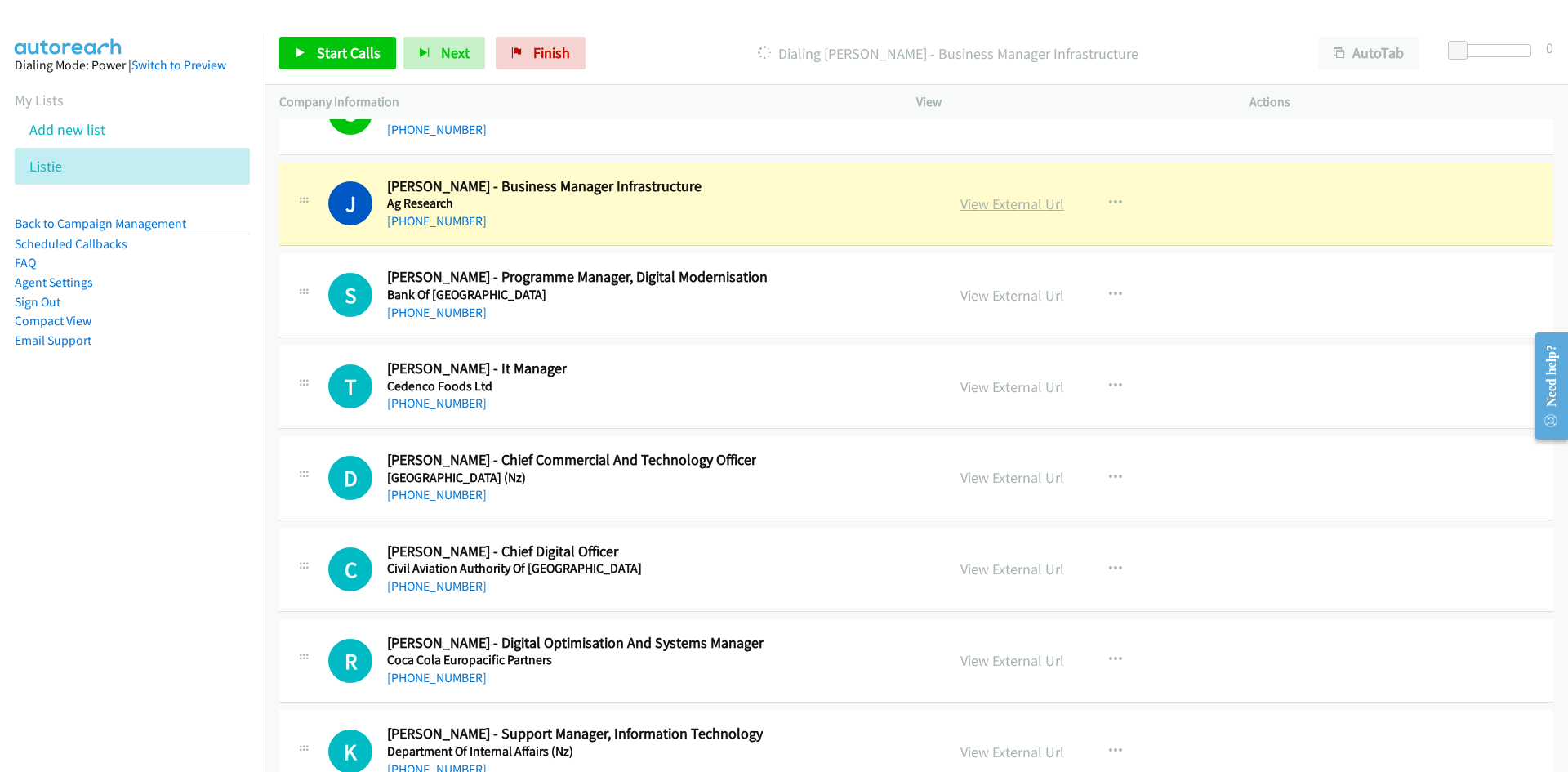
click at [1027, 209] on link "View External Url" at bounding box center [1013, 203] width 103 height 18
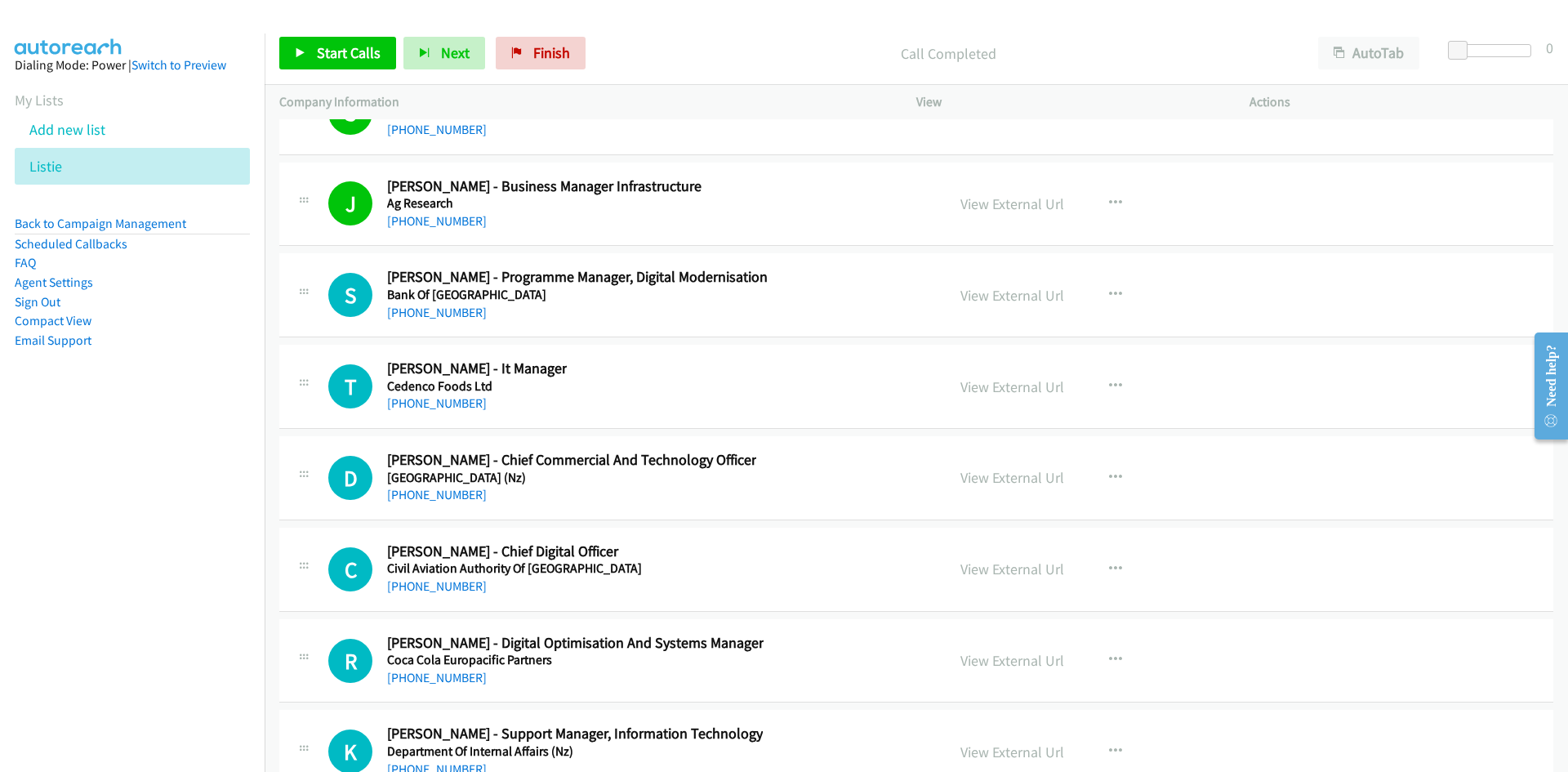
drag, startPoint x: 458, startPoint y: 311, endPoint x: 243, endPoint y: 422, distance: 242.0
click at [458, 311] on link "[PHONE_NUMBER]" at bounding box center [437, 312] width 100 height 16
click at [456, 411] on link "[PHONE_NUMBER]" at bounding box center [437, 403] width 100 height 16
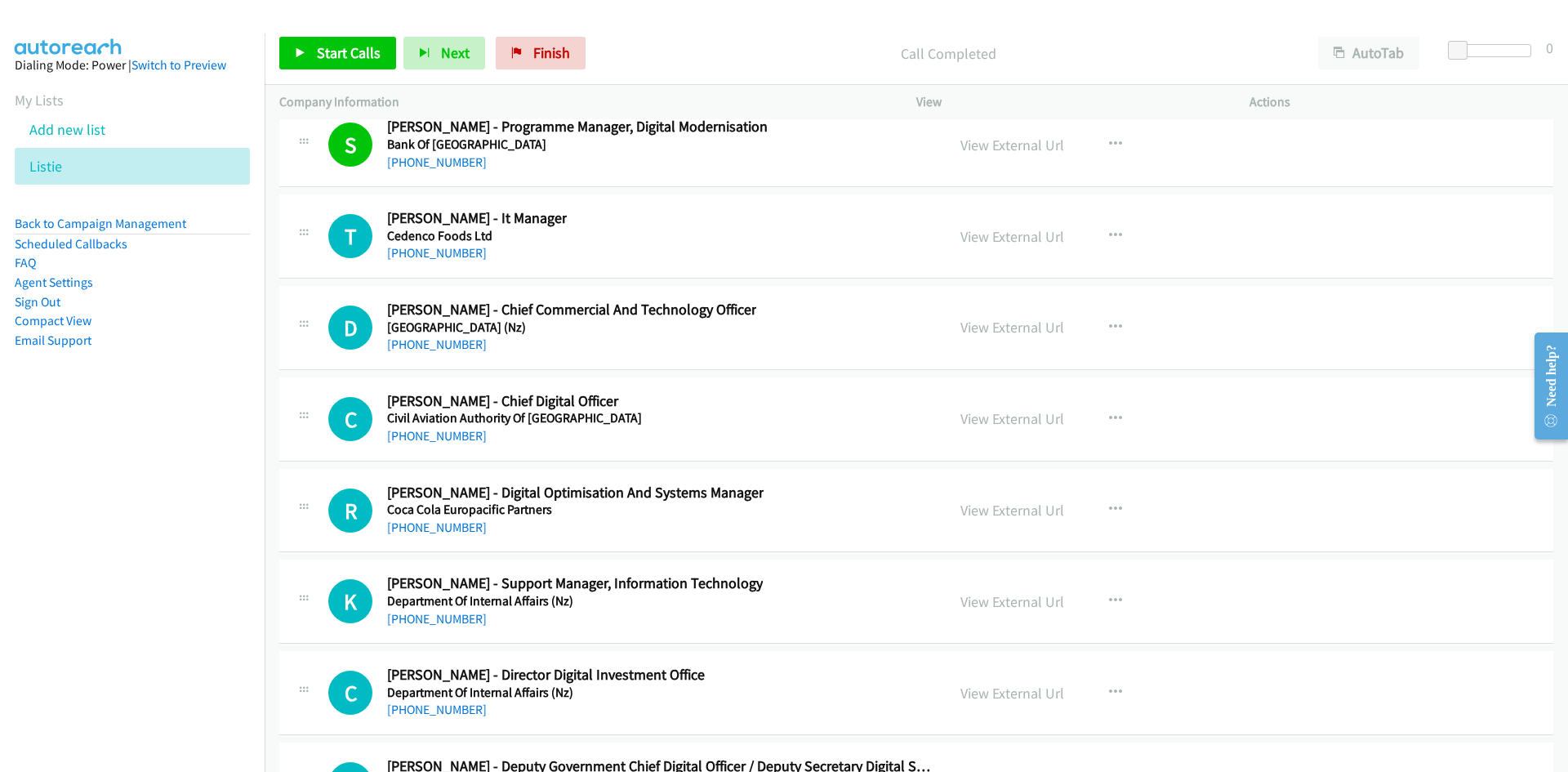
scroll to position [37185, 0]
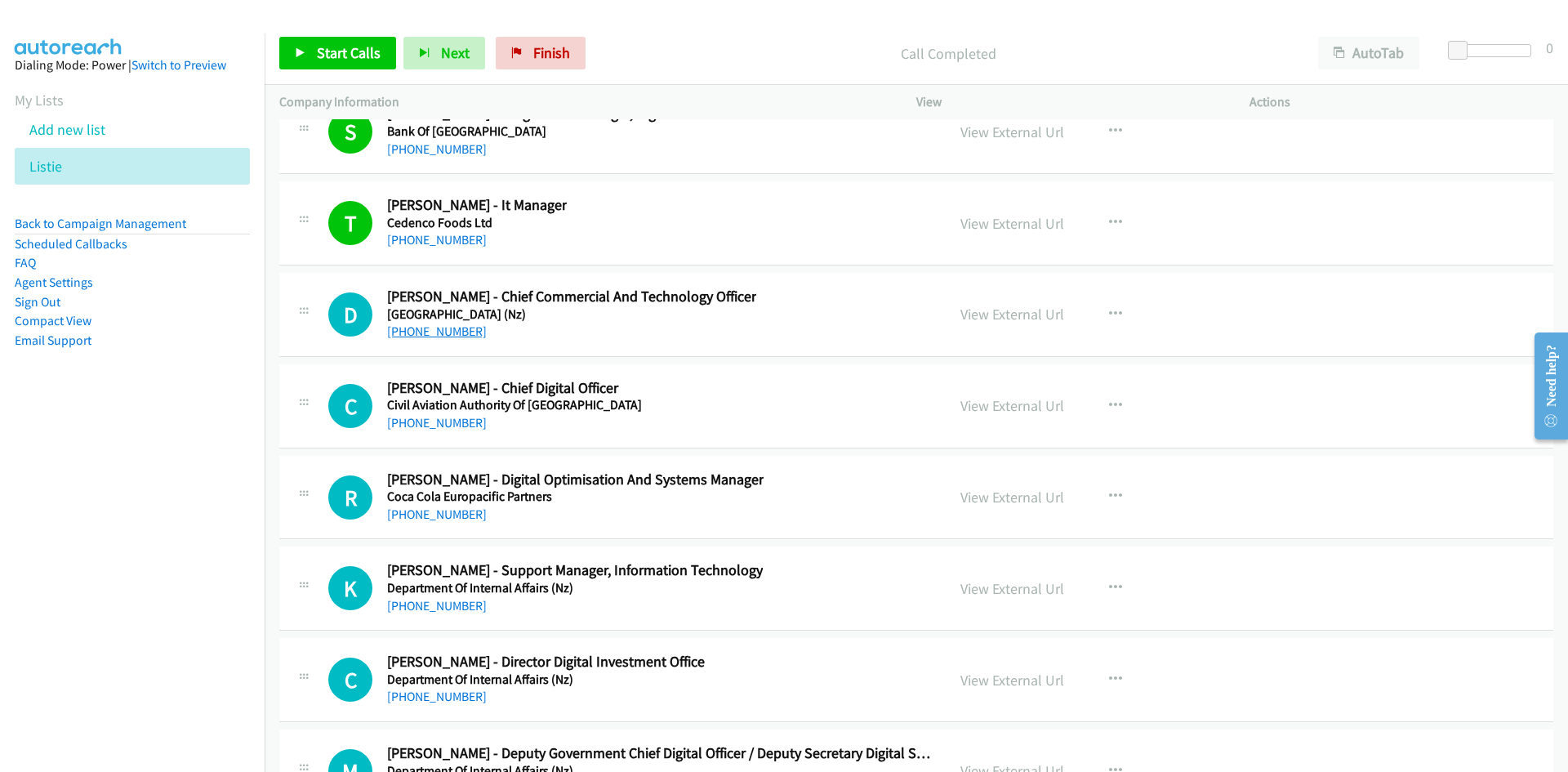
drag, startPoint x: 436, startPoint y: 326, endPoint x: 424, endPoint y: 332, distance: 13.4
click at [436, 326] on link "[PHONE_NUMBER]" at bounding box center [437, 331] width 100 height 16
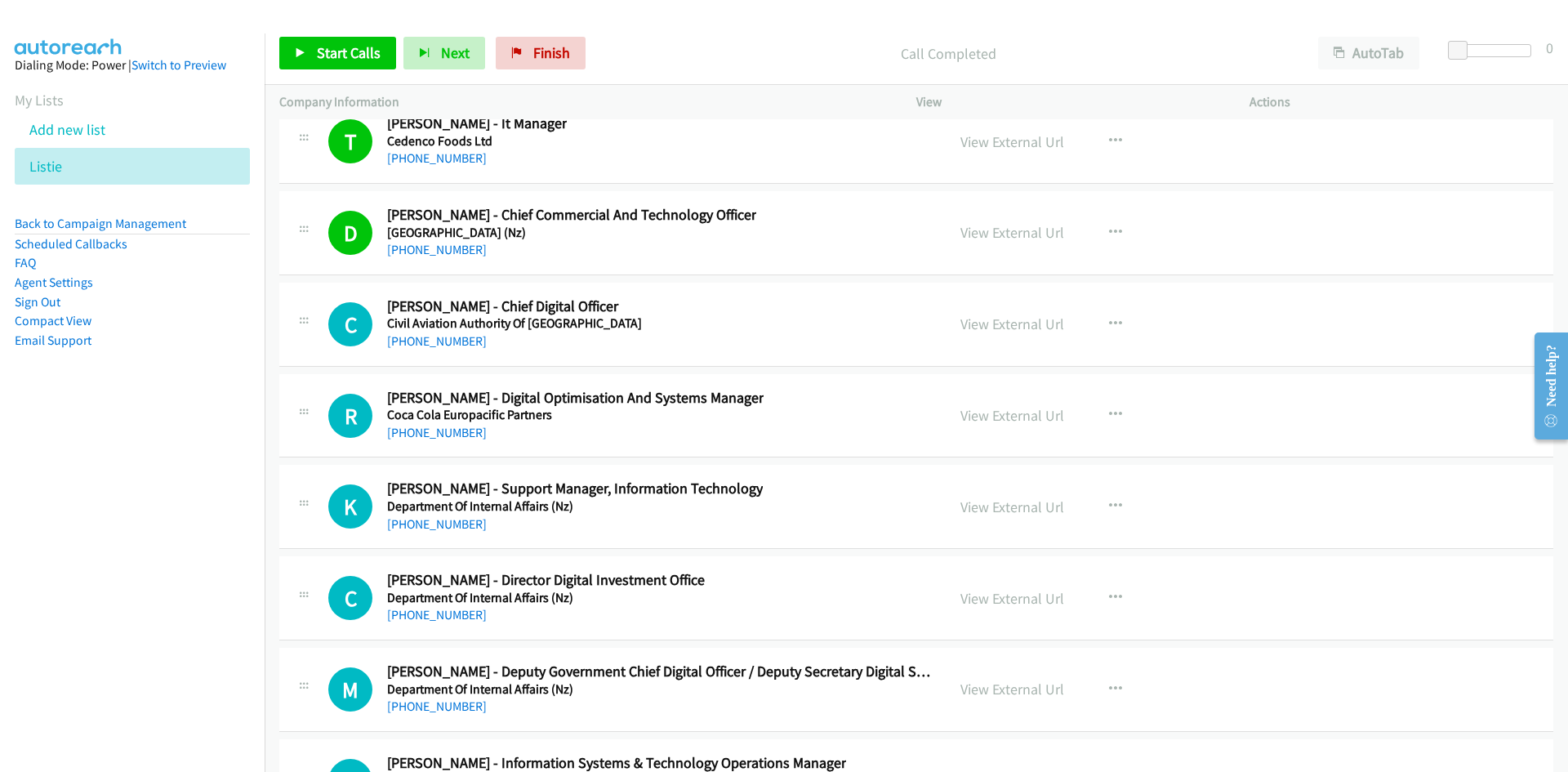
drag, startPoint x: 430, startPoint y: 340, endPoint x: 152, endPoint y: 428, distance: 291.6
click at [430, 340] on link "[PHONE_NUMBER]" at bounding box center [437, 341] width 100 height 16
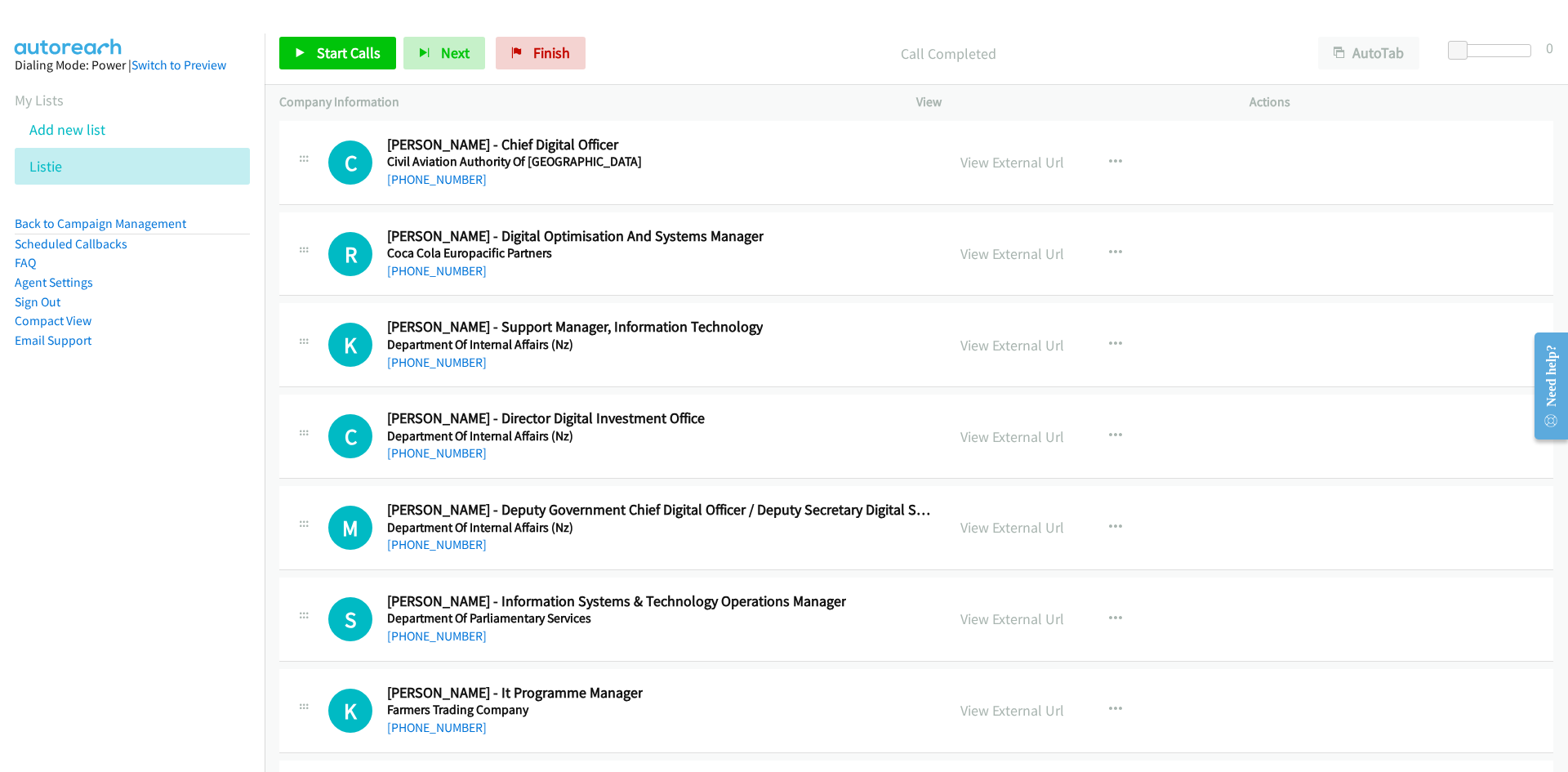
scroll to position [37430, 0]
drag, startPoint x: 422, startPoint y: 271, endPoint x: 320, endPoint y: 317, distance: 111.9
click at [422, 271] on link "[PHONE_NUMBER]" at bounding box center [437, 269] width 100 height 16
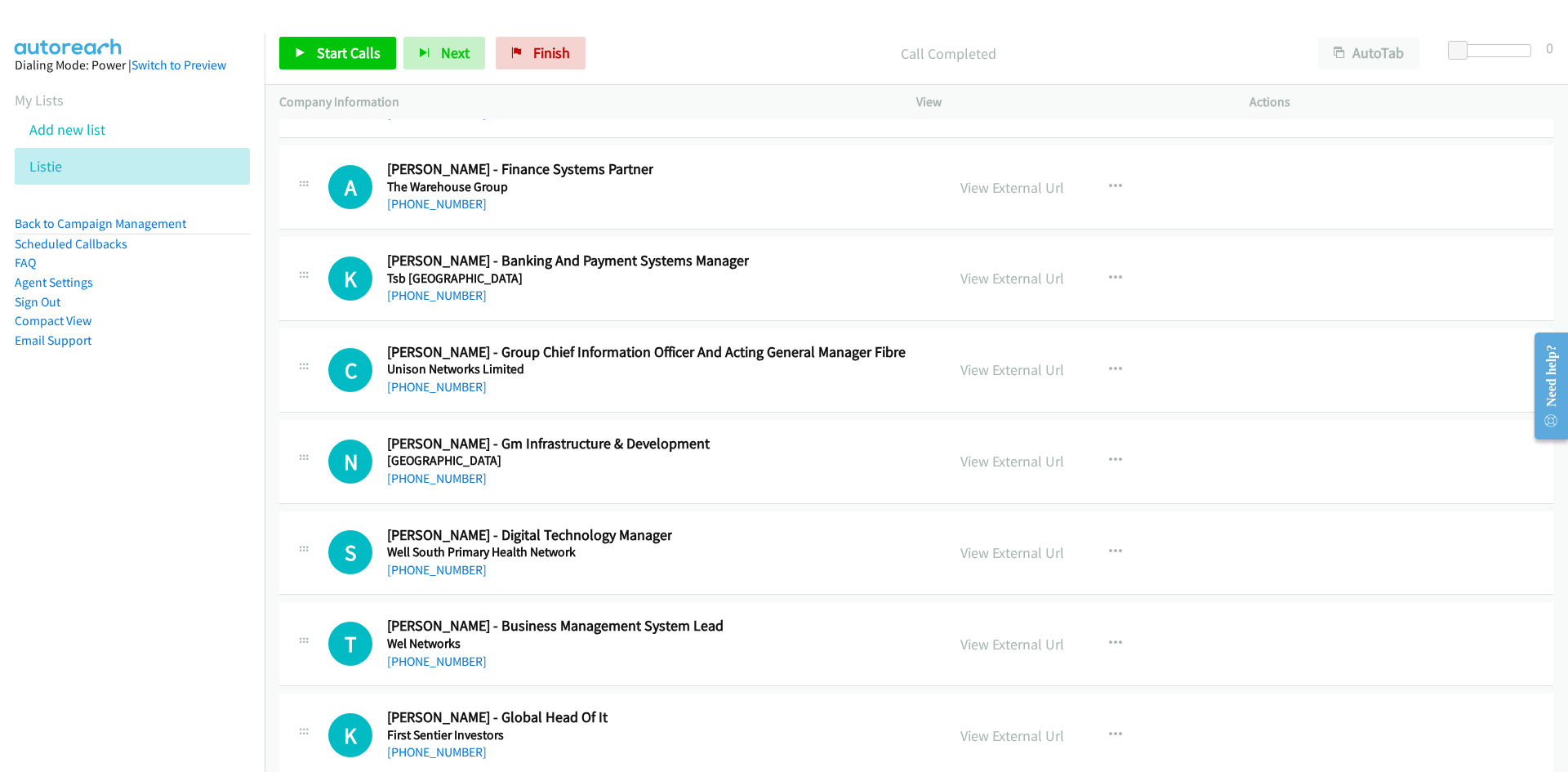
scroll to position [42094, 0]
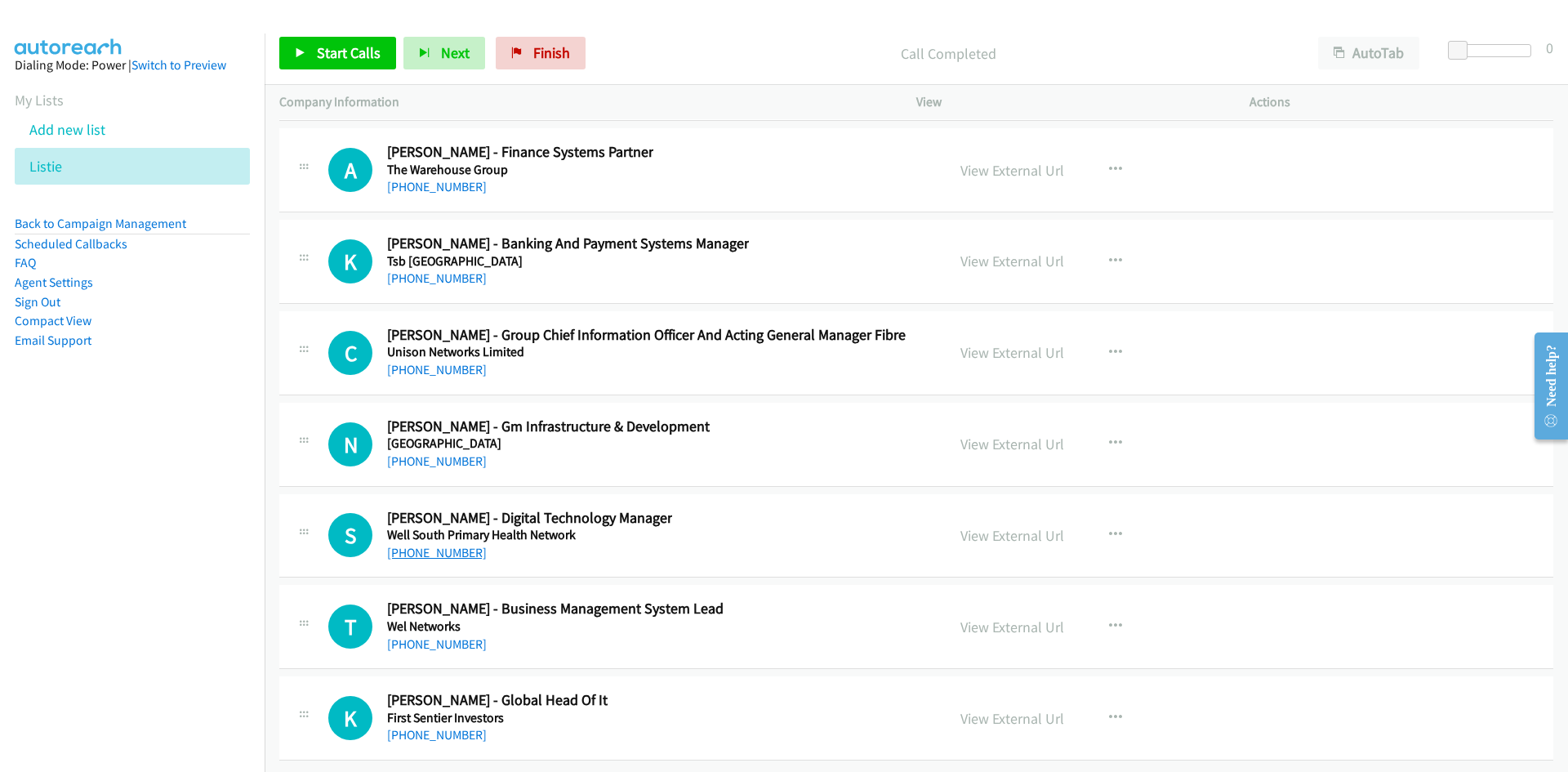
click at [449, 545] on link "[PHONE_NUMBER]" at bounding box center [437, 553] width 100 height 16
click at [415, 454] on link "[PHONE_NUMBER]" at bounding box center [437, 461] width 100 height 16
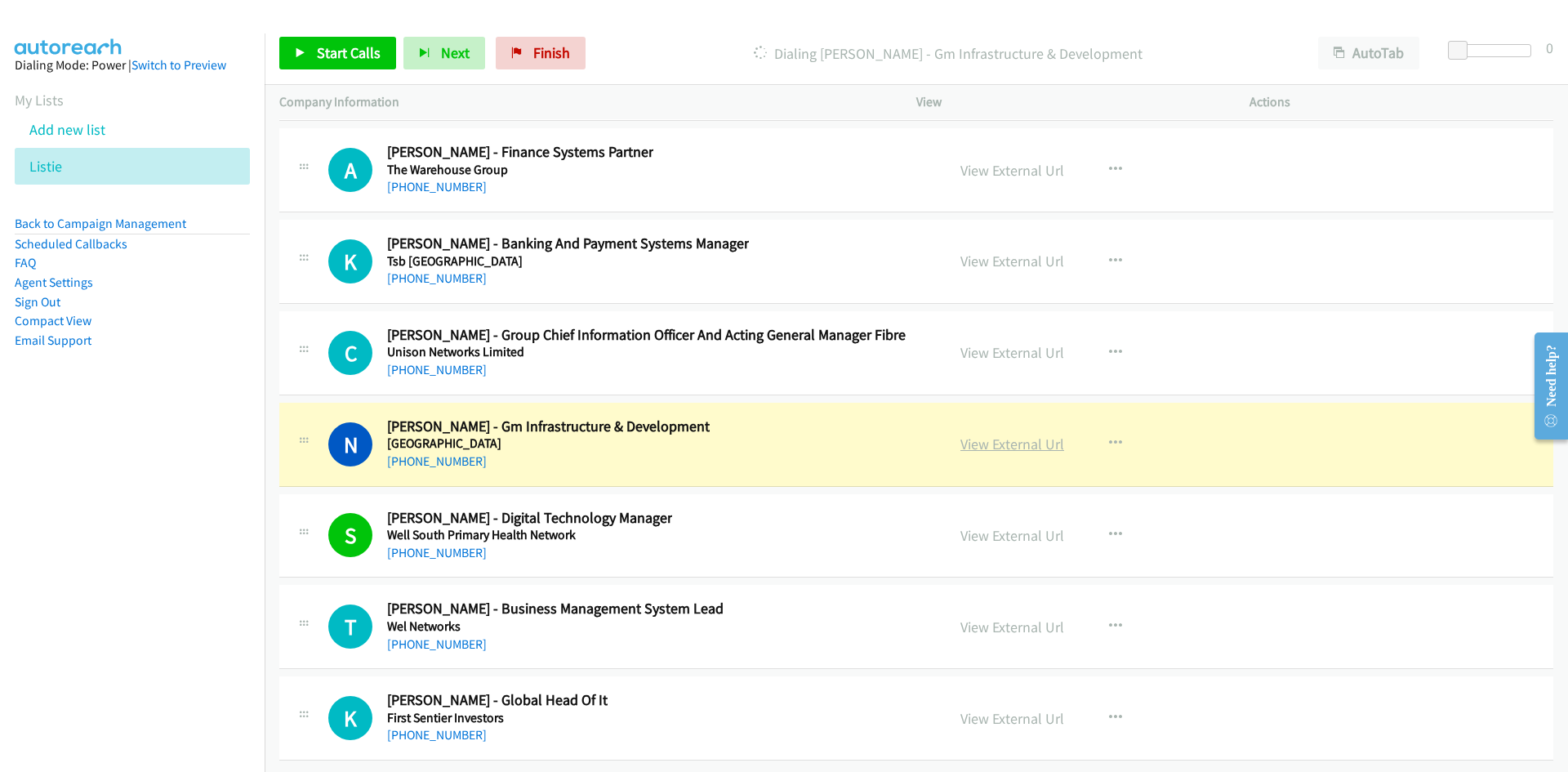
click at [992, 435] on link "View External Url" at bounding box center [1013, 444] width 103 height 18
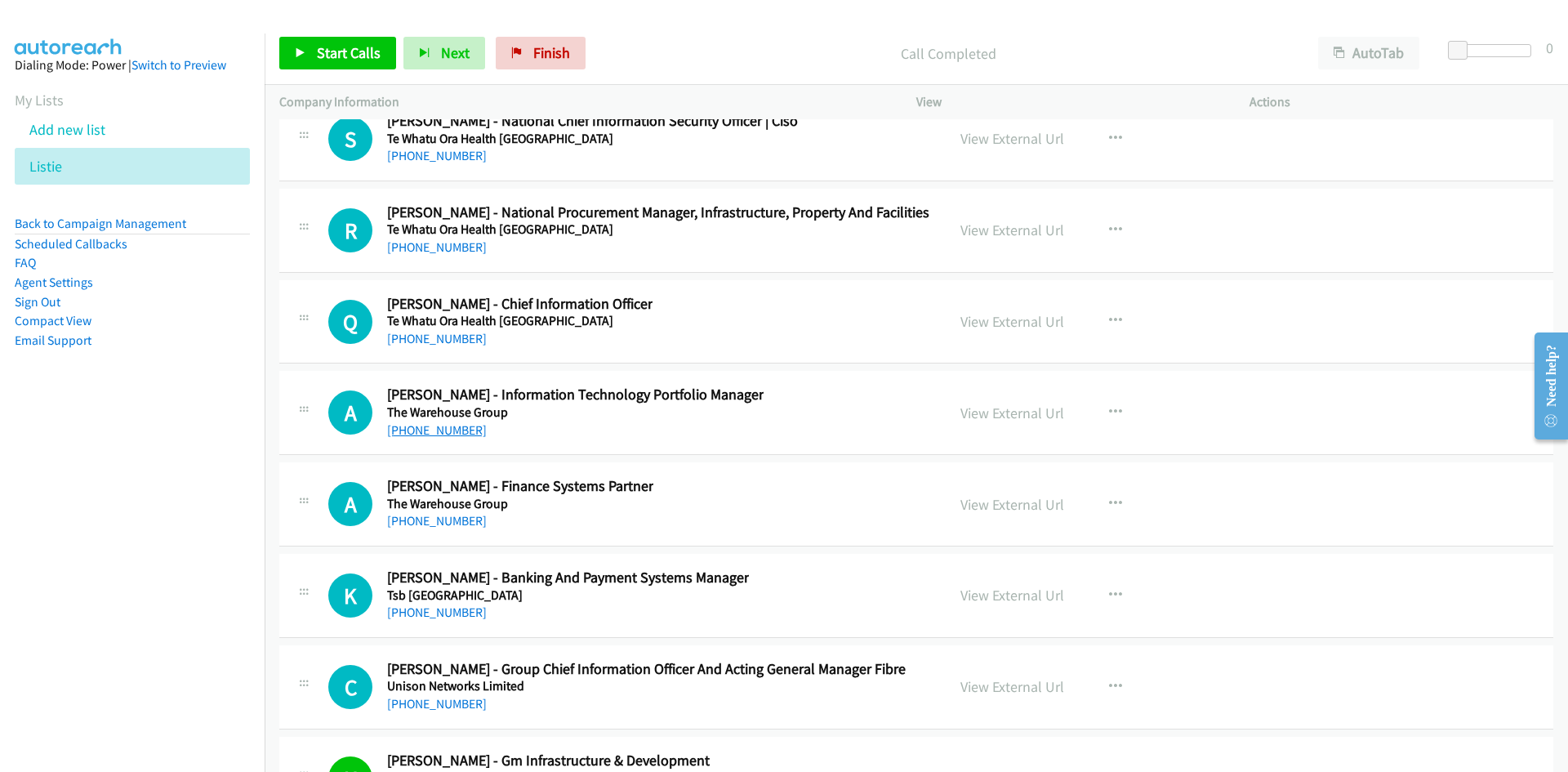
scroll to position [41685, 0]
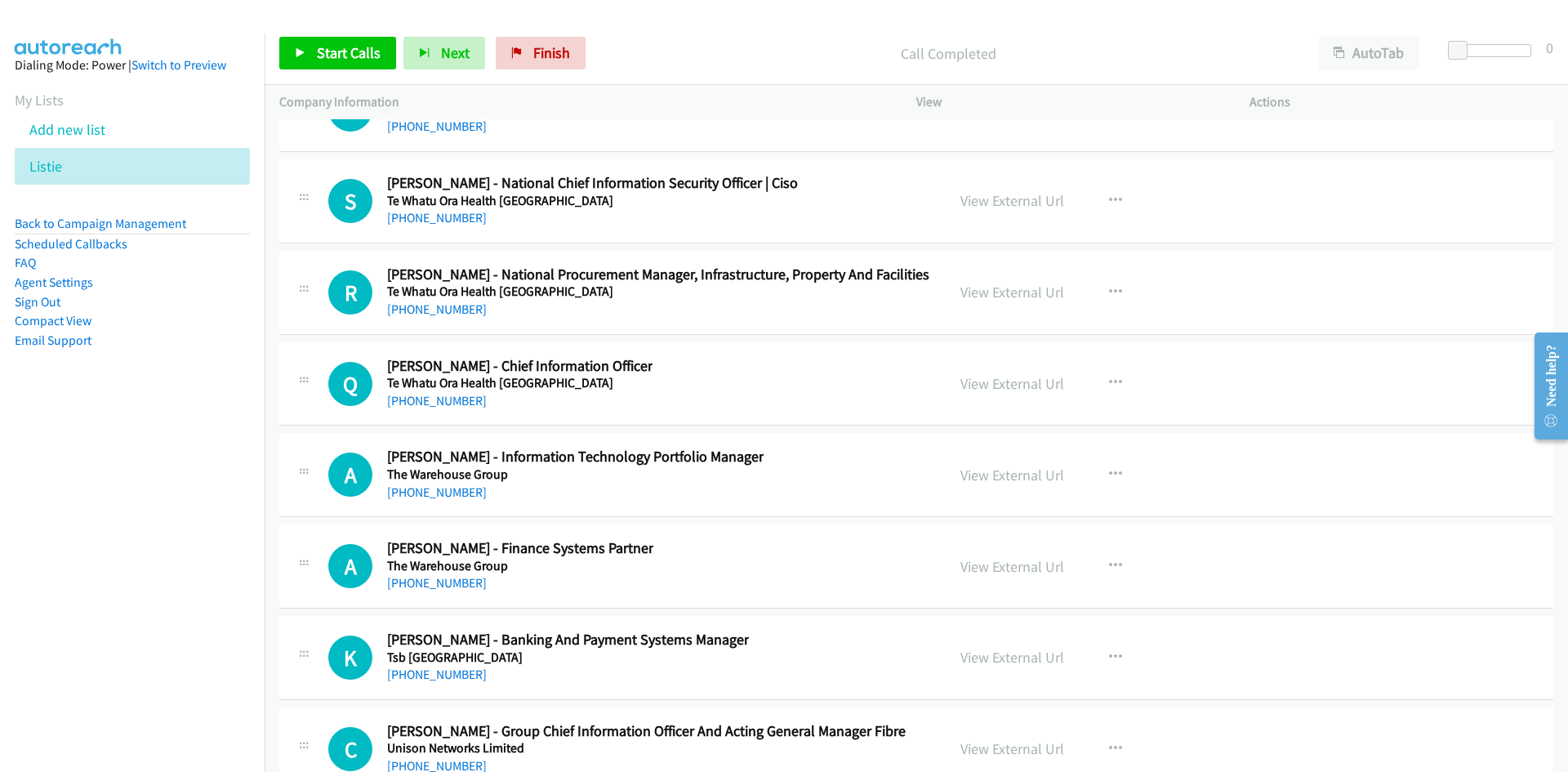
drag, startPoint x: 433, startPoint y: 398, endPoint x: 364, endPoint y: 424, distance: 73.7
click at [433, 398] on link "[PHONE_NUMBER]" at bounding box center [437, 400] width 100 height 16
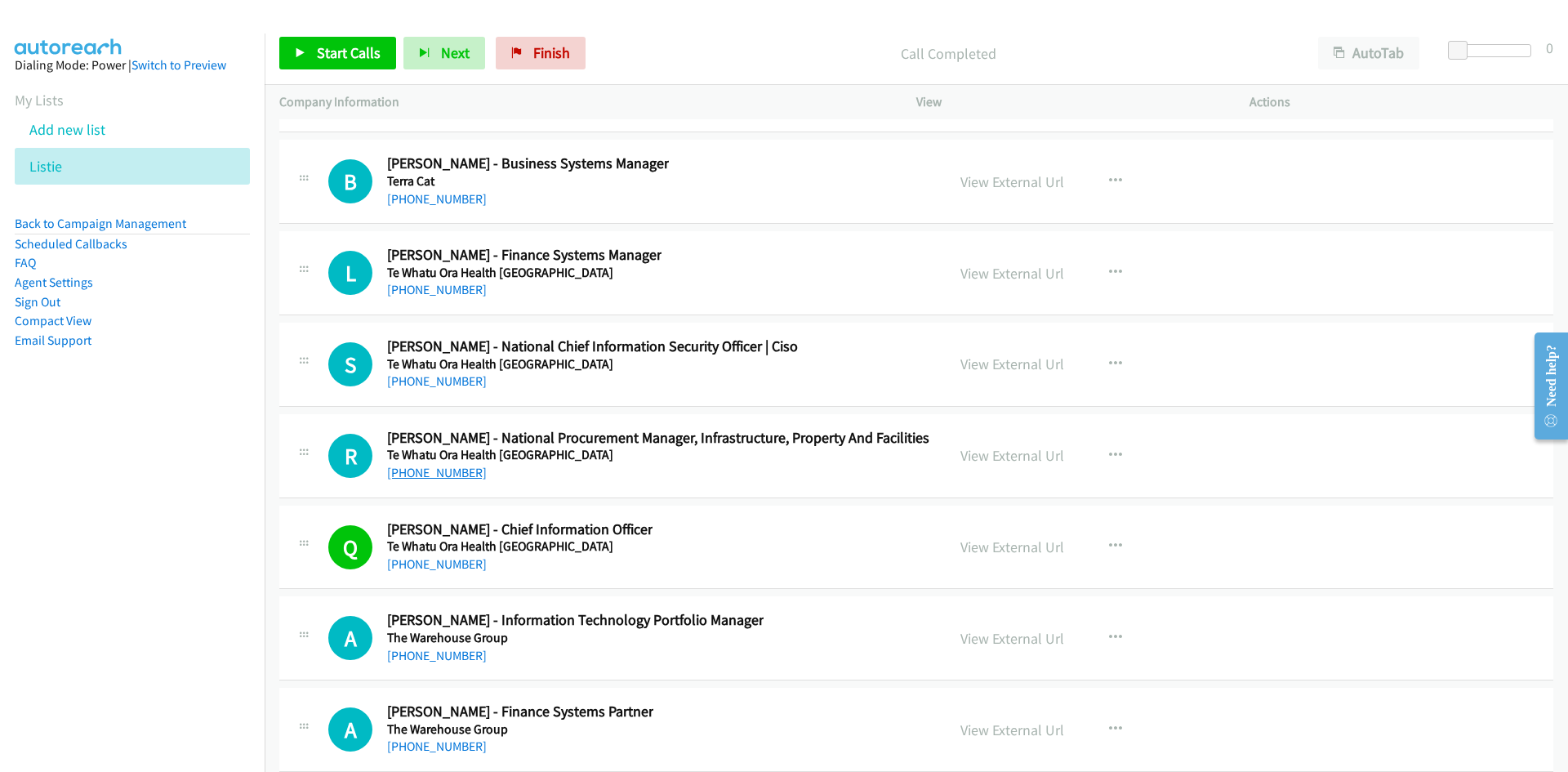
click at [453, 469] on link "[PHONE_NUMBER]" at bounding box center [437, 472] width 100 height 16
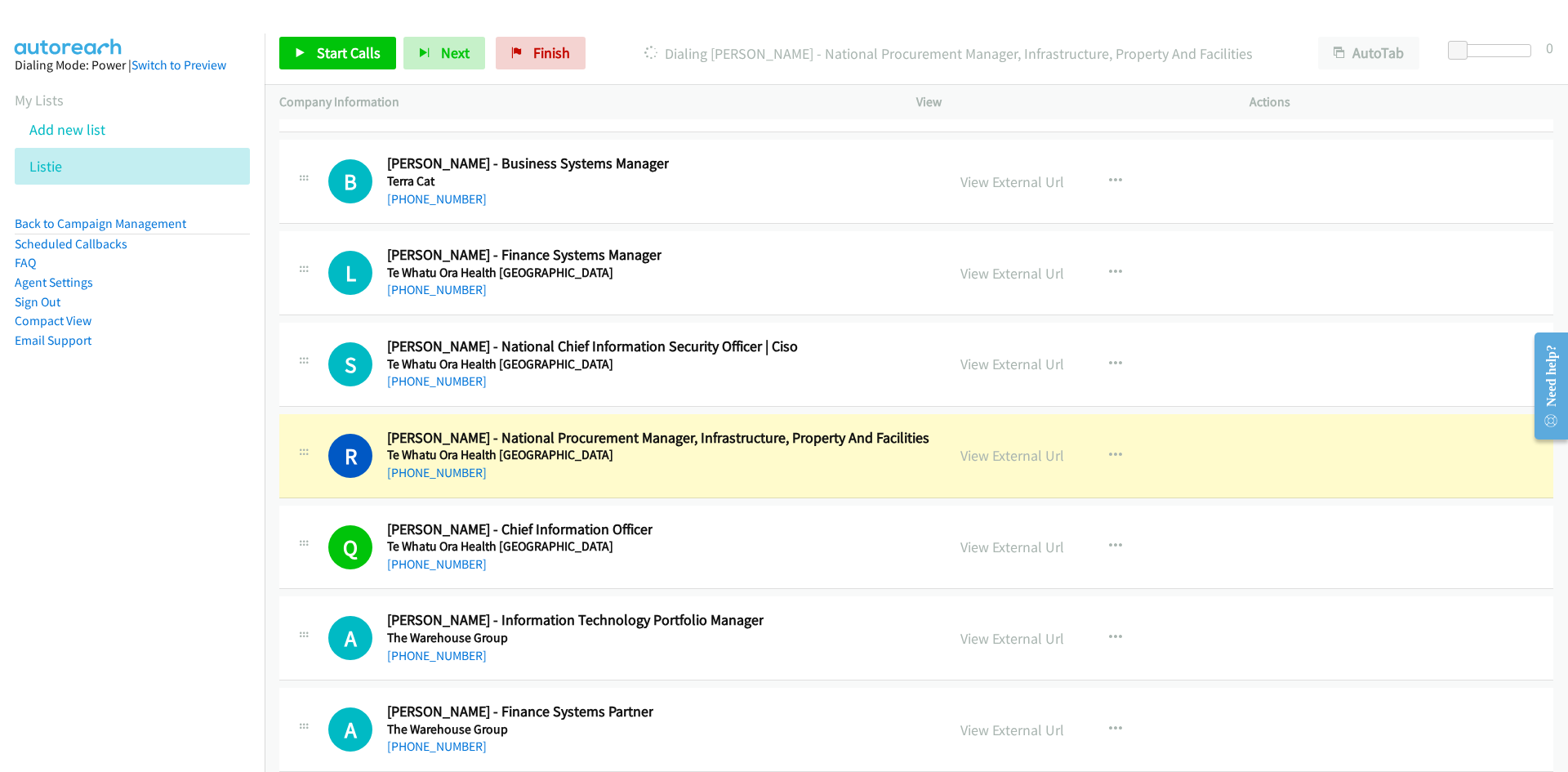
drag, startPoint x: 1004, startPoint y: 453, endPoint x: 946, endPoint y: 445, distance: 58.5
click at [1037, 461] on link "View External Url" at bounding box center [1013, 456] width 103 height 18
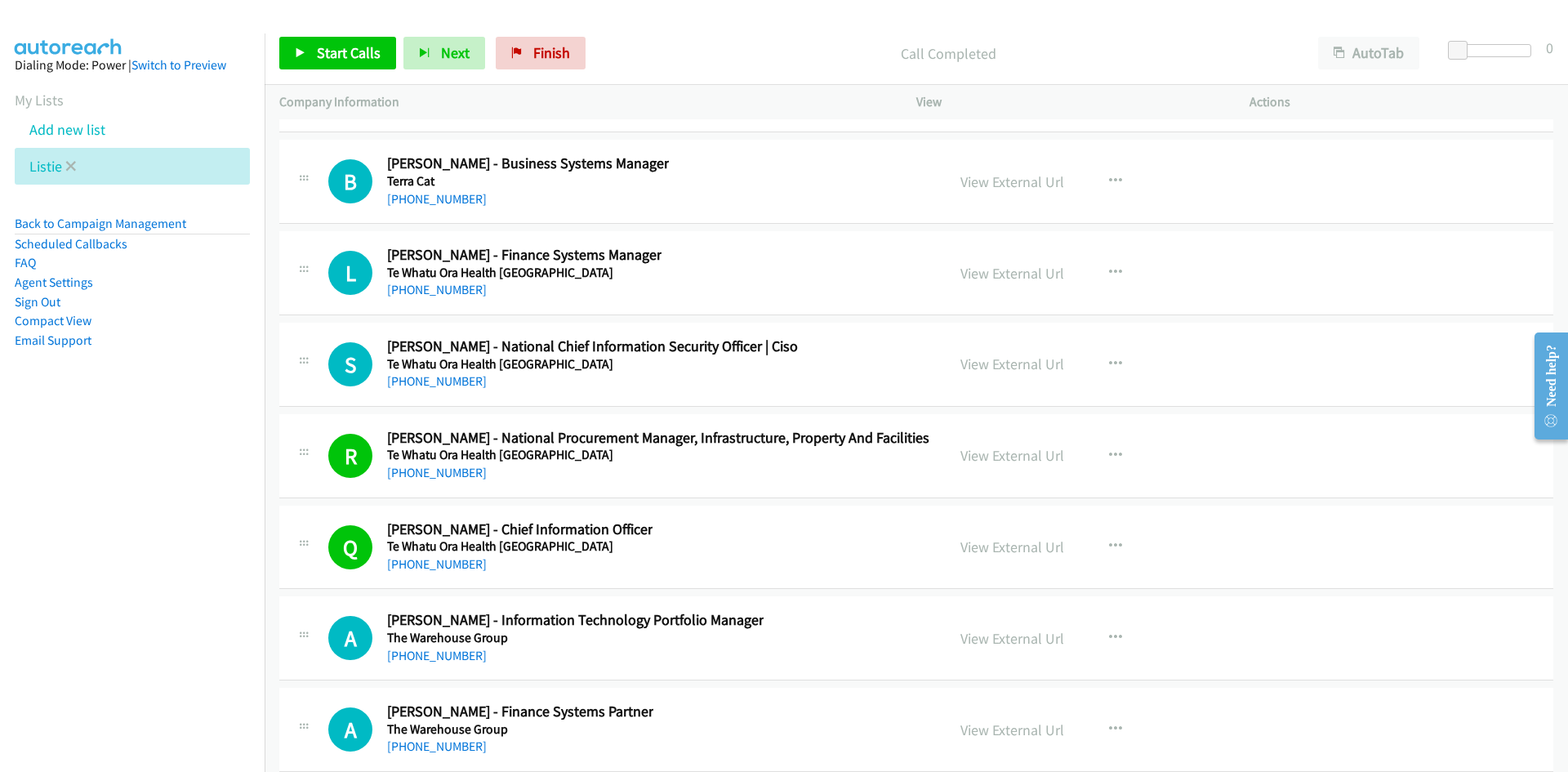
drag, startPoint x: 68, startPoint y: 161, endPoint x: 125, endPoint y: 151, distance: 57.9
click at [68, 162] on icon at bounding box center [71, 167] width 11 height 11
